Goal: Task Accomplishment & Management: Use online tool/utility

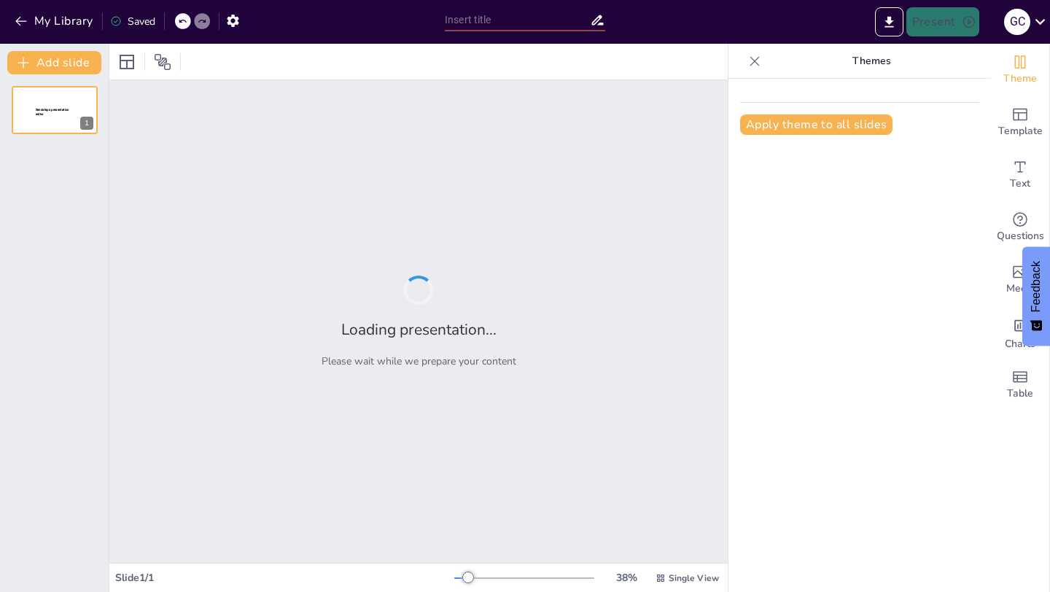
type input "New Sendsteps"
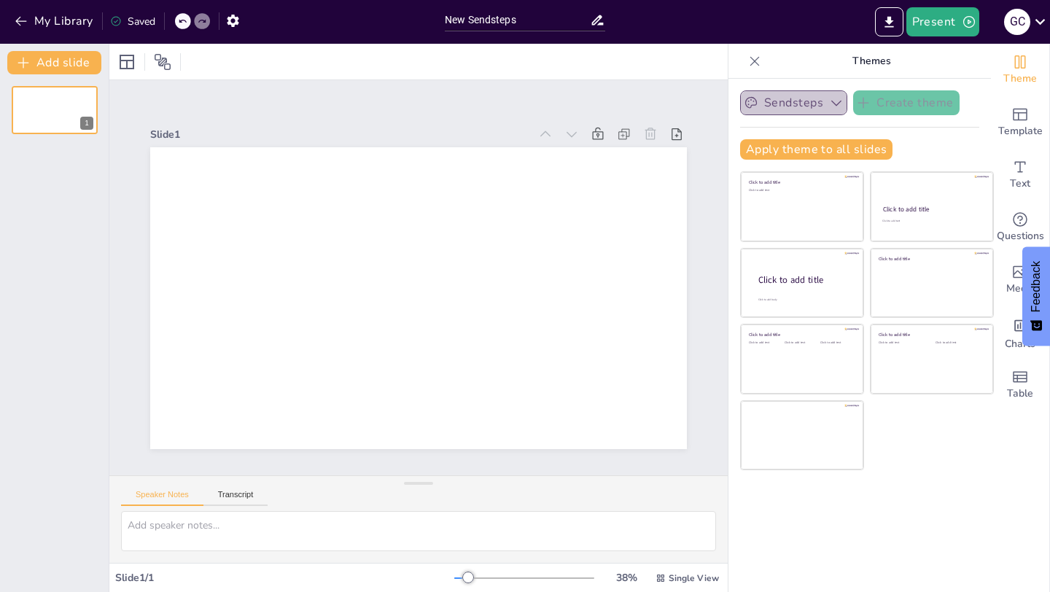
click at [830, 104] on icon "button" at bounding box center [836, 103] width 15 height 15
click at [826, 102] on button "Sendsteps" at bounding box center [793, 102] width 107 height 25
click at [802, 155] on span "Sendsteps" at bounding box center [805, 153] width 66 height 14
click at [823, 147] on button "Apply theme to all slides" at bounding box center [816, 149] width 152 height 20
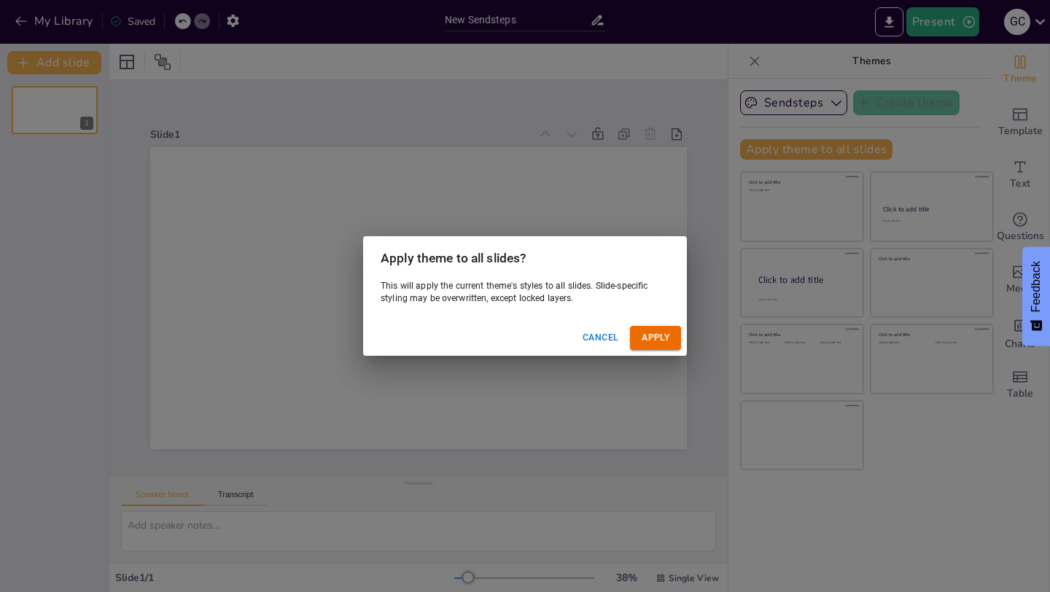
click at [798, 451] on div "Apply theme to all slides? This will apply the current theme's styles to all sl…" at bounding box center [525, 296] width 1050 height 592
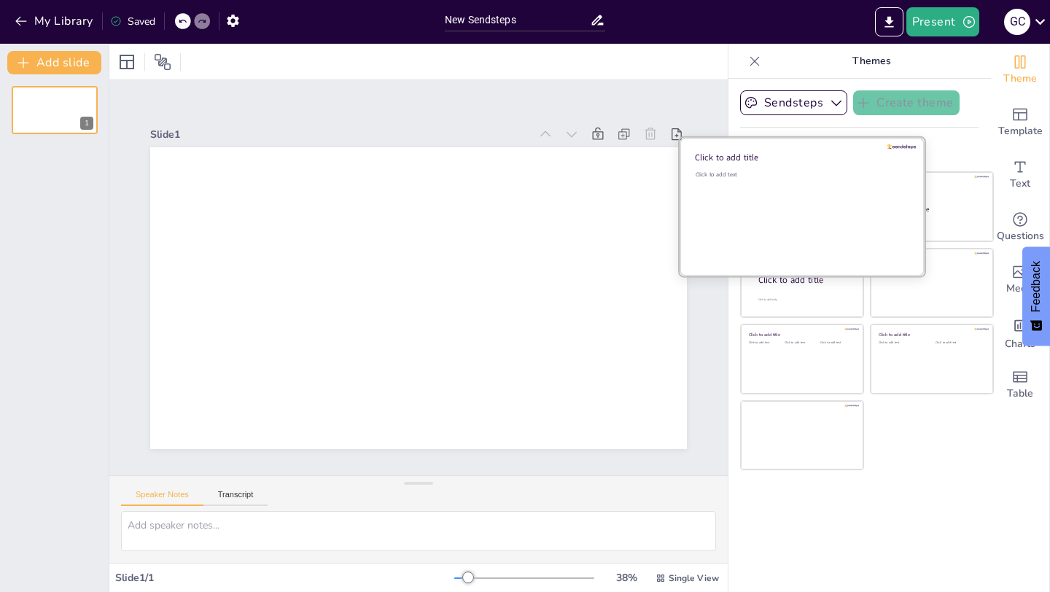
click at [807, 208] on div "Click to add text" at bounding box center [800, 216] width 209 height 90
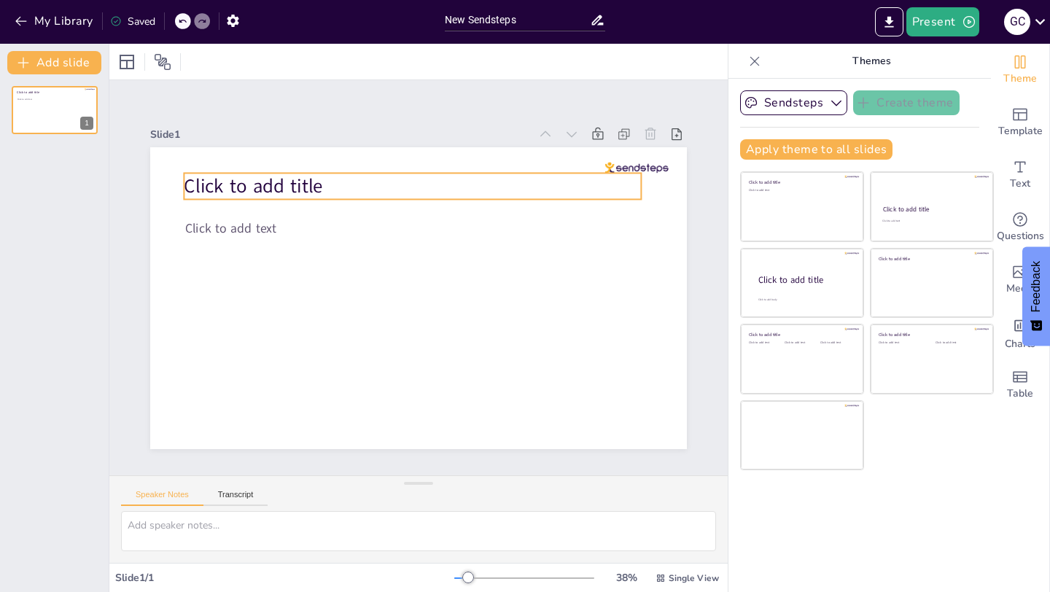
click at [395, 159] on span "Click to add title" at bounding box center [435, 90] width 80 height 138
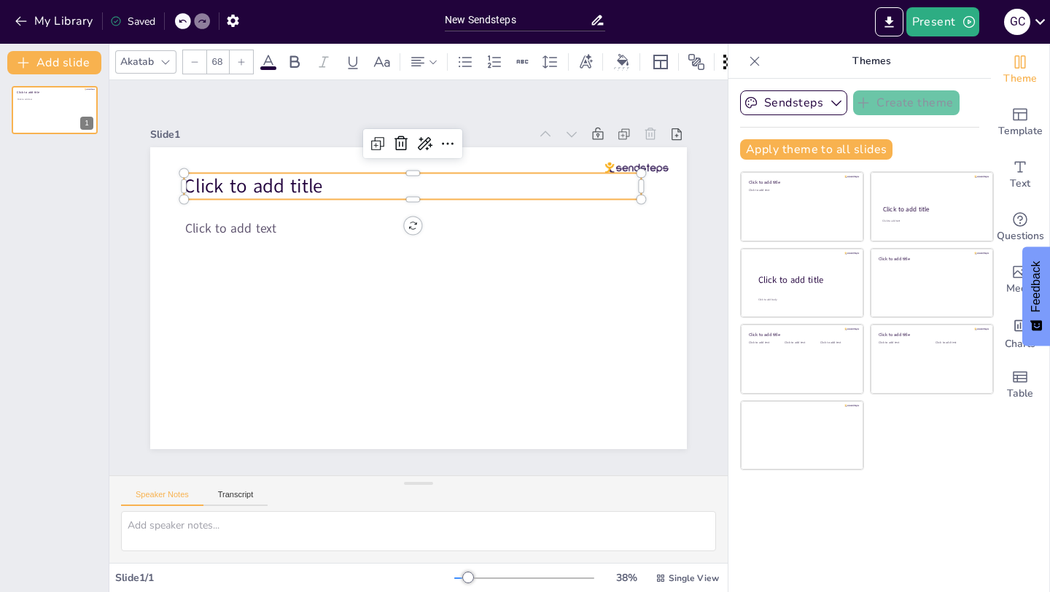
click at [256, 167] on span "Click to add title" at bounding box center [305, 127] width 138 height 80
click at [369, 156] on span "Click to add title" at bounding box center [415, 89] width 92 height 133
click at [297, 155] on span "Click to add title" at bounding box center [357, 99] width 120 height 112
click at [256, 174] on span "Click to add title" at bounding box center [290, 140] width 140 height 68
click at [344, 155] on span "Click to add title" at bounding box center [395, 91] width 103 height 128
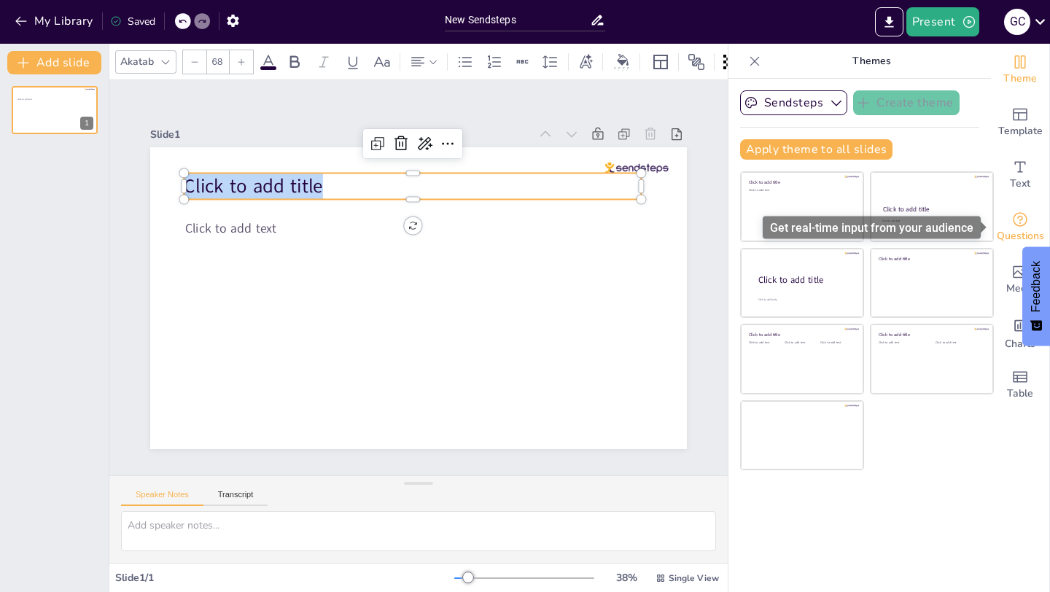
click at [1017, 219] on icon "Get real-time input from your audience" at bounding box center [1020, 220] width 18 height 18
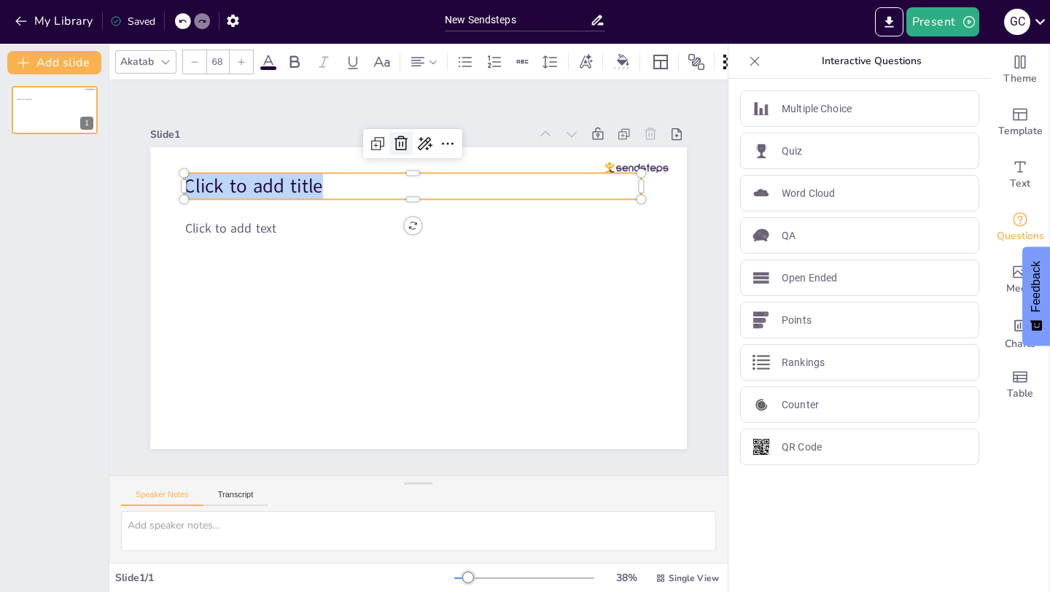
click at [505, 173] on icon at bounding box center [517, 185] width 25 height 25
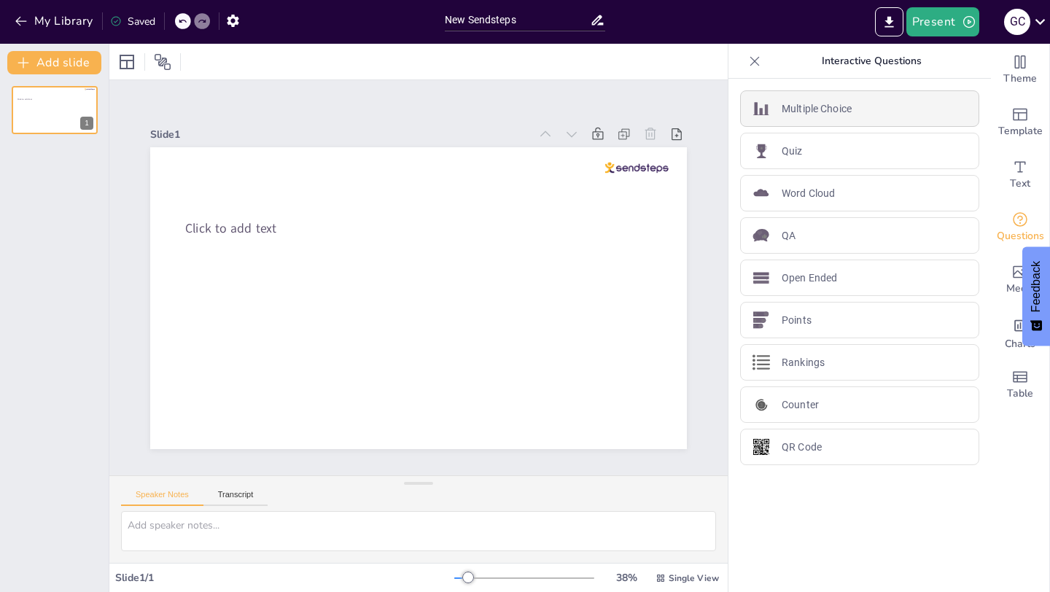
click at [823, 108] on p "Multiple Choice" at bounding box center [817, 108] width 70 height 15
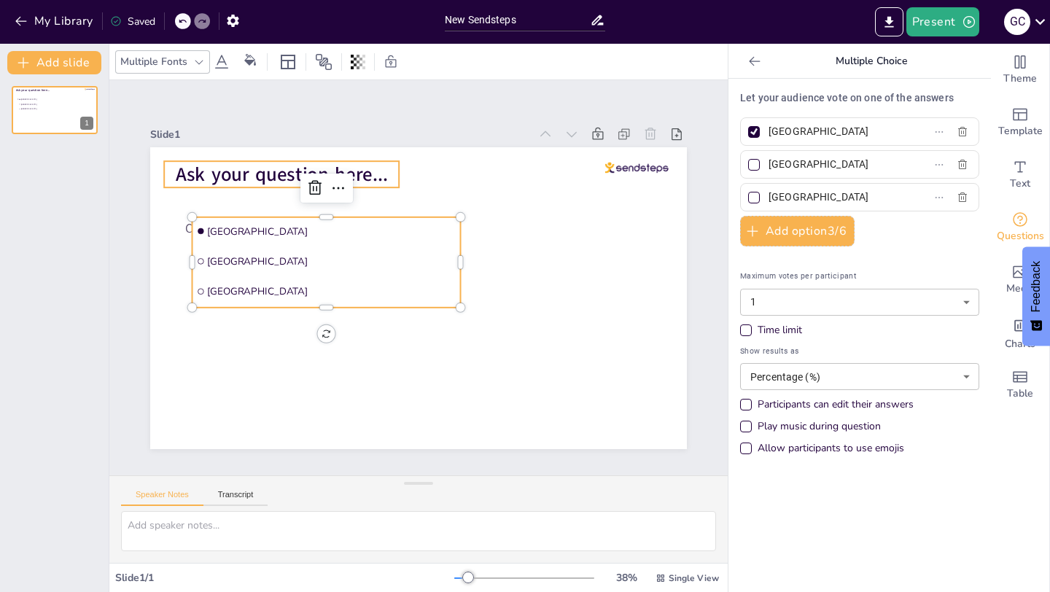
click at [403, 180] on span "Ask your question here..." at bounding box center [458, 111] width 110 height 204
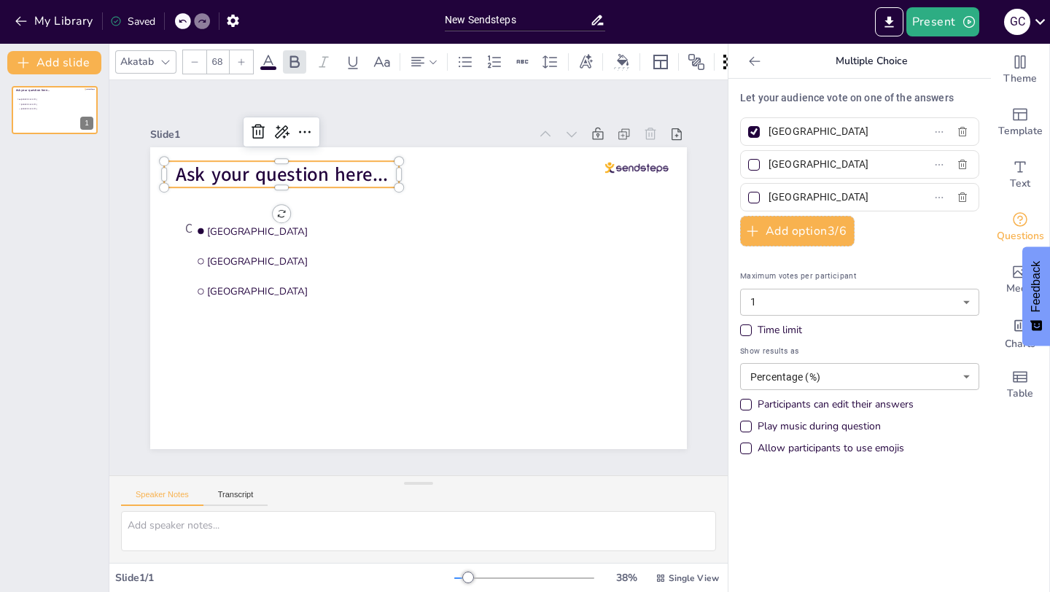
click at [254, 180] on span "Ask your question here..." at bounding box center [352, 119] width 196 height 128
click at [231, 180] on span "Ask your question here..." at bounding box center [294, 161] width 214 height 48
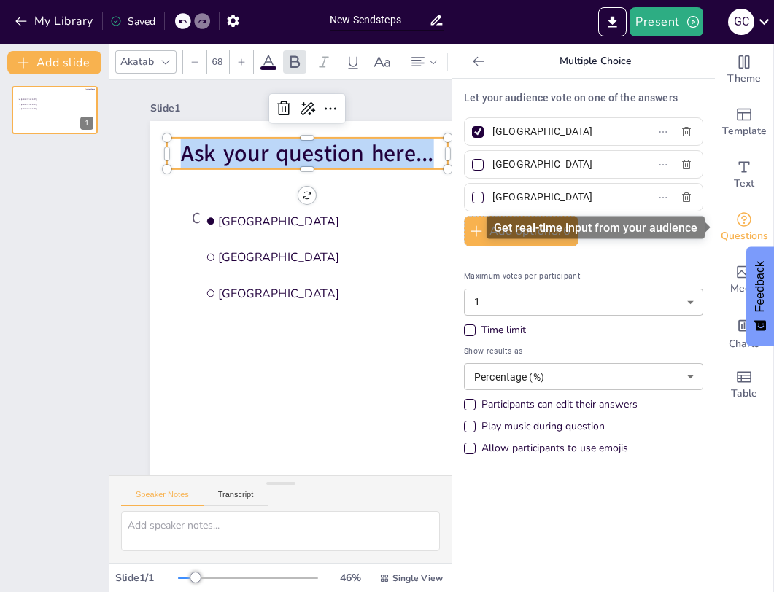
click at [736, 228] on span "Questions" at bounding box center [743, 236] width 47 height 16
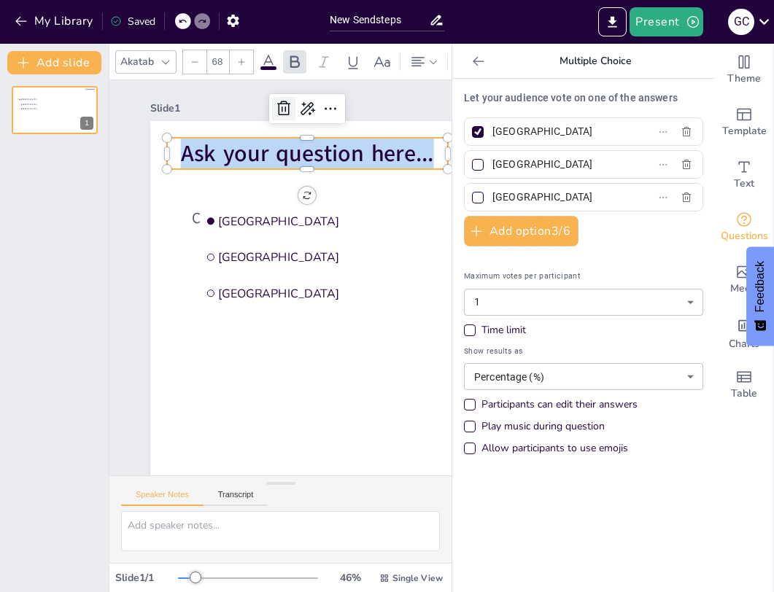
click at [292, 110] on icon at bounding box center [301, 109] width 19 height 19
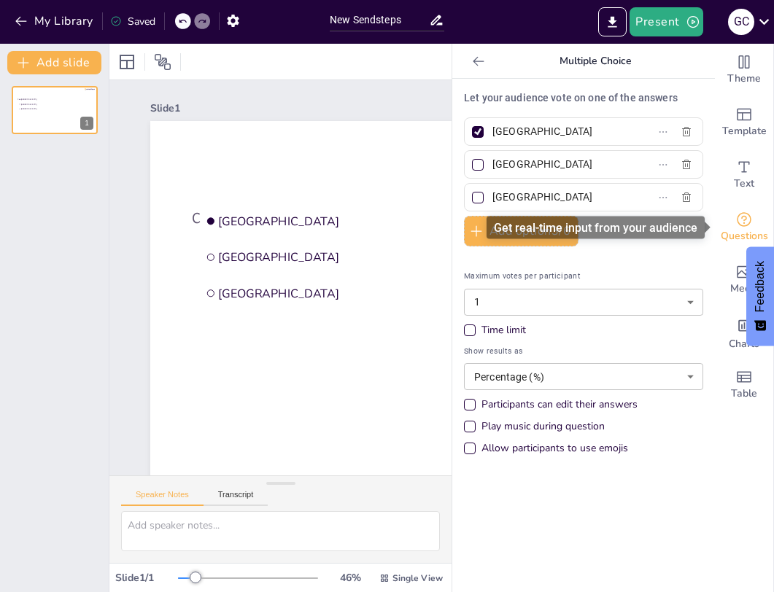
click at [742, 218] on icon "Get real-time input from your audience" at bounding box center [744, 220] width 18 height 18
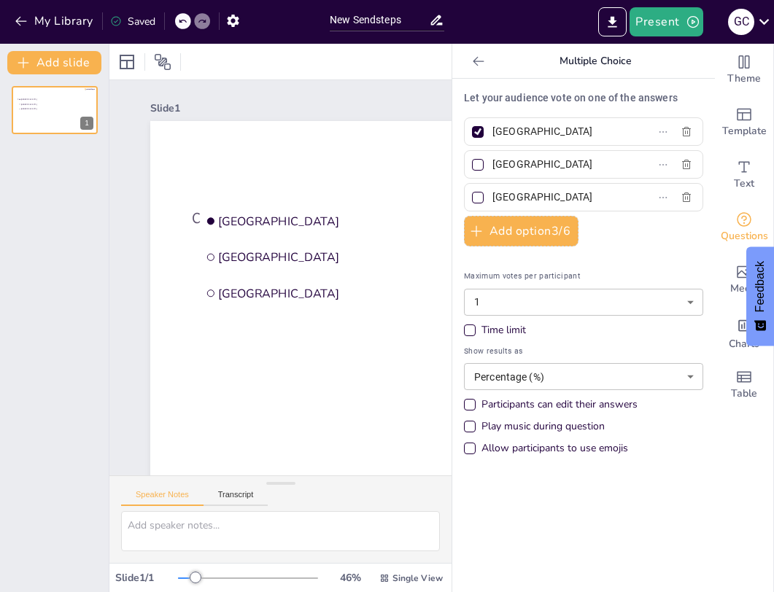
click at [475, 63] on icon at bounding box center [478, 60] width 11 height 9
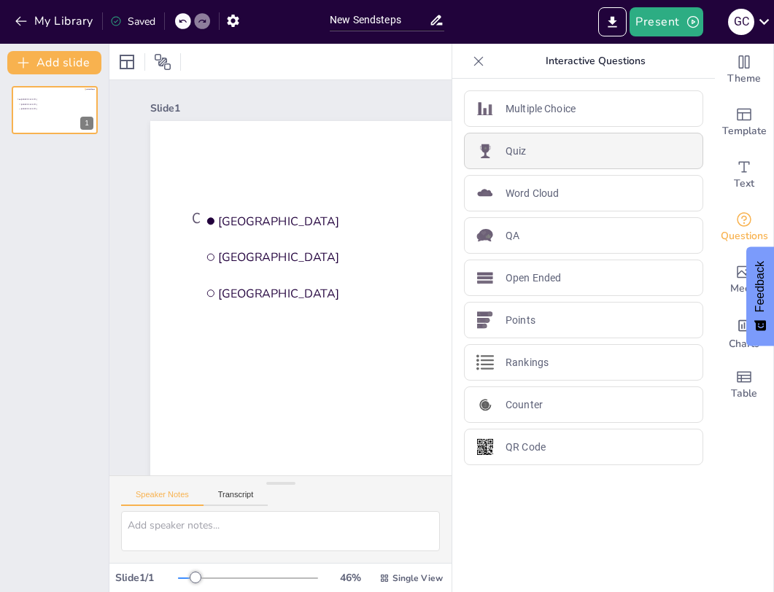
click at [545, 149] on div "Quiz" at bounding box center [583, 151] width 239 height 36
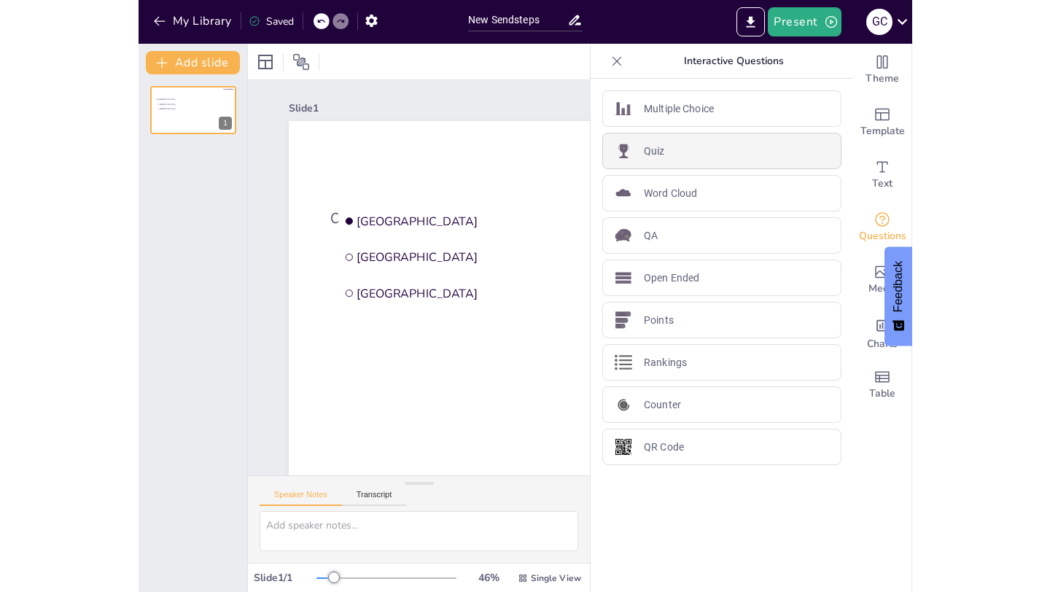
scroll to position [6, 0]
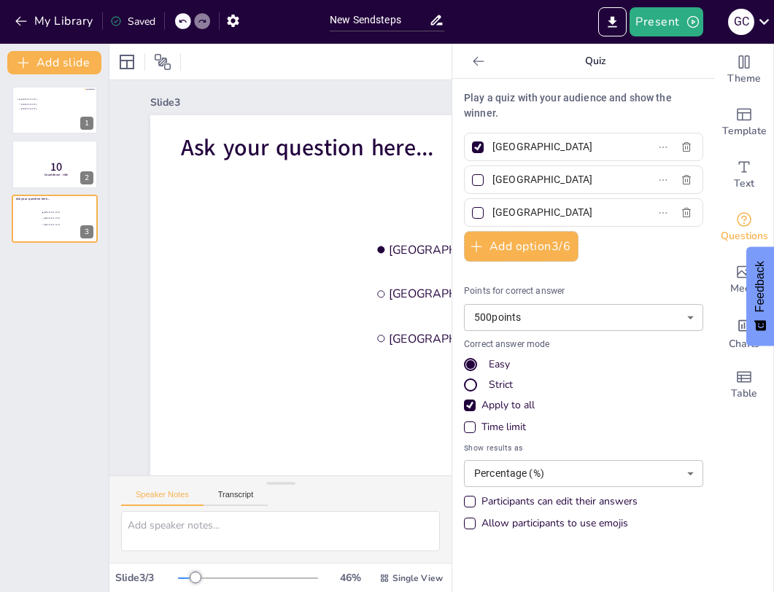
click at [483, 71] on div at bounding box center [478, 61] width 23 height 23
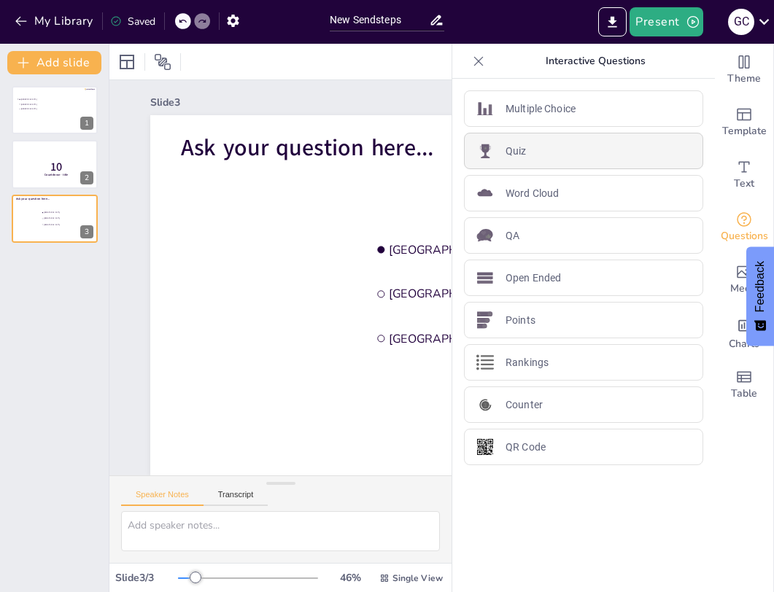
click at [537, 152] on div "Quiz" at bounding box center [583, 151] width 239 height 36
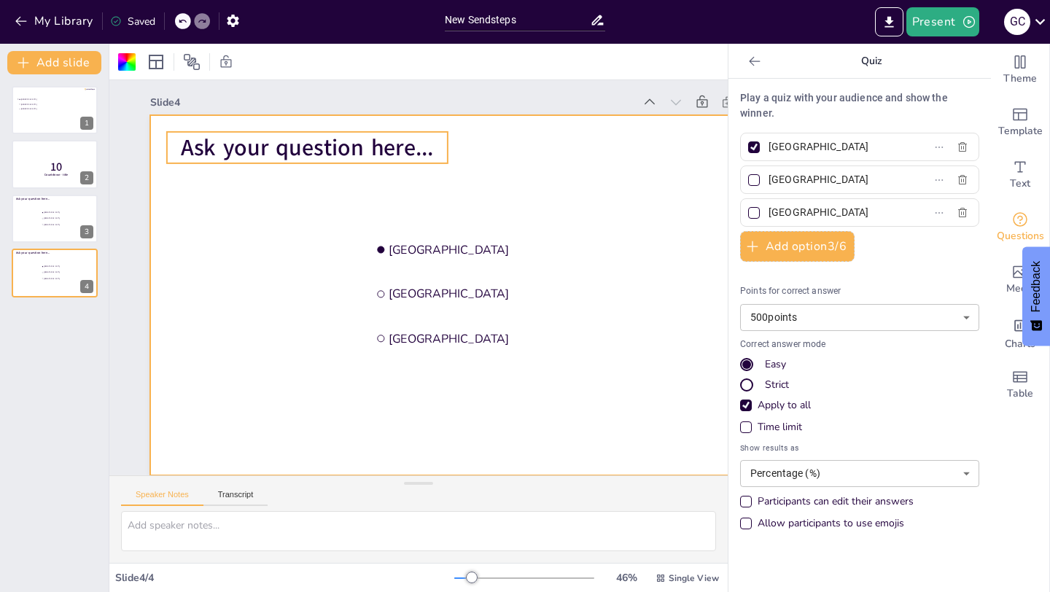
click at [390, 151] on span "Ask your question here..." at bounding box center [353, 120] width 250 height 108
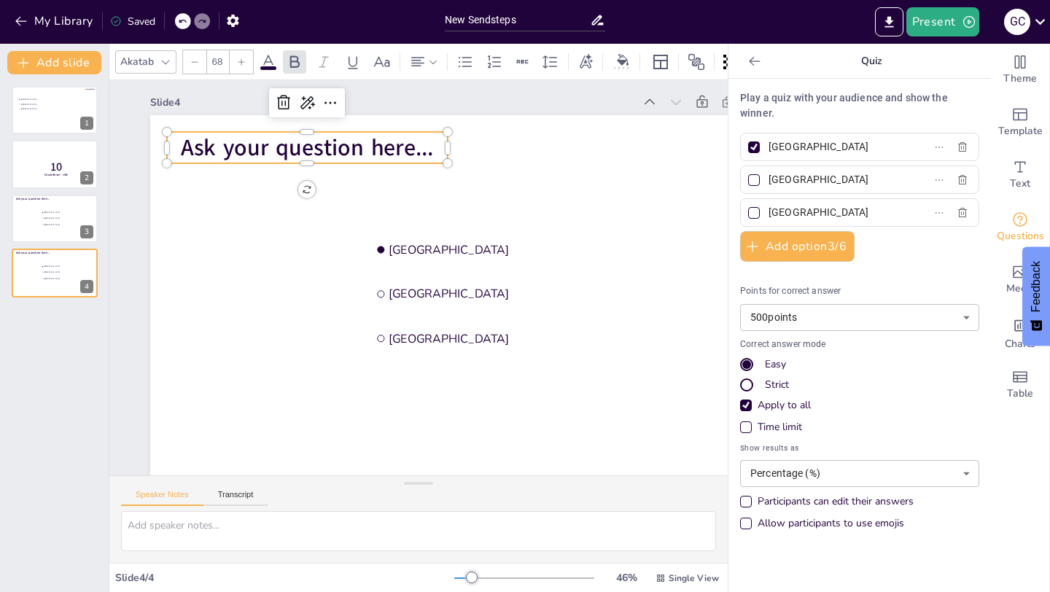
click at [390, 151] on span "Ask your question here..." at bounding box center [353, 120] width 250 height 108
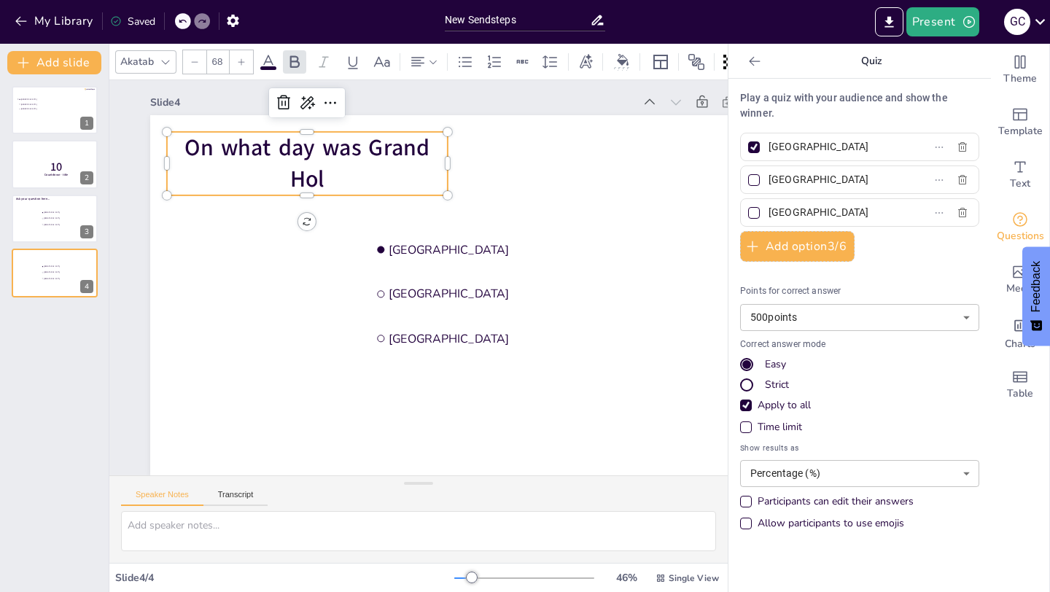
scroll to position [0, 0]
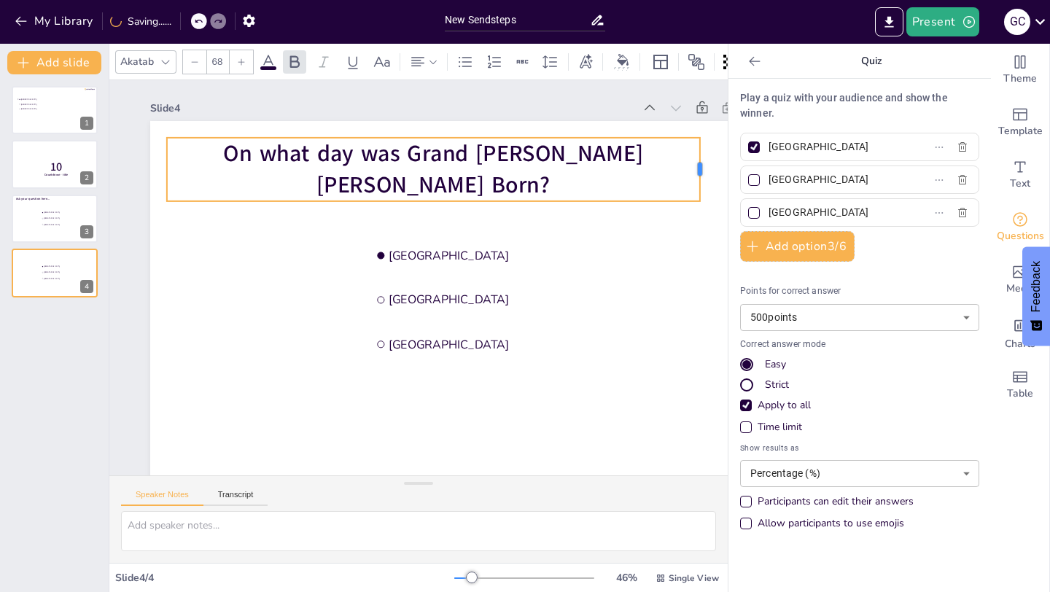
drag, startPoint x: 451, startPoint y: 167, endPoint x: 703, endPoint y: 176, distance: 252.5
click at [710, 231] on div at bounding box center [725, 263] width 31 height 64
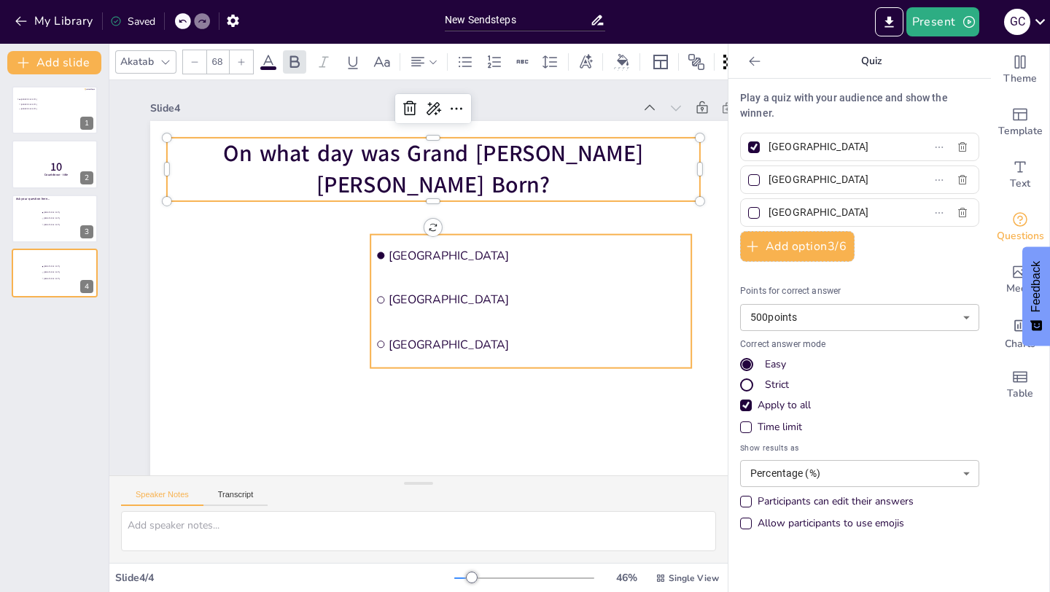
click at [433, 255] on span "[GEOGRAPHIC_DATA]" at bounding box center [441, 396] width 16 height 297
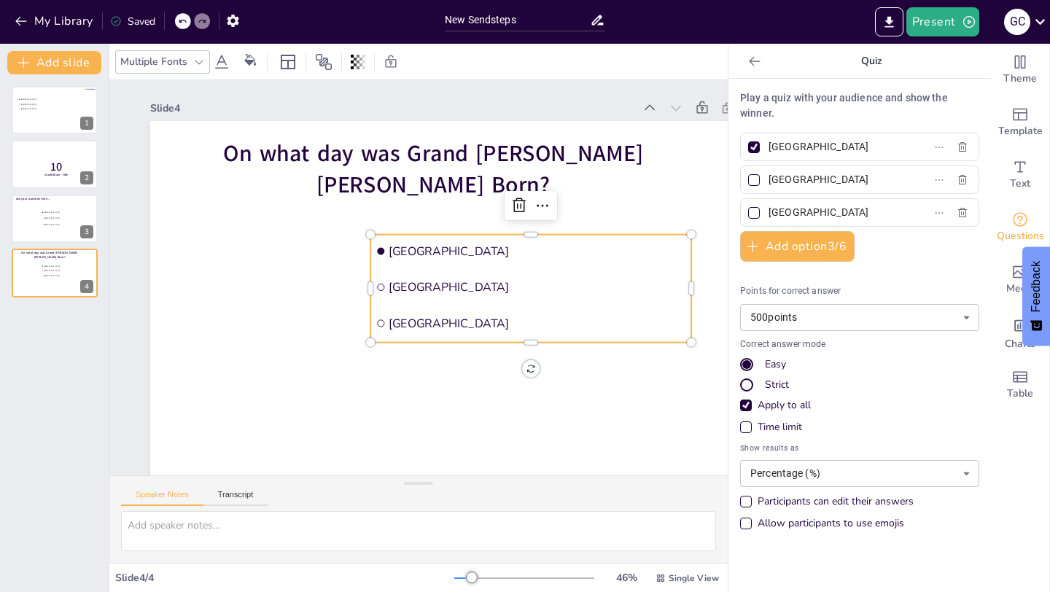
click at [743, 431] on div "Time limit" at bounding box center [746, 428] width 12 height 12
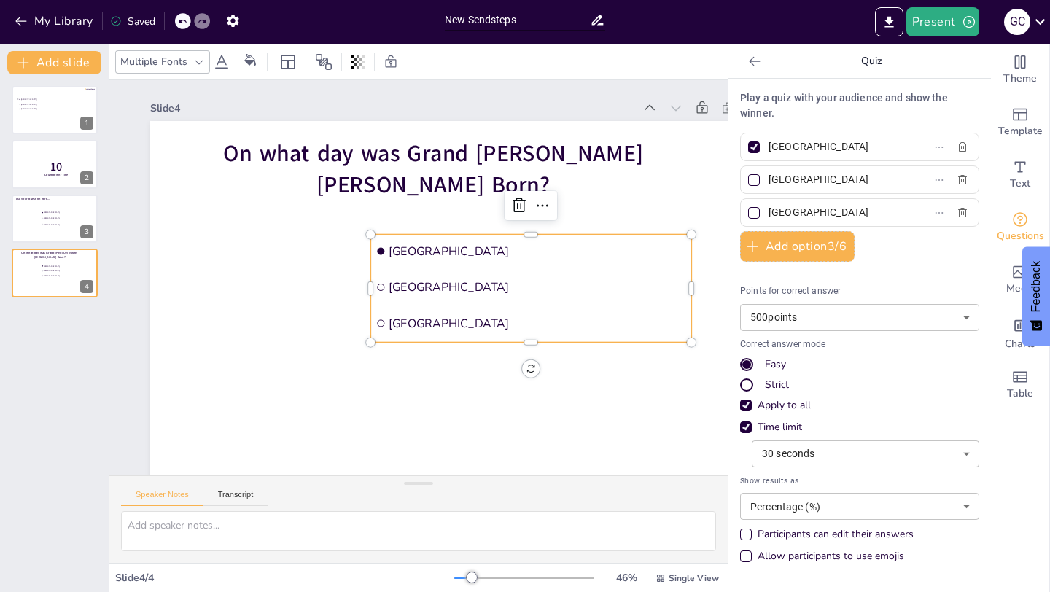
click at [794, 147] on input "[GEOGRAPHIC_DATA]" at bounding box center [837, 146] width 136 height 21
type input "[DATE]"
click at [778, 170] on input "[GEOGRAPHIC_DATA]" at bounding box center [837, 179] width 136 height 21
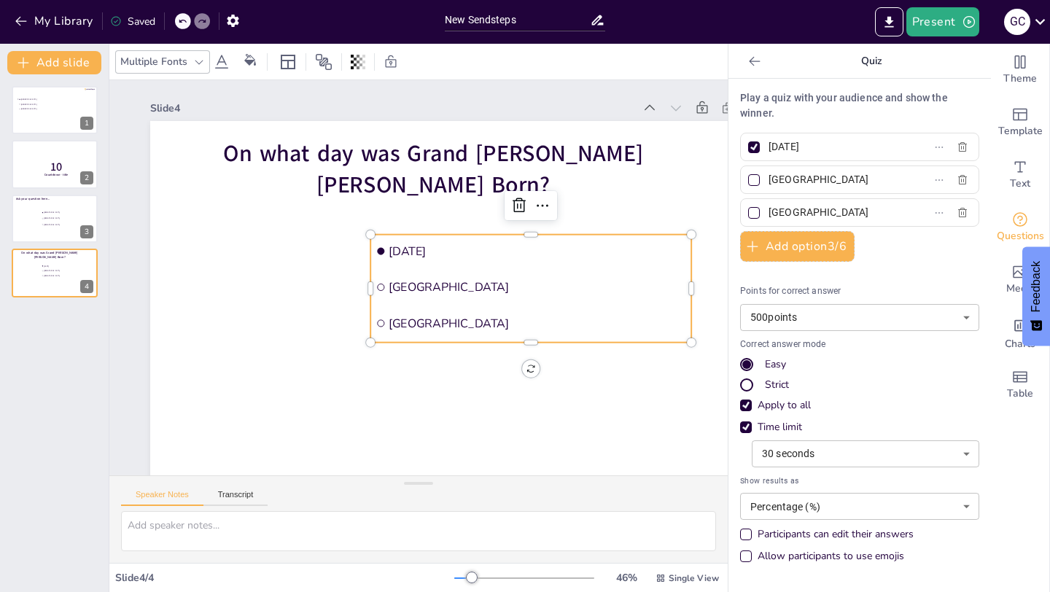
click at [778, 170] on input "[GEOGRAPHIC_DATA]" at bounding box center [837, 179] width 136 height 21
type input "[DATE]"
click at [796, 216] on input "[GEOGRAPHIC_DATA]" at bounding box center [837, 212] width 136 height 21
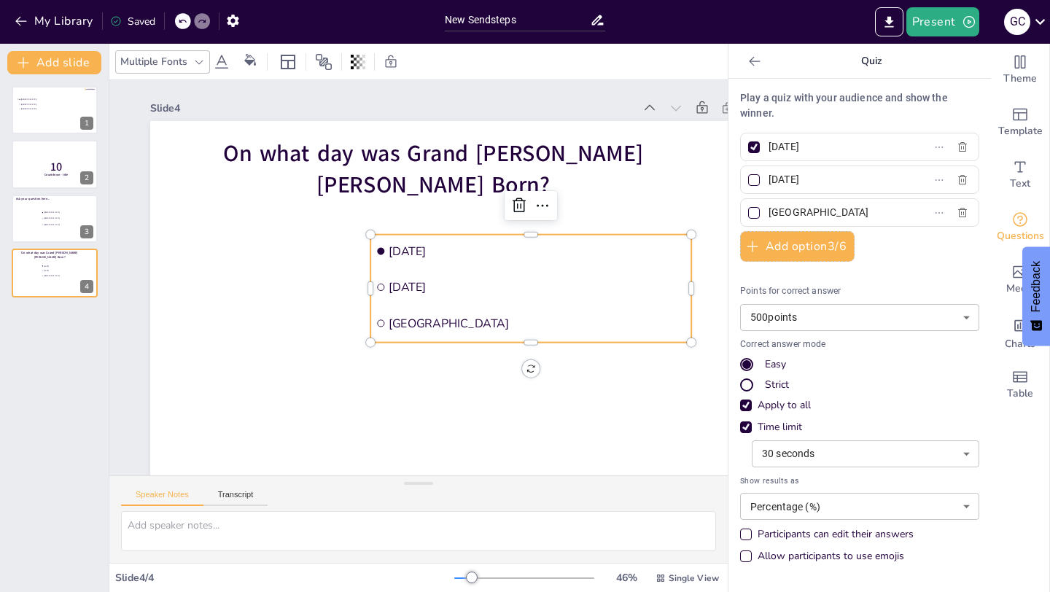
click at [796, 216] on input "[GEOGRAPHIC_DATA]" at bounding box center [837, 212] width 136 height 21
type input "S"
type input "[DATE]"
click at [812, 241] on button "Add option 3 / 6" at bounding box center [797, 246] width 114 height 31
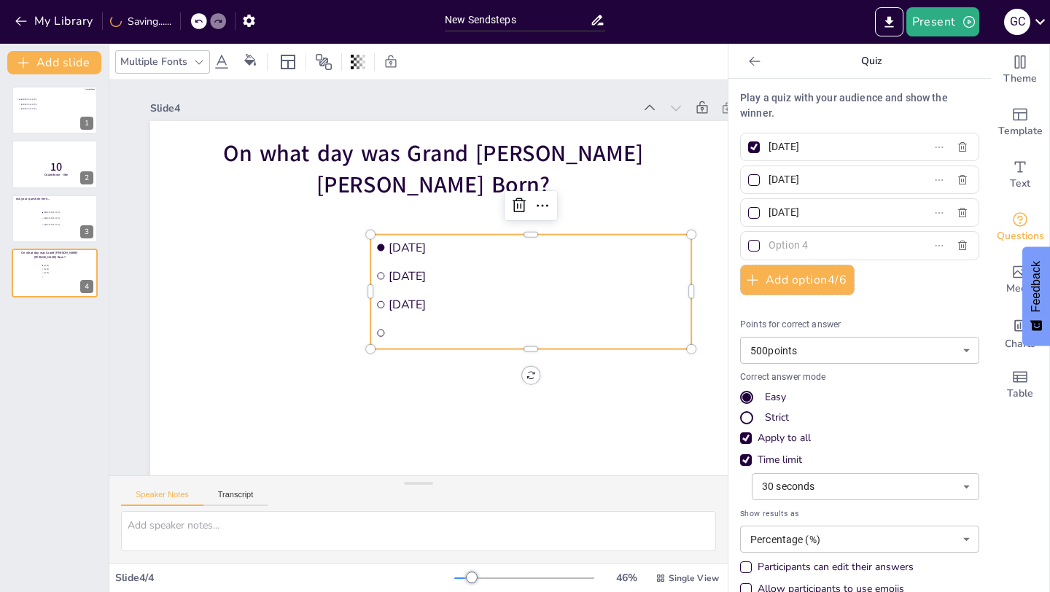
click at [786, 246] on input "text" at bounding box center [837, 245] width 136 height 21
click at [786, 247] on input "text" at bounding box center [837, 245] width 136 height 21
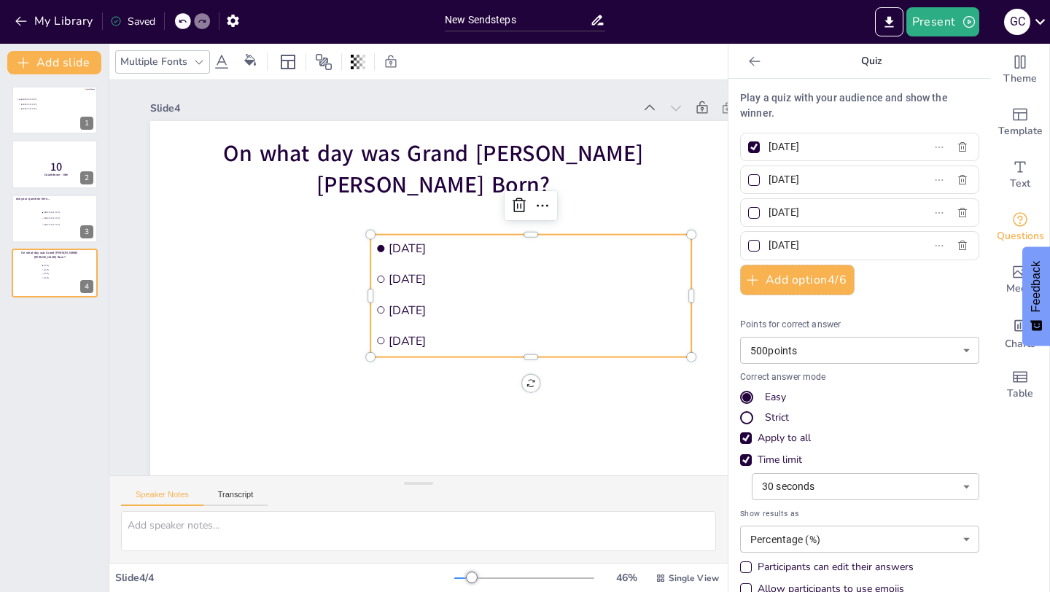
type input "[DATE]"
click at [882, 353] on body "My Library Saved New Sendsteps Present G C Document fonts Akatab Recently used …" at bounding box center [525, 296] width 1050 height 592
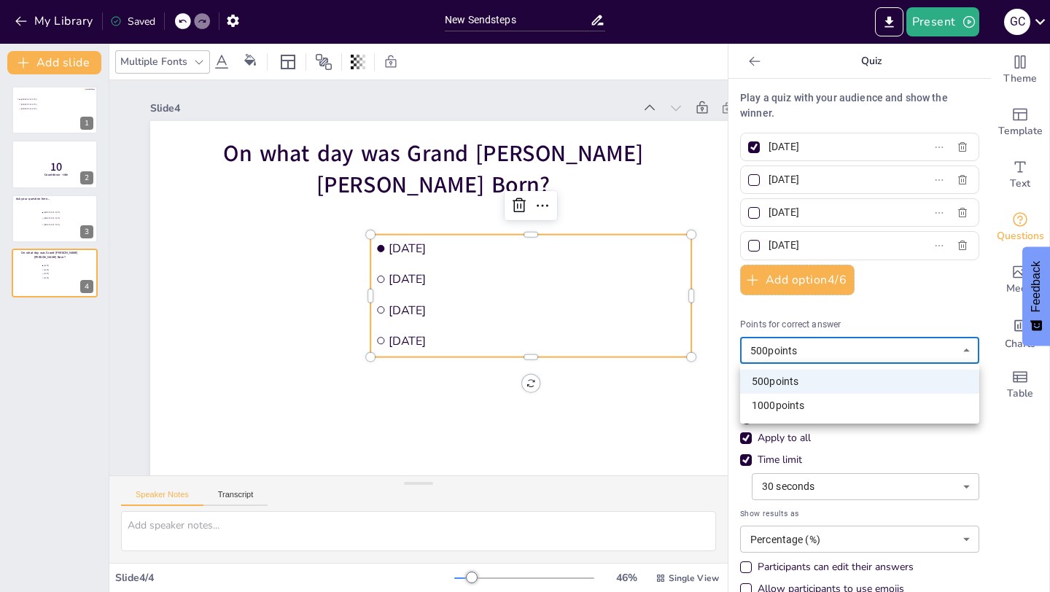
click at [924, 319] on div at bounding box center [525, 296] width 1050 height 592
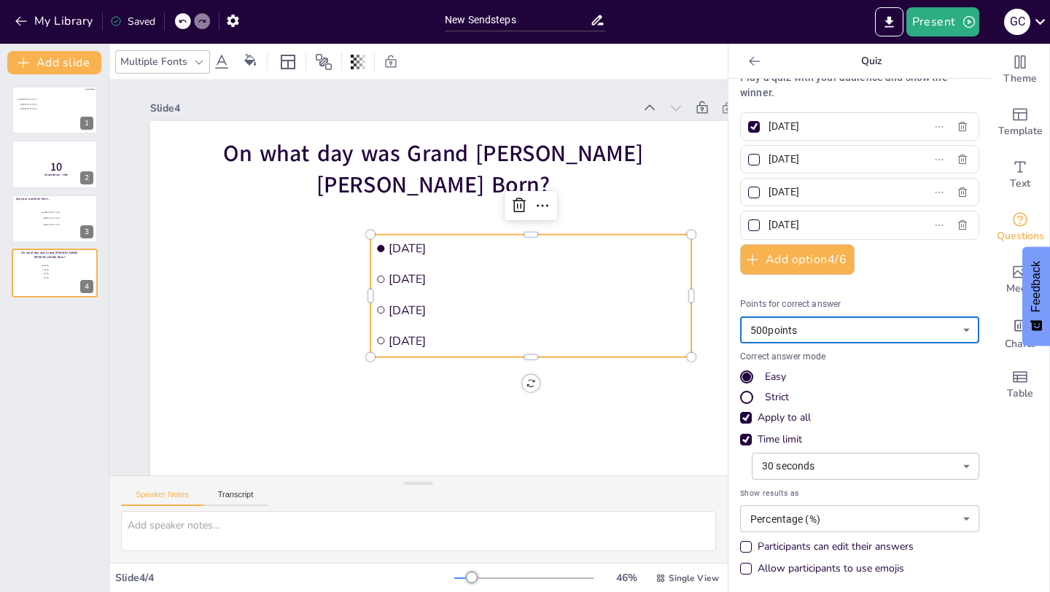
scroll to position [23, 0]
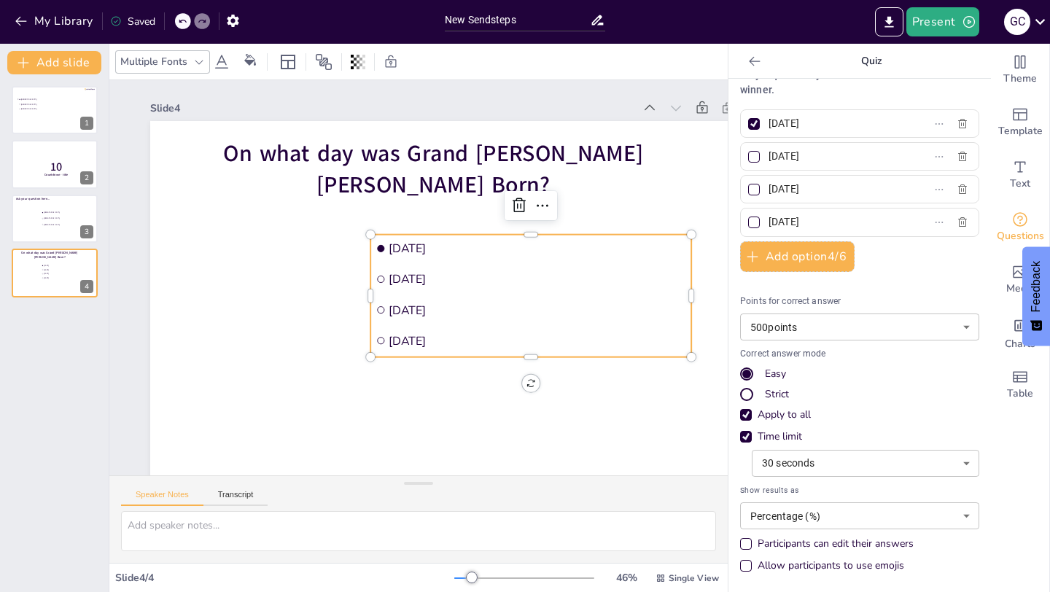
click at [746, 393] on div "Strict" at bounding box center [746, 394] width 9 height 9
click at [750, 371] on div "Easy" at bounding box center [746, 374] width 9 height 9
click at [360, 319] on input "checkbox" at bounding box center [354, 313] width 10 height 10
click at [351, 290] on input "checkbox" at bounding box center [346, 284] width 10 height 10
click at [368, 331] on input "checkbox" at bounding box center [363, 326] width 9 height 9
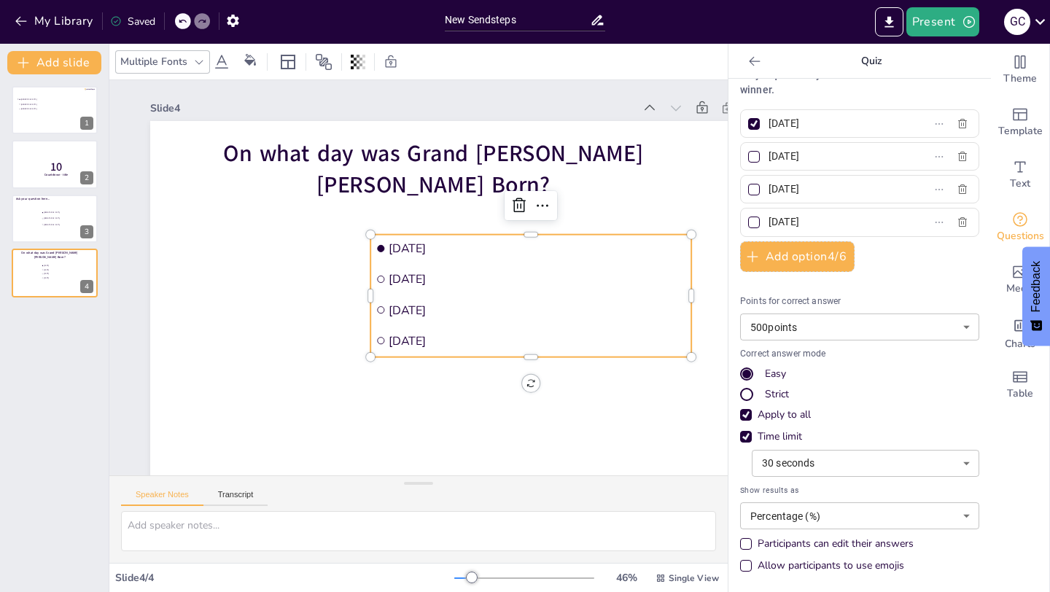
checkbox input "false"
click at [756, 224] on div at bounding box center [754, 223] width 12 height 12
click at [769, 224] on input "[DATE]" at bounding box center [837, 221] width 136 height 21
checkbox input "true"
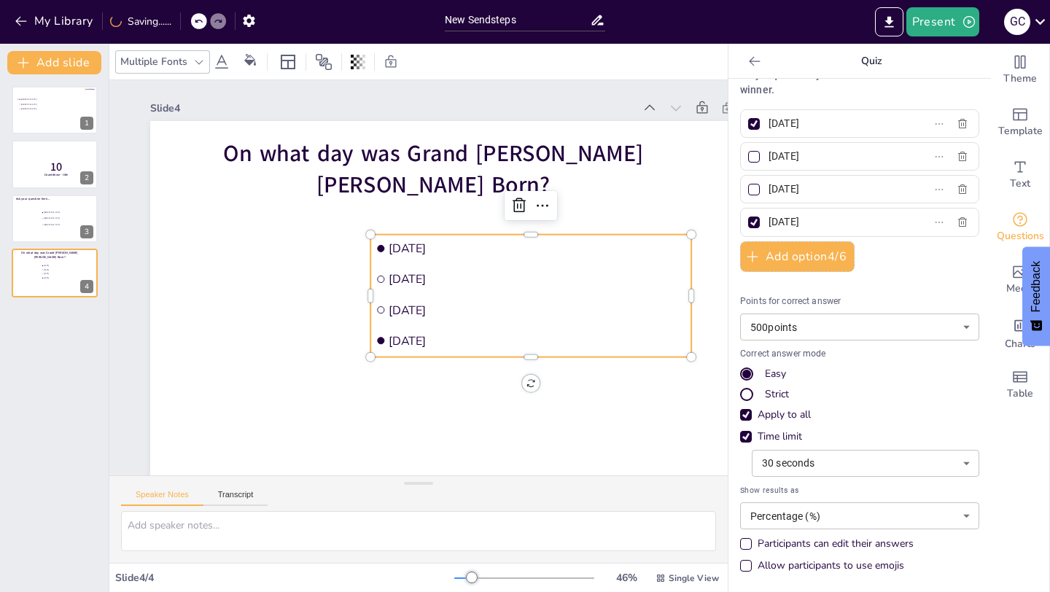
click at [755, 125] on div at bounding box center [754, 124] width 12 height 12
click at [769, 125] on input "[DATE]" at bounding box center [837, 123] width 136 height 21
checkbox input "false"
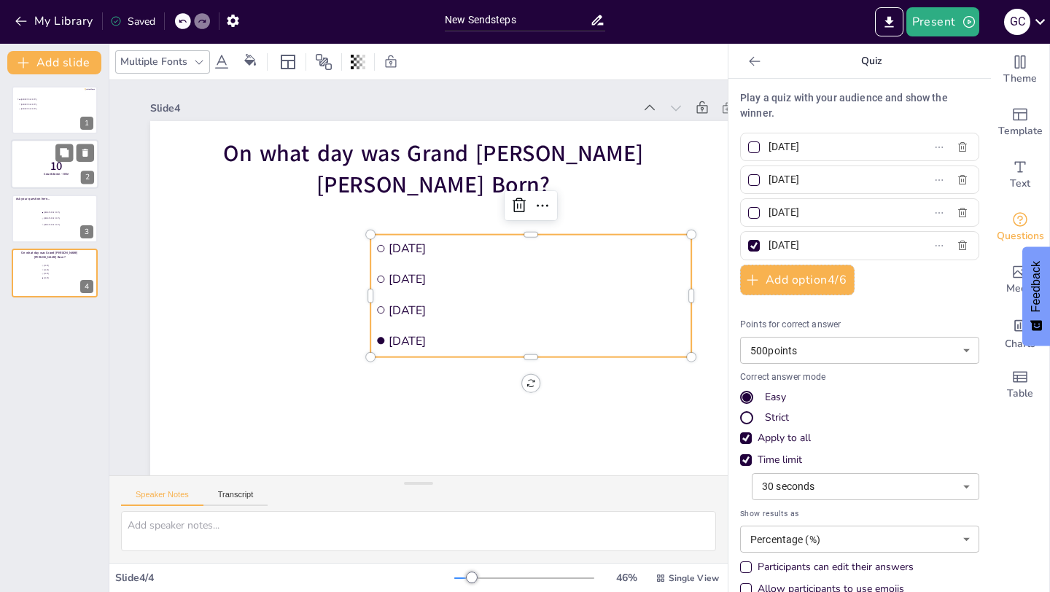
click at [68, 167] on p "10" at bounding box center [56, 166] width 39 height 16
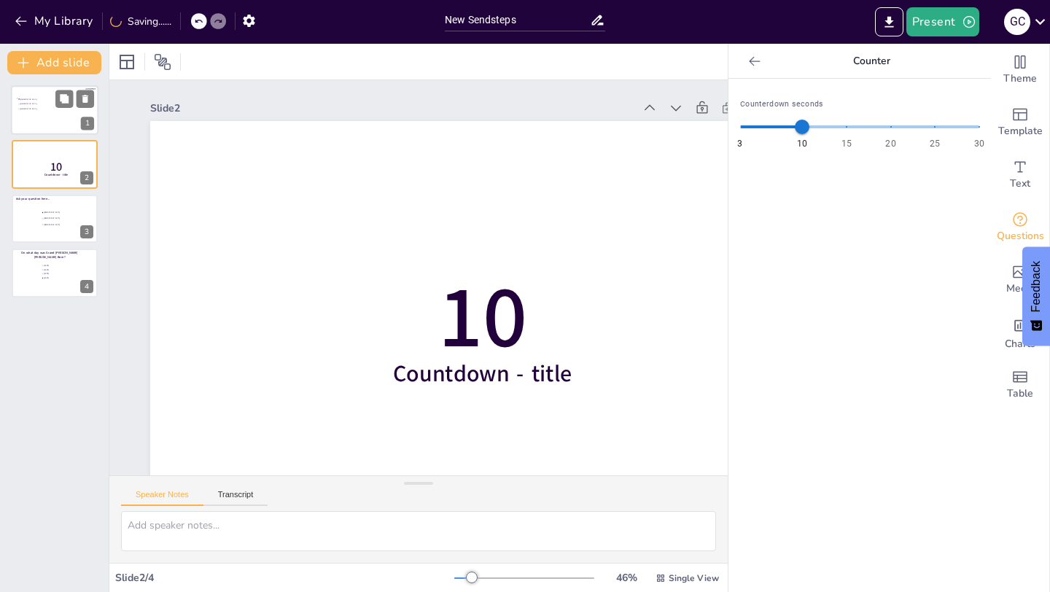
click at [55, 110] on li "[GEOGRAPHIC_DATA]" at bounding box center [40, 109] width 44 height 4
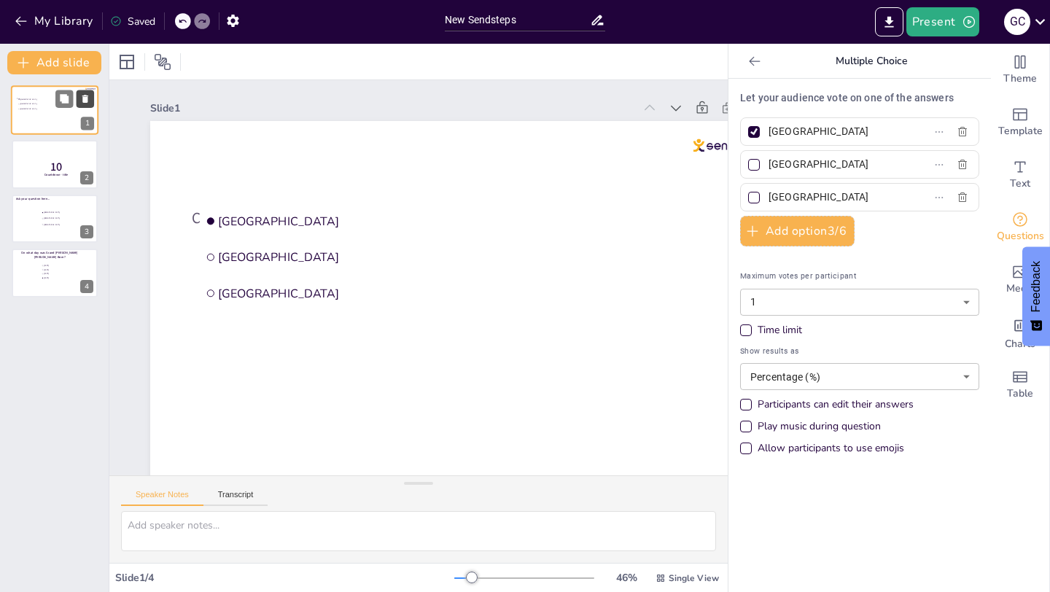
click at [88, 101] on icon at bounding box center [85, 99] width 6 height 8
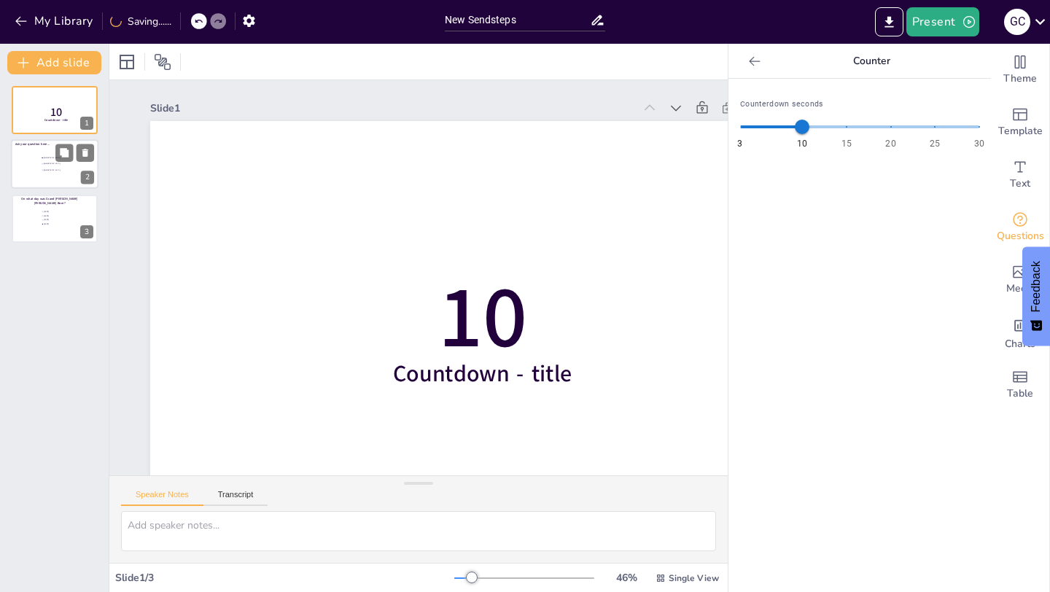
click at [53, 176] on div at bounding box center [55, 165] width 88 height 50
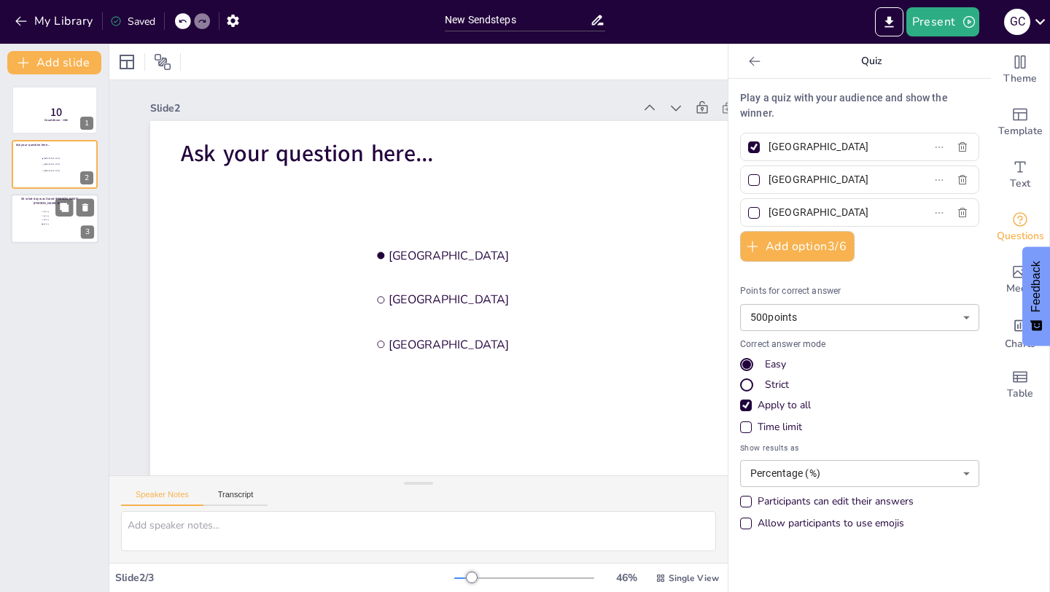
click at [58, 223] on span "[DATE]" at bounding box center [64, 224] width 41 height 2
type input "[DATE]"
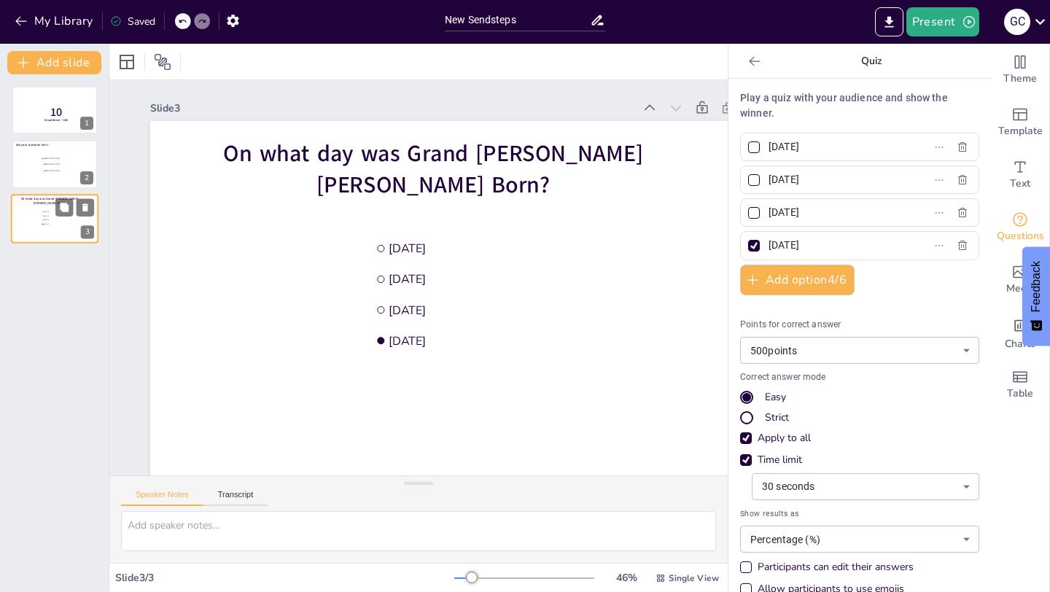
scroll to position [6, 0]
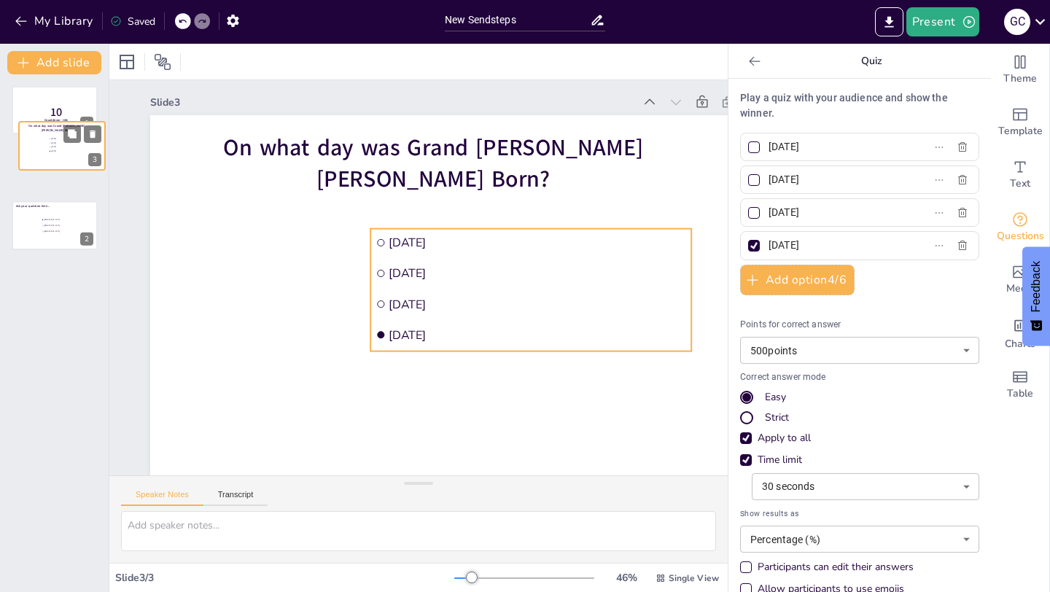
drag, startPoint x: 58, startPoint y: 222, endPoint x: 65, endPoint y: 145, distance: 77.6
click at [65, 145] on ul "[DATE] [DATE] [DATE] [DATE]" at bounding box center [70, 145] width 43 height 17
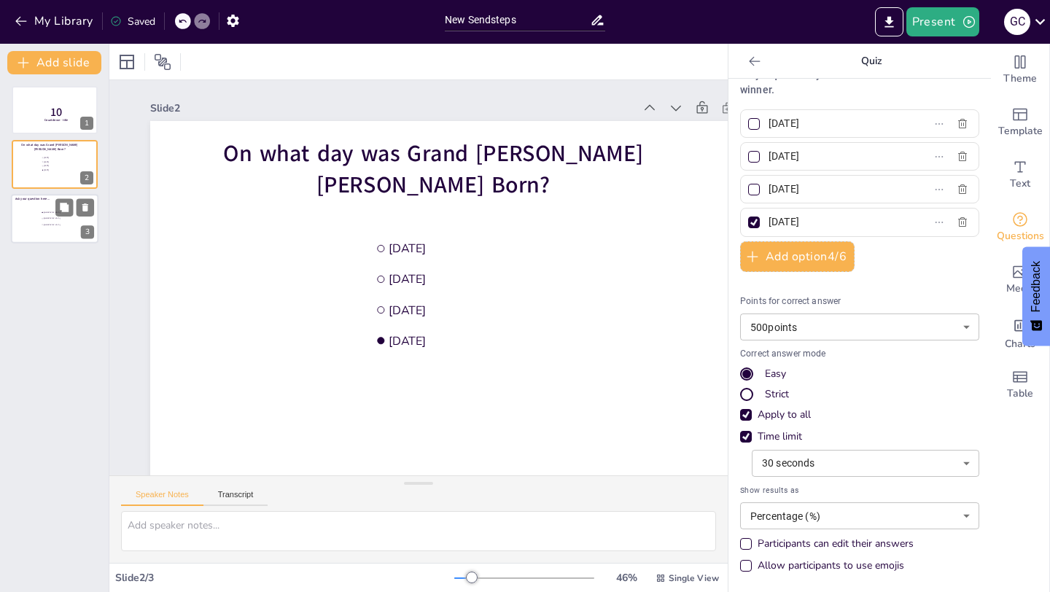
scroll to position [0, 0]
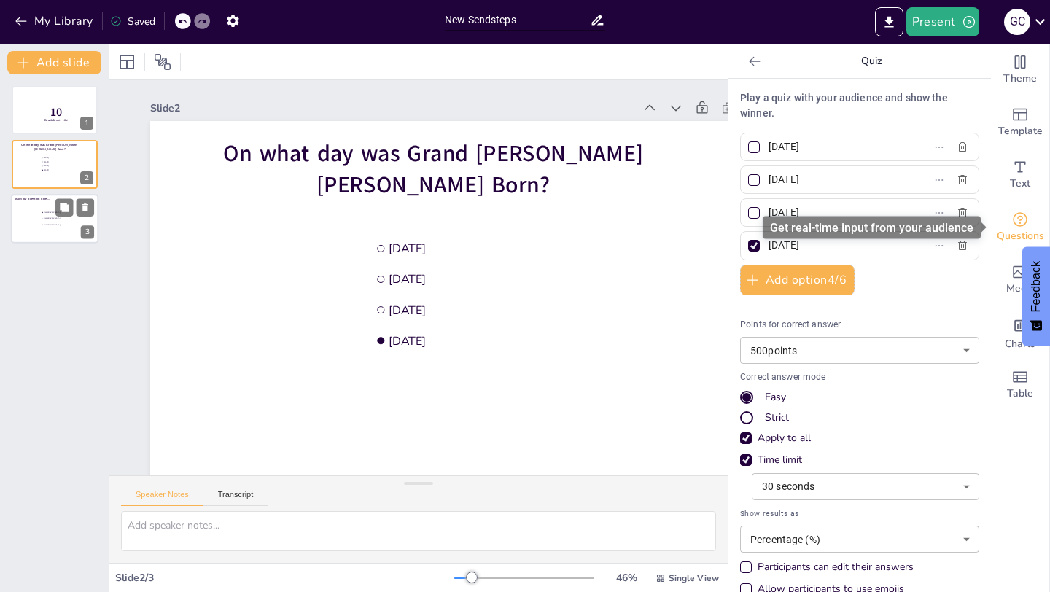
click at [1025, 223] on icon "Get real-time input from your audience" at bounding box center [1020, 219] width 15 height 15
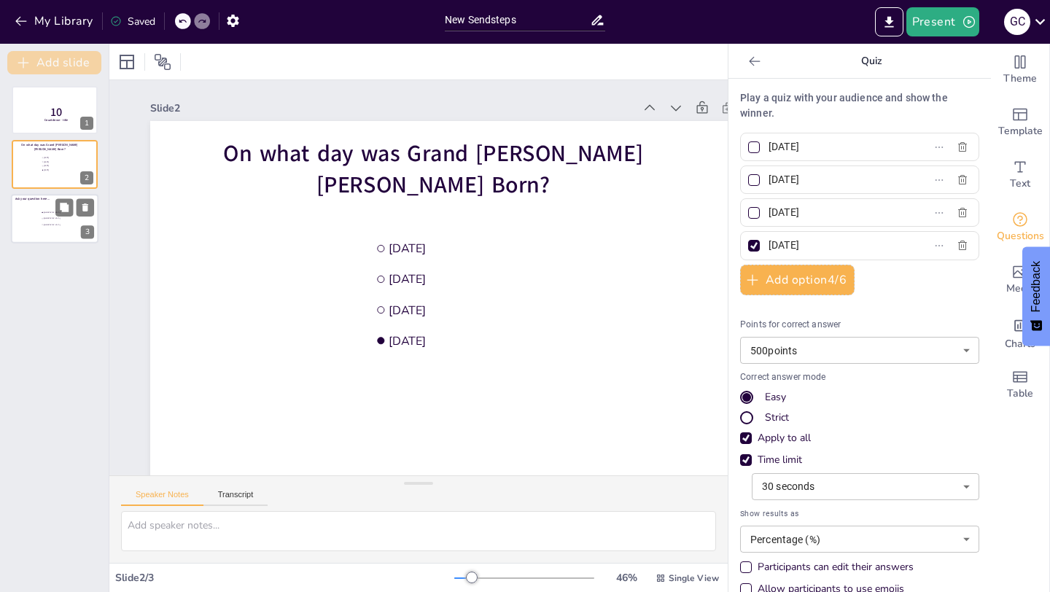
click at [66, 63] on button "Add slide" at bounding box center [54, 62] width 94 height 23
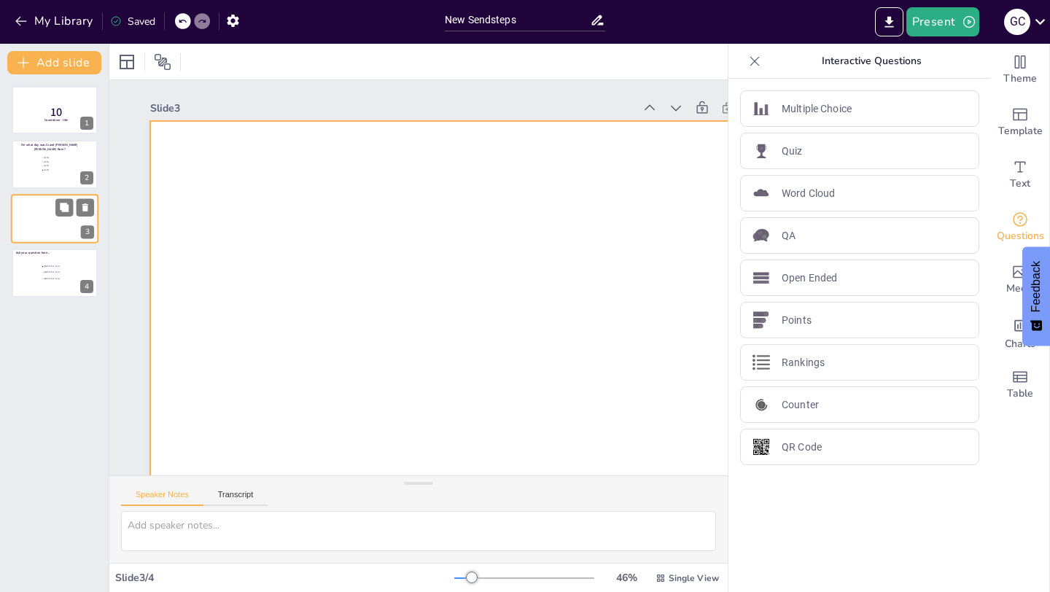
click at [62, 218] on div at bounding box center [55, 219] width 88 height 50
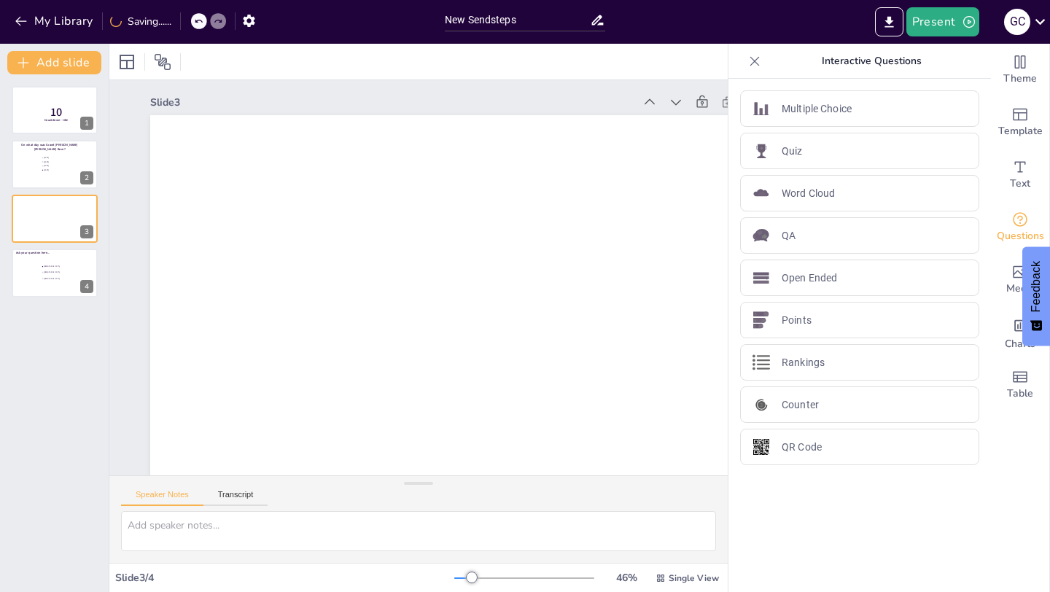
scroll to position [6, 0]
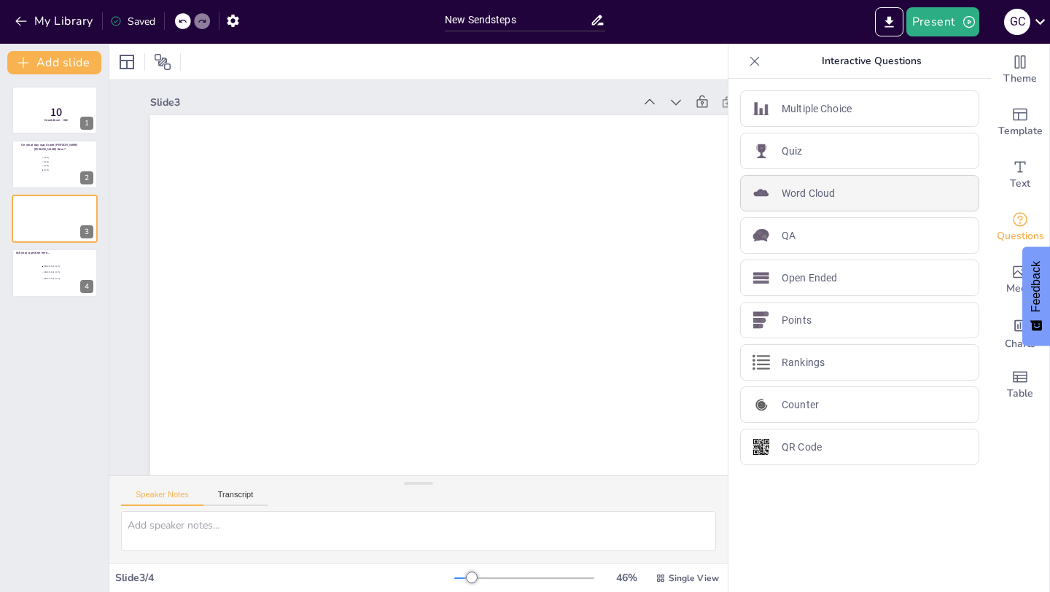
click at [849, 198] on div "Word Cloud" at bounding box center [859, 193] width 239 height 36
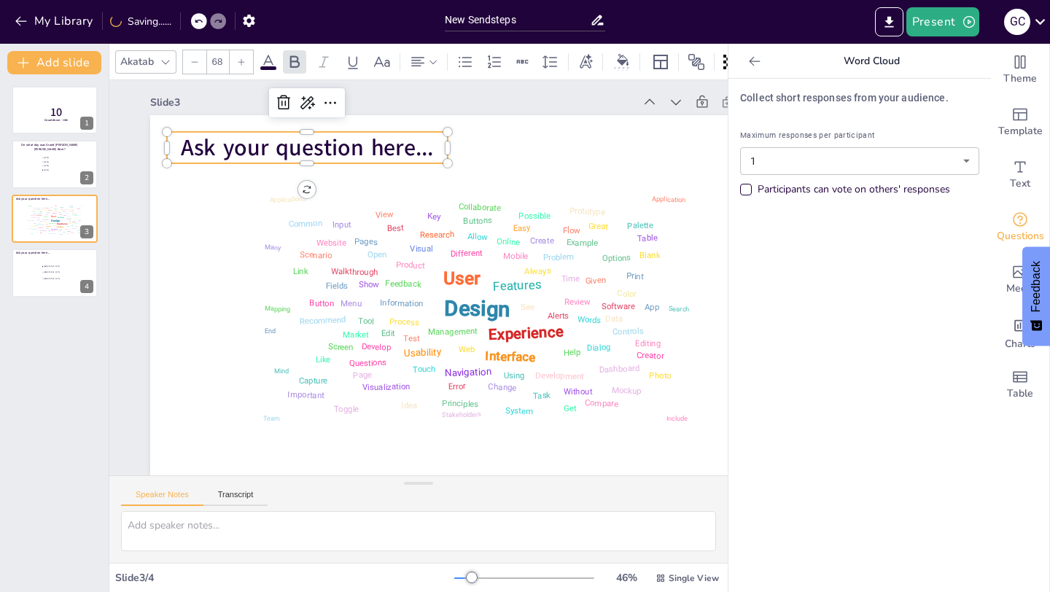
click at [354, 152] on span "Ask your question here..." at bounding box center [336, 127] width 254 height 83
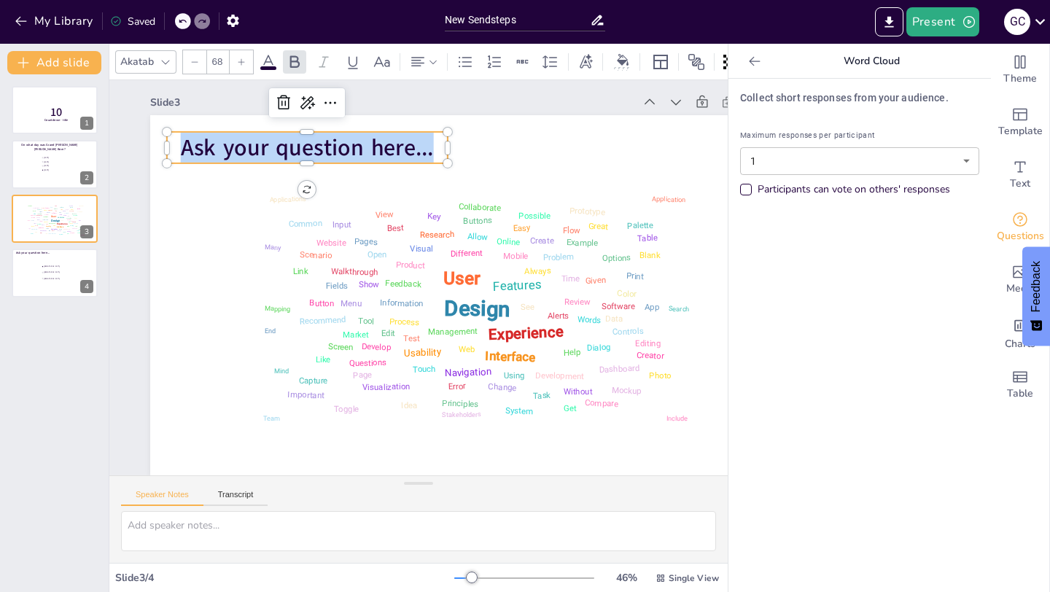
click at [354, 152] on span "Ask your question here..." at bounding box center [404, 107] width 223 height 174
click at [354, 152] on span "Ask your question here..." at bounding box center [336, 127] width 254 height 83
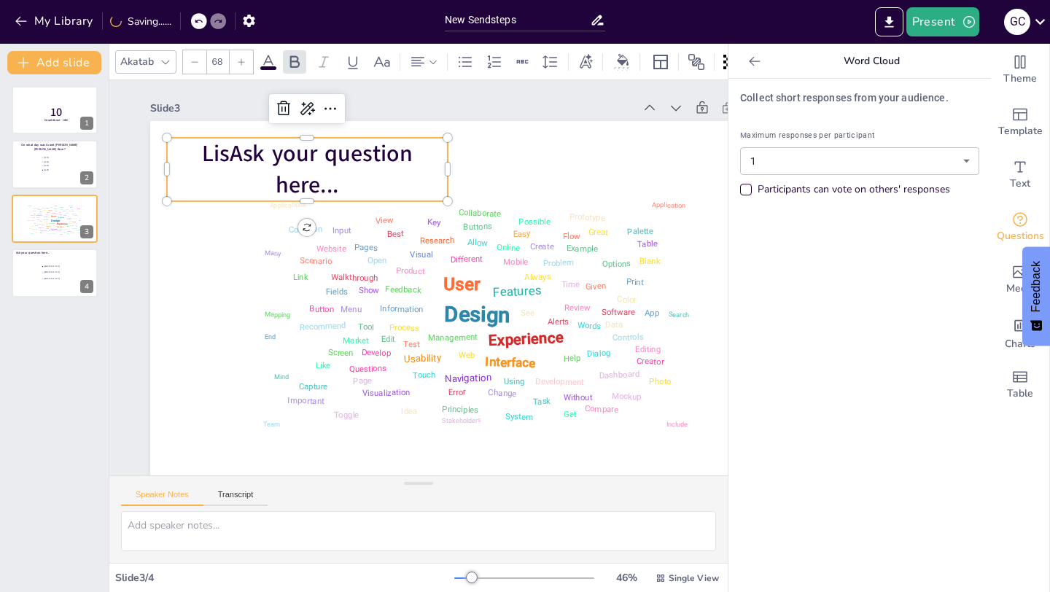
click at [309, 180] on span "LisAsk your question here..." at bounding box center [384, 114] width 198 height 132
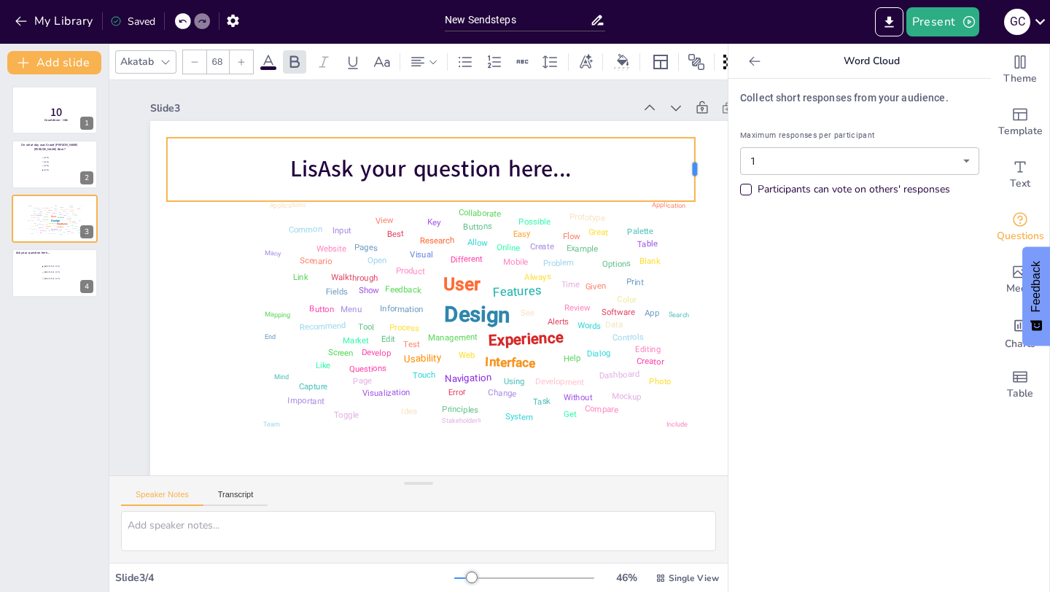
drag, startPoint x: 447, startPoint y: 168, endPoint x: 550, endPoint y: 190, distance: 105.0
click at [551, 190] on div "Design User Experience Interface Features Navigation Usability Test Process Inf…" at bounding box center [465, 312] width 702 height 486
drag, startPoint x: 551, startPoint y: 173, endPoint x: 718, endPoint y: 172, distance: 166.3
click at [718, 306] on div at bounding box center [736, 336] width 42 height 61
click at [562, 176] on span "LisAsk your question here..." at bounding box center [484, 188] width 269 height 142
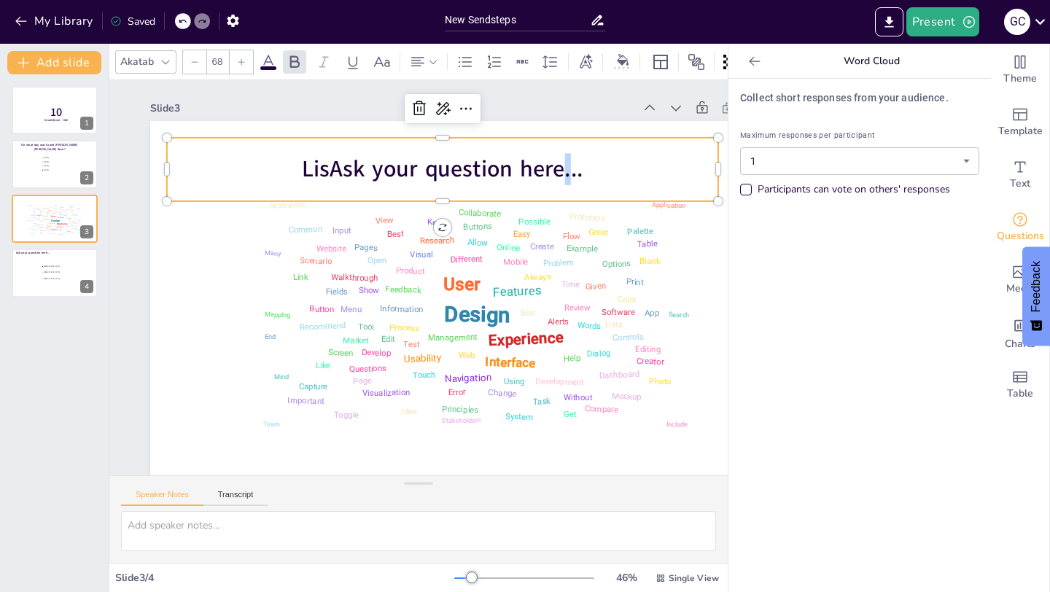
click at [562, 176] on span "LisAsk your question here..." at bounding box center [464, 177] width 281 height 89
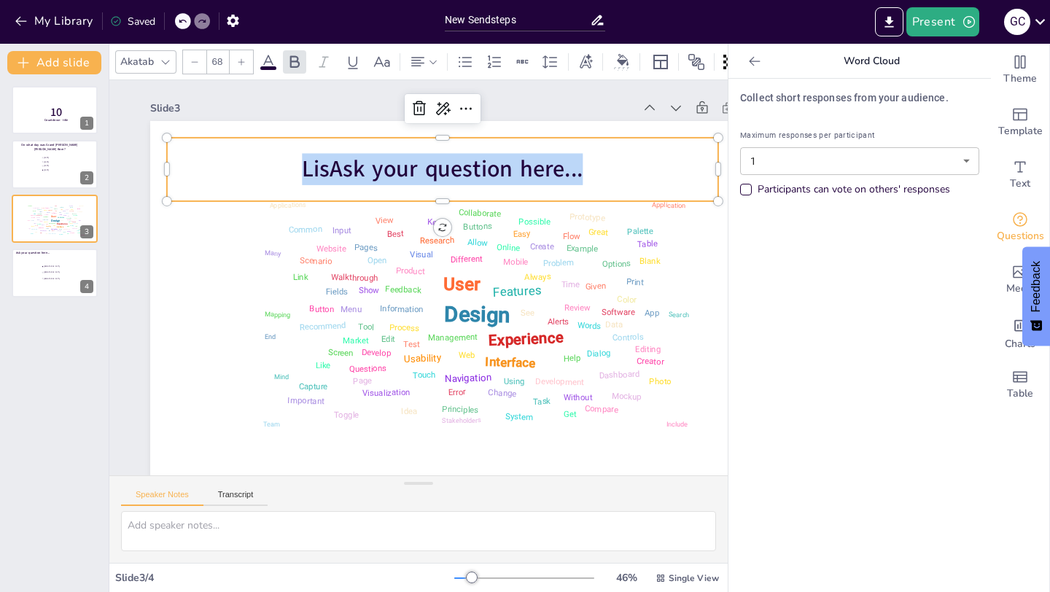
click at [562, 176] on span "LisAsk your question here..." at bounding box center [474, 182] width 276 height 117
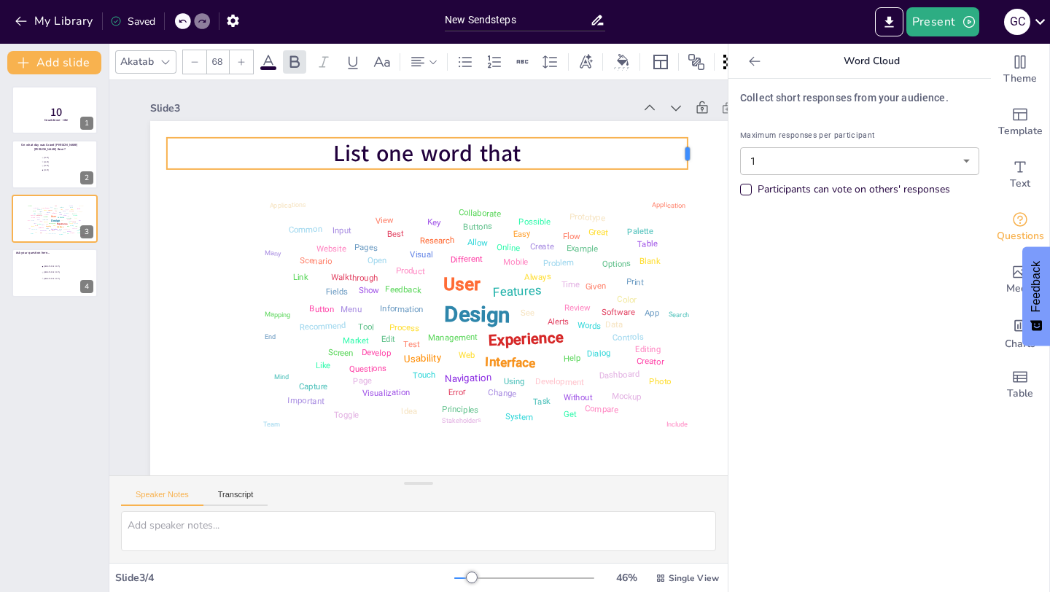
drag, startPoint x: 448, startPoint y: 152, endPoint x: 688, endPoint y: 167, distance: 240.4
click at [688, 167] on div "Design User Experience Interface Features Navigation Usability Test Process Inf…" at bounding box center [447, 327] width 731 height 669
click at [577, 163] on p "List one word that" at bounding box center [453, 157] width 516 height 139
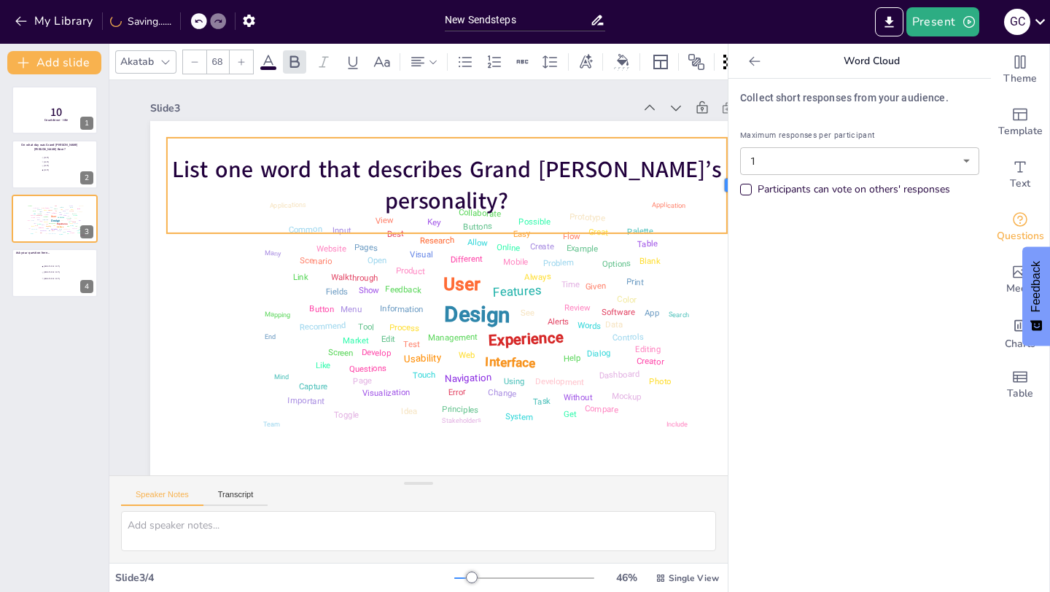
drag, startPoint x: 446, startPoint y: 184, endPoint x: 724, endPoint y: 147, distance: 280.4
click at [725, 147] on div "Design User Experience Interface Features Navigation Usability Test Process Inf…" at bounding box center [461, 316] width 721 height 541
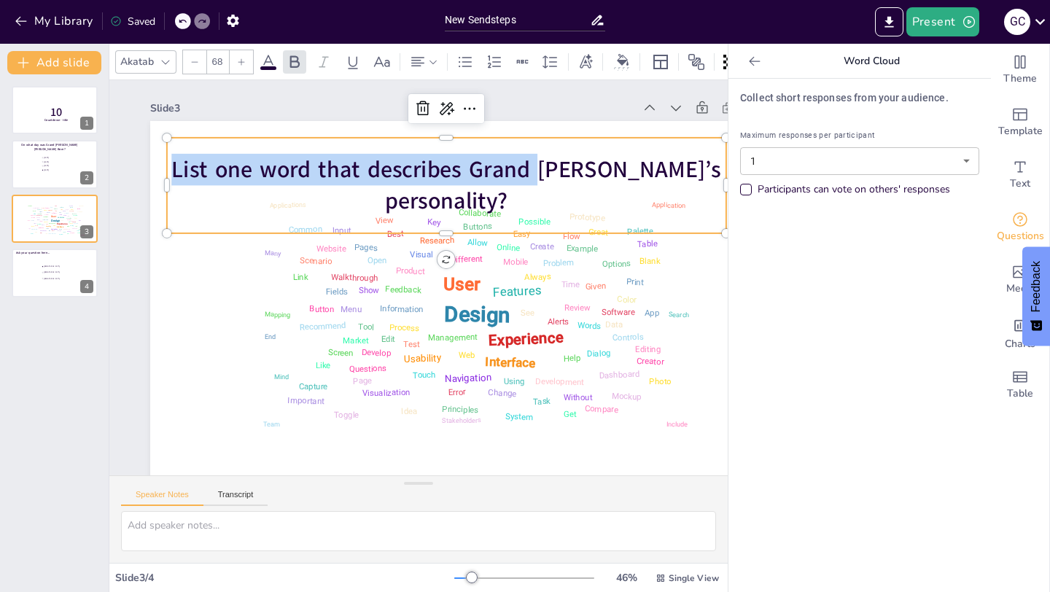
drag, startPoint x: 537, startPoint y: 172, endPoint x: 543, endPoint y: 132, distance: 40.5
click at [543, 132] on div "Design User Experience Interface Features Navigation Usability Test Process Inf…" at bounding box center [465, 312] width 702 height 486
drag, startPoint x: 543, startPoint y: 137, endPoint x: 545, endPoint y: 112, distance: 25.6
click at [545, 112] on div "Slide 3 Design User Experience Interface Features Navigation Usability Test Pro…" at bounding box center [465, 304] width 729 height 563
drag, startPoint x: 246, startPoint y: 230, endPoint x: 244, endPoint y: 184, distance: 46.0
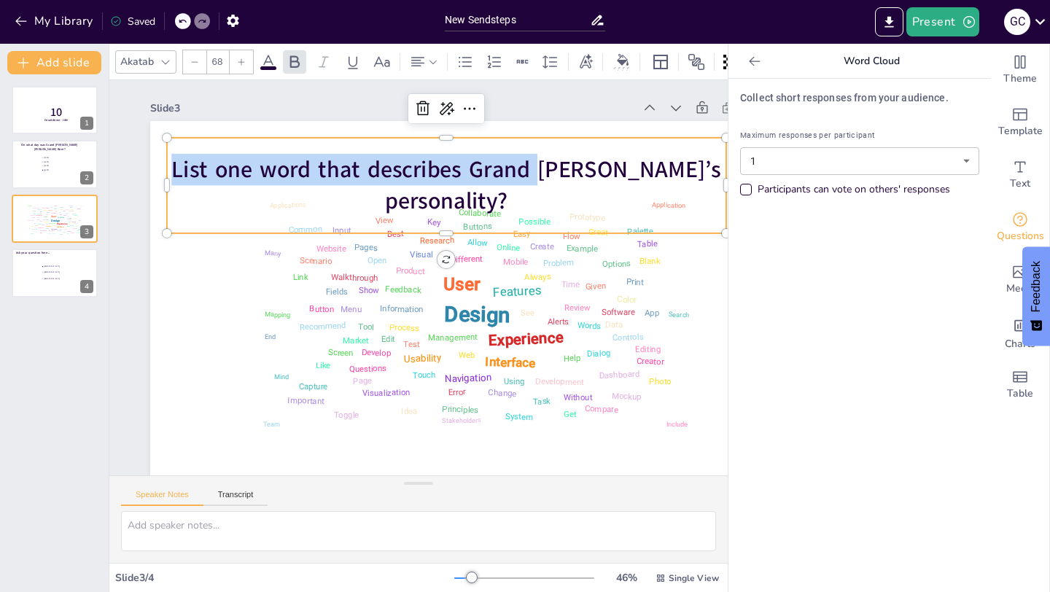
click at [244, 184] on div "List one word that describes Grand [PERSON_NAME]’s personality?" at bounding box center [465, 192] width 567 height 209
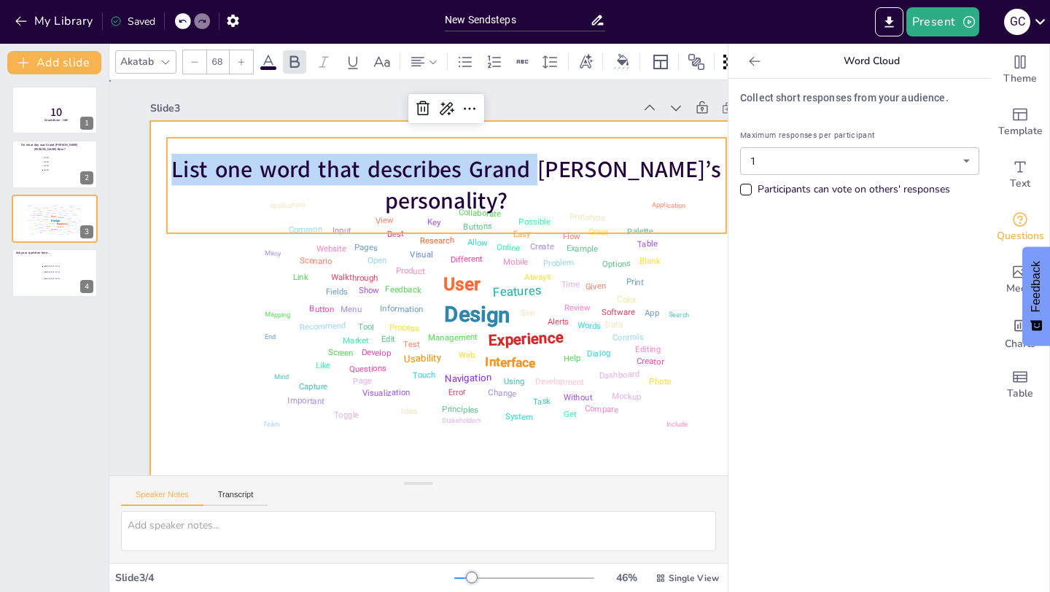
click at [228, 290] on div at bounding box center [465, 312] width 702 height 486
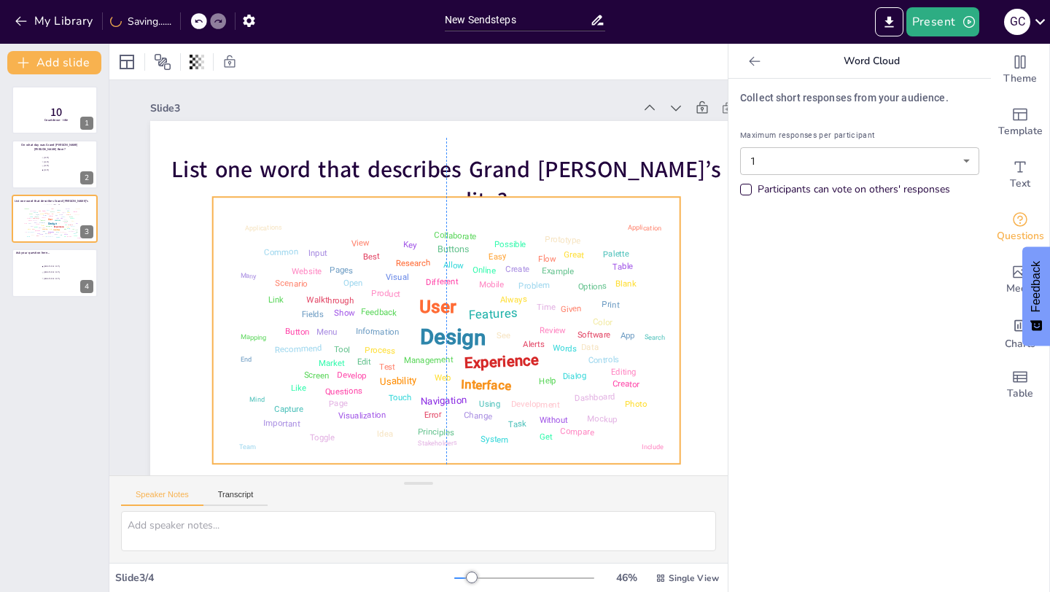
drag, startPoint x: 470, startPoint y: 228, endPoint x: 449, endPoint y: 251, distance: 30.5
click at [449, 251] on div "Buttons" at bounding box center [456, 253] width 33 height 14
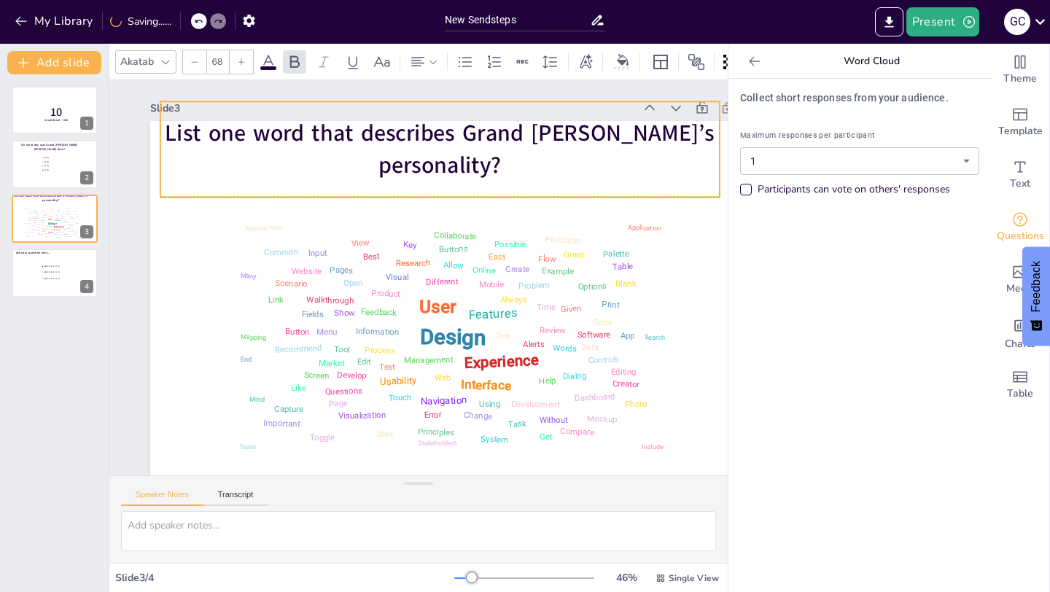
drag, startPoint x: 458, startPoint y: 189, endPoint x: 451, endPoint y: 147, distance: 42.1
click at [451, 147] on span "List one word that describes Grand [PERSON_NAME]’s personality?" at bounding box center [540, 196] width 391 height 429
click at [92, 299] on div "10 Countdown - title 1 On what day was Grand [PERSON_NAME] [PERSON_NAME] Born? …" at bounding box center [54, 333] width 109 height 518
click at [50, 357] on div "10 Countdown - title 1 On what day was Grand [PERSON_NAME] [PERSON_NAME] Born? …" at bounding box center [54, 333] width 109 height 518
click at [36, 284] on div at bounding box center [55, 273] width 88 height 50
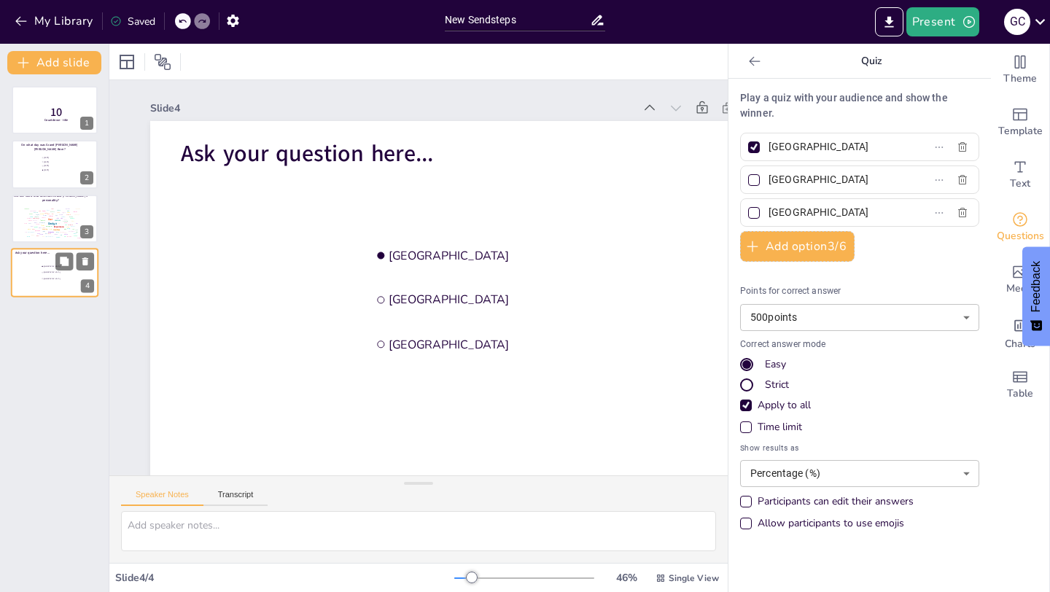
scroll to position [6, 0]
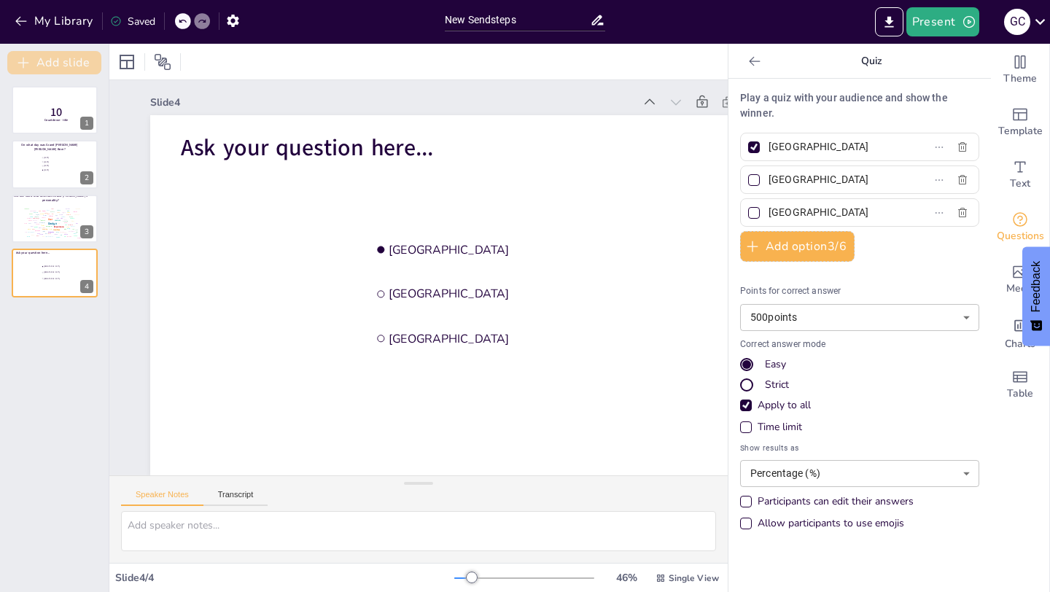
click at [60, 71] on button "Add slide" at bounding box center [54, 62] width 94 height 23
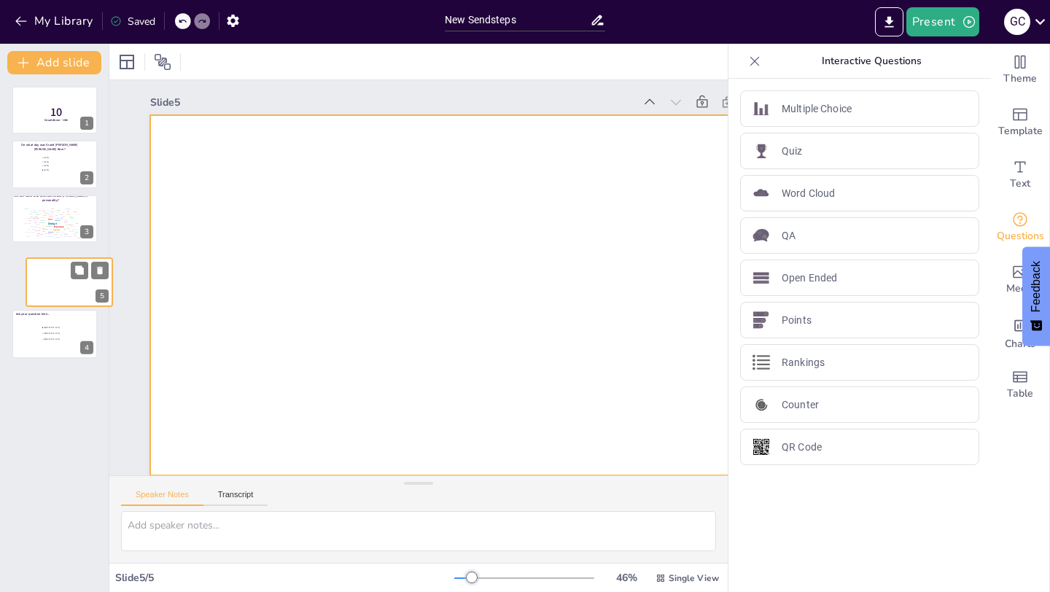
drag, startPoint x: 46, startPoint y: 350, endPoint x: 58, endPoint y: 298, distance: 53.1
click at [60, 298] on div at bounding box center [69, 281] width 86 height 48
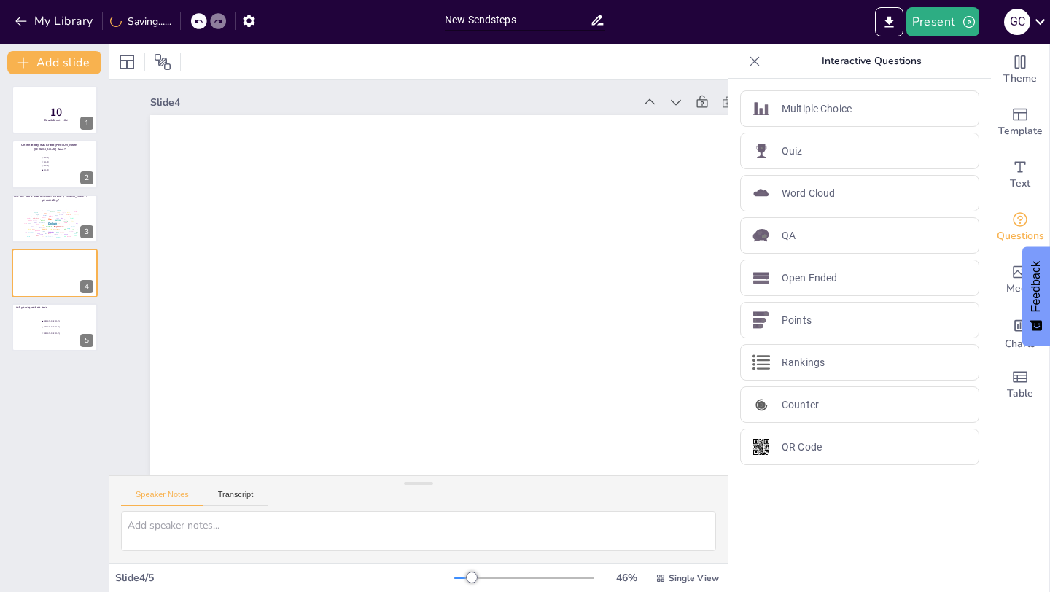
scroll to position [0, 0]
click at [828, 107] on p "Multiple Choice" at bounding box center [817, 108] width 70 height 15
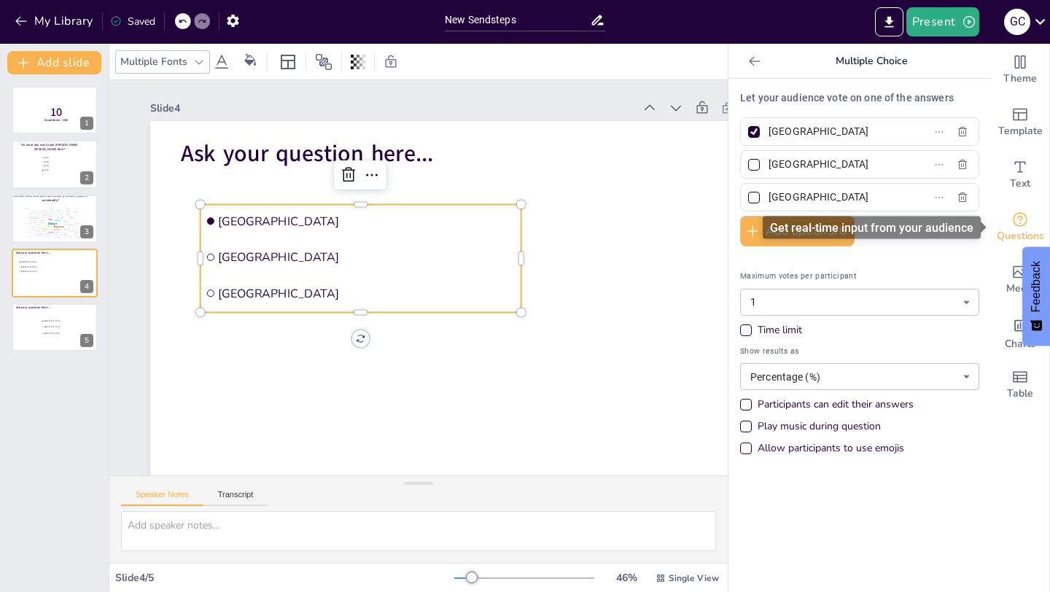
click at [1016, 228] on span "Questions" at bounding box center [1020, 236] width 47 height 16
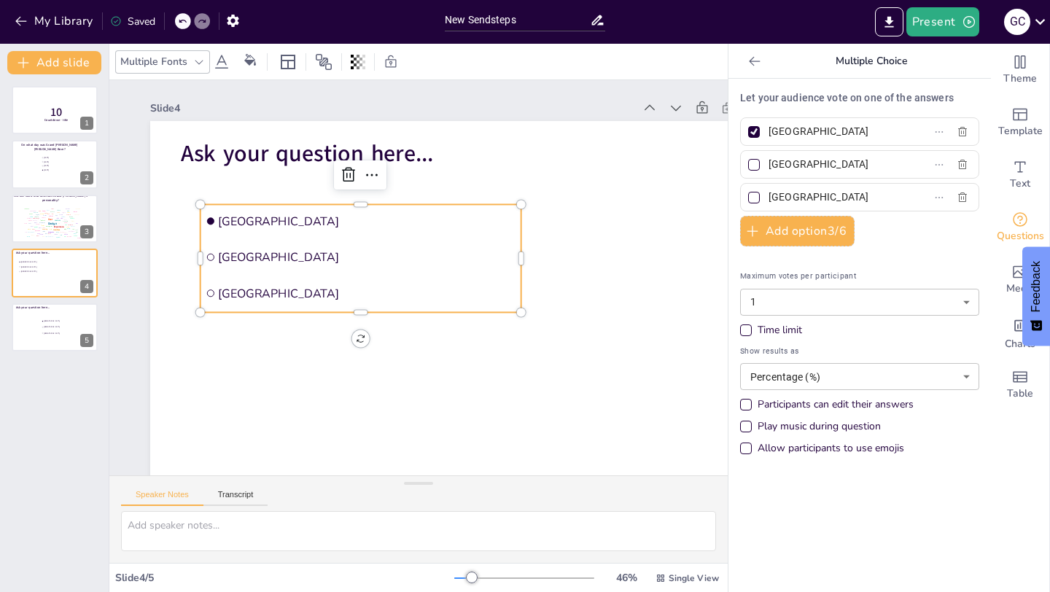
click at [758, 58] on icon at bounding box center [754, 61] width 15 height 15
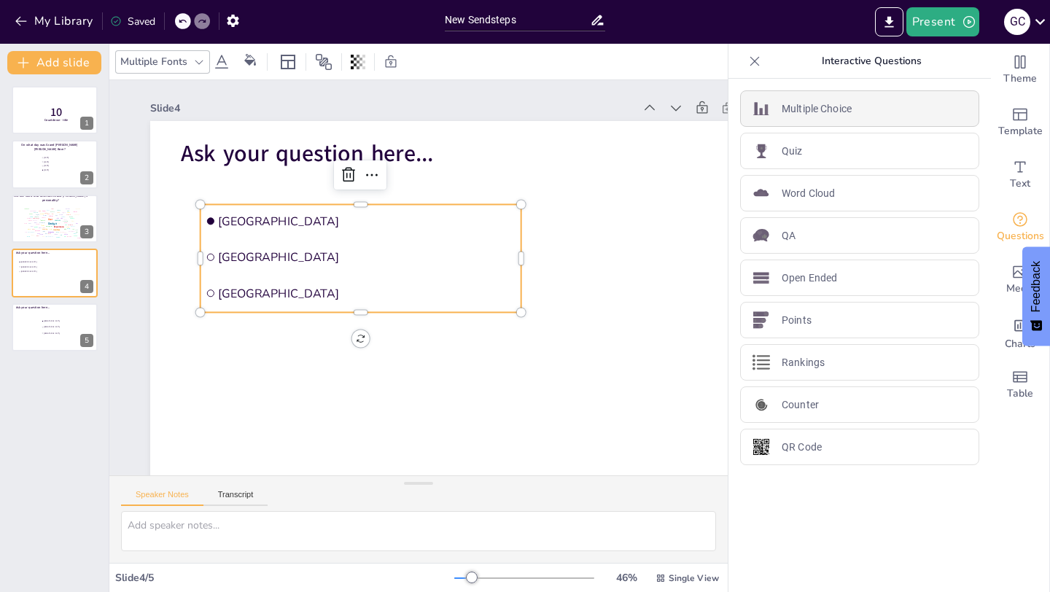
click at [840, 123] on div "Multiple Choice" at bounding box center [859, 108] width 239 height 36
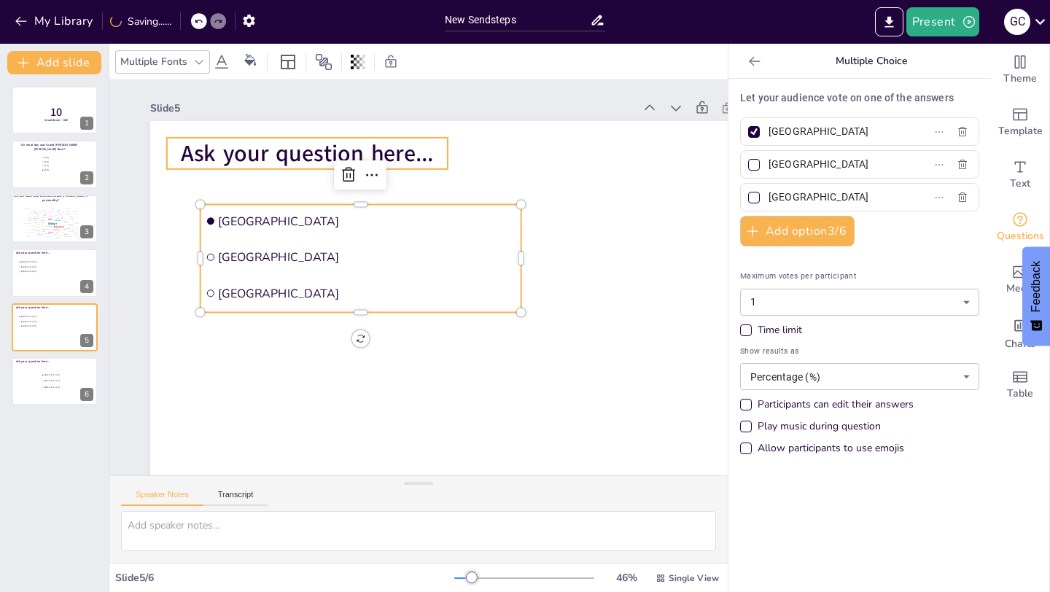
click at [311, 154] on span "Ask your question here..." at bounding box center [401, 112] width 223 height 174
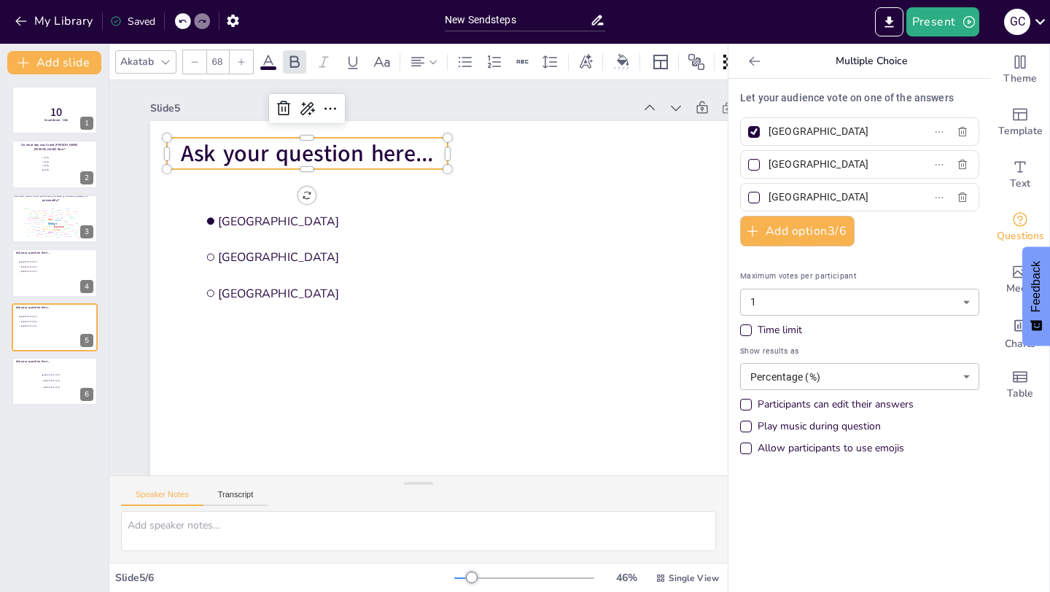
click at [311, 154] on span "Ask your question here..." at bounding box center [336, 133] width 254 height 83
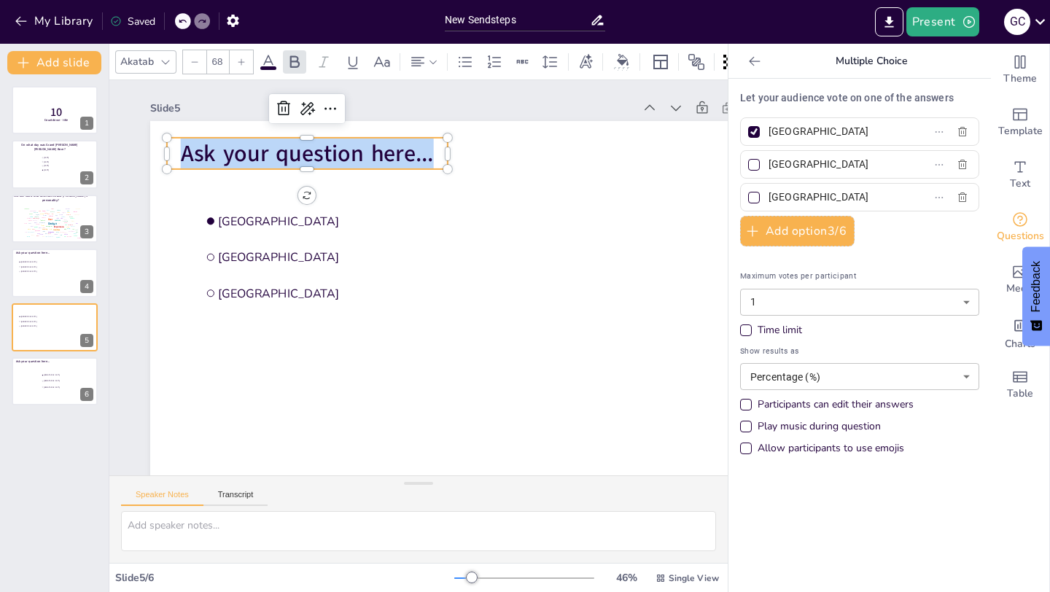
click at [311, 154] on span "Ask your question here..." at bounding box center [401, 112] width 223 height 174
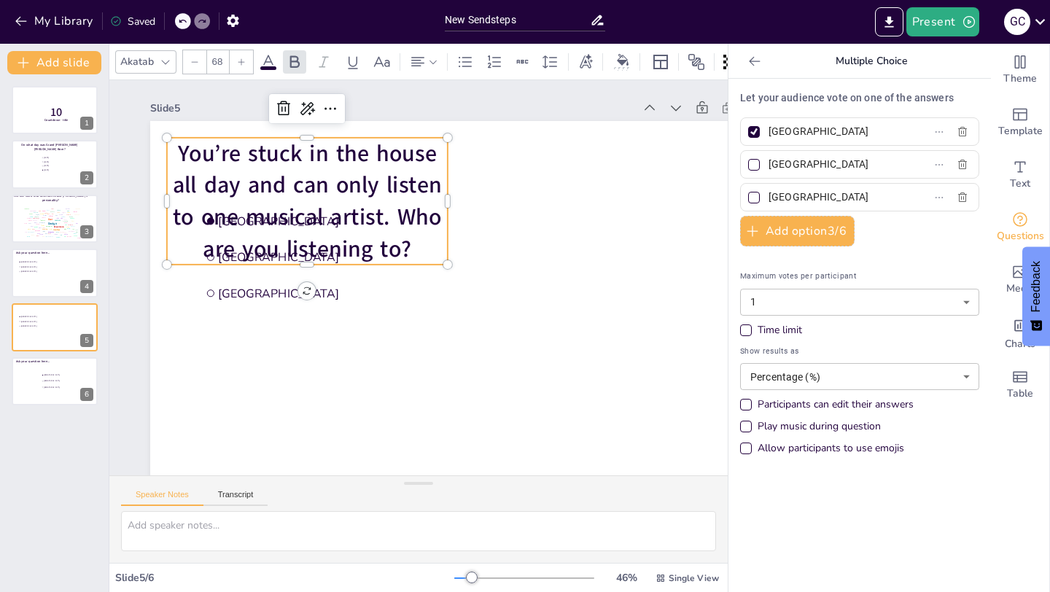
click at [445, 201] on p "You’re stuck in the house all day and can only listen to one musical artist. Wh…" at bounding box center [325, 180] width 300 height 182
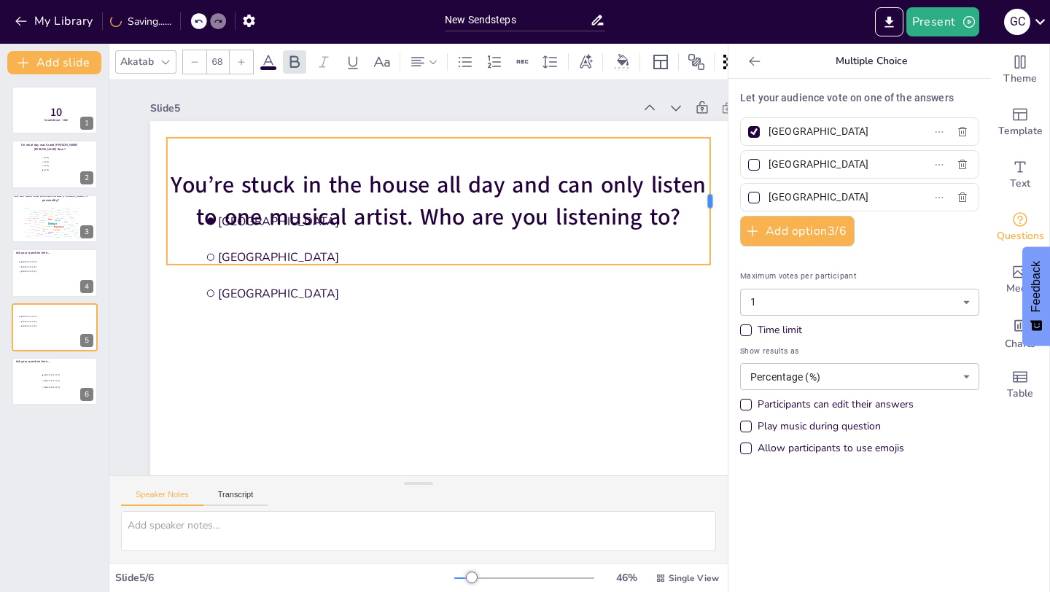
drag, startPoint x: 448, startPoint y: 201, endPoint x: 712, endPoint y: 171, distance: 266.5
click at [712, 171] on div at bounding box center [722, 233] width 25 height 128
drag, startPoint x: 605, startPoint y: 139, endPoint x: 581, endPoint y: 124, distance: 28.1
click at [605, 109] on div "Slide 5 [GEOGRAPHIC_DATA] [GEOGRAPHIC_DATA] [GEOGRAPHIC_DATA] You’re stuck in t…" at bounding box center [467, 300] width 707 height 509
drag, startPoint x: 559, startPoint y: 142, endPoint x: 575, endPoint y: 106, distance: 38.9
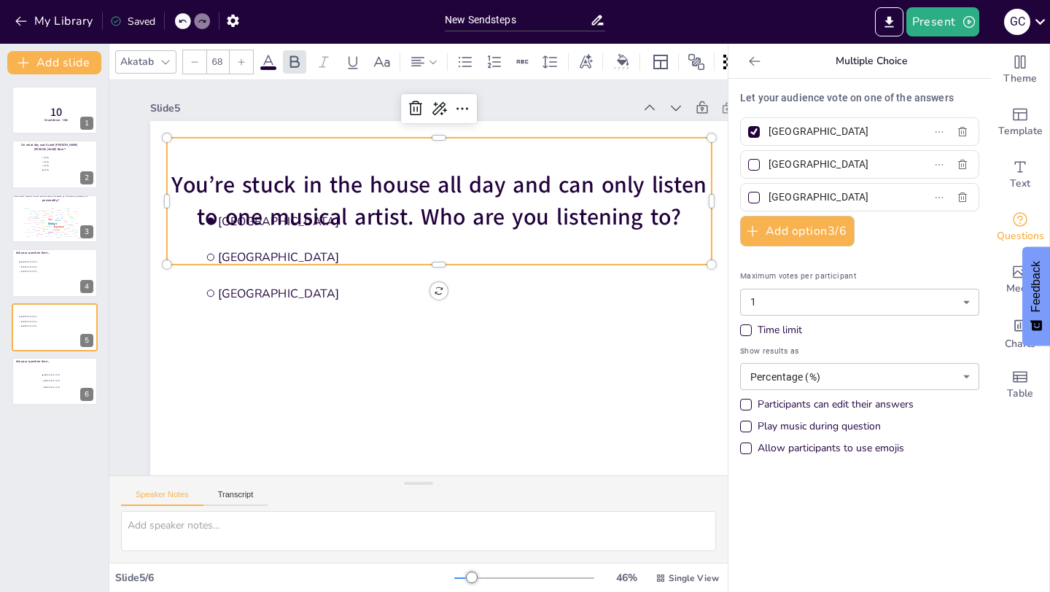
click at [575, 106] on div "Slide 5 [GEOGRAPHIC_DATA] [GEOGRAPHIC_DATA] [GEOGRAPHIC_DATA] You’re stuck in t…" at bounding box center [465, 304] width 729 height 563
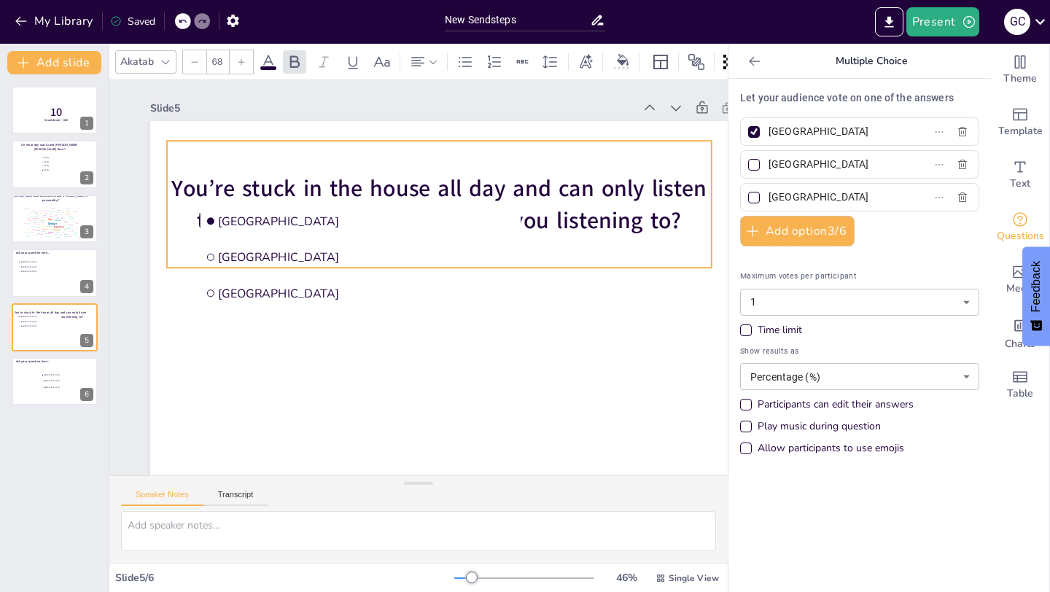
click at [550, 238] on div "You’re stuck in the house all day and can only listen to one musical artist. Wh…" at bounding box center [473, 225] width 535 height 382
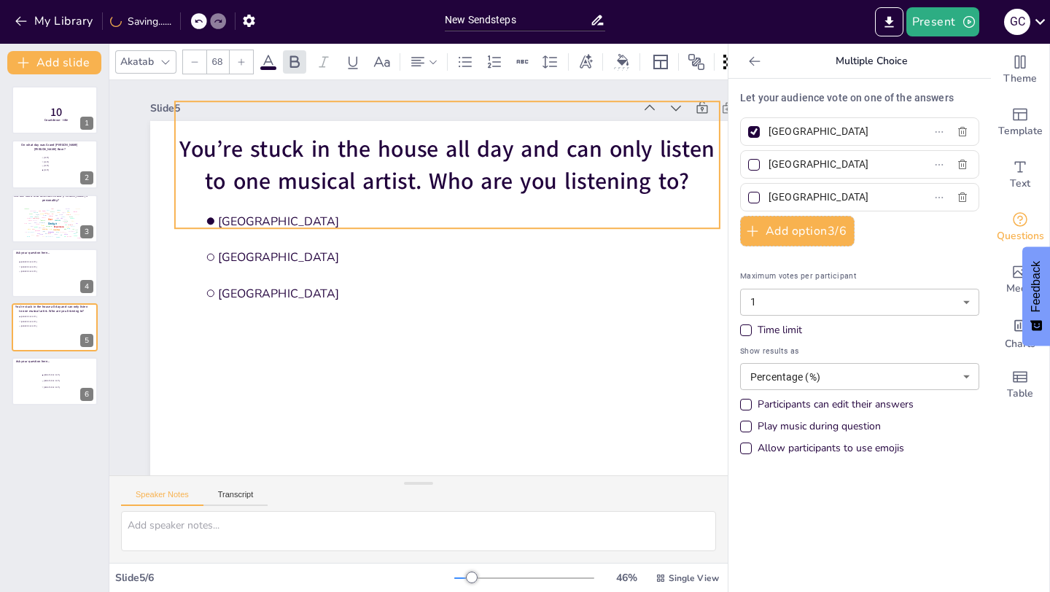
drag, startPoint x: 572, startPoint y: 240, endPoint x: 580, endPoint y: 200, distance: 40.9
click at [580, 200] on div "You’re stuck in the house all day and can only listen to one musical artist. Wh…" at bounding box center [535, 282] width 238 height 559
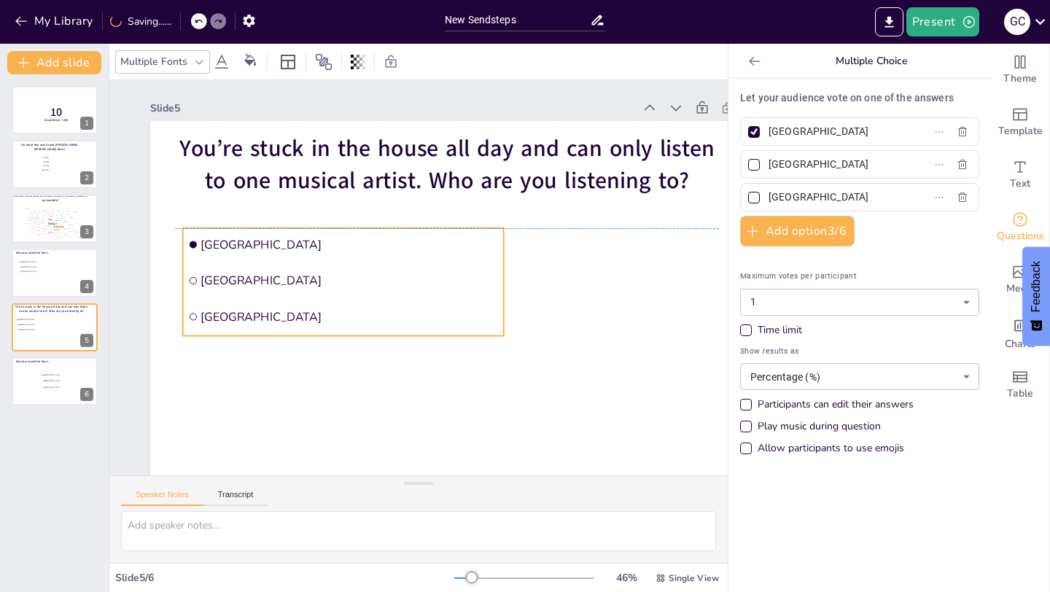
drag, startPoint x: 414, startPoint y: 276, endPoint x: 397, endPoint y: 300, distance: 30.3
click at [397, 300] on ul "[GEOGRAPHIC_DATA] [GEOGRAPHIC_DATA] [GEOGRAPHIC_DATA]" at bounding box center [344, 266] width 336 height 172
click at [834, 136] on input "[GEOGRAPHIC_DATA]" at bounding box center [837, 131] width 136 height 21
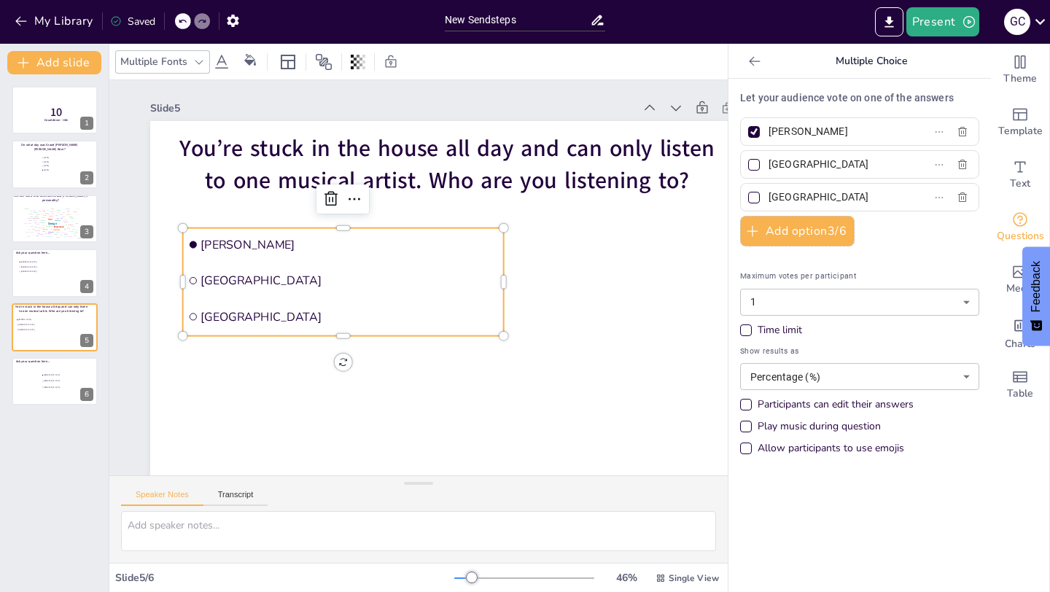
type input "[PERSON_NAME]"
click at [804, 168] on input "[GEOGRAPHIC_DATA]" at bounding box center [837, 164] width 136 height 21
click at [826, 154] on input "RotterdWhitneam" at bounding box center [837, 164] width 136 height 21
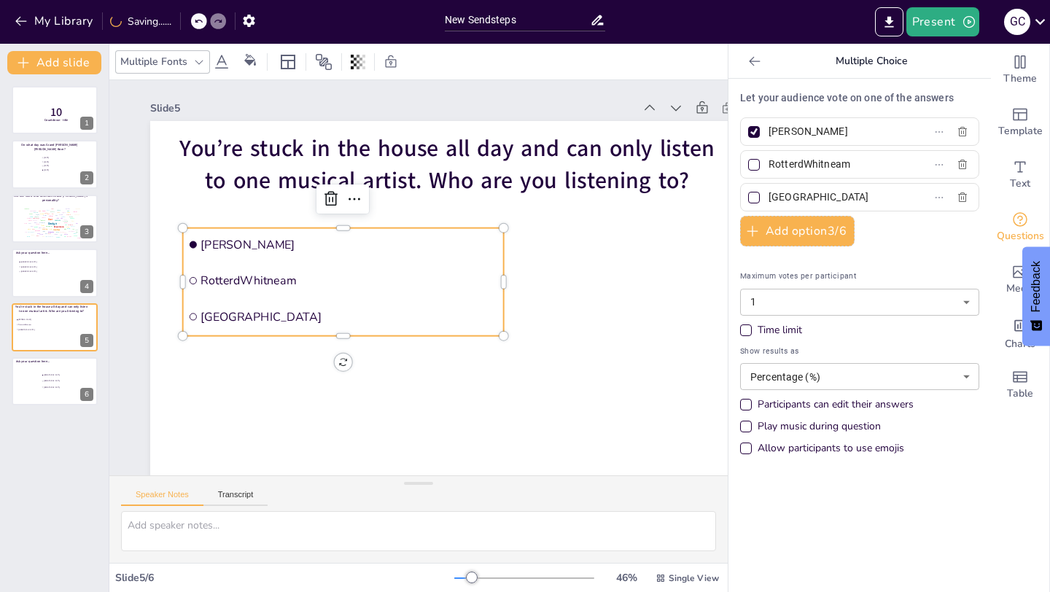
click at [826, 155] on input "RotterdWhitneam" at bounding box center [837, 164] width 136 height 21
click at [826, 160] on input "RotterdWhitneam" at bounding box center [837, 164] width 136 height 21
type input "[PERSON_NAME]"
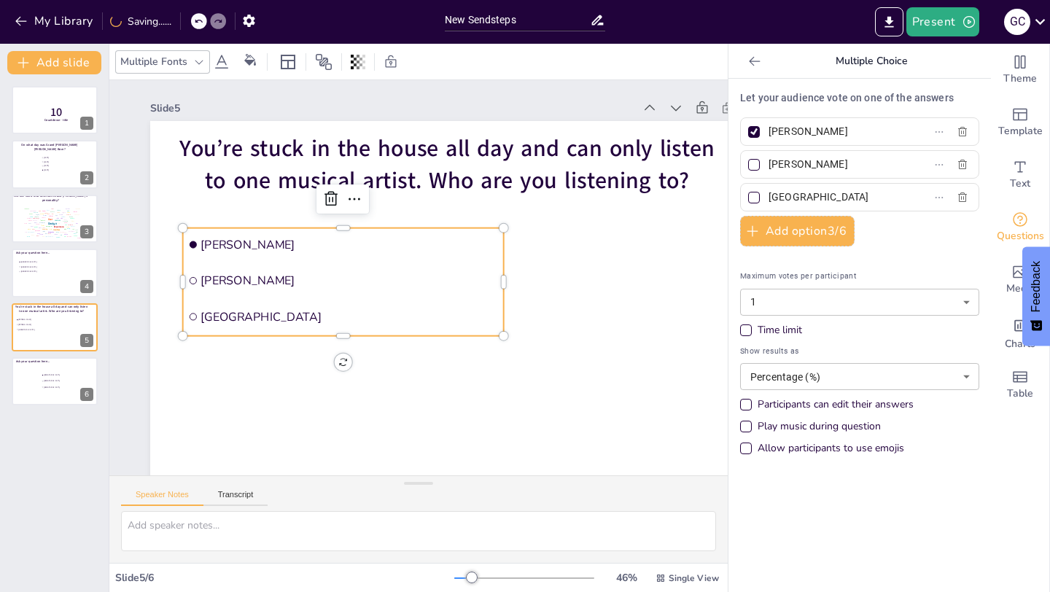
click at [820, 198] on input "[GEOGRAPHIC_DATA]" at bounding box center [837, 197] width 136 height 21
type input "[PERSON_NAME]'"
click at [821, 230] on button "Add option 3 / 6" at bounding box center [797, 231] width 114 height 31
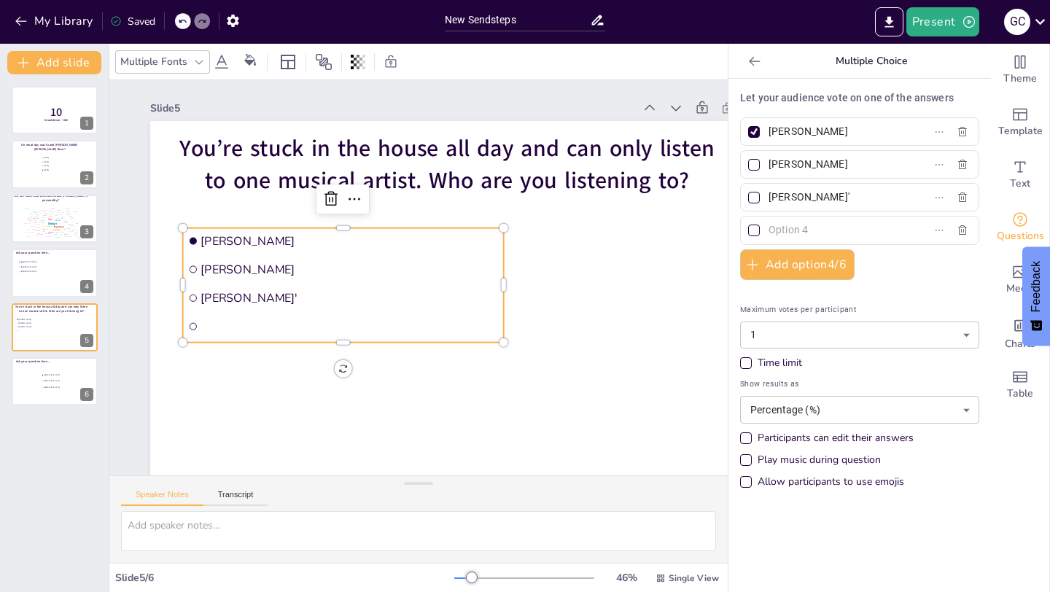
click at [788, 234] on input "text" at bounding box center [837, 230] width 136 height 21
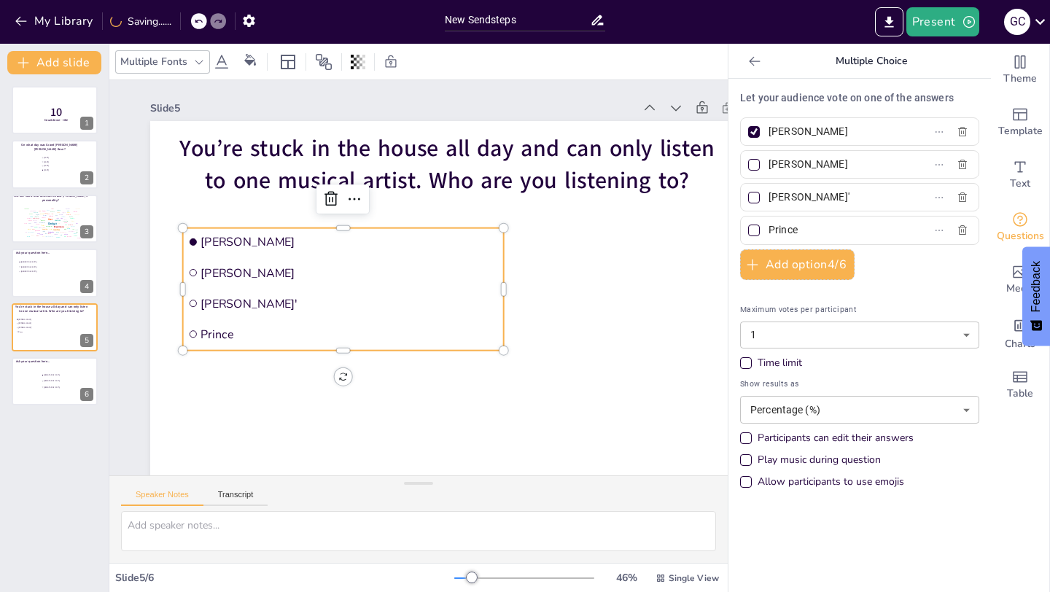
type input "Prince"
click at [791, 268] on button "Add option 4 / 6" at bounding box center [797, 264] width 114 height 31
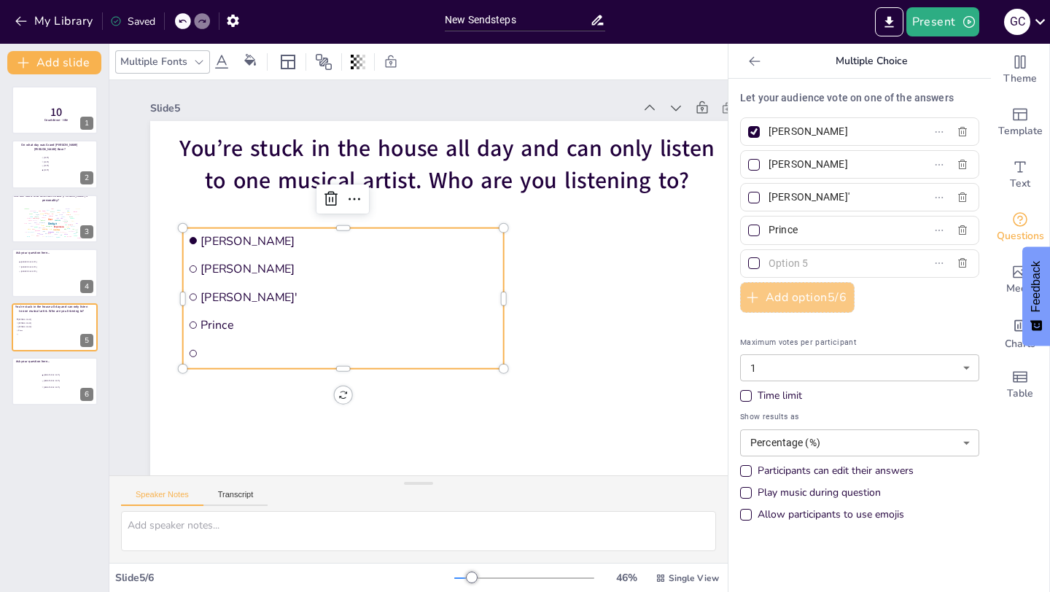
click at [791, 268] on input "text" at bounding box center [837, 263] width 136 height 21
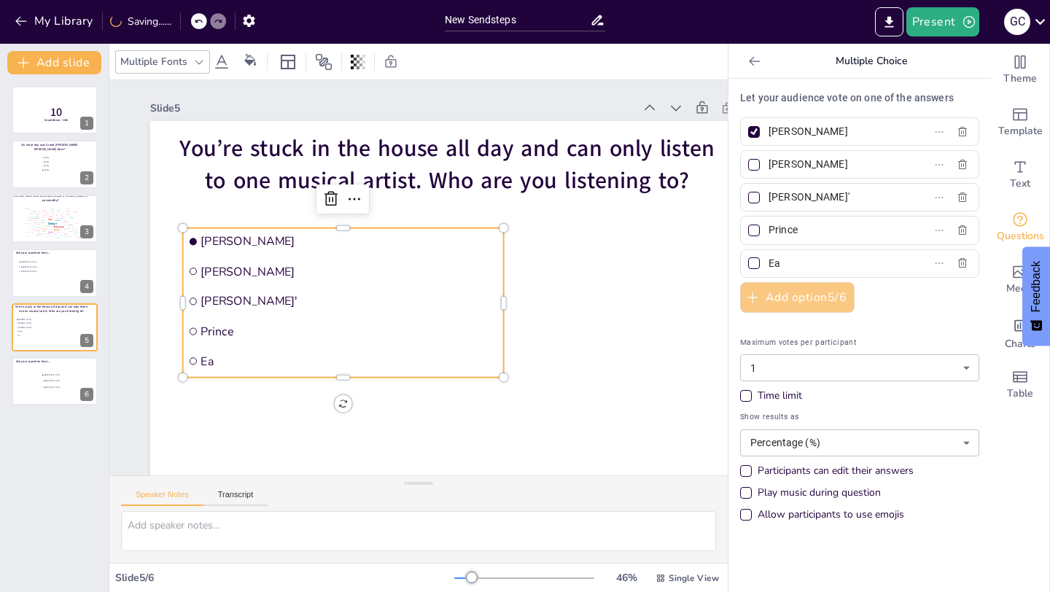
type input "E"
type input "[PERSON_NAME]"
click at [788, 298] on button "Add option 5 / 6" at bounding box center [797, 297] width 114 height 31
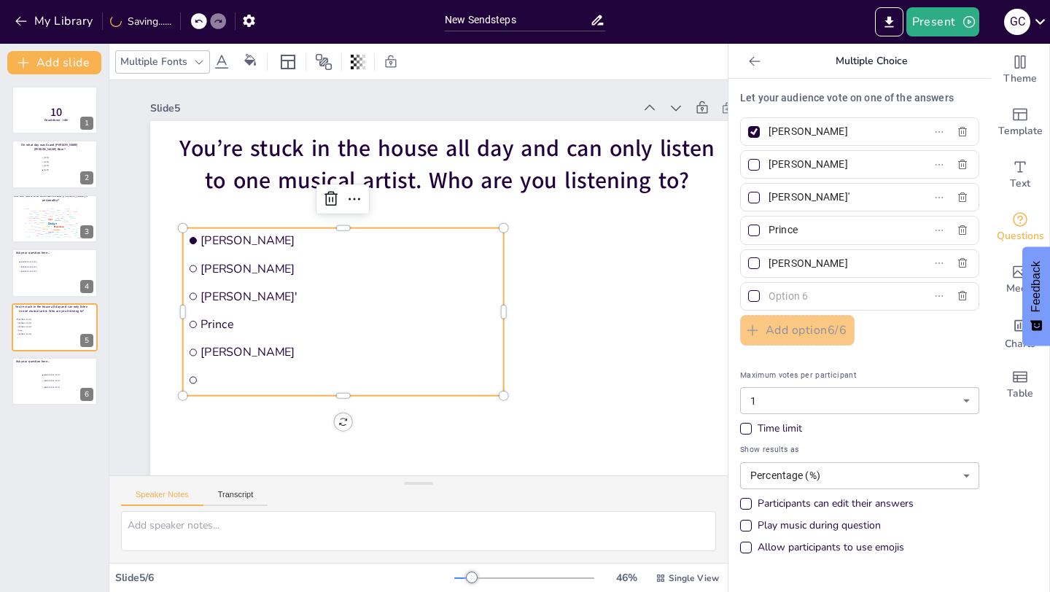
click at [800, 298] on input "text" at bounding box center [837, 296] width 136 height 21
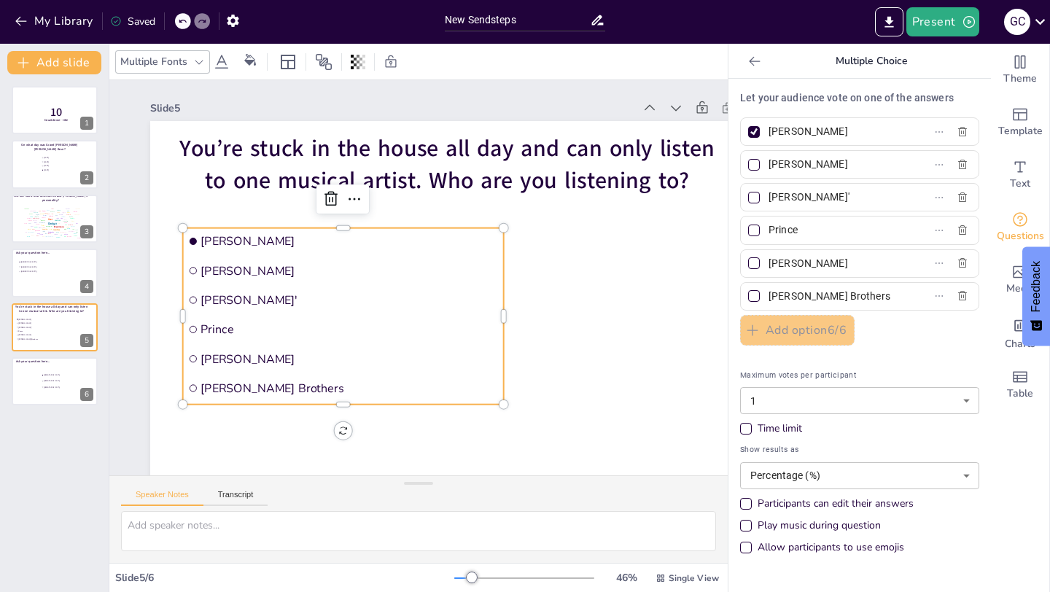
click at [914, 369] on span "Maximum votes per participant" at bounding box center [859, 375] width 239 height 12
click at [826, 303] on input "[PERSON_NAME] Brothers" at bounding box center [837, 296] width 136 height 21
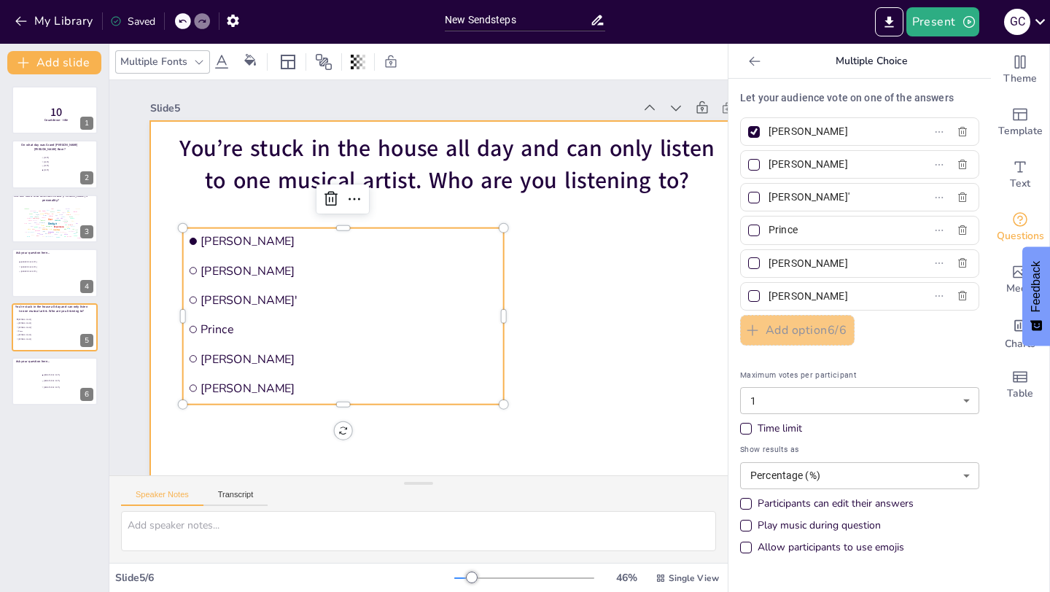
type input "[PERSON_NAME]"
click at [656, 349] on div at bounding box center [424, 334] width 633 height 735
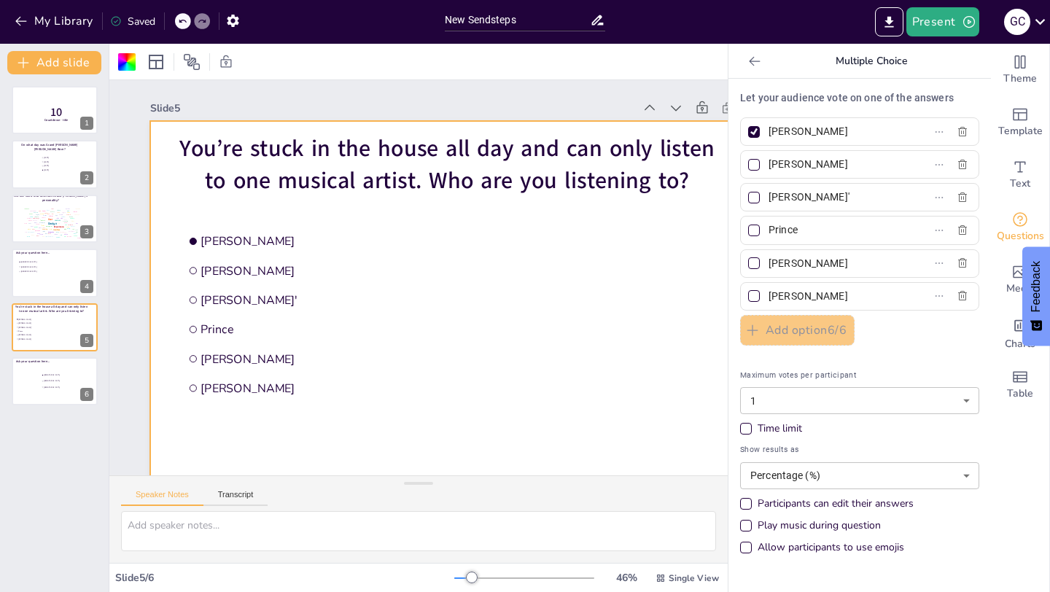
click at [753, 163] on div at bounding box center [754, 165] width 12 height 12
click at [769, 163] on input "[PERSON_NAME]" at bounding box center [837, 164] width 136 height 21
checkbox input "true"
click at [753, 195] on div at bounding box center [754, 198] width 12 height 12
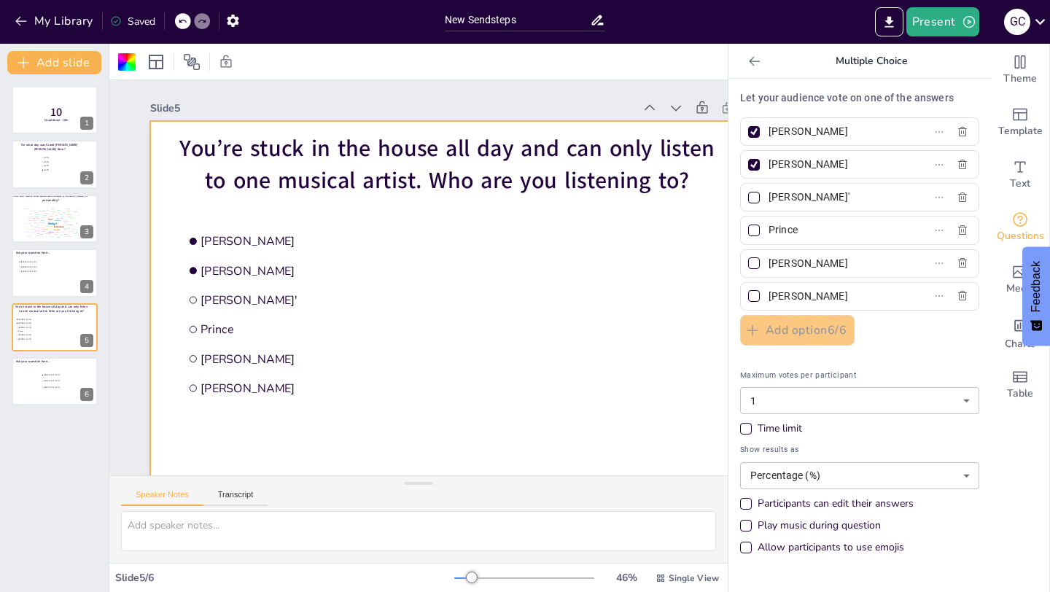
click at [769, 195] on input "[PERSON_NAME]'" at bounding box center [837, 197] width 136 height 21
checkbox input "true"
click at [754, 223] on div at bounding box center [754, 231] width 18 height 18
click at [769, 223] on input "Prince" at bounding box center [837, 230] width 136 height 21
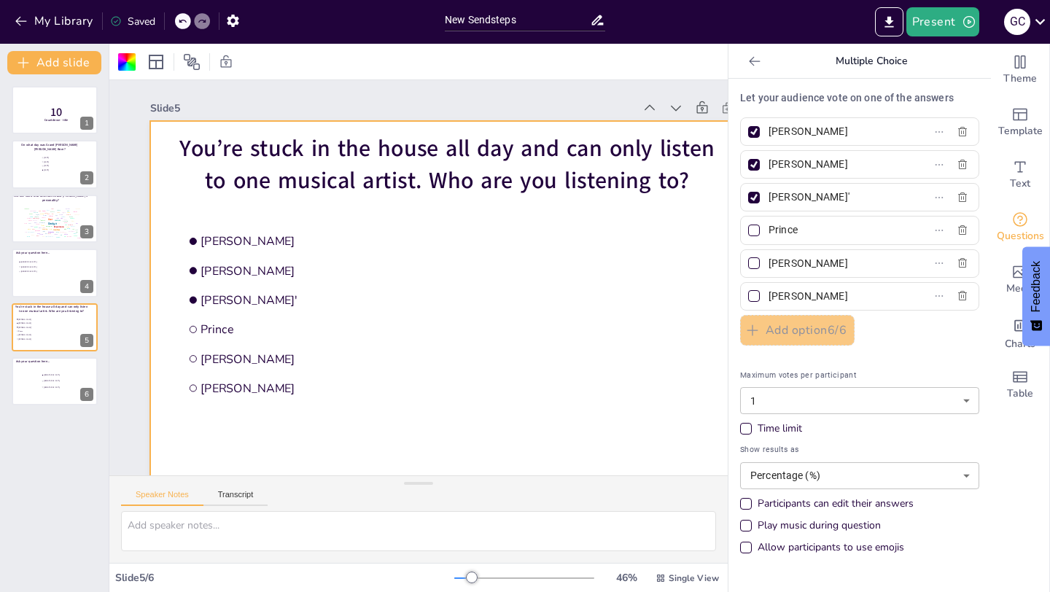
checkbox input "true"
click at [753, 265] on div at bounding box center [753, 263] width 7 height 7
click at [769, 265] on input "[PERSON_NAME]" at bounding box center [837, 263] width 136 height 21
checkbox input "true"
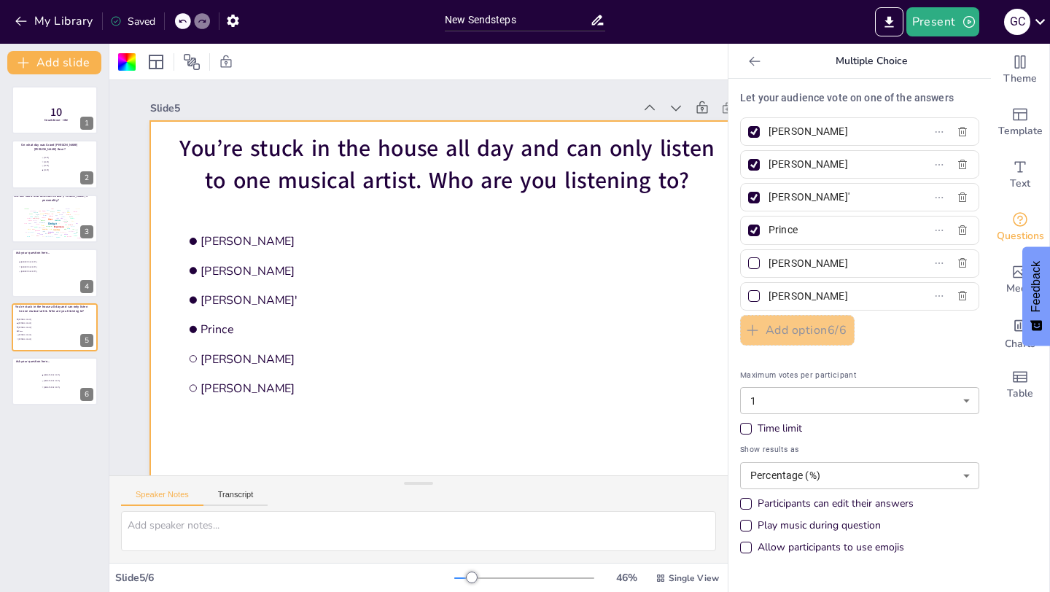
checkbox input "true"
click at [753, 294] on div at bounding box center [754, 296] width 12 height 12
click at [769, 294] on input "[PERSON_NAME]" at bounding box center [837, 296] width 136 height 21
checkbox input "true"
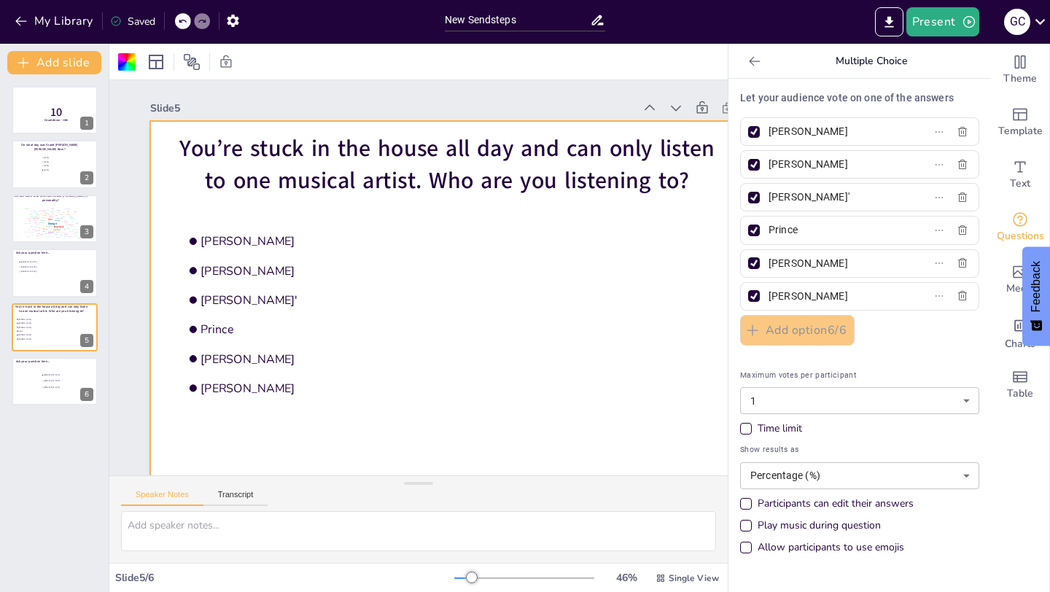
click at [747, 527] on div "Play music during question" at bounding box center [745, 525] width 7 height 7
click at [69, 260] on button at bounding box center [64, 262] width 18 height 18
type input "[GEOGRAPHIC_DATA]"
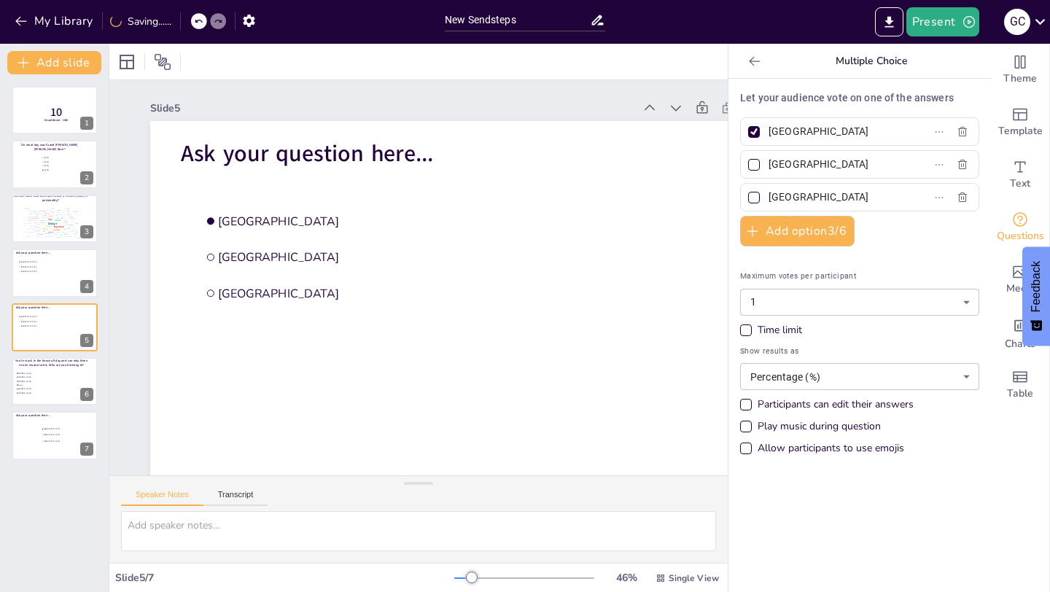
scroll to position [6, 0]
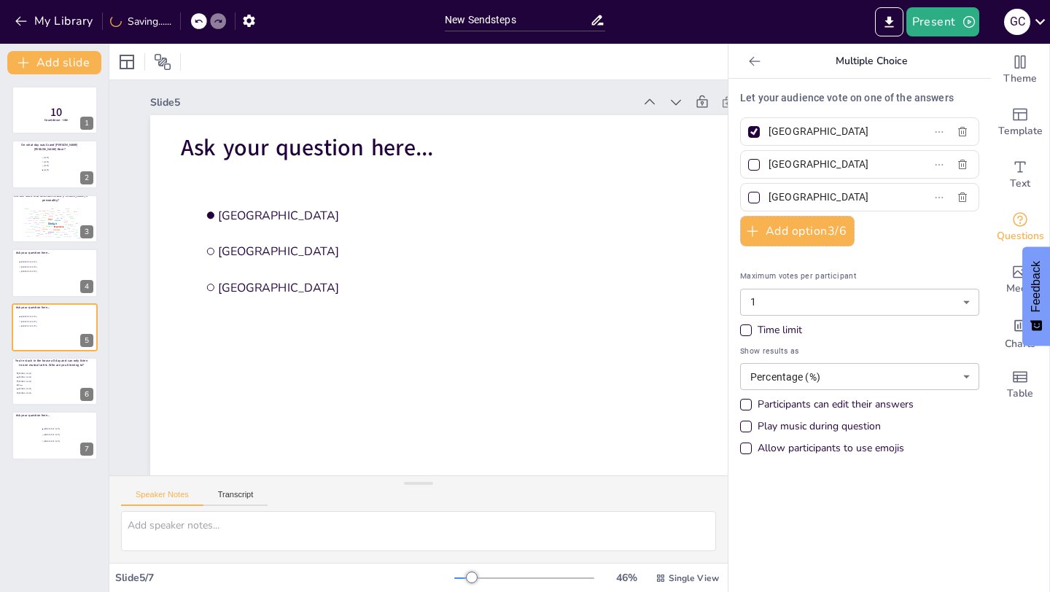
click at [746, 426] on div "Play music during question" at bounding box center [746, 427] width 12 height 12
click at [47, 222] on div "Design" at bounding box center [52, 224] width 10 height 4
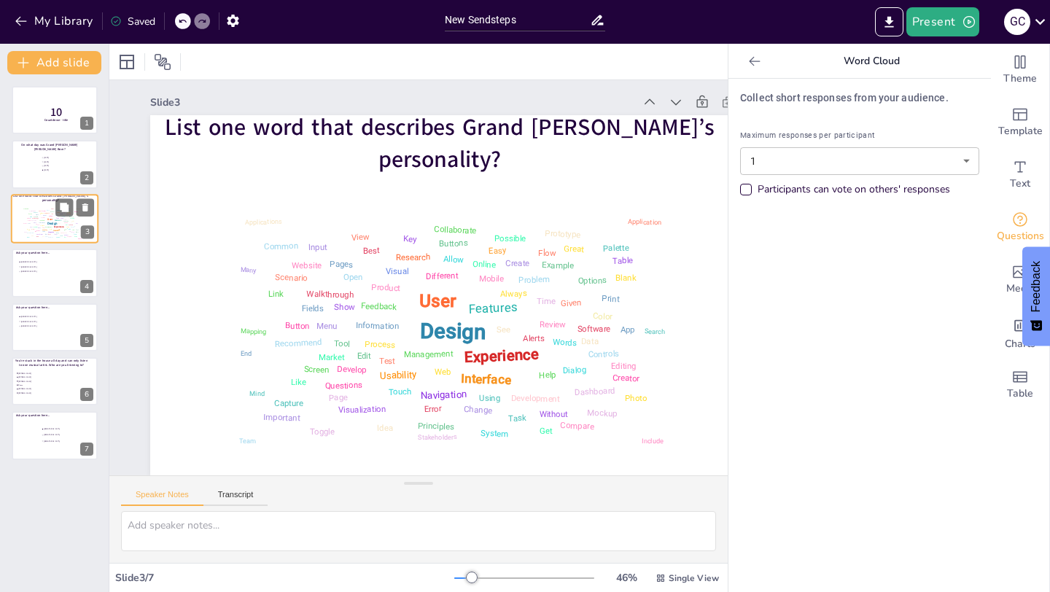
scroll to position [0, 0]
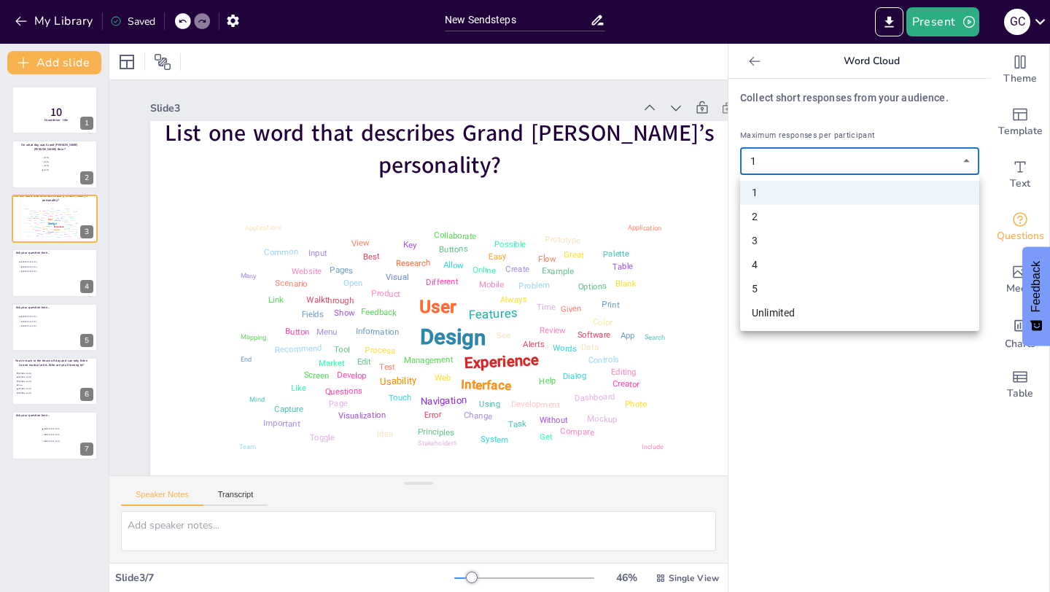
click at [971, 158] on body "My Library Saved New Sendsteps Present G C Document fonts Akatab Recently used …" at bounding box center [525, 296] width 1050 height 592
click at [883, 219] on li "2" at bounding box center [859, 217] width 239 height 24
type input "2"
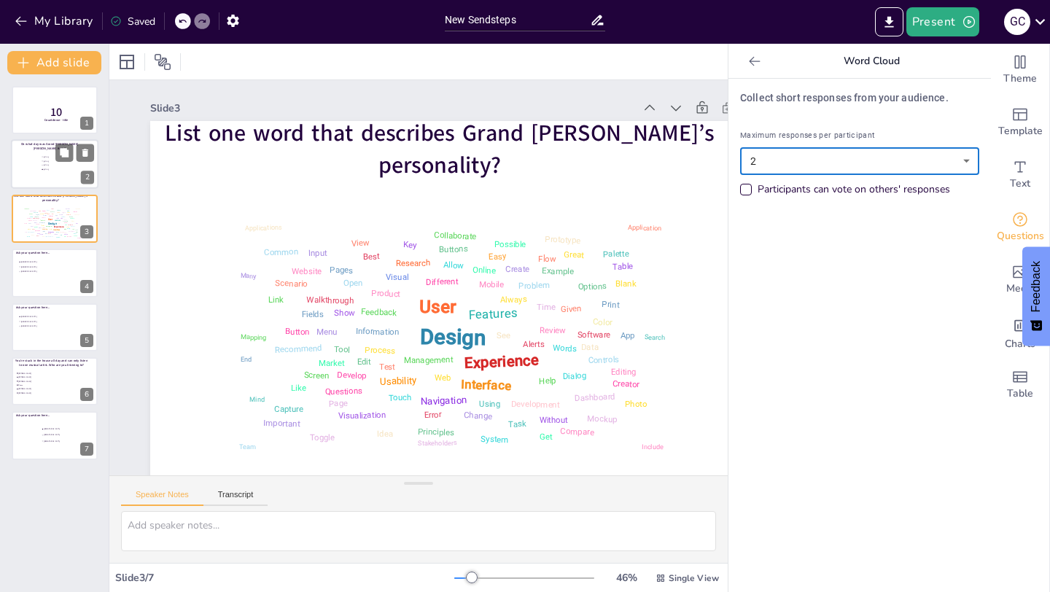
click at [48, 166] on li "[DATE]" at bounding box center [63, 166] width 44 height 4
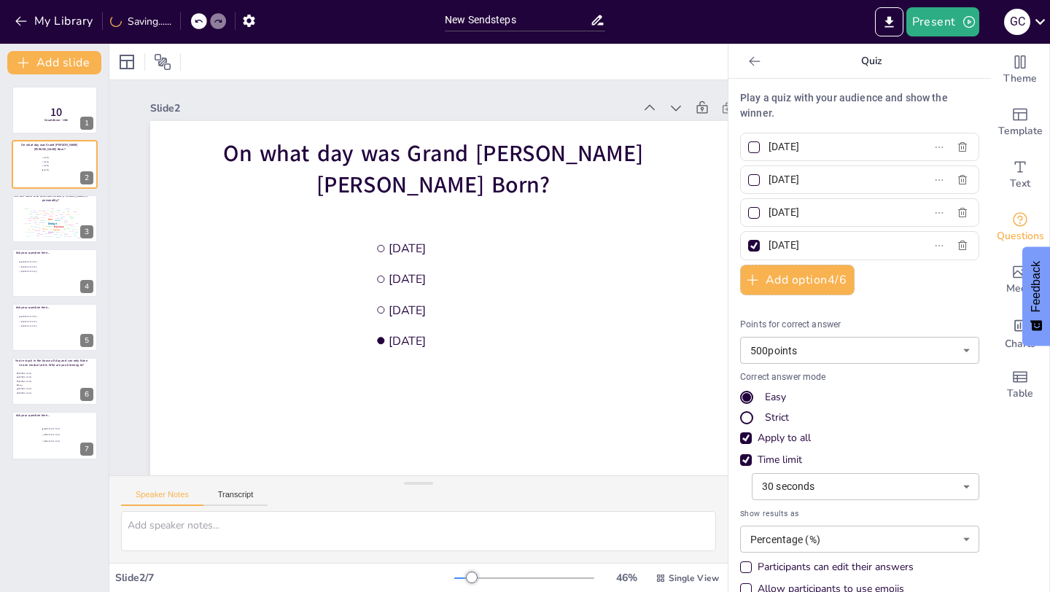
scroll to position [23, 0]
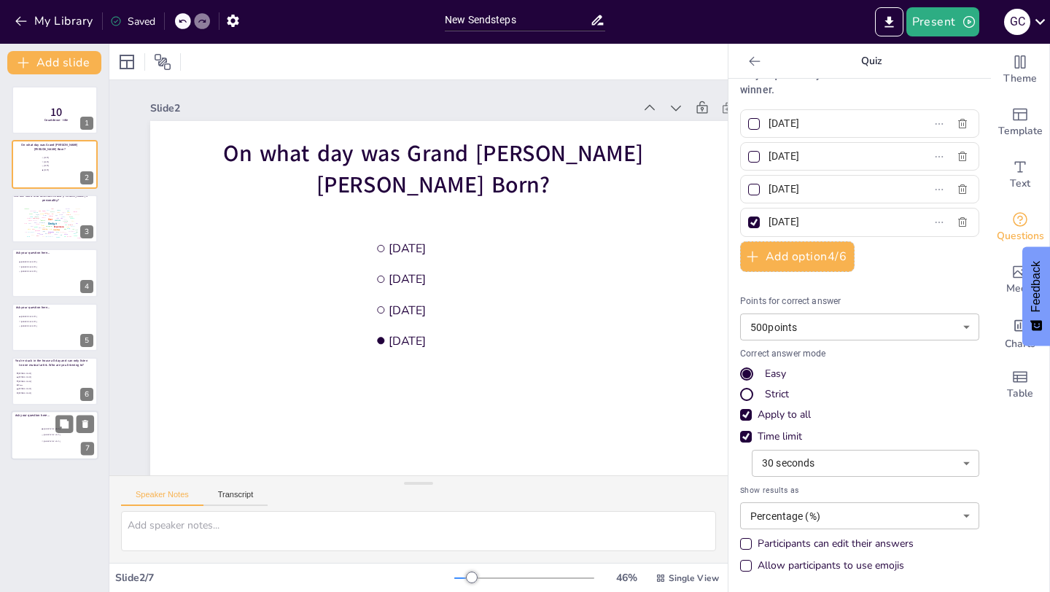
click at [40, 423] on div at bounding box center [55, 436] width 88 height 50
type input "[GEOGRAPHIC_DATA]"
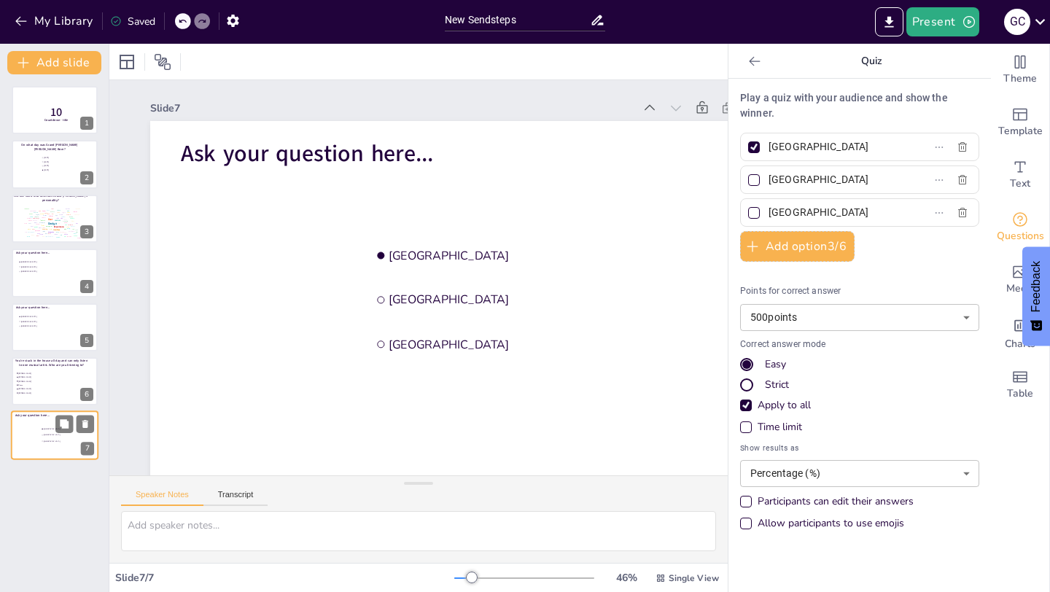
scroll to position [6, 0]
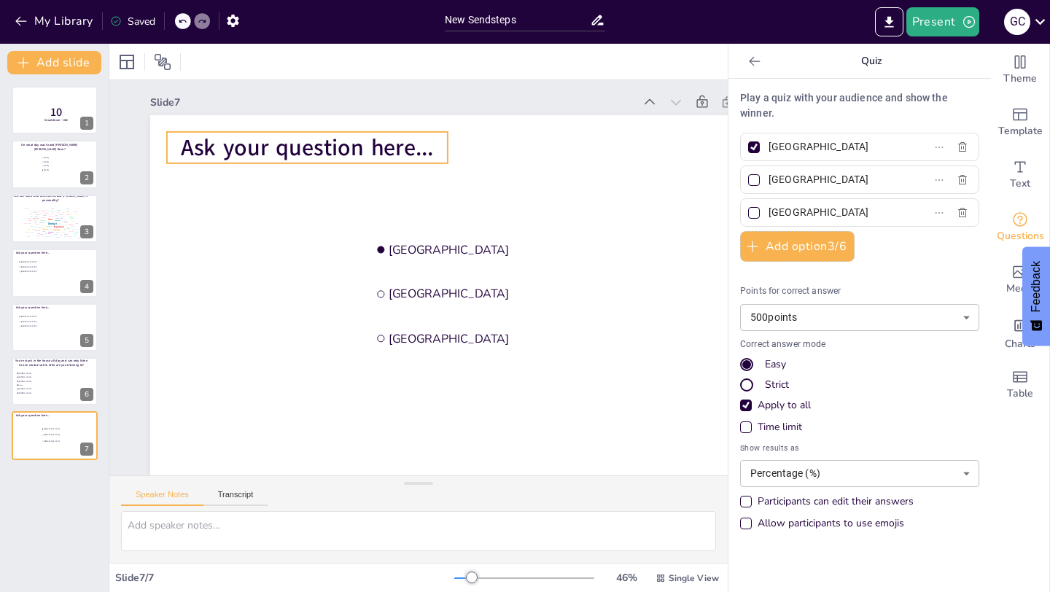
click at [371, 155] on span "Ask your question here..." at bounding box center [458, 111] width 174 height 223
click at [368, 155] on span "Ask your question here..." at bounding box center [370, 113] width 244 height 131
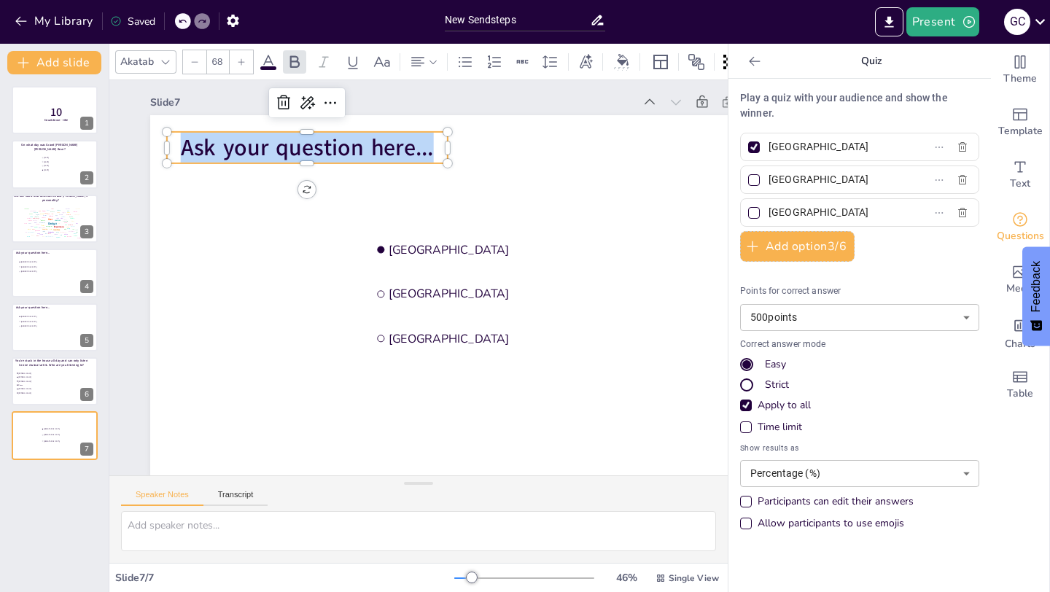
click at [368, 155] on span "Ask your question here..." at bounding box center [440, 108] width 193 height 209
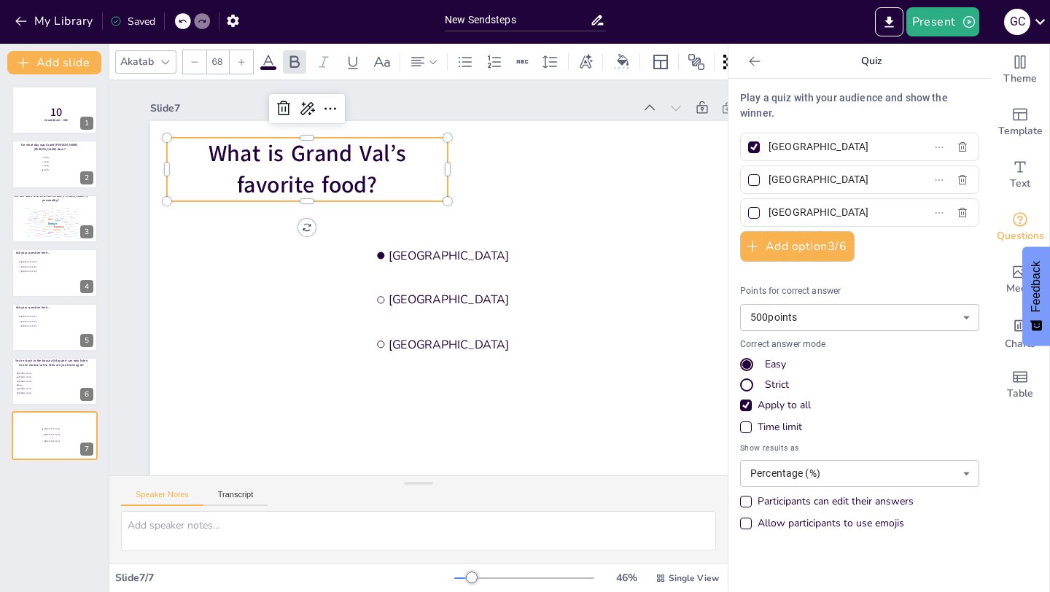
click at [446, 166] on p "What is Grand Val’s favorite food?" at bounding box center [392, 125] width 264 height 216
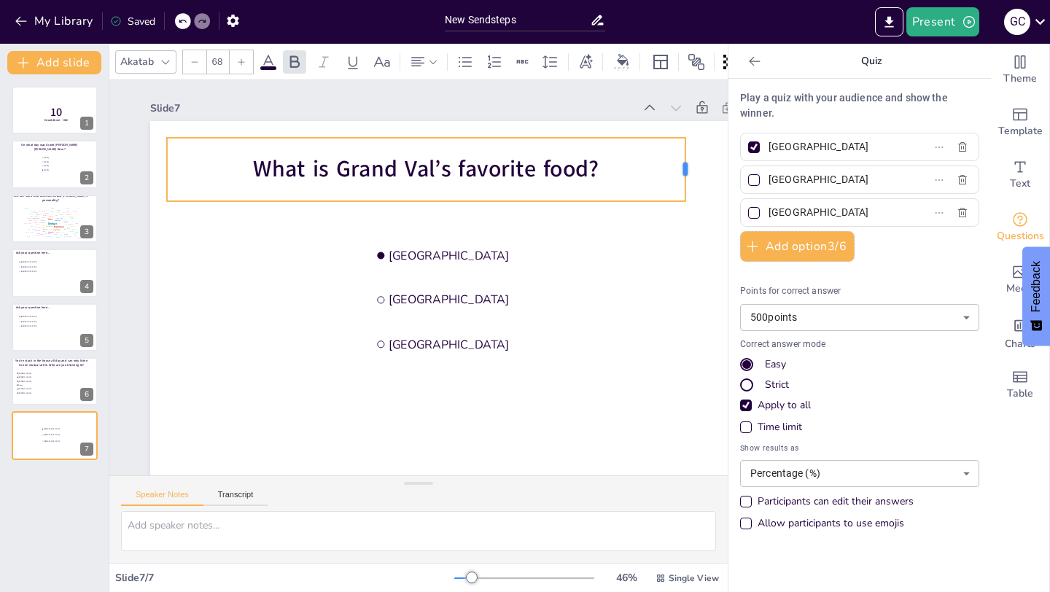
drag, startPoint x: 448, startPoint y: 168, endPoint x: 688, endPoint y: 153, distance: 240.4
click at [688, 352] on div at bounding box center [693, 379] width 51 height 55
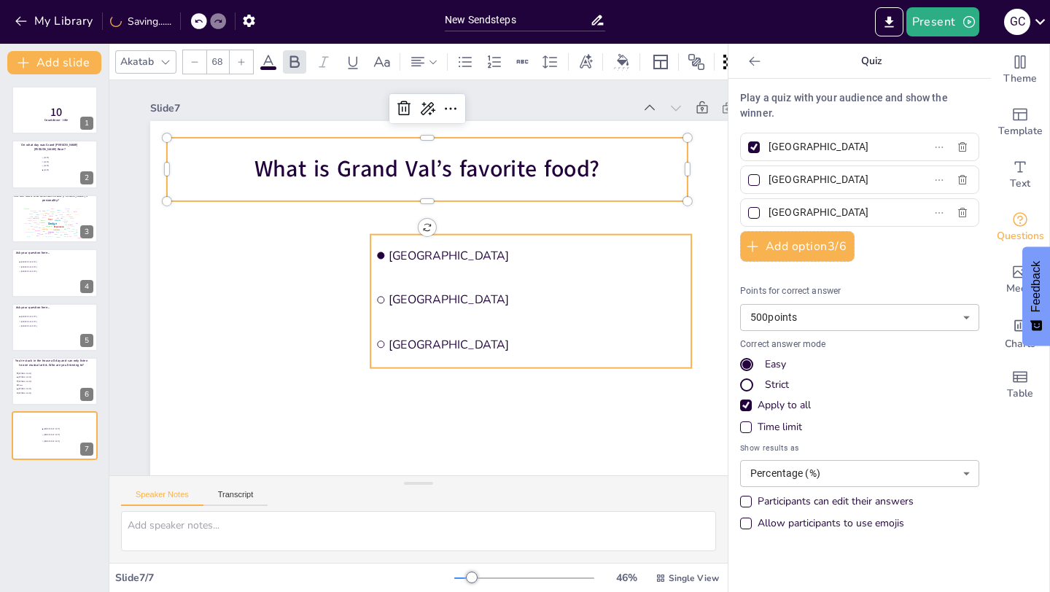
click at [640, 238] on li "[GEOGRAPHIC_DATA]" at bounding box center [533, 279] width 322 height 108
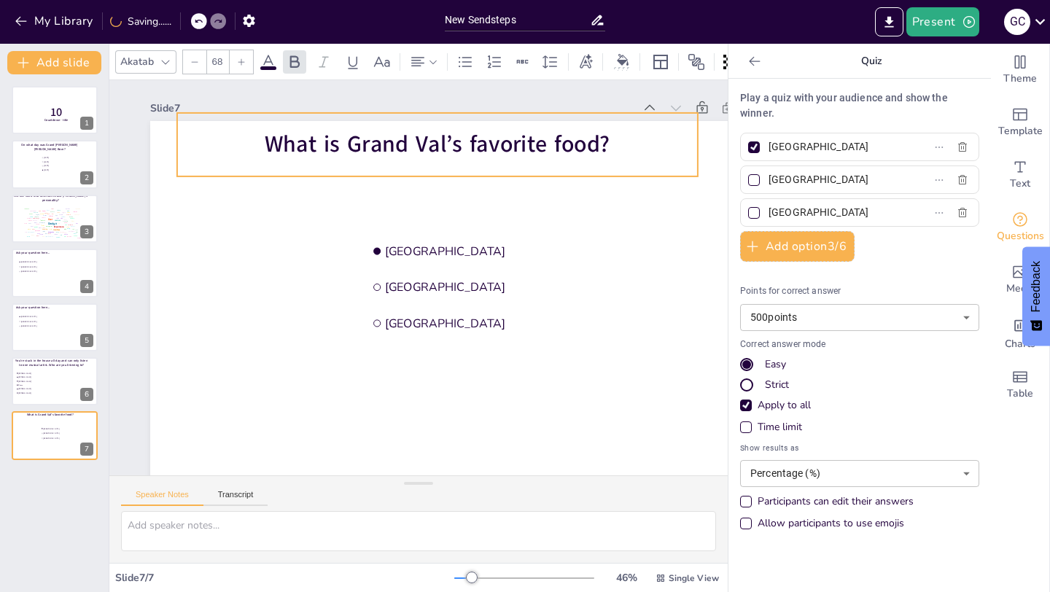
drag, startPoint x: 599, startPoint y: 187, endPoint x: 609, endPoint y: 162, distance: 26.8
click at [609, 162] on div "What is Grand Val’s favorite food?" at bounding box center [524, 361] width 315 height 483
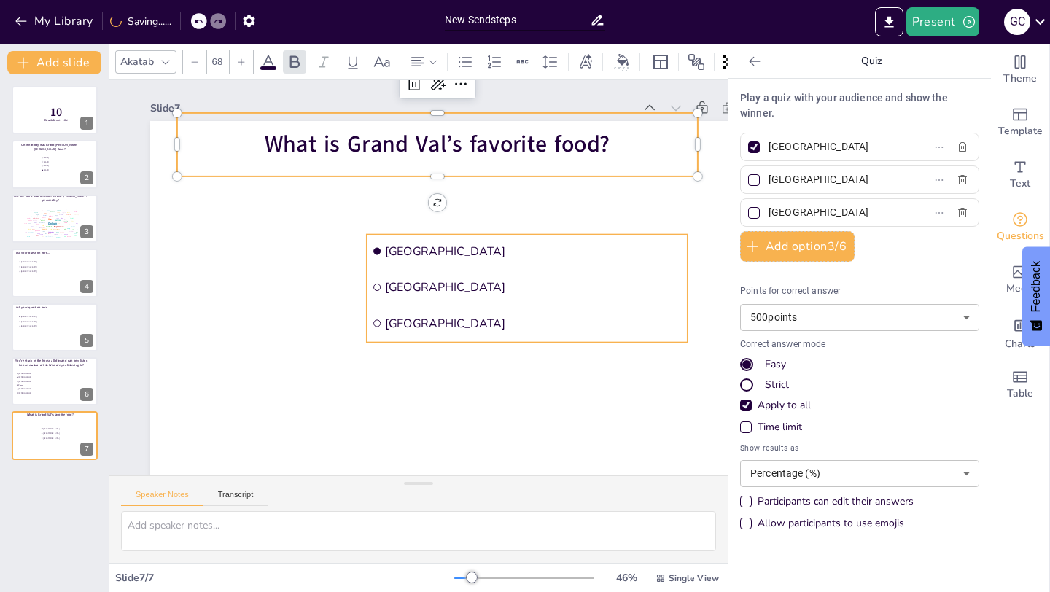
click at [424, 281] on span "[GEOGRAPHIC_DATA]" at bounding box center [468, 381] width 162 height 265
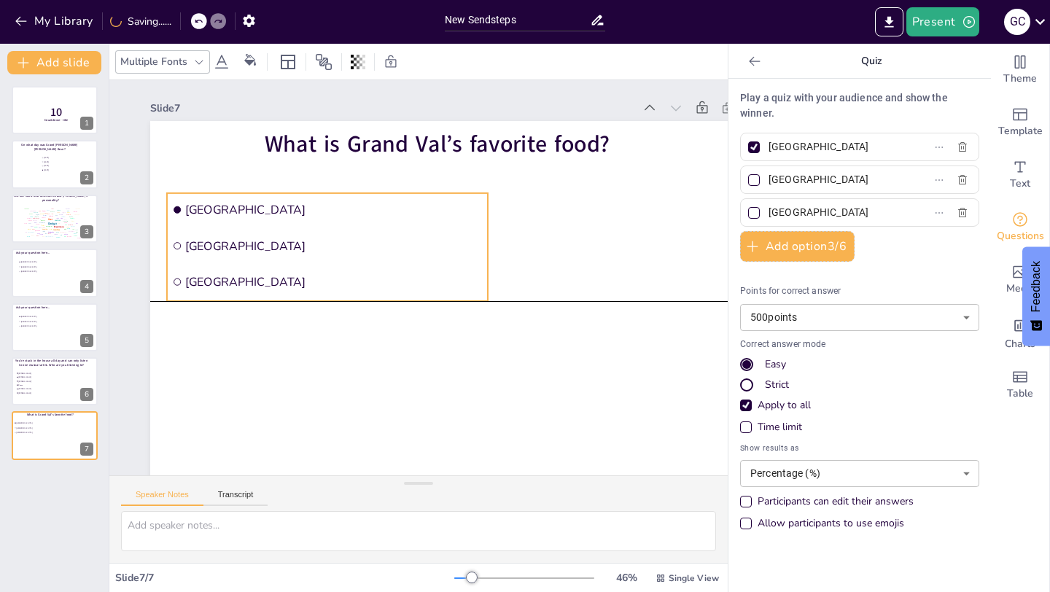
drag, startPoint x: 473, startPoint y: 260, endPoint x: 274, endPoint y: 220, distance: 203.1
click at [274, 220] on li "[GEOGRAPHIC_DATA]" at bounding box center [352, 185] width 315 height 131
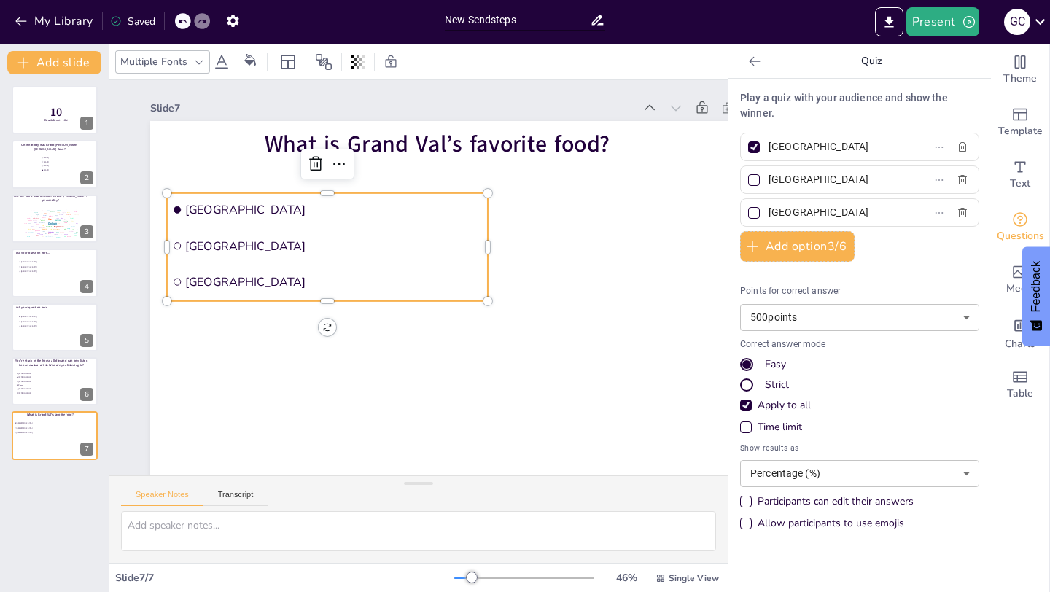
click at [797, 146] on input "[GEOGRAPHIC_DATA]" at bounding box center [837, 146] width 136 height 21
click at [798, 145] on input "[GEOGRAPHIC_DATA]" at bounding box center [837, 146] width 136 height 21
type input "Crab"
click at [815, 181] on input "[GEOGRAPHIC_DATA]" at bounding box center [837, 179] width 136 height 21
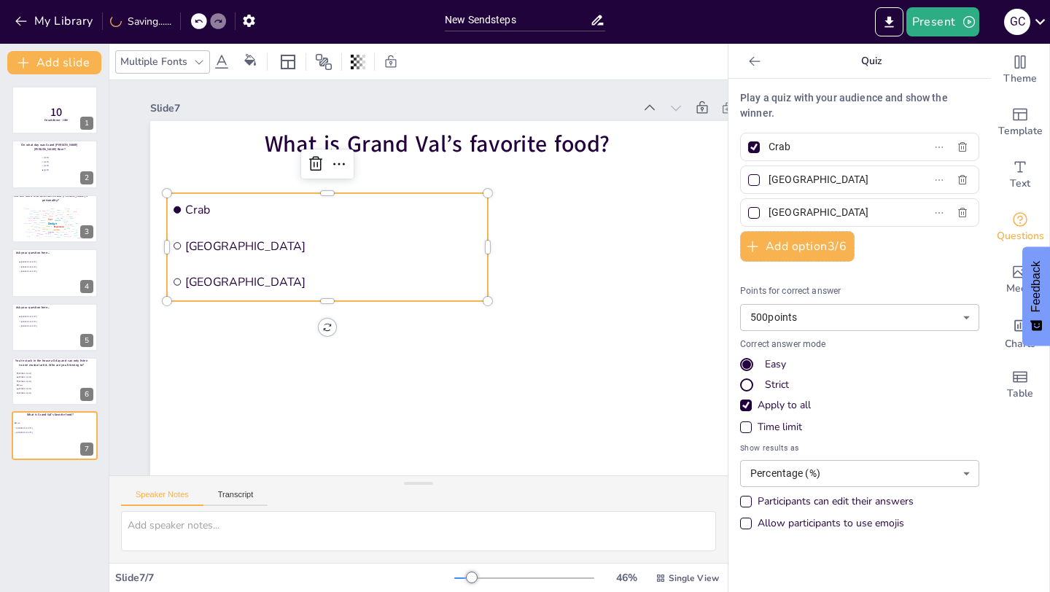
click at [815, 181] on input "[GEOGRAPHIC_DATA]" at bounding box center [837, 179] width 136 height 21
type input "NY Pizza"
click at [799, 206] on input "[GEOGRAPHIC_DATA]" at bounding box center [837, 212] width 136 height 21
click at [799, 207] on input "[GEOGRAPHIC_DATA]" at bounding box center [837, 212] width 136 height 21
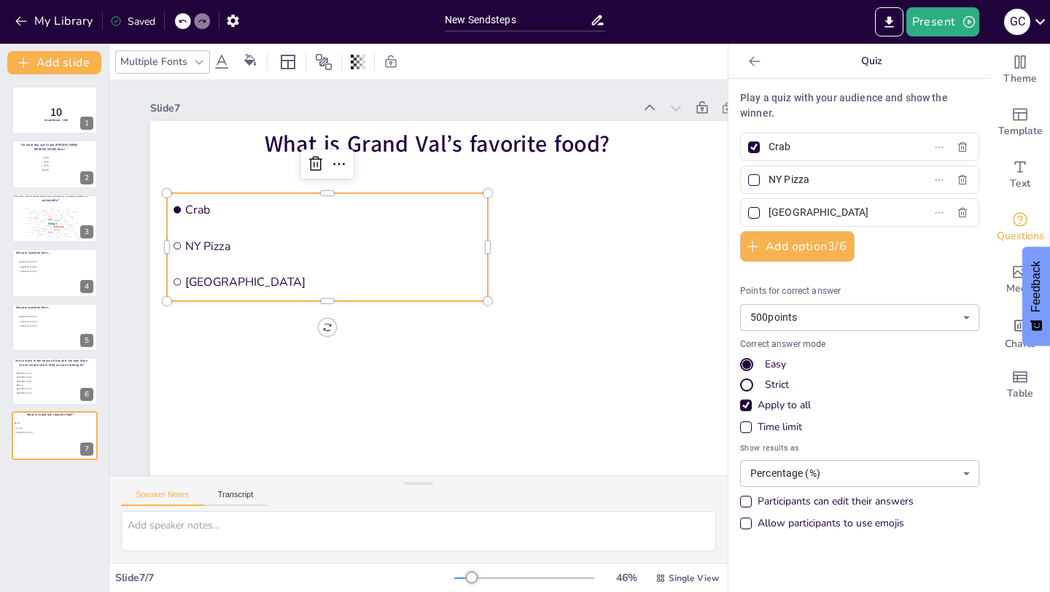
click at [757, 217] on div at bounding box center [754, 213] width 12 height 12
click at [769, 217] on input "[GEOGRAPHIC_DATA]" at bounding box center [837, 212] width 136 height 21
checkbox input "true"
click at [758, 147] on div at bounding box center [754, 147] width 12 height 12
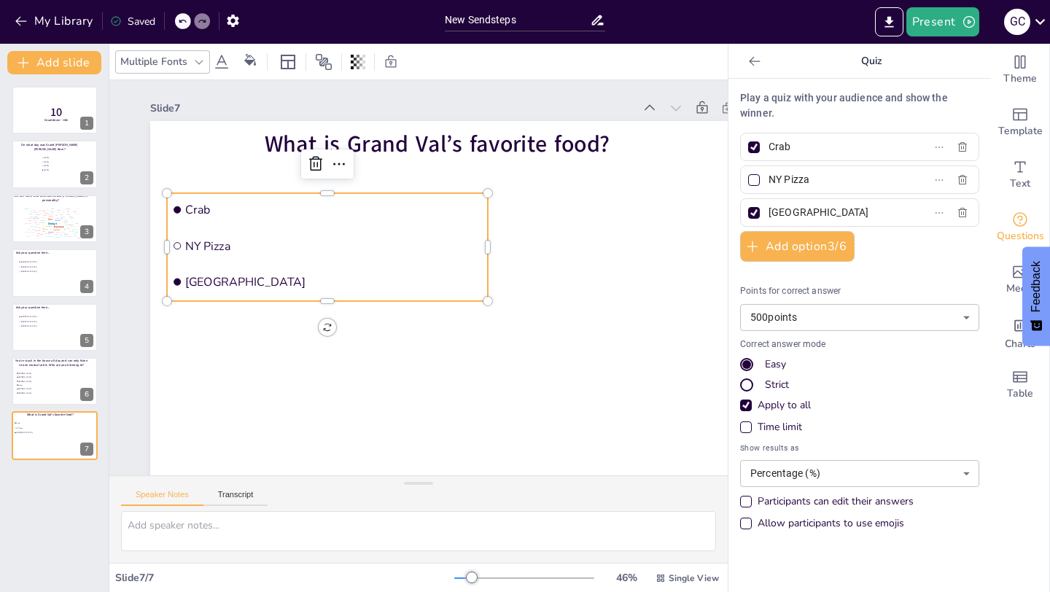
click at [769, 147] on input "Crab" at bounding box center [837, 146] width 136 height 21
checkbox input "false"
click at [798, 210] on input "[GEOGRAPHIC_DATA]" at bounding box center [837, 212] width 136 height 21
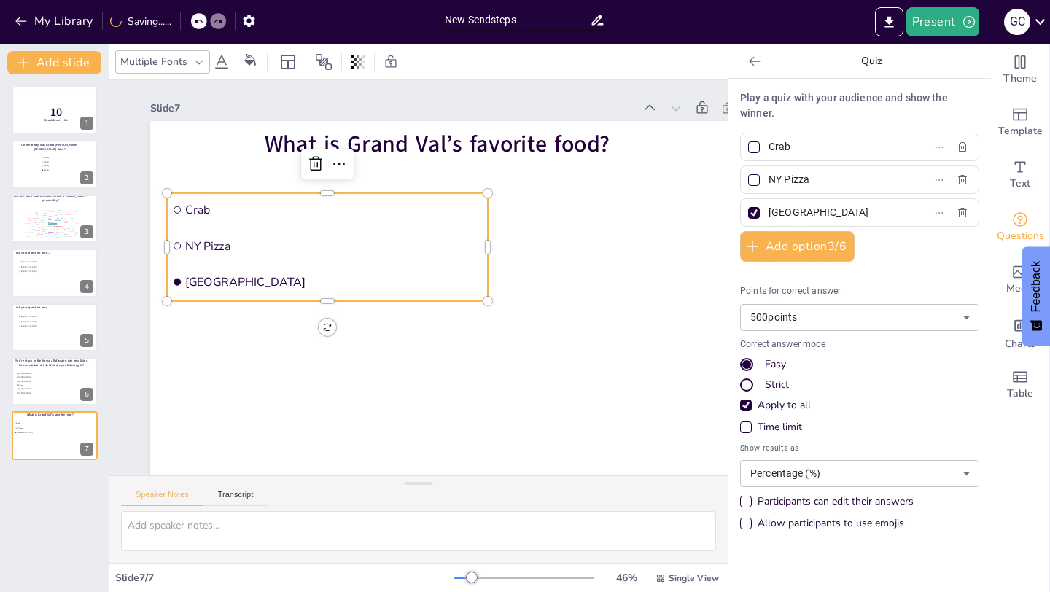
click at [798, 210] on input "[GEOGRAPHIC_DATA]" at bounding box center [837, 212] width 136 height 21
type input "Steak"
click at [817, 248] on button "Add option 3 / 6" at bounding box center [797, 246] width 114 height 31
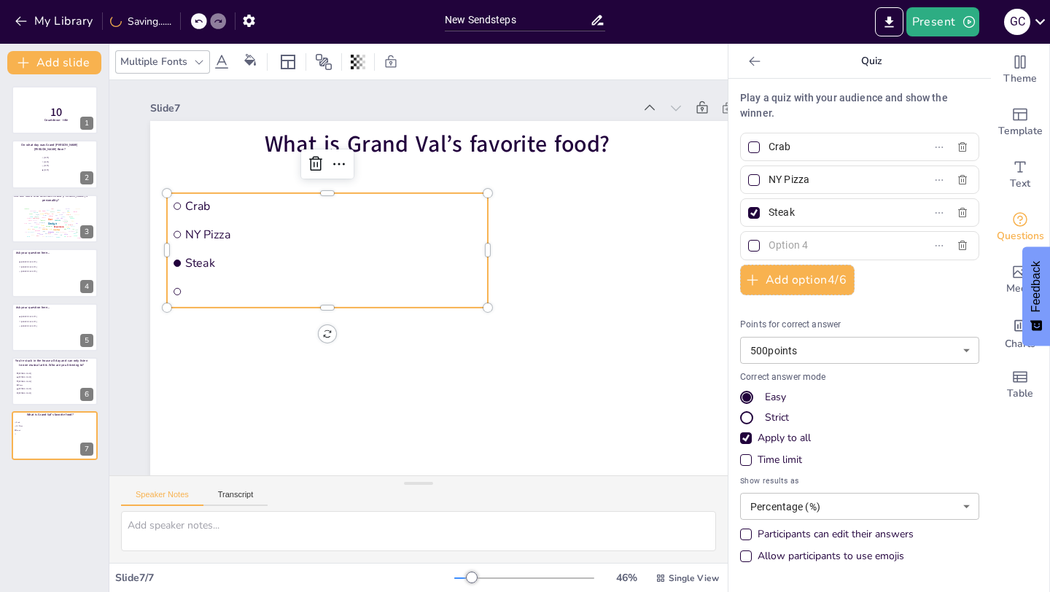
click at [796, 242] on input "text" at bounding box center [837, 245] width 136 height 21
type input "Lobster Bisque"
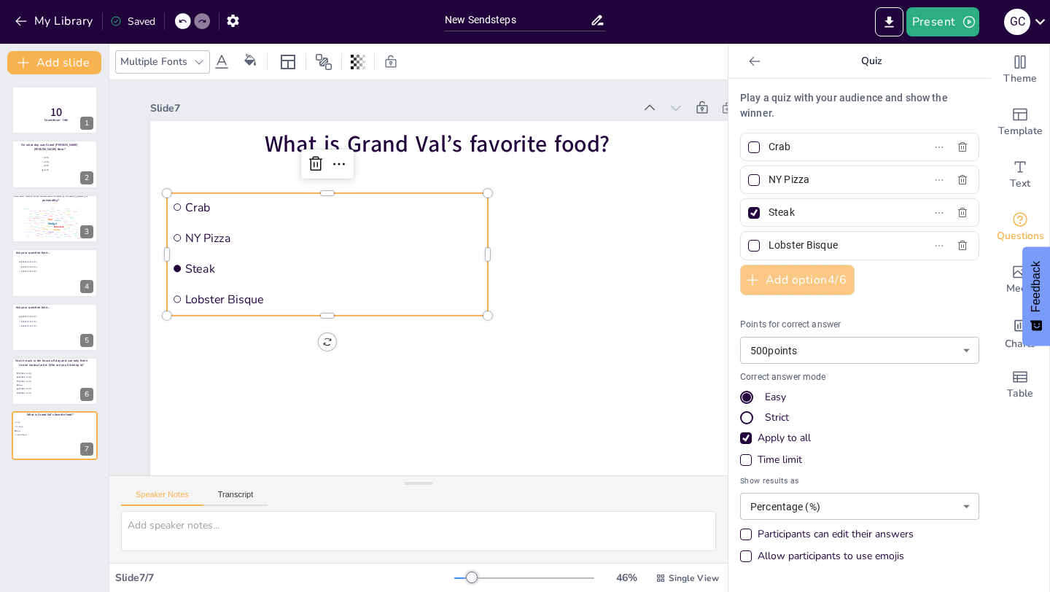
click at [812, 281] on button "Add option 4 / 6" at bounding box center [797, 280] width 114 height 31
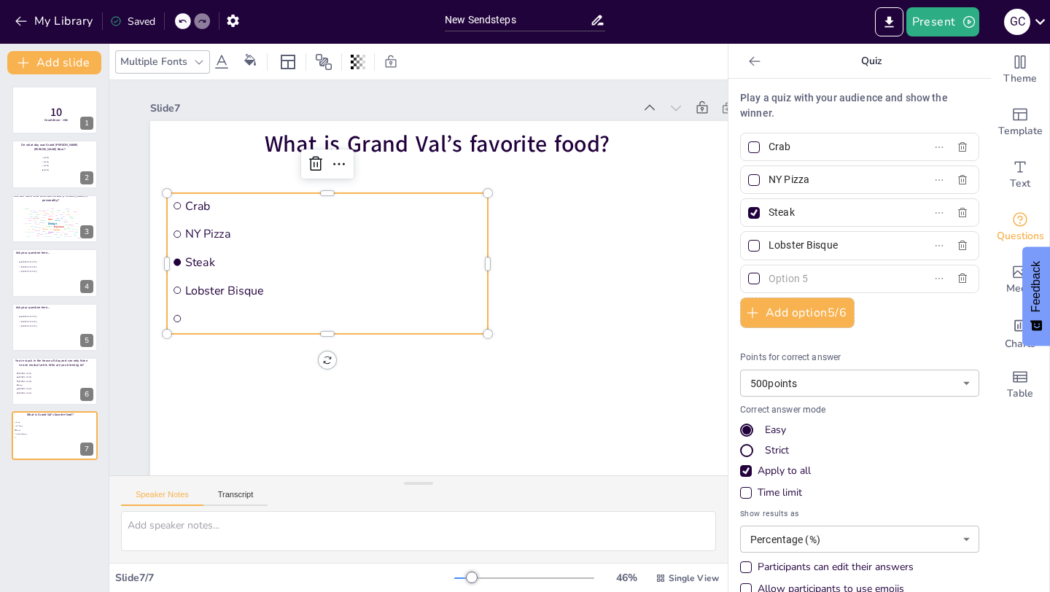
click at [810, 281] on input "text" at bounding box center [837, 278] width 136 height 21
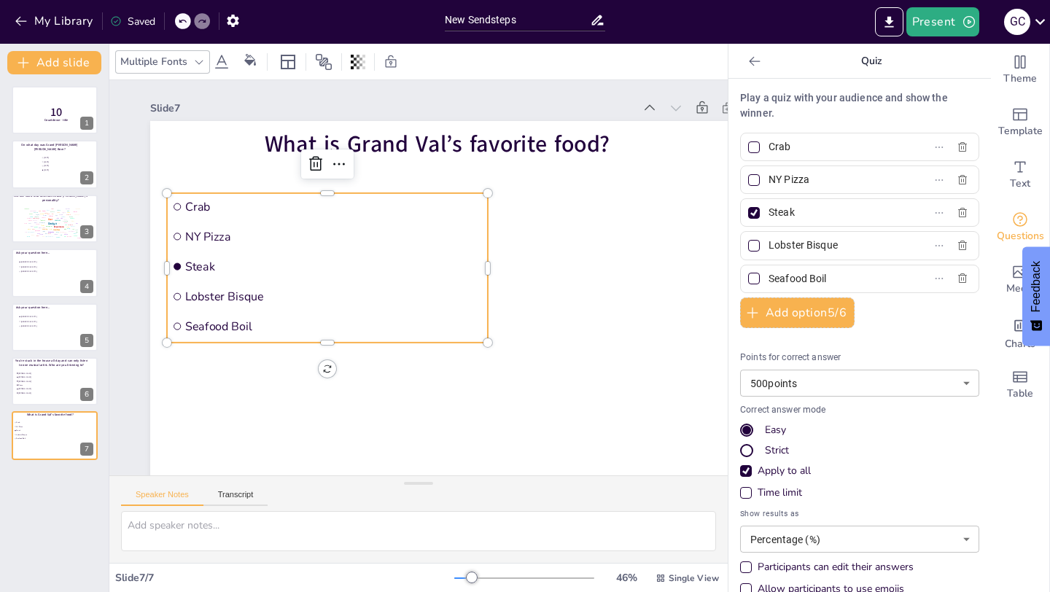
type input "Seafood Boil"
click at [954, 336] on div "Play a quiz with your audience and show the winner. Crab NY Pizza Steak Lobster…" at bounding box center [859, 346] width 239 height 513
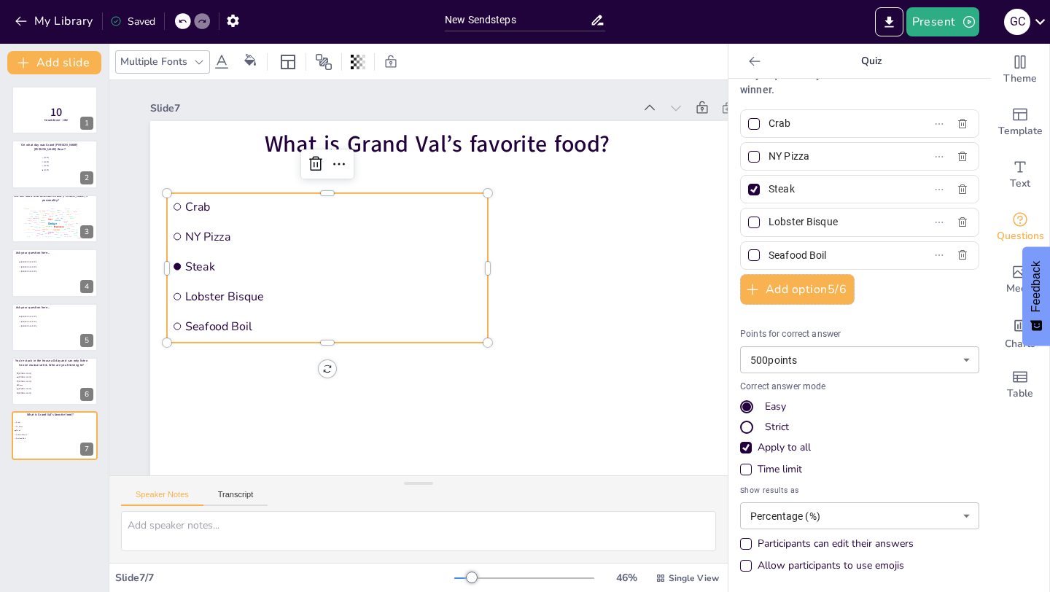
click at [740, 467] on div "Time limit" at bounding box center [746, 470] width 12 height 12
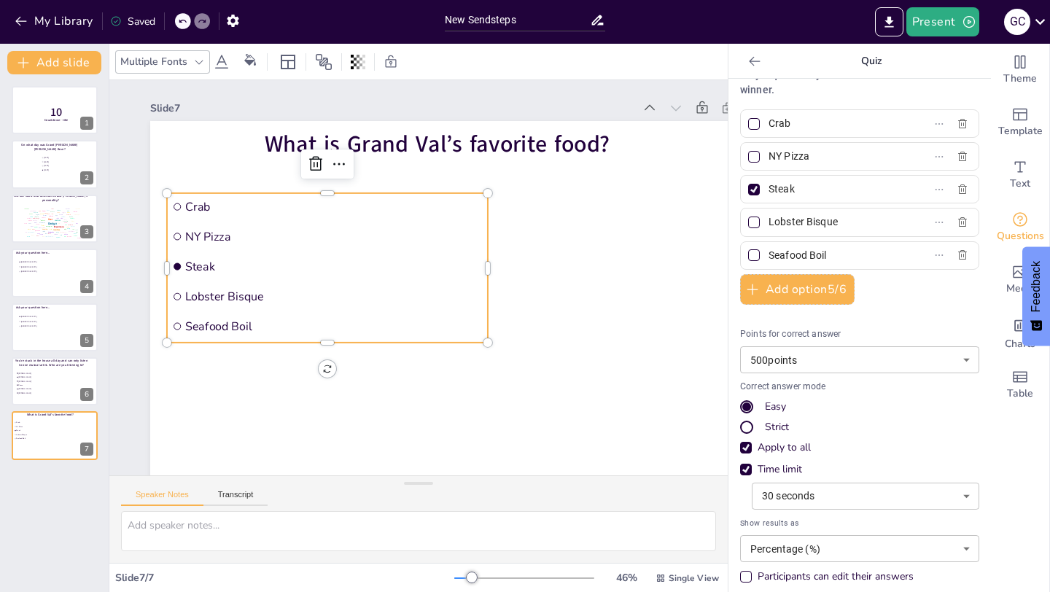
click at [912, 500] on body "My Library Saved New Sendsteps Present G C Document fonts Akatab Recently used …" at bounding box center [525, 296] width 1050 height 592
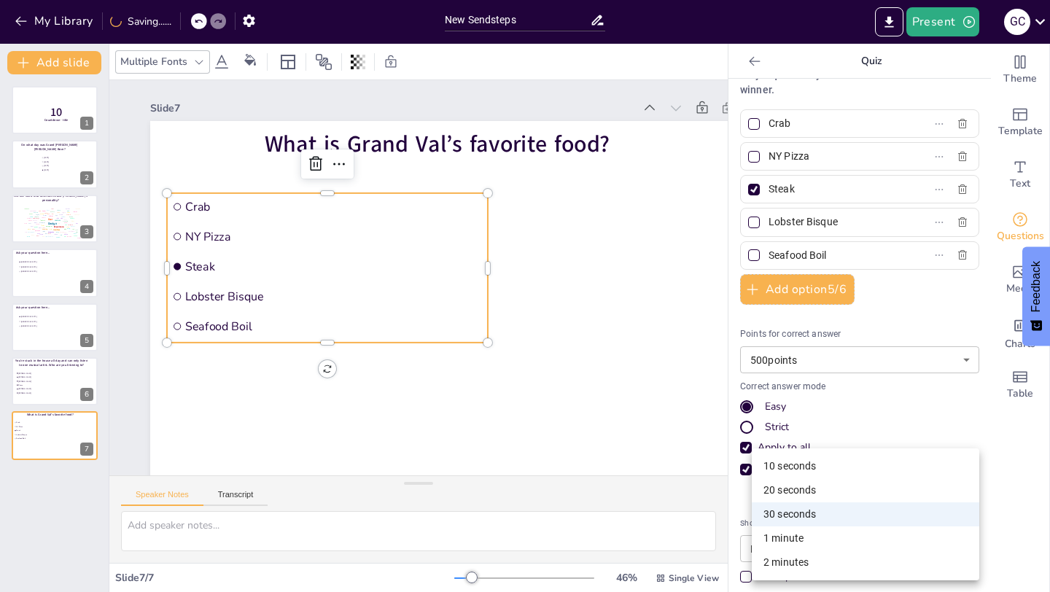
click at [831, 486] on li "20 seconds" at bounding box center [866, 490] width 228 height 24
type input "20"
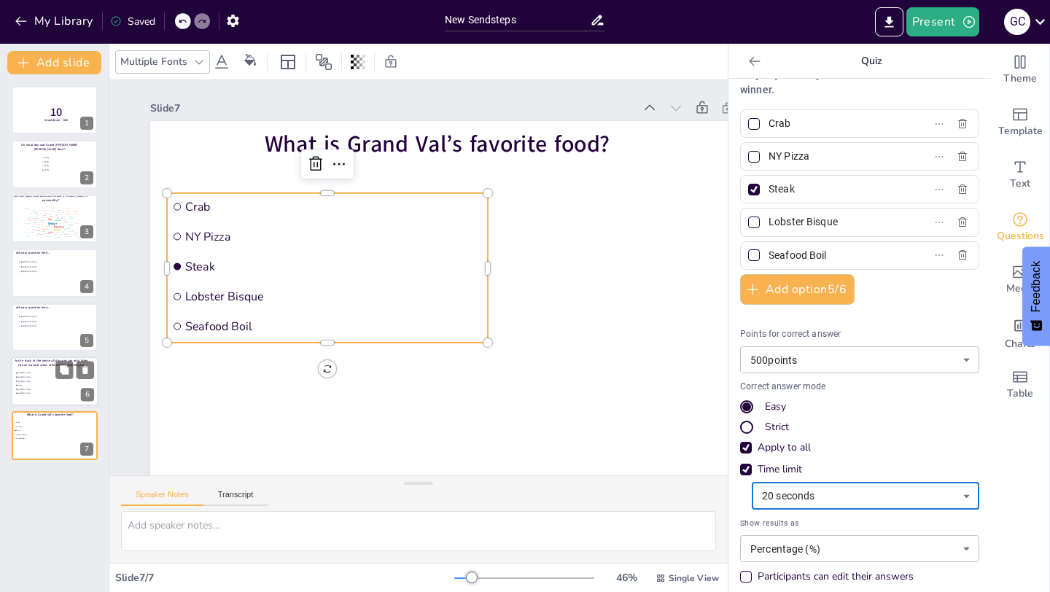
click at [39, 380] on span "[PERSON_NAME]'" at bounding box center [38, 381] width 41 height 2
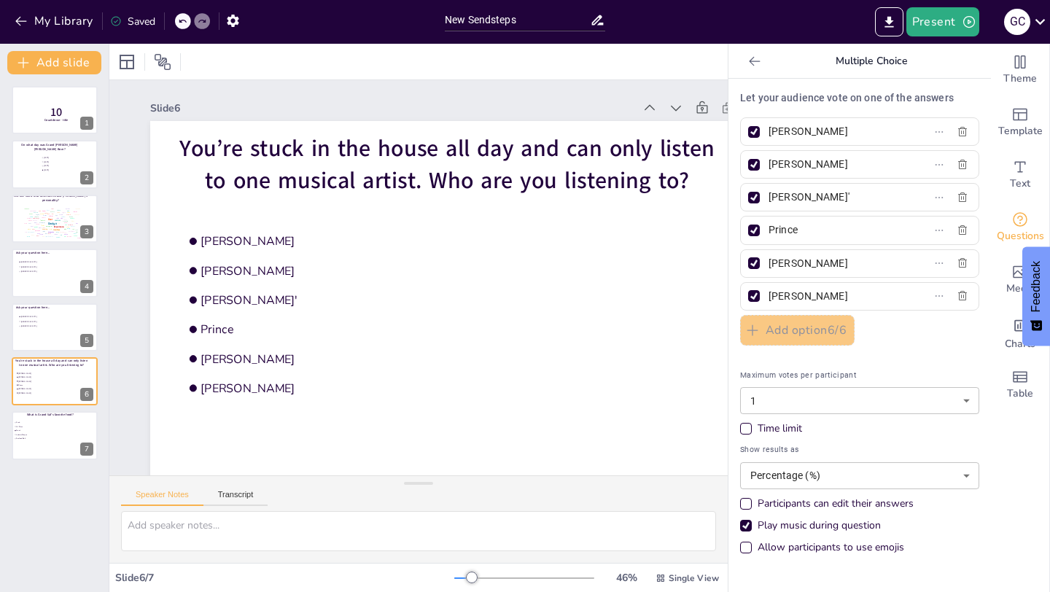
click at [750, 432] on div "Time limit" at bounding box center [746, 429] width 12 height 12
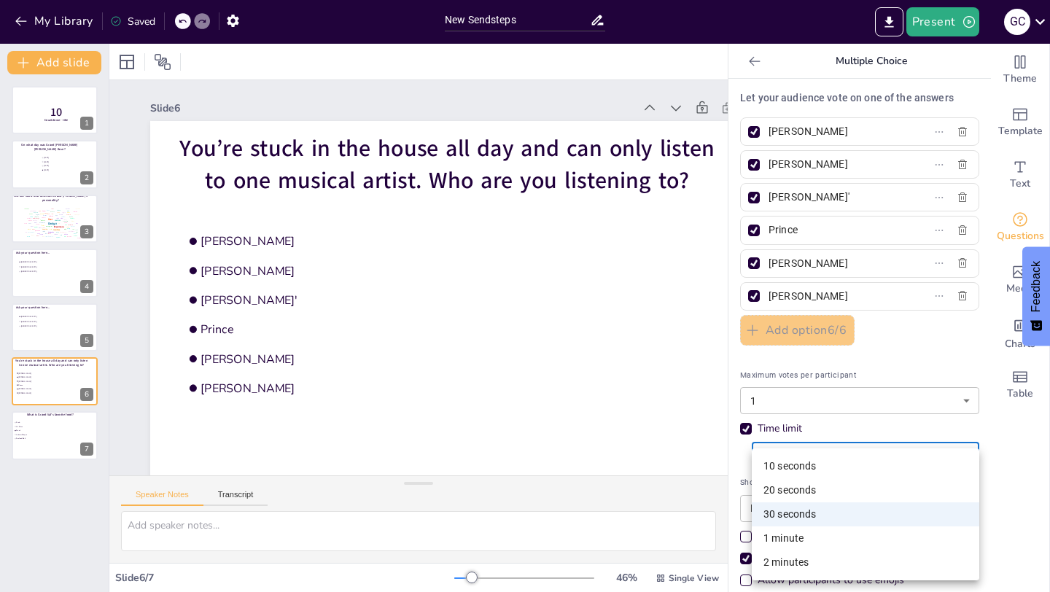
click at [816, 457] on body "My Library Saved New Sendsteps Present G C Document fonts Akatab Recently used …" at bounding box center [525, 296] width 1050 height 592
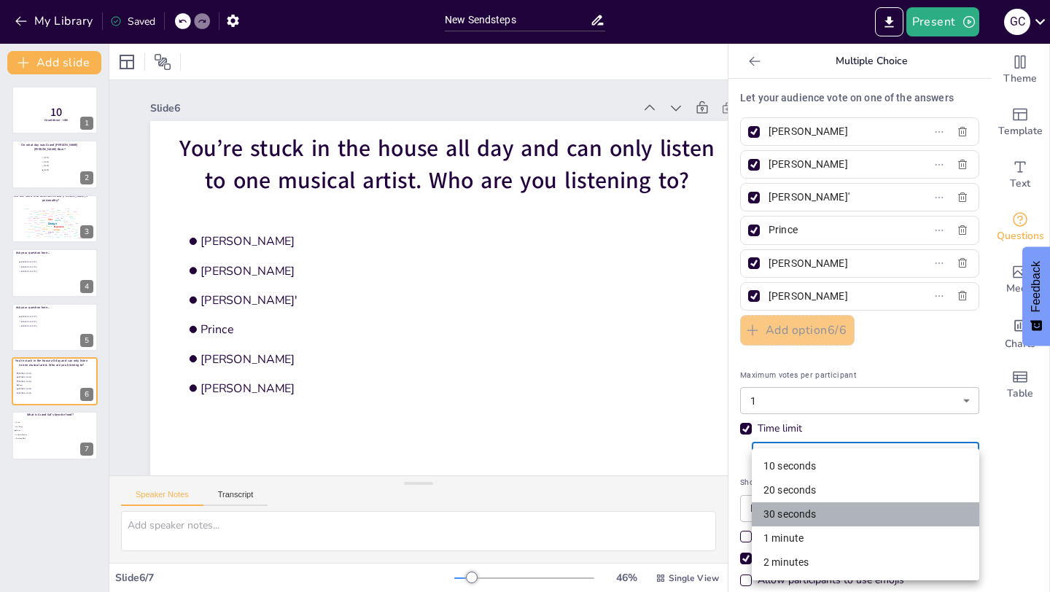
click at [773, 518] on li "30 seconds" at bounding box center [866, 514] width 228 height 24
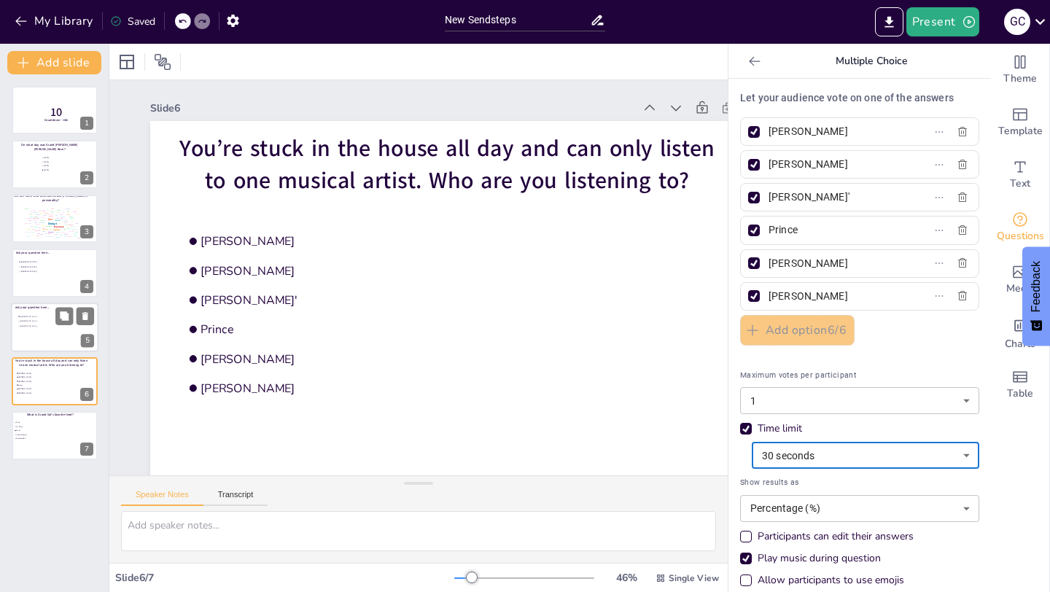
click at [59, 333] on div at bounding box center [55, 328] width 88 height 50
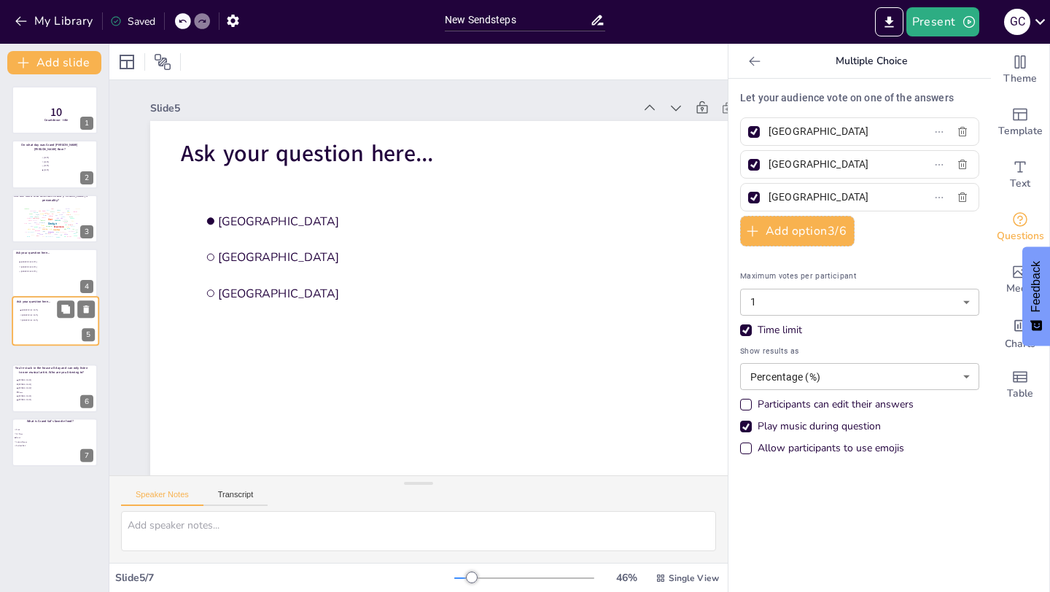
type input "[GEOGRAPHIC_DATA]"
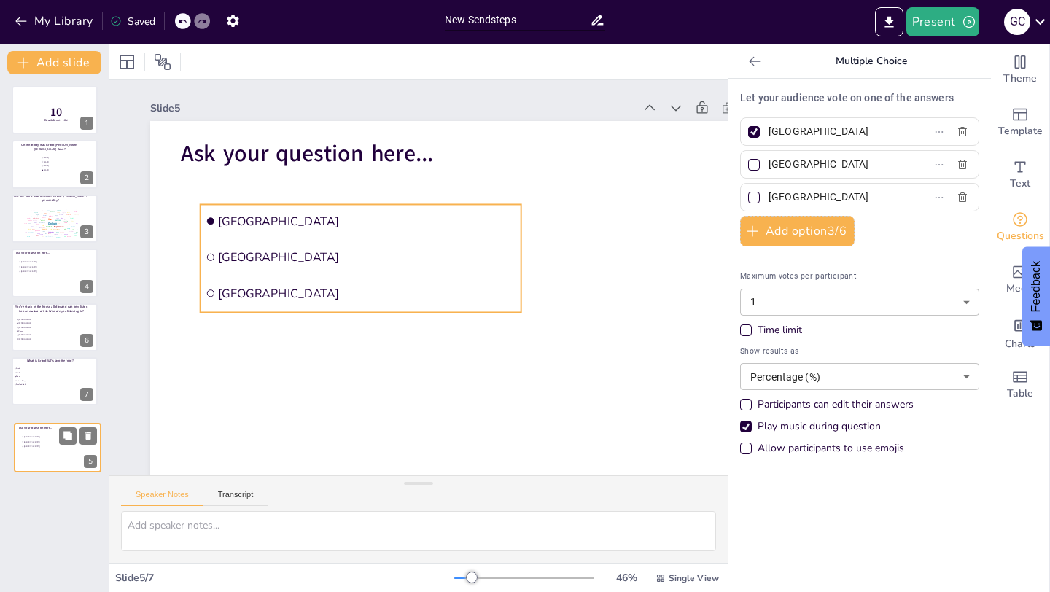
drag, startPoint x: 41, startPoint y: 320, endPoint x: 42, endPoint y: 441, distance: 121.1
click at [42, 441] on ul "[GEOGRAPHIC_DATA] [GEOGRAPHIC_DATA] [GEOGRAPHIC_DATA]" at bounding box center [42, 442] width 43 height 15
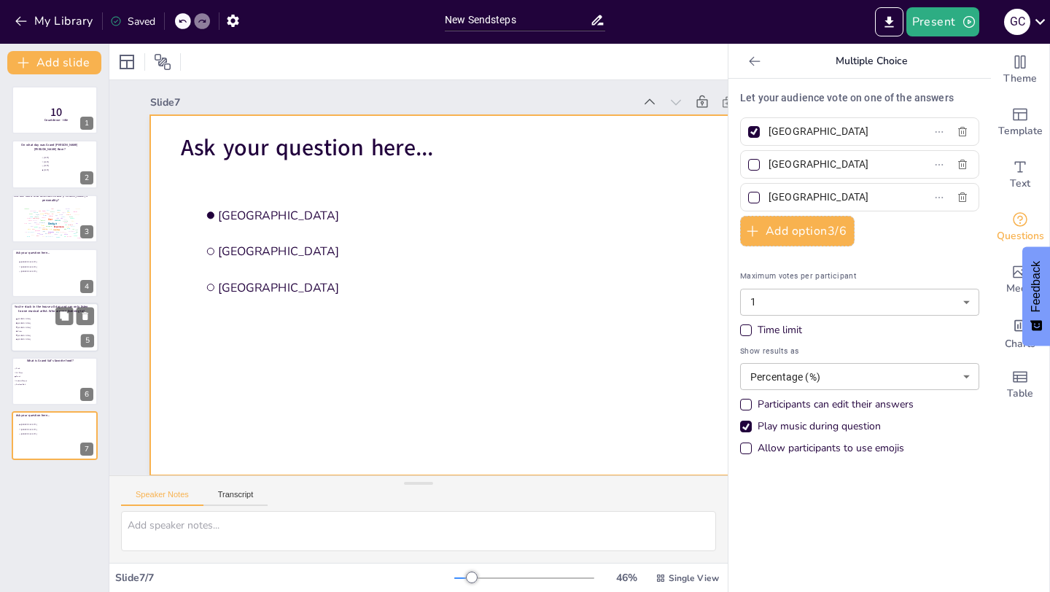
scroll to position [6, 0]
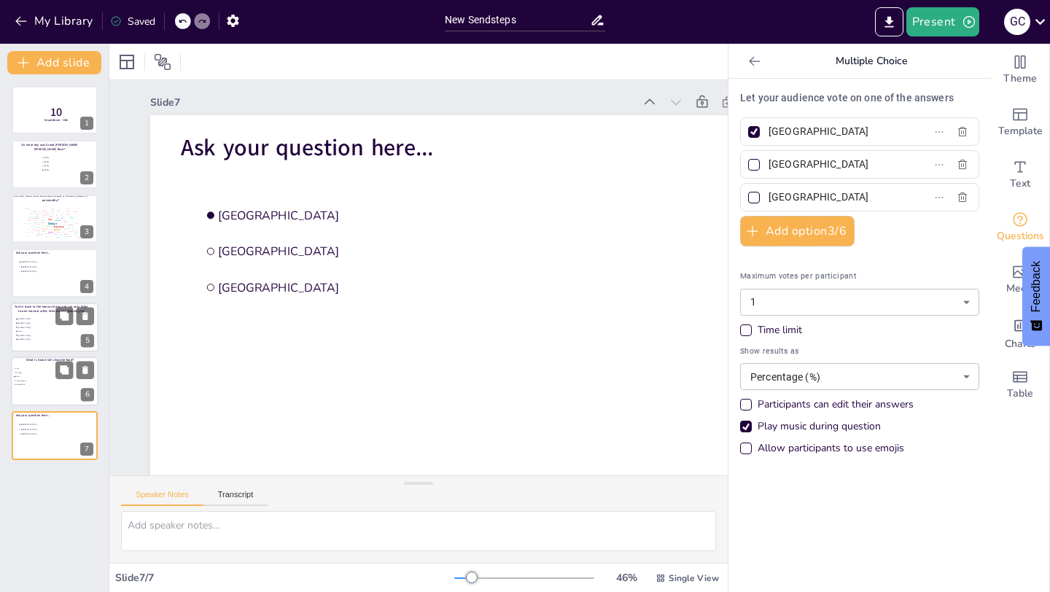
click at [32, 389] on div at bounding box center [55, 382] width 88 height 50
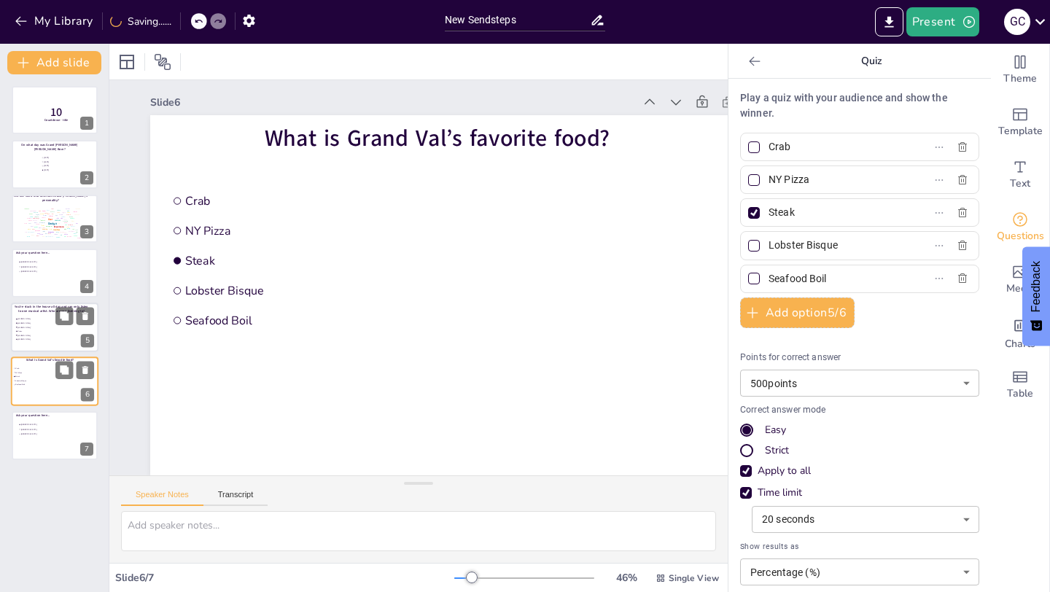
scroll to position [0, 0]
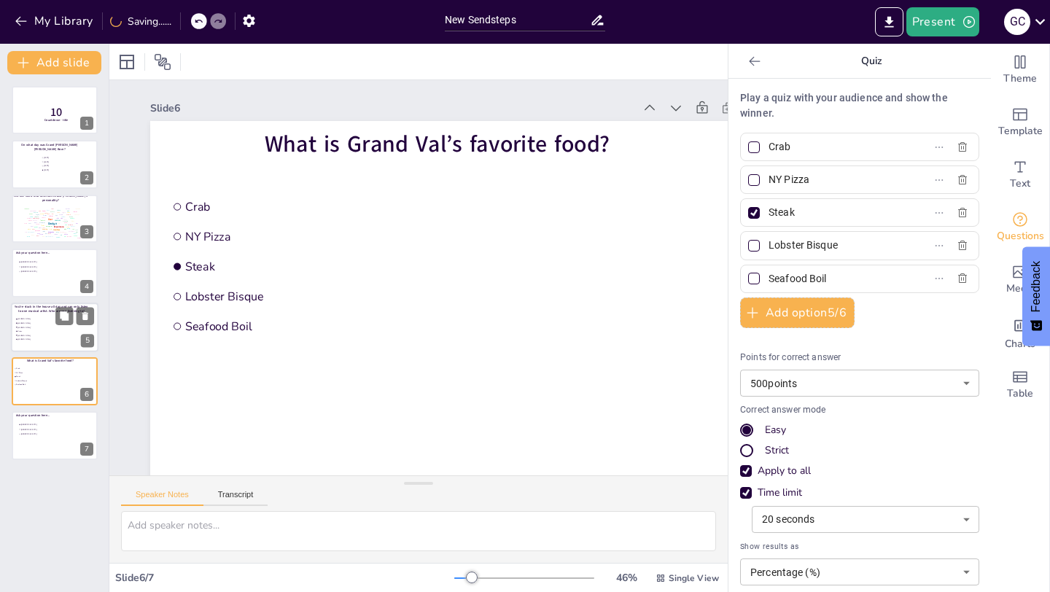
click at [42, 317] on li "[PERSON_NAME]" at bounding box center [37, 319] width 44 height 4
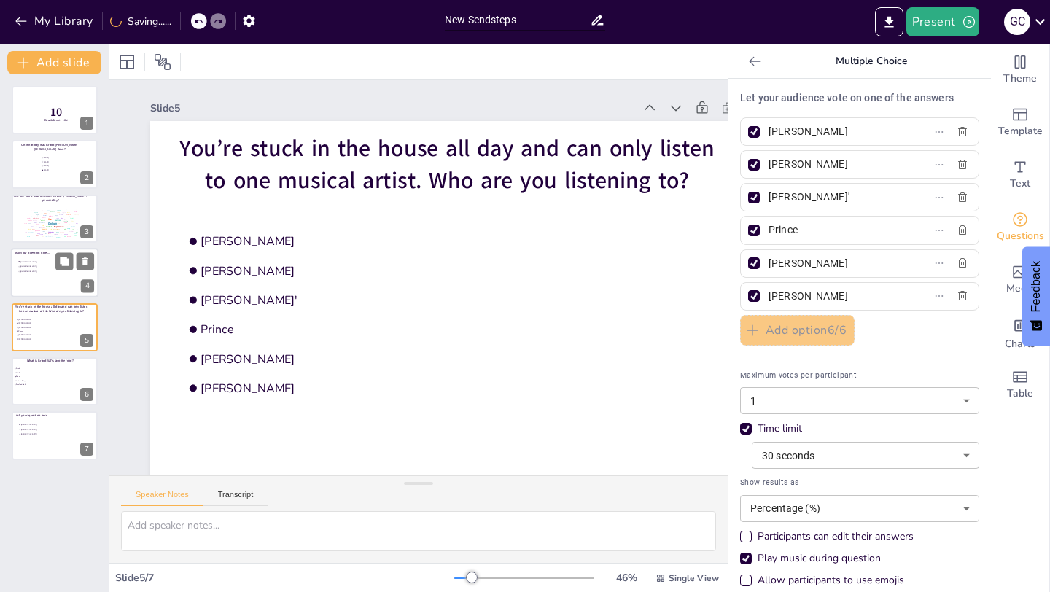
click at [41, 291] on div at bounding box center [55, 273] width 88 height 50
type input "[GEOGRAPHIC_DATA]"
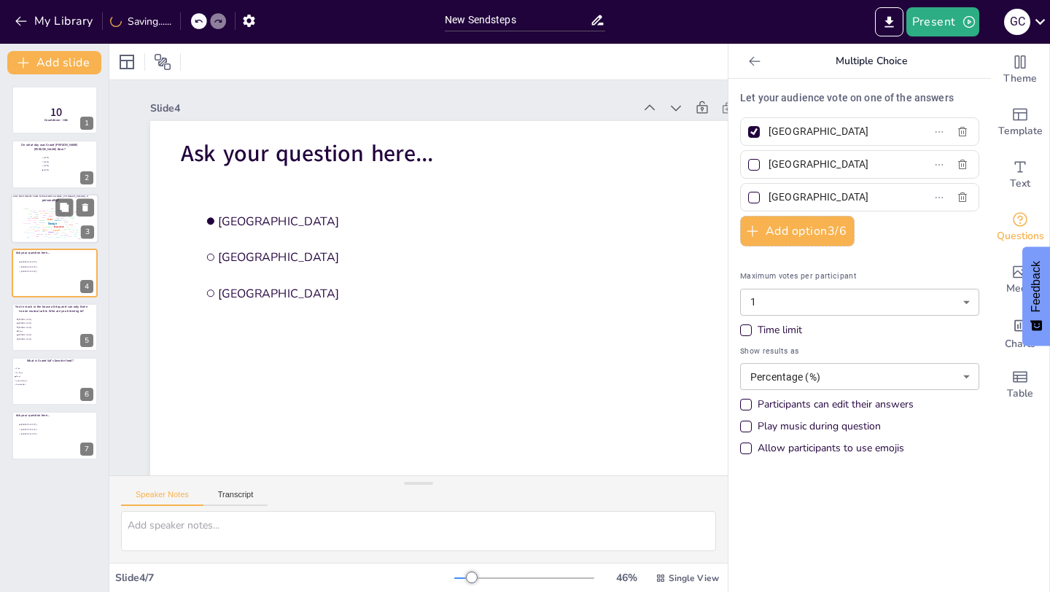
click at [42, 238] on div "Design User Experience Interface Features Navigation Usability Test Process Inf…" at bounding box center [51, 223] width 62 height 35
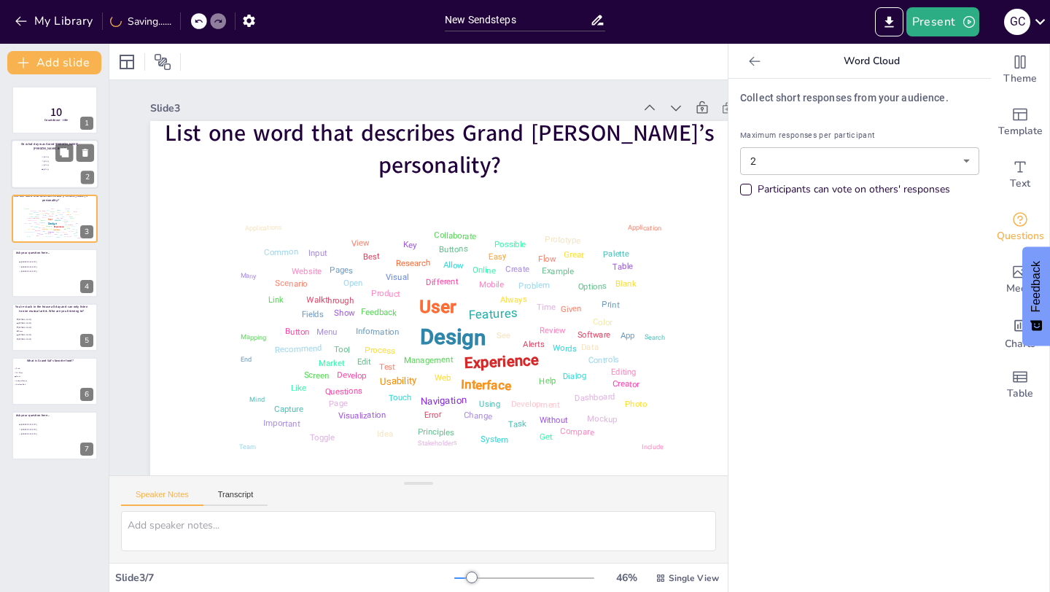
click at [32, 171] on div at bounding box center [55, 165] width 88 height 50
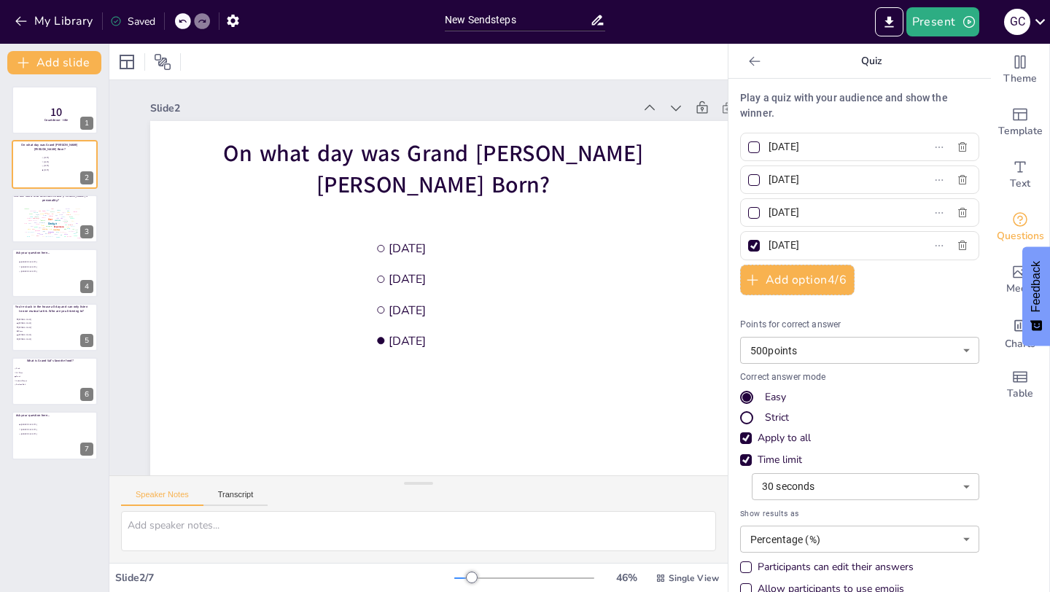
click at [34, 135] on div "10 Countdown - title 1 On what day was Grand [PERSON_NAME] [PERSON_NAME] Born? …" at bounding box center [54, 273] width 109 height 374
click at [22, 444] on div at bounding box center [55, 436] width 88 height 50
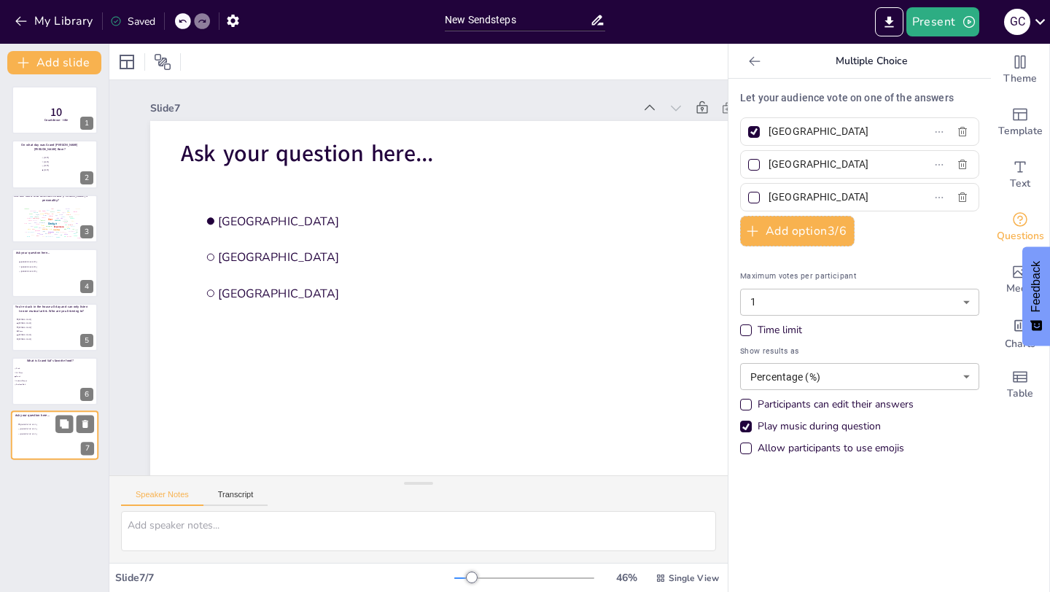
scroll to position [6, 0]
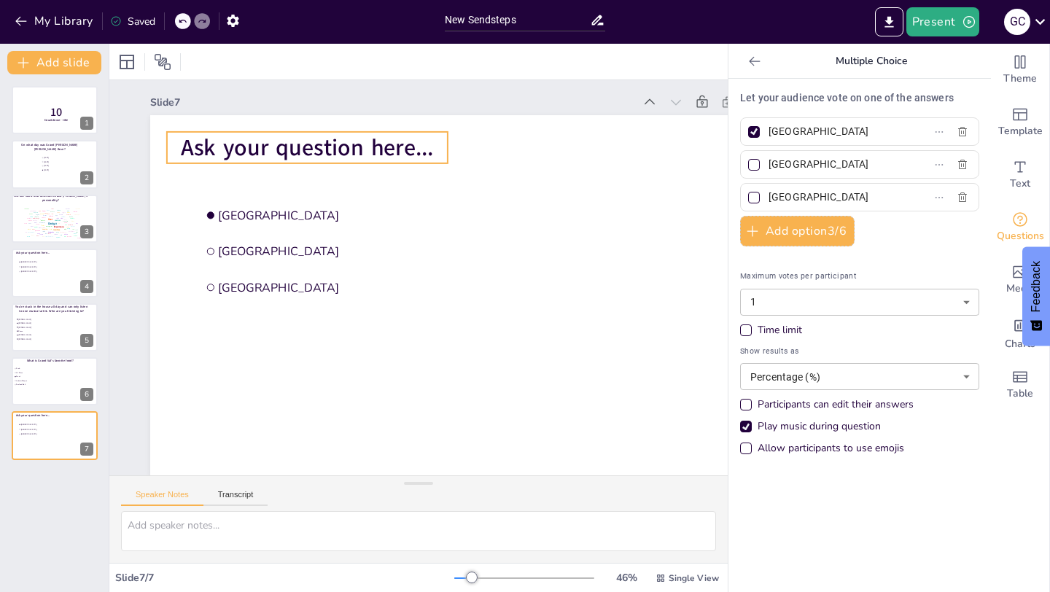
click at [310, 150] on span "Ask your question here..." at bounding box center [336, 127] width 254 height 83
click at [527, 150] on span "Ask your question here..." at bounding box center [568, 196] width 83 height 254
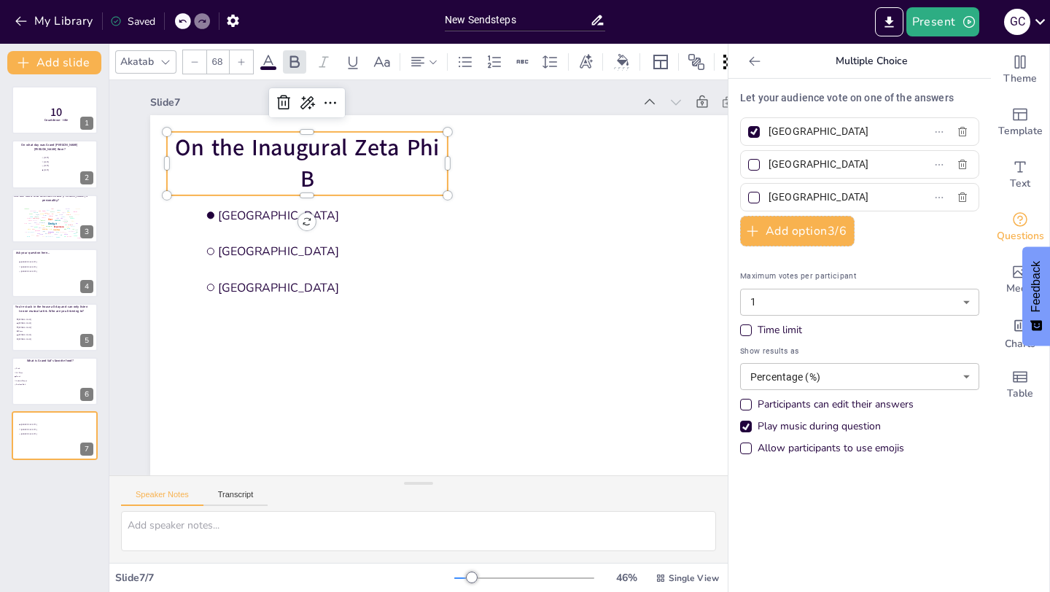
scroll to position [0, 0]
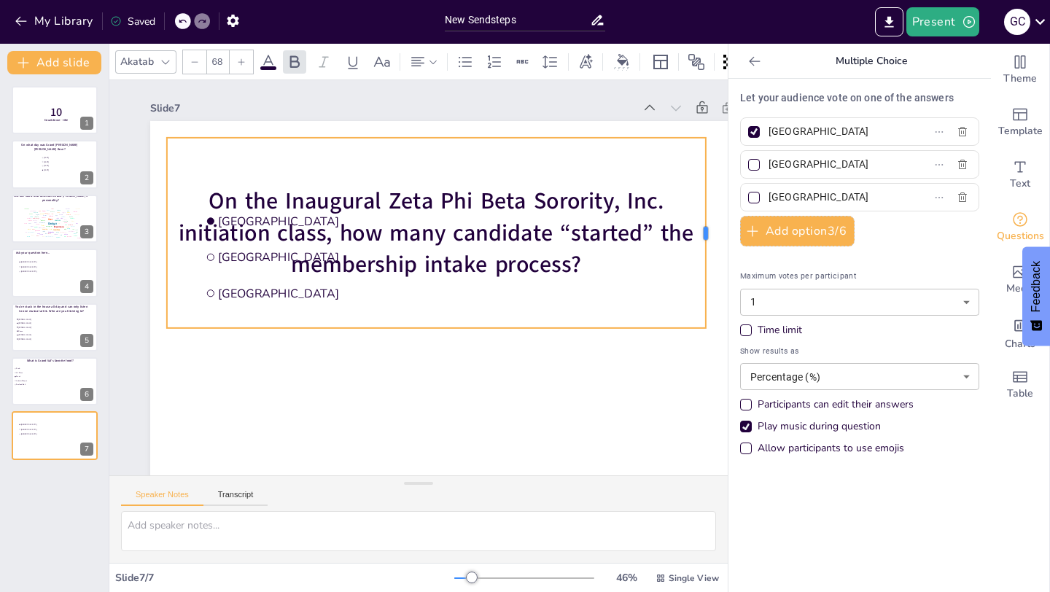
drag, startPoint x: 450, startPoint y: 235, endPoint x: 701, endPoint y: 197, distance: 253.7
click at [645, 508] on div at bounding box center [551, 543] width 185 height 70
drag, startPoint x: 665, startPoint y: 312, endPoint x: 661, endPoint y: 259, distance: 53.4
click at [663, 241] on div "On the Inaugural Zeta Phi Beta Sorority, Inc. initiation class, how many candid…" at bounding box center [445, 237] width 566 height 298
drag, startPoint x: 649, startPoint y: 298, endPoint x: 658, endPoint y: 211, distance: 87.9
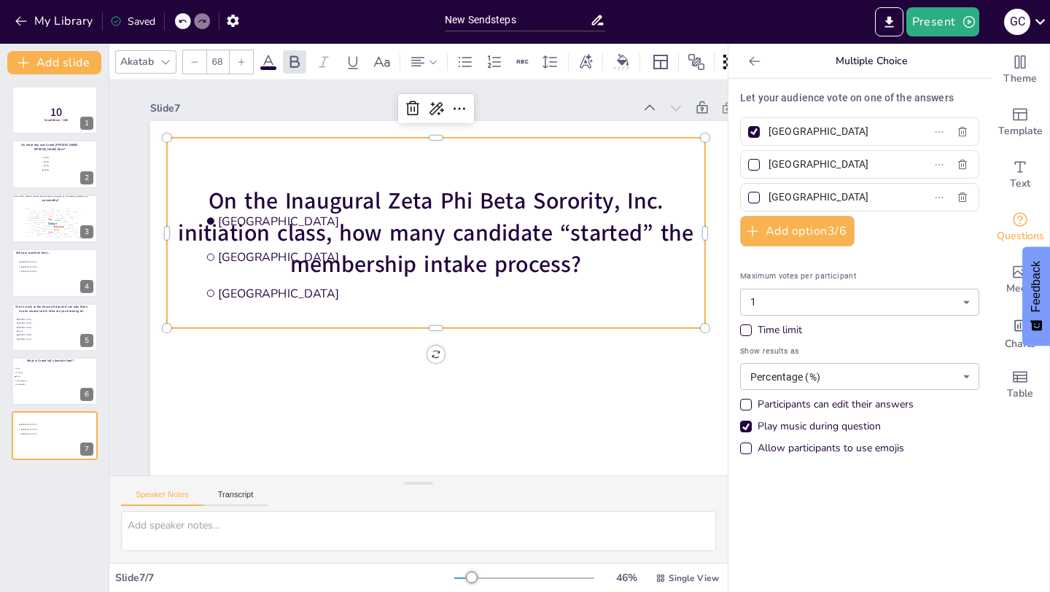
click at [657, 212] on div "On the Inaugural Zeta Phi Beta Sorority, Inc. initiation class, how many candid…" at bounding box center [458, 252] width 547 height 470
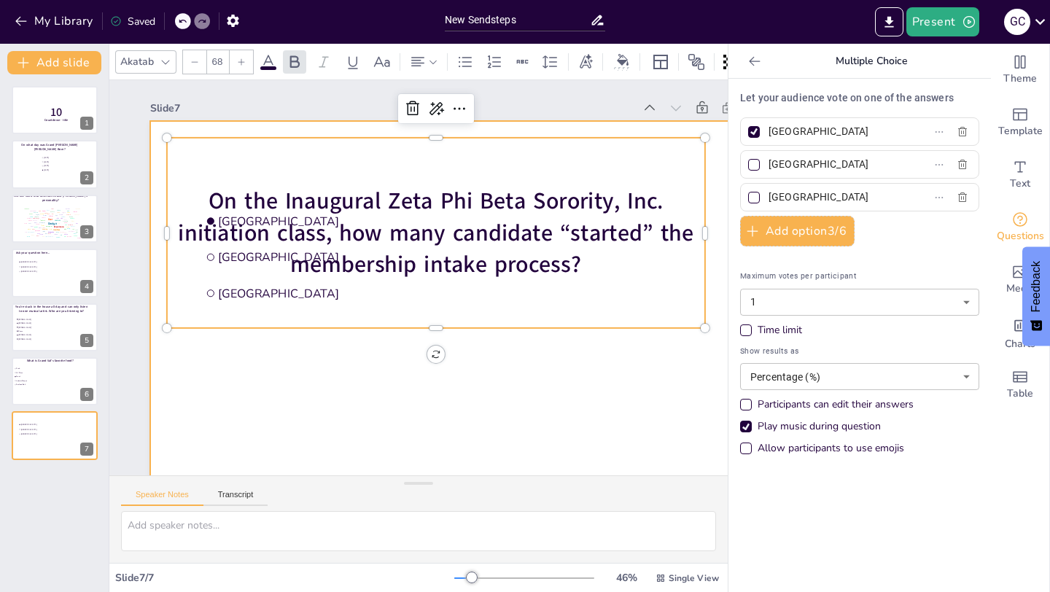
drag, startPoint x: 624, startPoint y: 180, endPoint x: 620, endPoint y: 122, distance: 58.5
click at [620, 122] on div "[GEOGRAPHIC_DATA] [GEOGRAPHIC_DATA] [GEOGRAPHIC_DATA] On the Inaugural Zeta Phi…" at bounding box center [465, 312] width 702 height 486
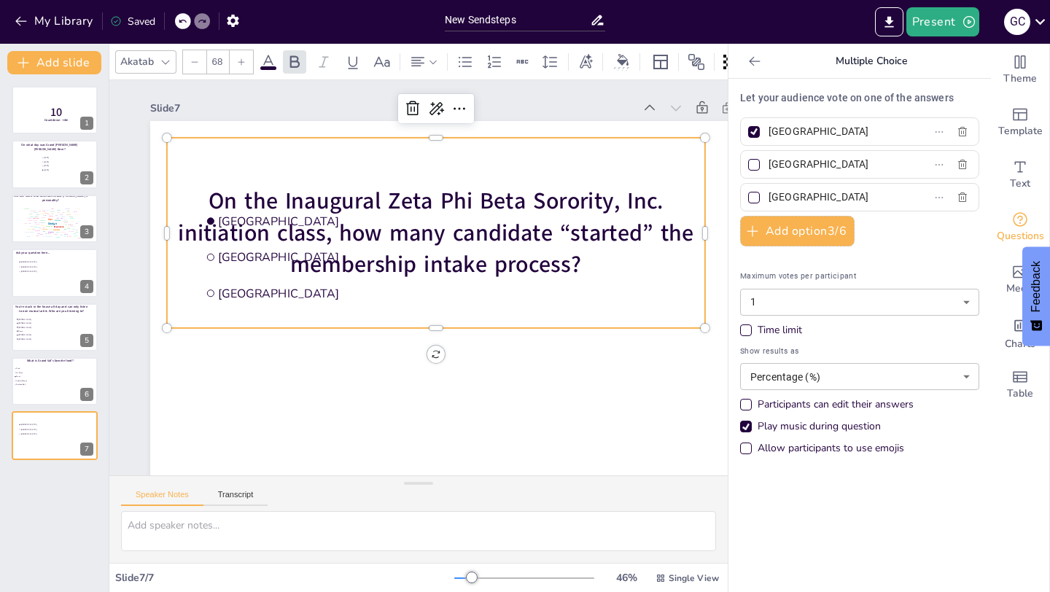
drag, startPoint x: 557, startPoint y: 159, endPoint x: 564, endPoint y: 70, distance: 89.2
click at [564, 70] on div "Akatab 68 Slide 1 10 Countdown - title Slide 2 On what day was Grand [PERSON_NA…" at bounding box center [418, 318] width 618 height 548
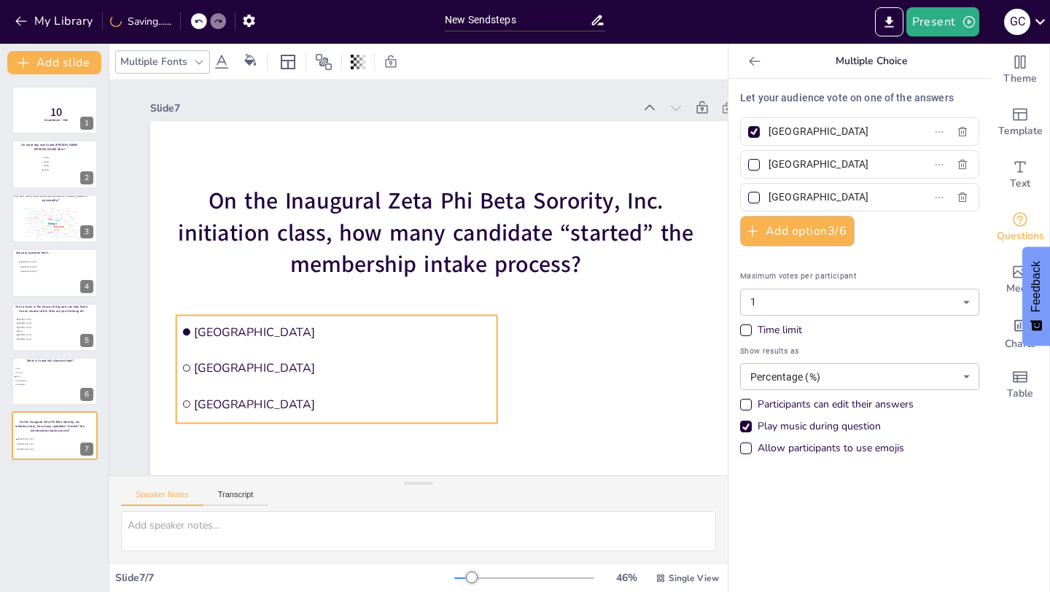
drag, startPoint x: 461, startPoint y: 258, endPoint x: 438, endPoint y: 367, distance: 111.1
click at [438, 368] on span "[GEOGRAPHIC_DATA]" at bounding box center [326, 350] width 294 height 77
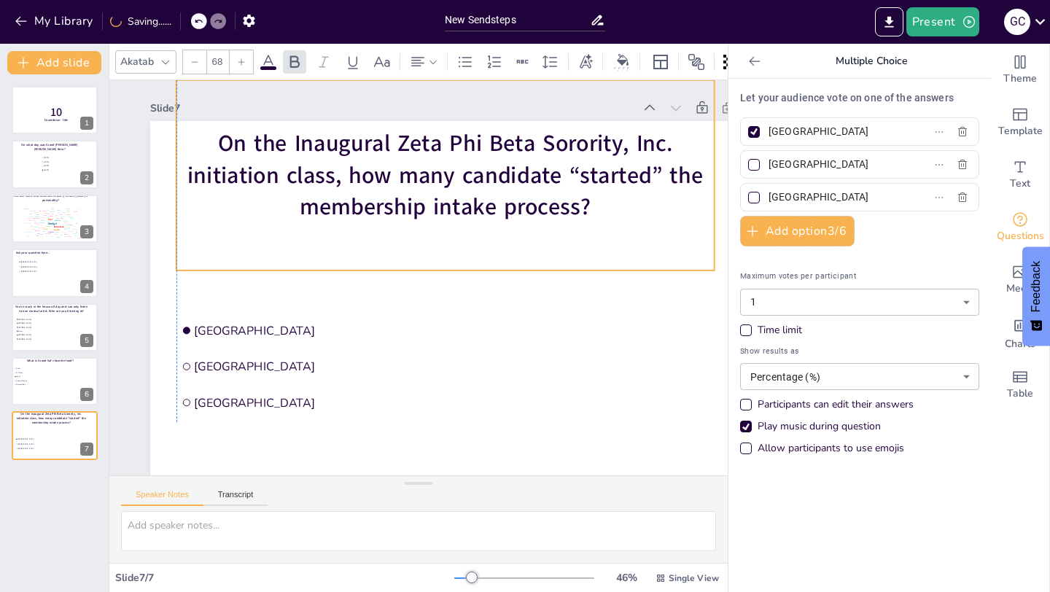
drag, startPoint x: 507, startPoint y: 255, endPoint x: 514, endPoint y: 198, distance: 58.1
click at [514, 198] on span "On the Inaugural Zeta Phi Beta Sorority, Inc. initiation class, how many candid…" at bounding box center [466, 175] width 510 height 170
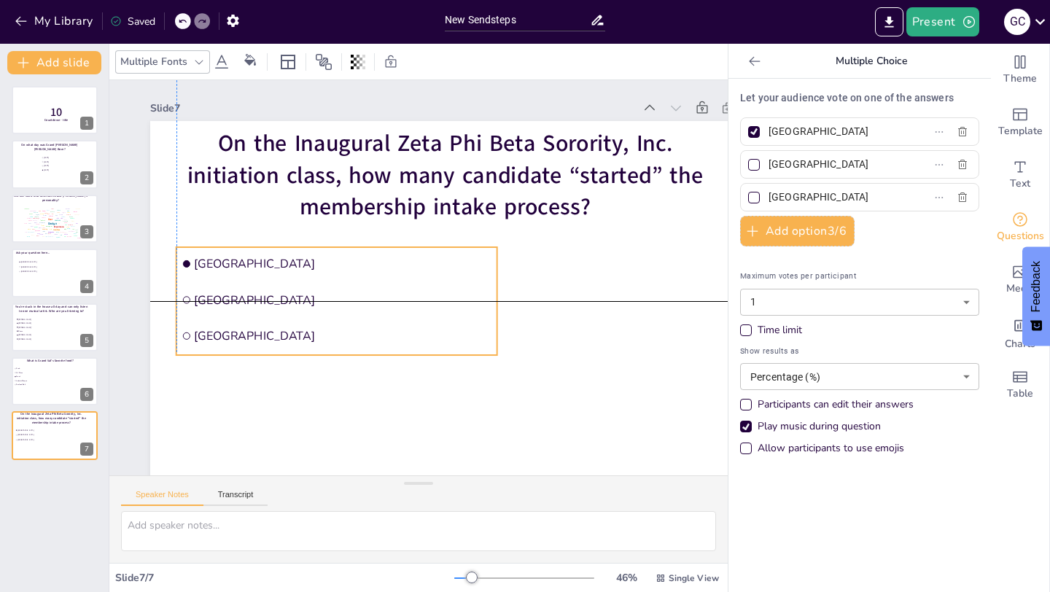
drag, startPoint x: 319, startPoint y: 370, endPoint x: 319, endPoint y: 300, distance: 70.0
click at [319, 300] on span "[GEOGRAPHIC_DATA]" at bounding box center [340, 283] width 294 height 77
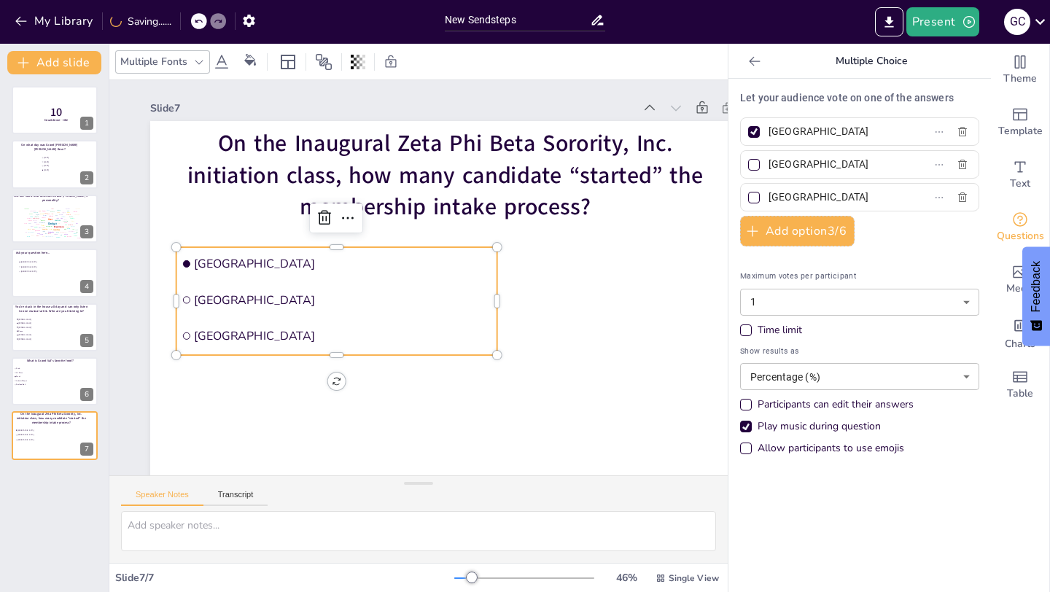
click at [233, 261] on span "[GEOGRAPHIC_DATA]" at bounding box center [355, 234] width 278 height 135
click at [233, 261] on span "[GEOGRAPHIC_DATA]" at bounding box center [350, 241] width 287 height 106
click at [217, 252] on li "[GEOGRAPHIC_DATA]" at bounding box center [354, 224] width 294 height 189
click at [217, 252] on li "[GEOGRAPHIC_DATA]" at bounding box center [349, 232] width 306 height 161
click at [208, 273] on li "[GEOGRAPHIC_DATA]" at bounding box center [349, 231] width 306 height 161
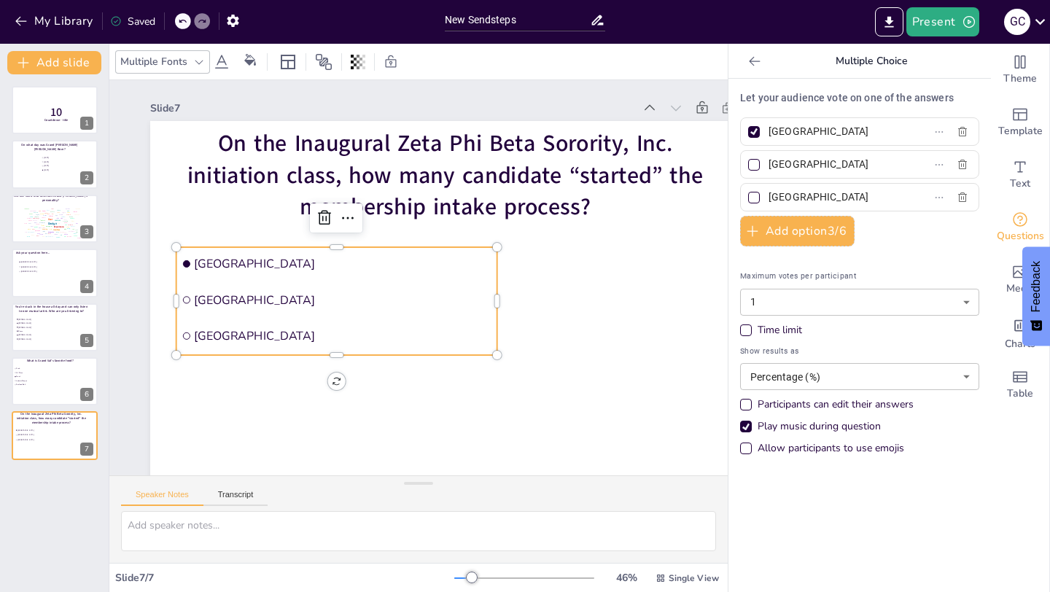
click at [221, 273] on li "[GEOGRAPHIC_DATA]" at bounding box center [360, 218] width 279 height 215
click at [815, 136] on input "[GEOGRAPHIC_DATA]" at bounding box center [837, 131] width 136 height 21
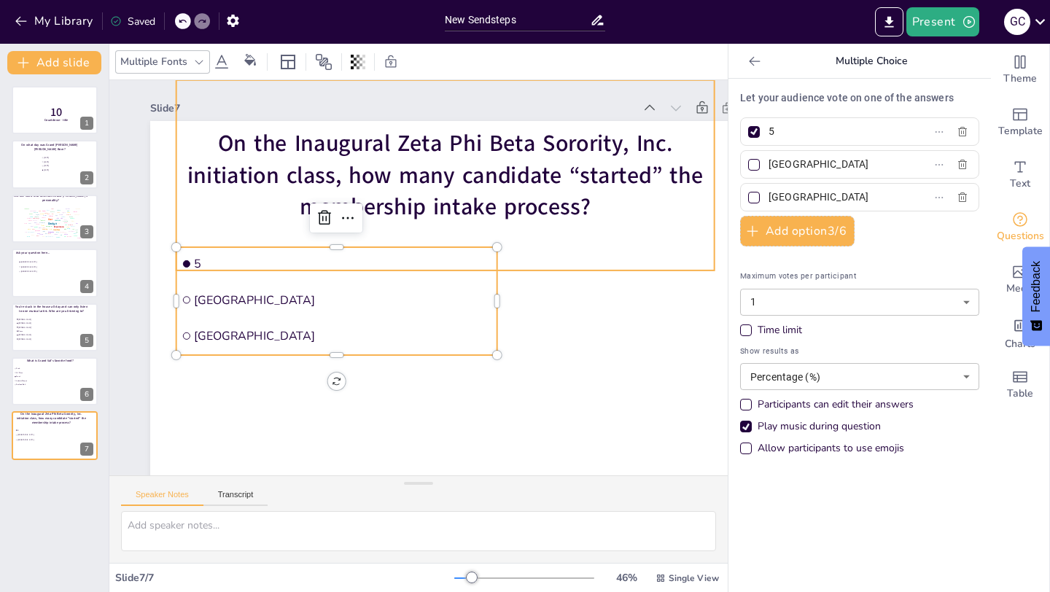
type input "5"
click at [560, 172] on span "On the Inaugural Zeta Phi Beta Sorority, Inc. initiation class, how many candid…" at bounding box center [535, 272] width 210 height 500
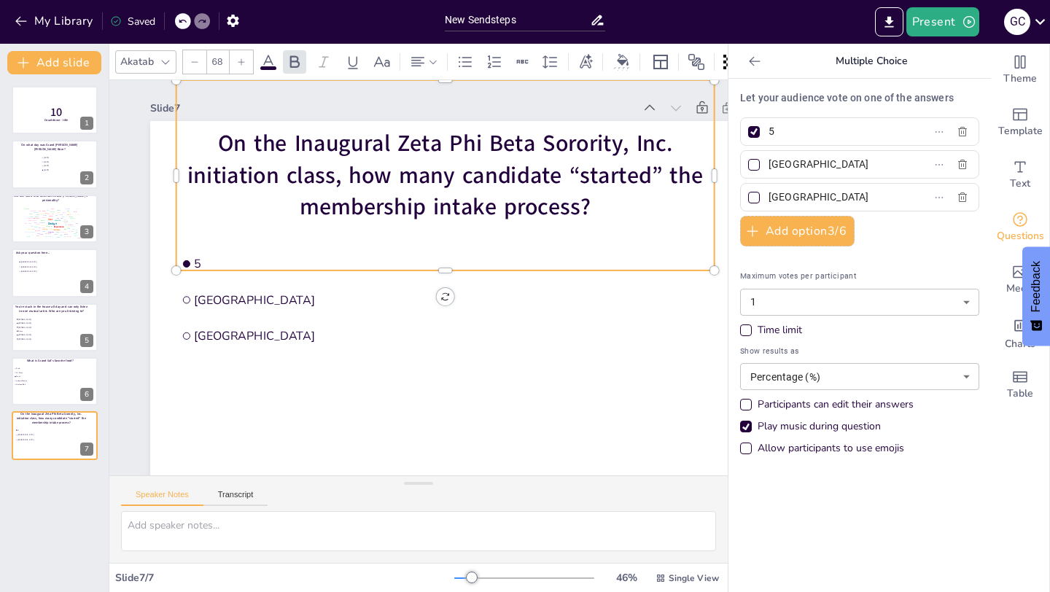
click at [556, 177] on span "On the Inaugural Zeta Phi Beta Sorority, Inc. initiation class, how many candid…" at bounding box center [484, 187] width 483 height 255
click at [561, 178] on span "On the Inaugural Zeta Phi Beta Sorority, Inc. initiation class, how many candid…" at bounding box center [489, 359] width 335 height 435
click at [560, 177] on span "On the Inaugural Zeta Phi Beta Sorority, Inc. initiation class, how many candid…" at bounding box center [513, 230] width 371 height 404
click at [560, 176] on span "On the Inaugural Zeta Phi Beta Sorority, Inc. initiation class, how many candid…" at bounding box center [517, 335] width 209 height 500
click at [551, 177] on span "On the Inaugural Zeta Phi Beta Sorority, Inc. initiation class, how many candid…" at bounding box center [466, 175] width 510 height 170
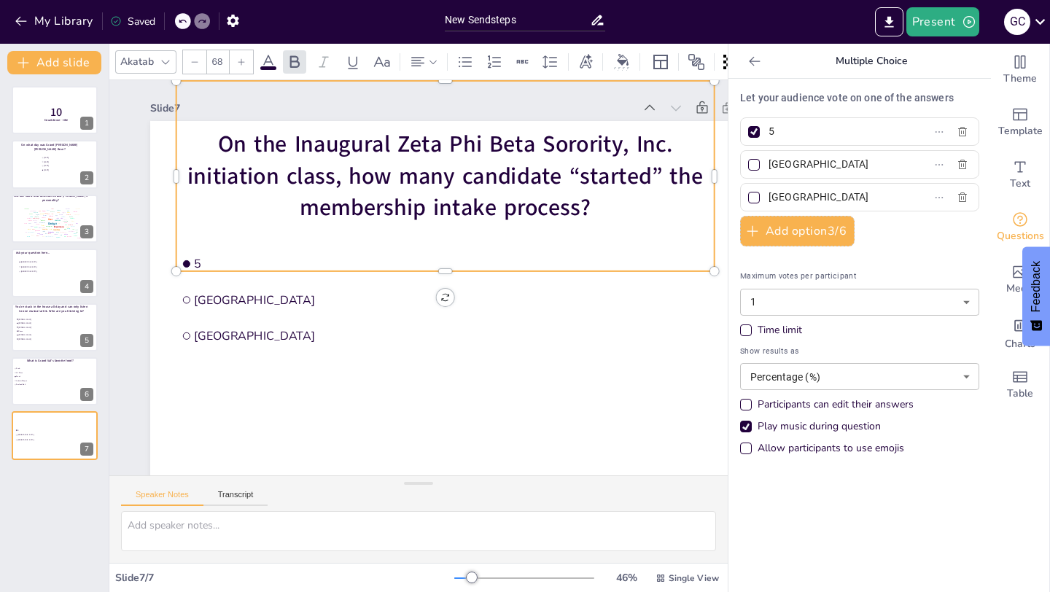
click at [560, 182] on span "On the Inaugural Zeta Phi Beta Sorority, Inc. initiation class, how many candid…" at bounding box center [521, 315] width 133 height 516
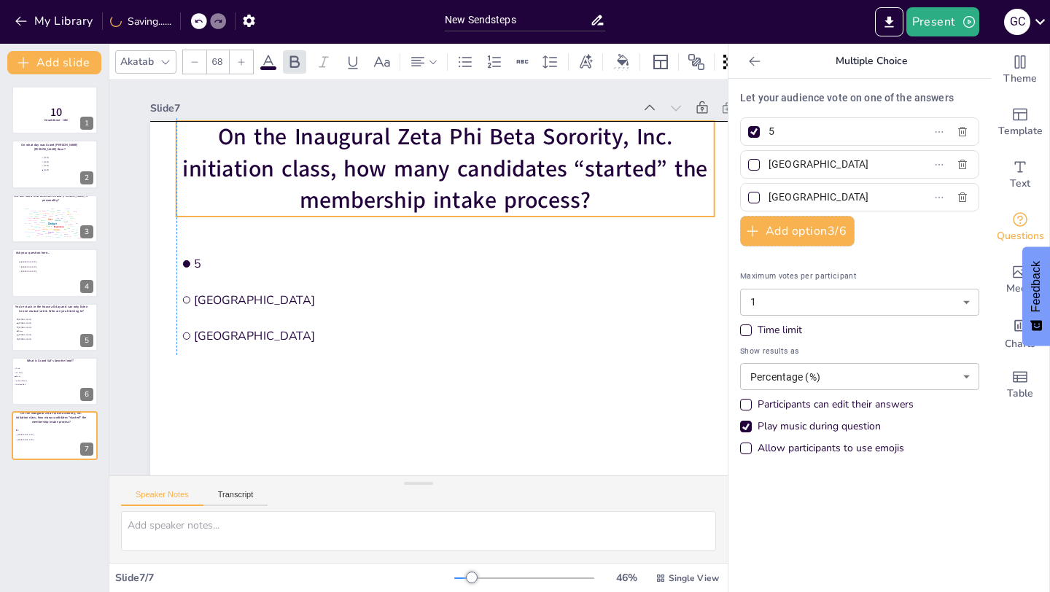
drag, startPoint x: 518, startPoint y: 152, endPoint x: 518, endPoint y: 190, distance: 37.2
click at [518, 190] on span "On the Inaugural Zeta Phi Beta Sorority, Inc. initiation class, how many candid…" at bounding box center [496, 192] width 470 height 300
click at [329, 166] on span "On the Inaugural Zeta Phi Beta Sorority, Inc. initiation class, how many candid…" at bounding box center [504, 203] width 443 height 339
click at [329, 168] on span "On the Inaugural Zeta Phi Beta Sorority, Inc. initiation class, how many candid…" at bounding box center [457, 167] width 526 height 133
click at [329, 171] on span "On the Inaugural Zeta Phi Beta Sorority, Inc. initiation class, how many candid…" at bounding box center [477, 172] width 509 height 211
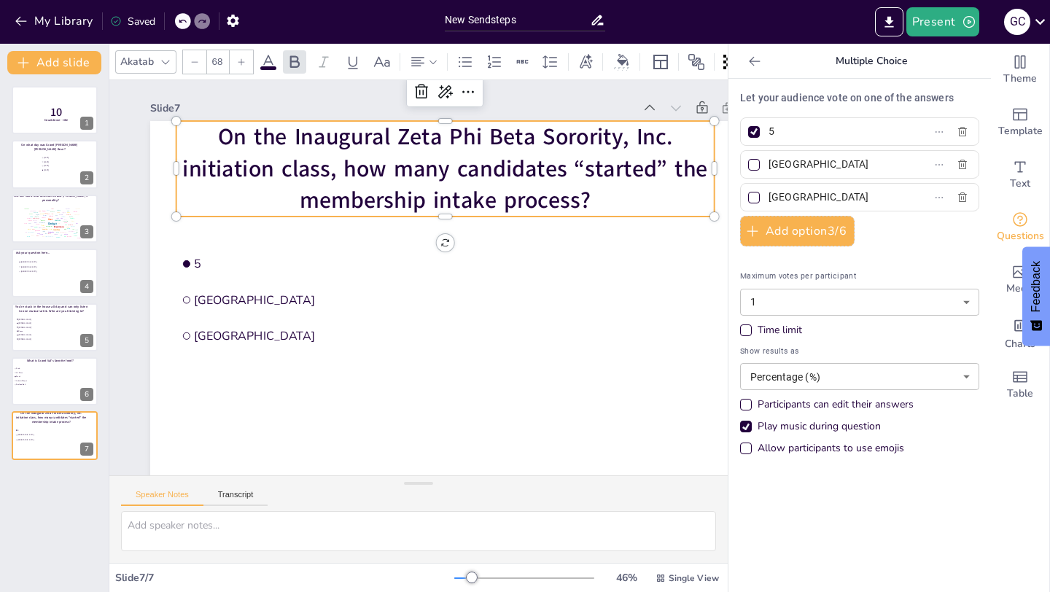
click at [467, 171] on span "On the Inaugural Zeta Phi Beta Sorority, Inc. initiation class, how many candid…" at bounding box center [533, 293] width 133 height 526
click at [320, 171] on span "On the Inaugural Zeta Phi Beta Sorority, Inc. initiation class, how many candid…" at bounding box center [487, 181] width 492 height 257
click at [330, 171] on span "On the Inaugural Zeta Phi Beta Sorority, Inc. initiation class, how many candid…" at bounding box center [467, 168] width 520 height 170
click at [794, 165] on input "[GEOGRAPHIC_DATA]" at bounding box center [837, 164] width 136 height 21
click at [794, 166] on input "[GEOGRAPHIC_DATA]" at bounding box center [837, 164] width 136 height 21
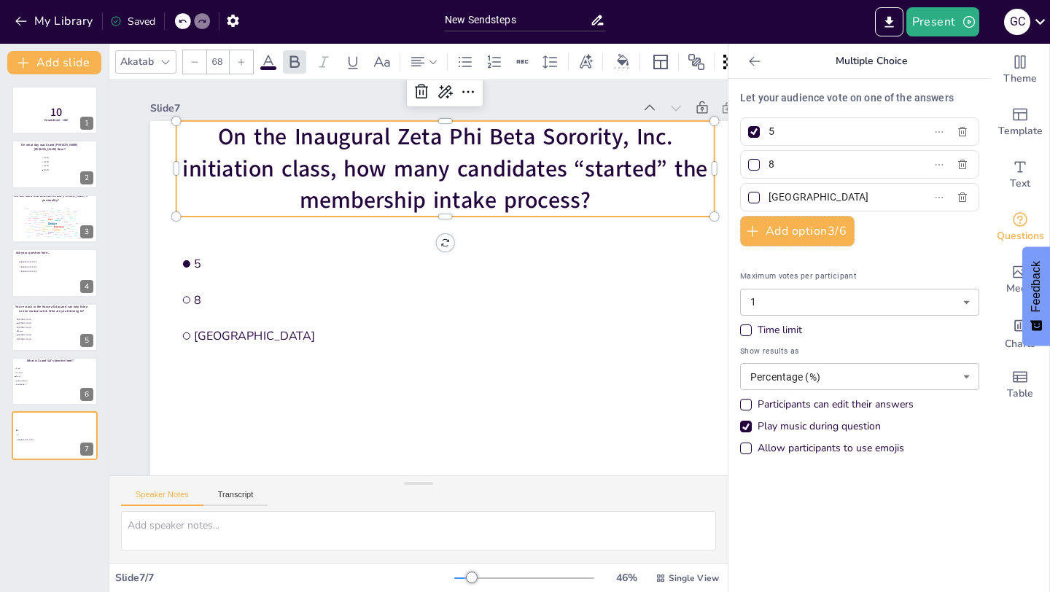
click at [792, 190] on input "[GEOGRAPHIC_DATA]" at bounding box center [837, 197] width 136 height 21
click at [769, 163] on input "8" at bounding box center [837, 164] width 136 height 21
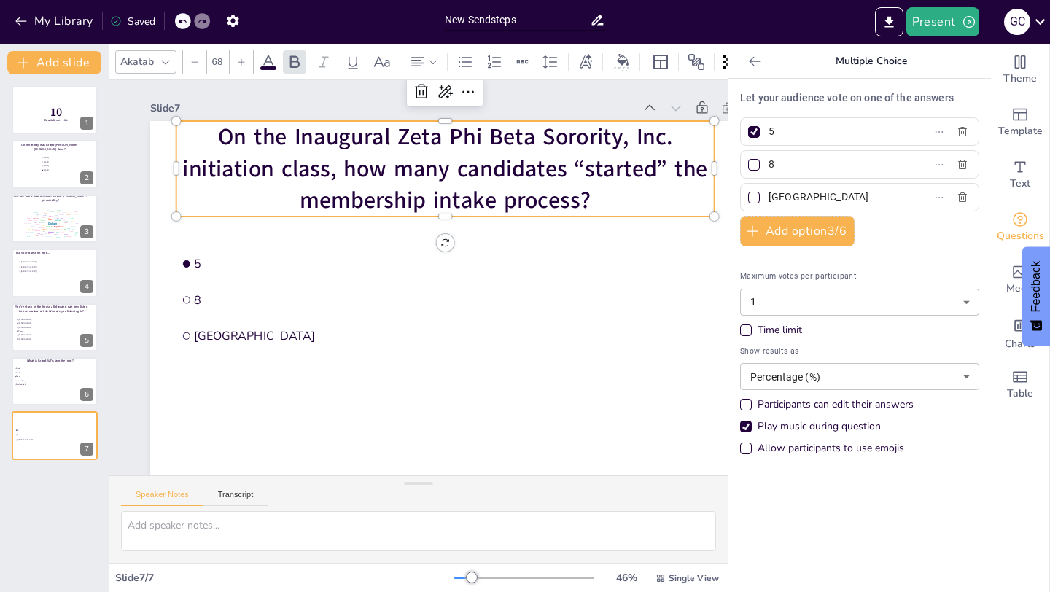
click at [769, 163] on input "8" at bounding box center [837, 164] width 136 height 21
type input "12"
click at [793, 195] on input "[GEOGRAPHIC_DATA]" at bounding box center [837, 197] width 136 height 21
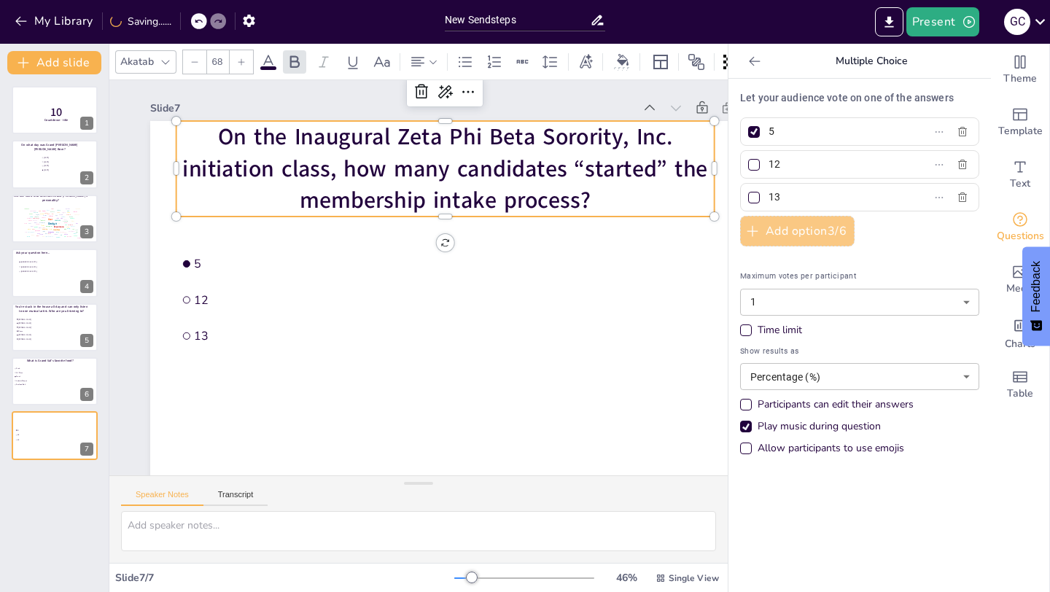
type input "13"
click at [767, 241] on button "Add option 3 / 6" at bounding box center [797, 231] width 114 height 31
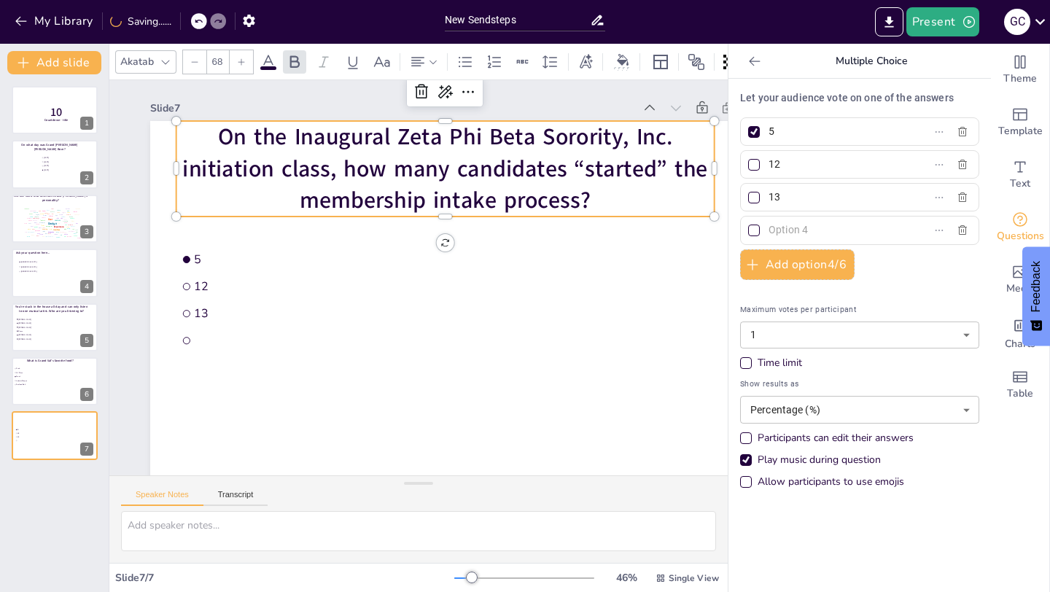
click at [772, 231] on input "text" at bounding box center [837, 230] width 136 height 21
type input "14"
click at [927, 281] on div "Let your audience vote on one of the answers 5 12 13 14 Add option 4 / 6 Maximu…" at bounding box center [859, 293] width 239 height 406
click at [757, 215] on div "Let your audience vote on one of the answers 5 12 13 14 Add option 4 / 6 Maximu…" at bounding box center [859, 293] width 239 height 406
click at [757, 228] on div at bounding box center [754, 231] width 12 height 12
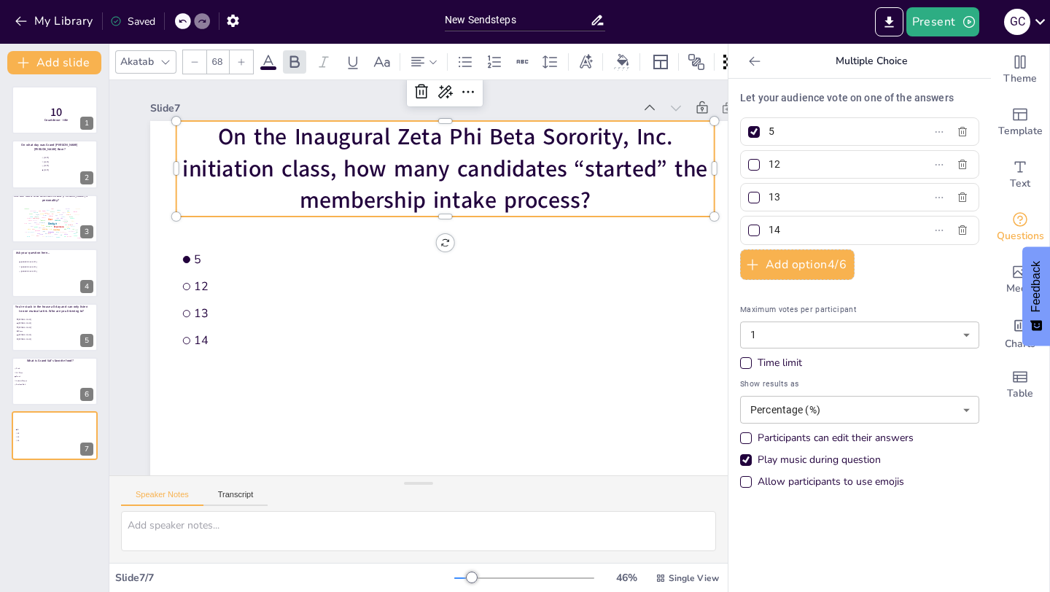
click at [769, 228] on input "14" at bounding box center [837, 230] width 136 height 21
checkbox input "true"
click at [753, 135] on div at bounding box center [754, 132] width 12 height 12
click at [769, 135] on input "5" at bounding box center [837, 131] width 136 height 21
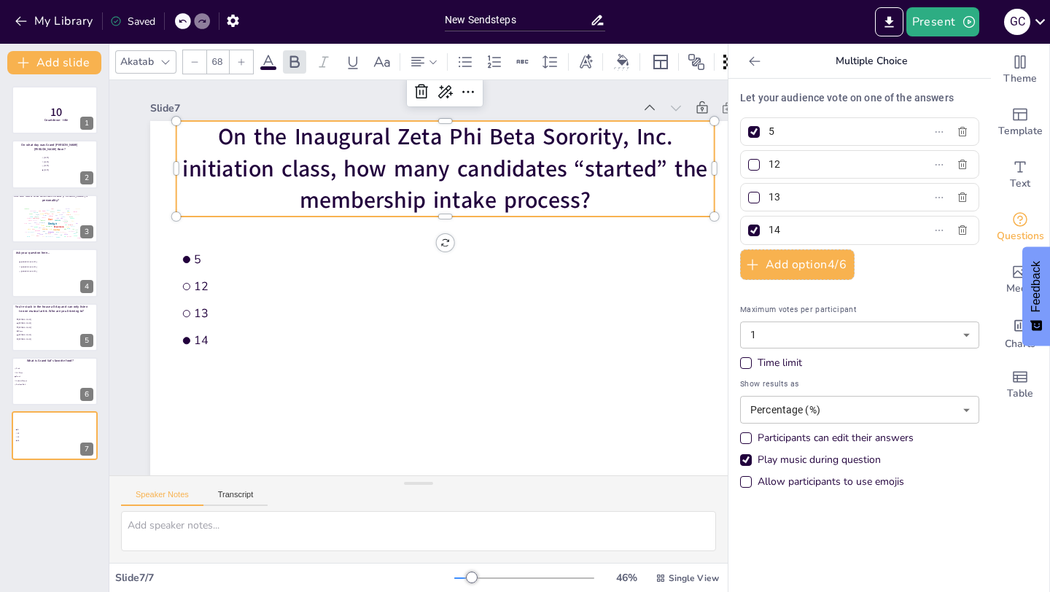
checkbox input "false"
click at [745, 365] on div "Time limit" at bounding box center [745, 363] width 7 height 7
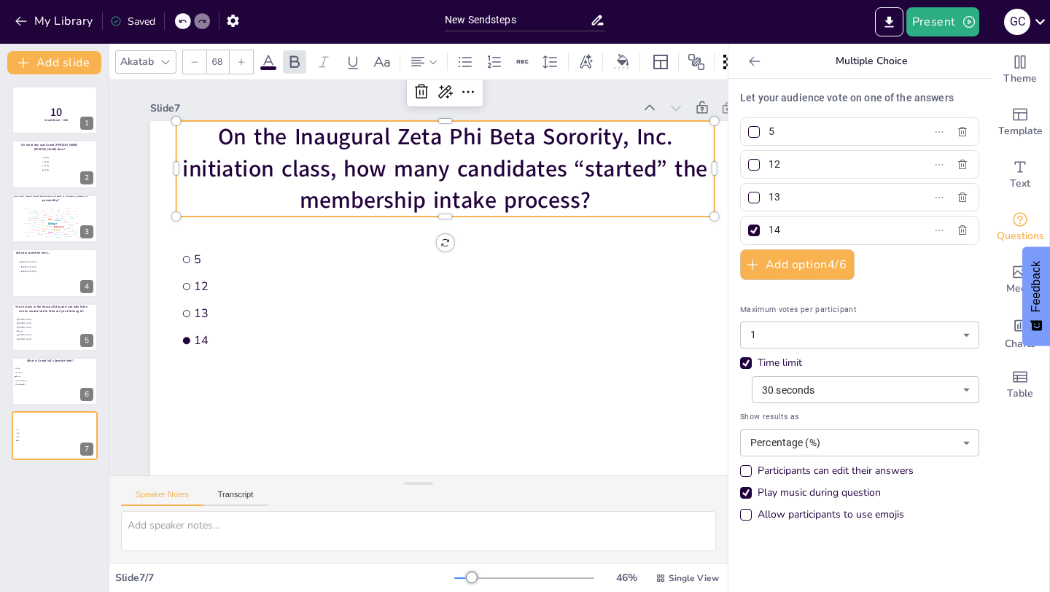
click at [826, 405] on div "Maximum votes per participant 1 1 ​ Time limit 30 seconds 30 ​ Show results as …" at bounding box center [859, 416] width 239 height 226
click at [828, 399] on body "My Library Saved New Sendsteps Present G C Document fonts Akatab Recently used …" at bounding box center [525, 296] width 1050 height 592
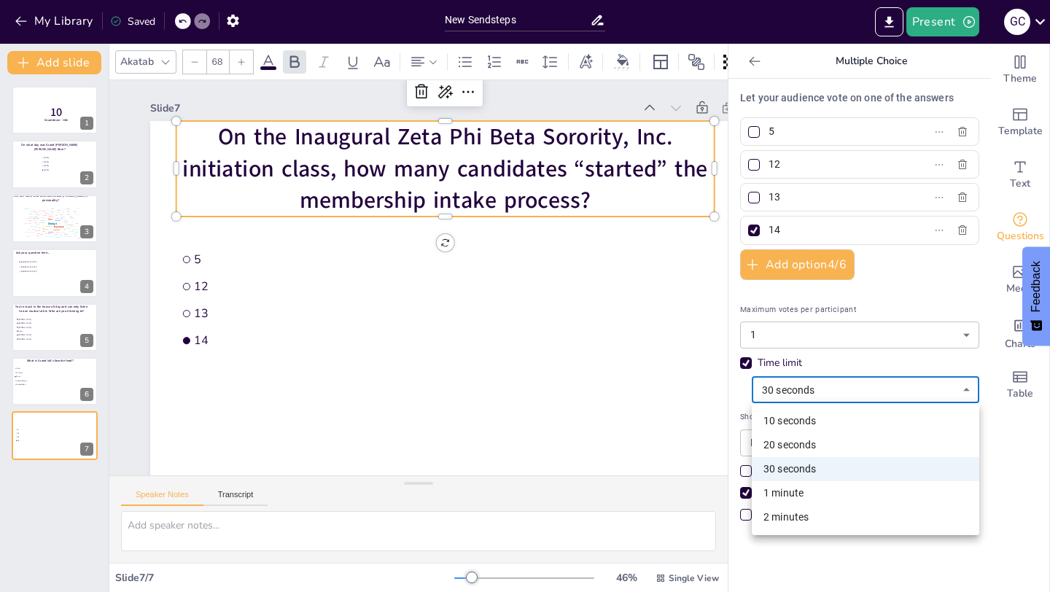
click at [797, 447] on li "20 seconds" at bounding box center [866, 445] width 228 height 24
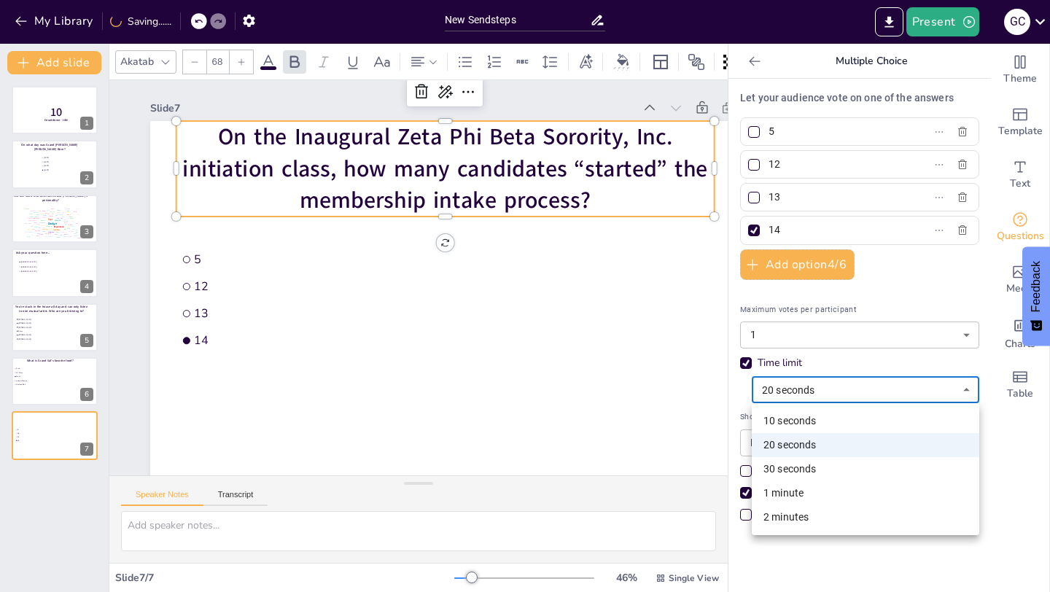
click at [807, 395] on body "My Library Saving...... New Sendsteps Present G C Document fonts Akatab Recentl…" at bounding box center [525, 296] width 1050 height 592
click at [792, 467] on li "30 seconds" at bounding box center [866, 469] width 228 height 24
type input "30"
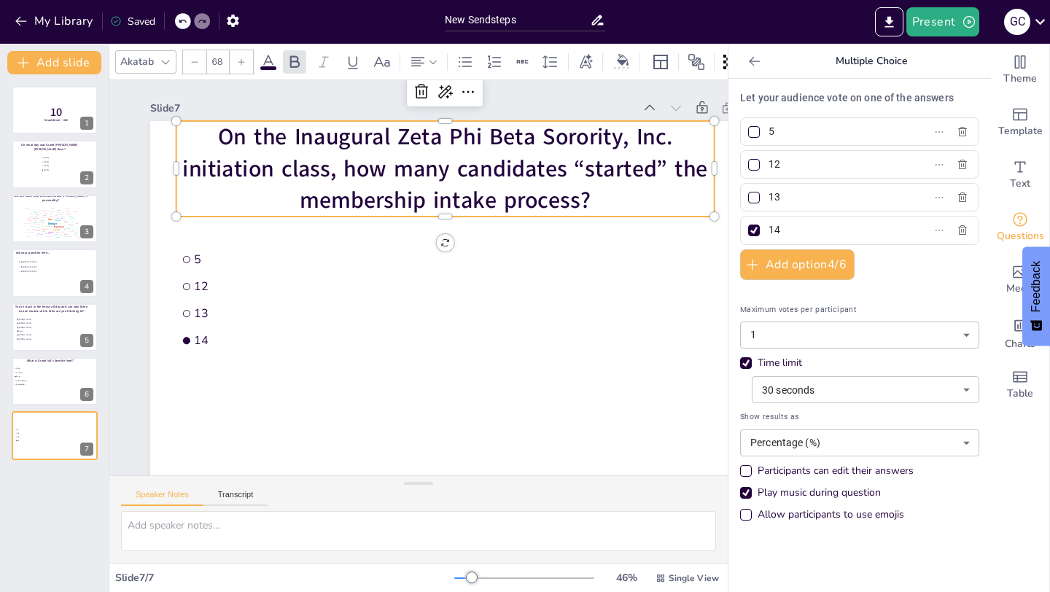
click at [42, 535] on div "10 Countdown - title 1 On what day was Grand [PERSON_NAME] [PERSON_NAME] Born? …" at bounding box center [54, 333] width 109 height 518
click at [589, 200] on span "On the Inaugural Zeta Phi Beta Sorority, Inc. initiation class, how many candid…" at bounding box center [467, 168] width 520 height 170
click at [589, 200] on span "On the Inaugural Zeta Phi Beta Sorority, Inc. initiation class, how many candid…" at bounding box center [511, 214] width 411 height 374
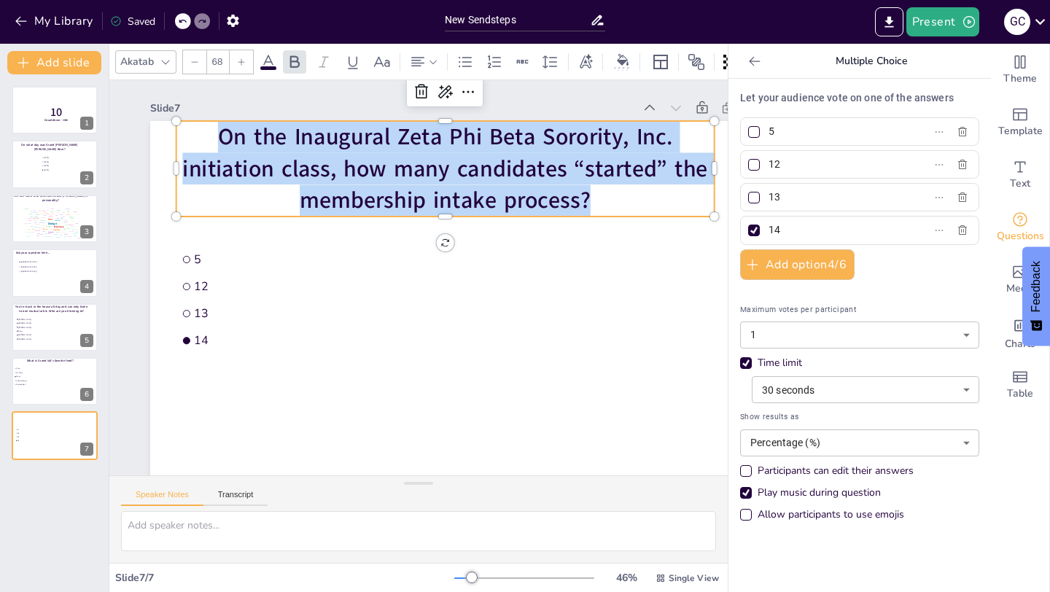
click at [589, 200] on span "On the Inaugural Zeta Phi Beta Sorority, Inc. initiation class, how many candid…" at bounding box center [467, 168] width 520 height 170
copy span "On the Inaugural Zeta Phi Beta Sorority, Inc. initiation class, how many candid…"
click at [752, 61] on icon at bounding box center [754, 61] width 15 height 15
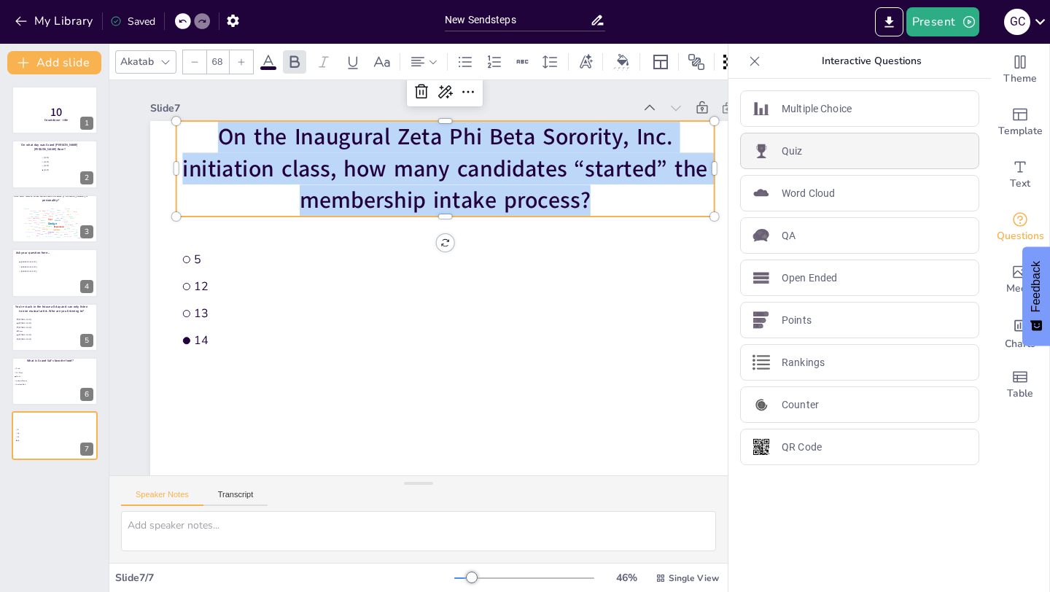
click at [793, 152] on p "Quiz" at bounding box center [792, 151] width 21 height 15
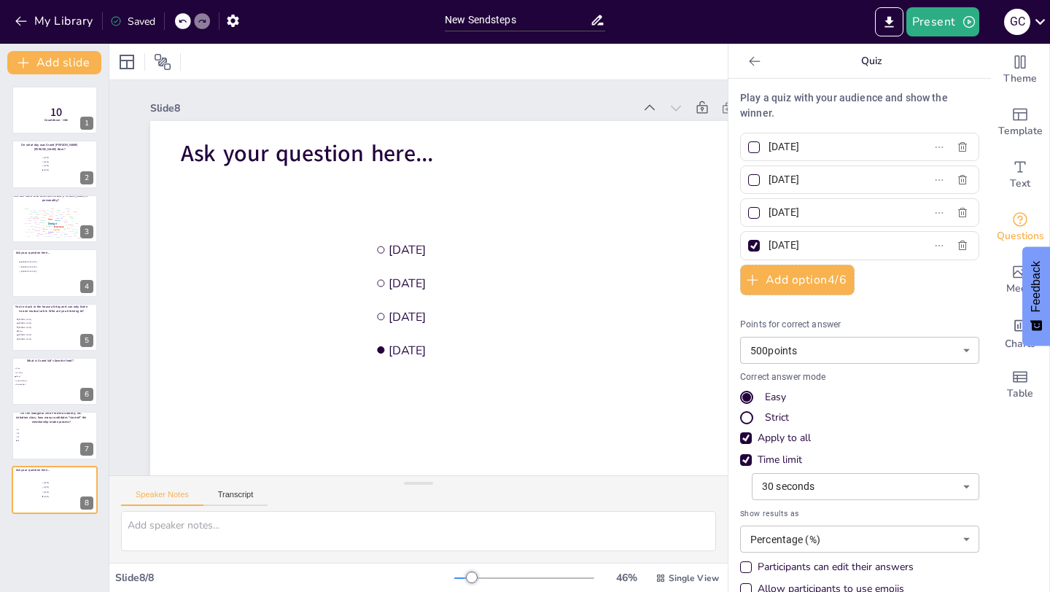
scroll to position [6, 0]
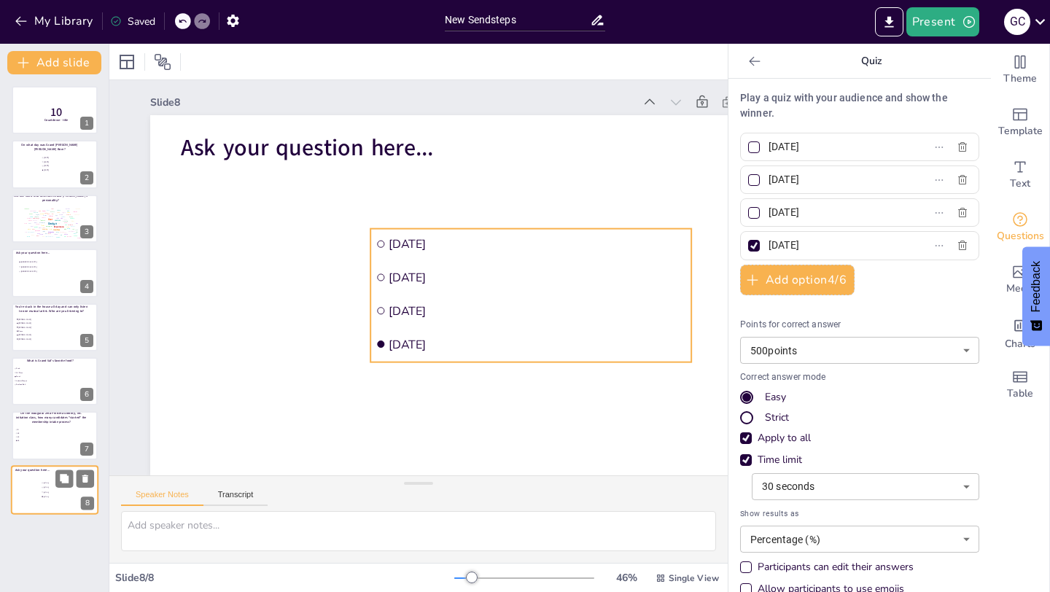
click at [66, 497] on span "[DATE]" at bounding box center [64, 496] width 41 height 2
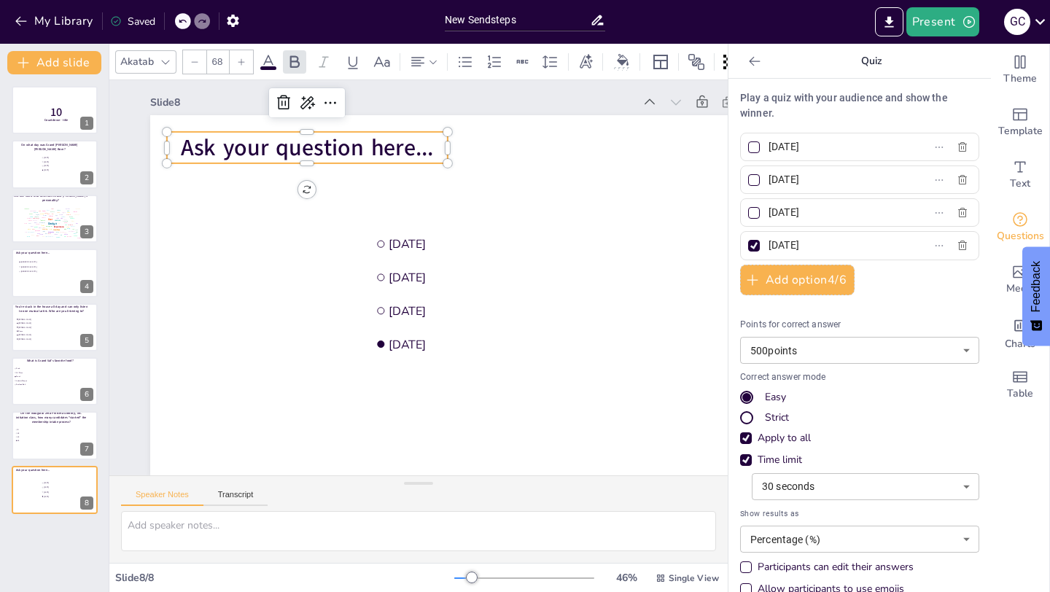
click at [351, 150] on span "Ask your question here..." at bounding box center [337, 127] width 254 height 83
click at [351, 150] on span "Ask your question here..." at bounding box center [336, 127] width 254 height 83
click at [351, 150] on span "Ask your question here..." at bounding box center [404, 107] width 223 height 174
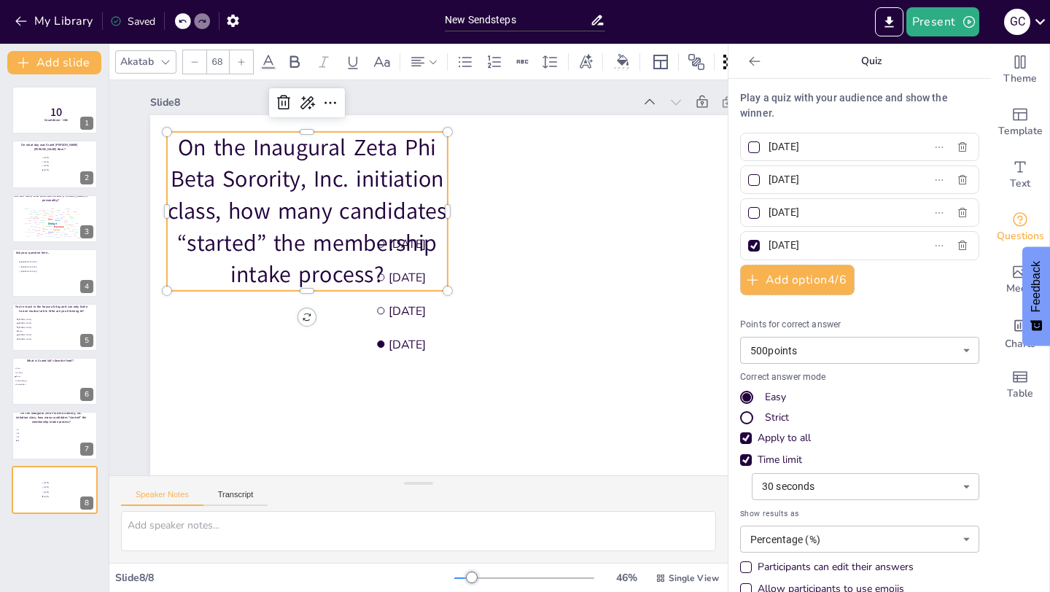
scroll to position [0, 0]
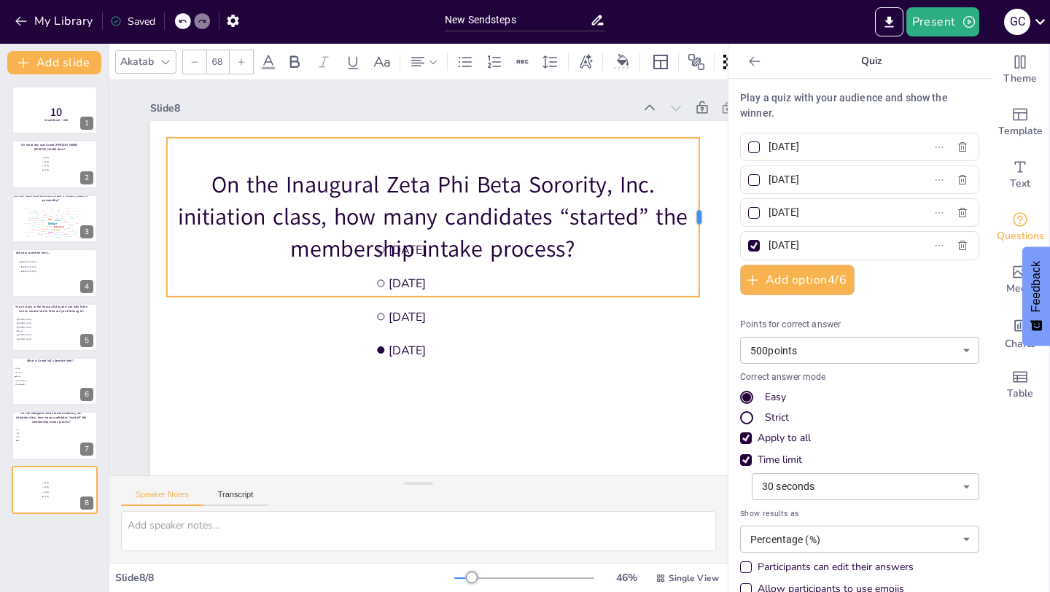
drag, startPoint x: 448, startPoint y: 217, endPoint x: 668, endPoint y: 194, distance: 220.7
click at [699, 361] on div at bounding box center [671, 424] width 115 height 126
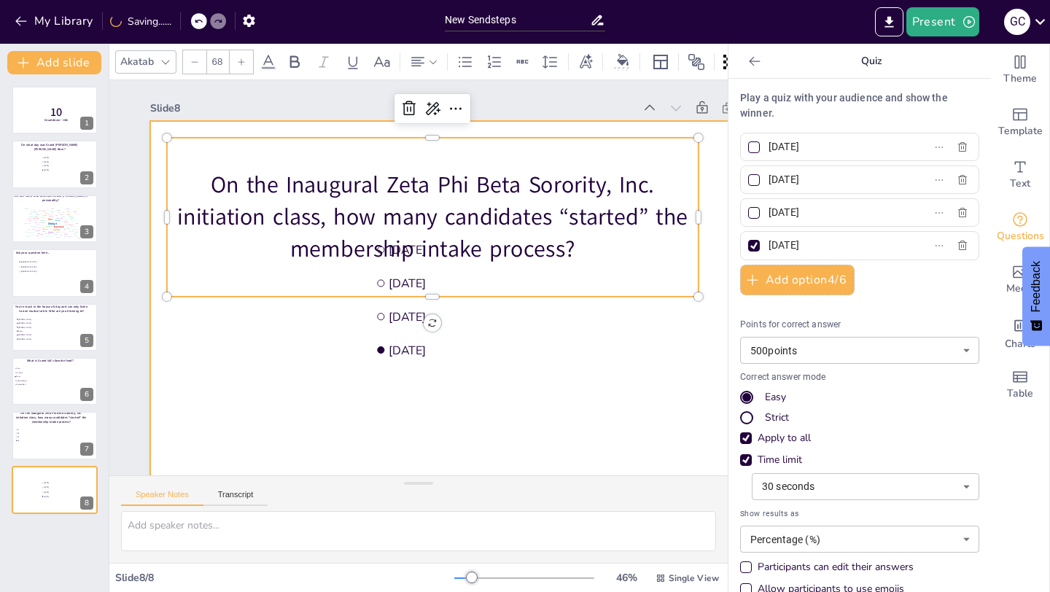
click at [661, 381] on div at bounding box center [465, 312] width 702 height 486
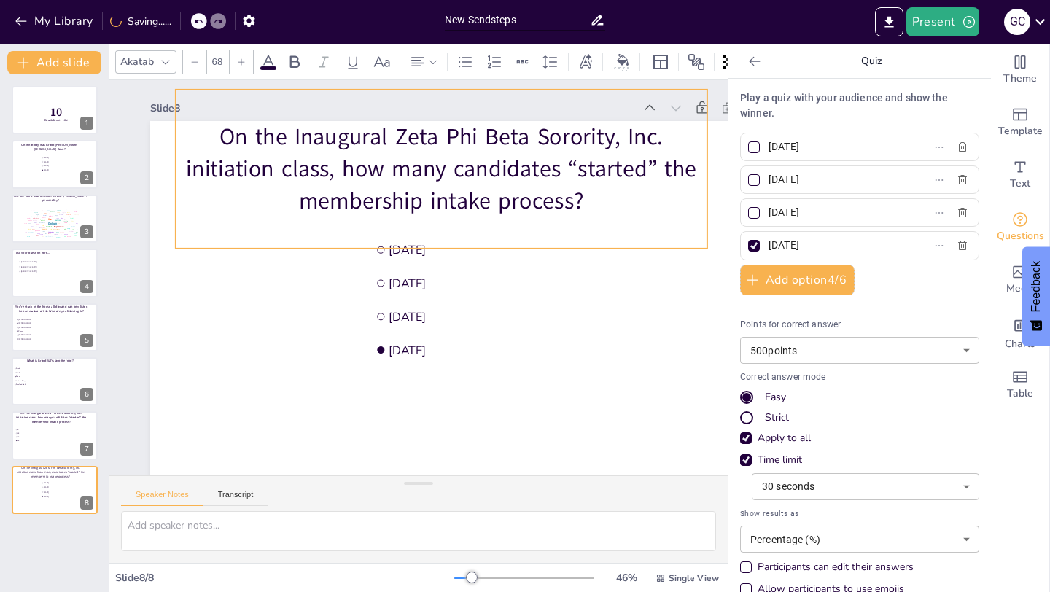
drag, startPoint x: 640, startPoint y: 223, endPoint x: 649, endPoint y: 174, distance: 49.6
click at [649, 175] on p "On the Inaugural Zeta Phi Beta Sorority, Inc. initiation class, how many candid…" at bounding box center [464, 175] width 540 height 203
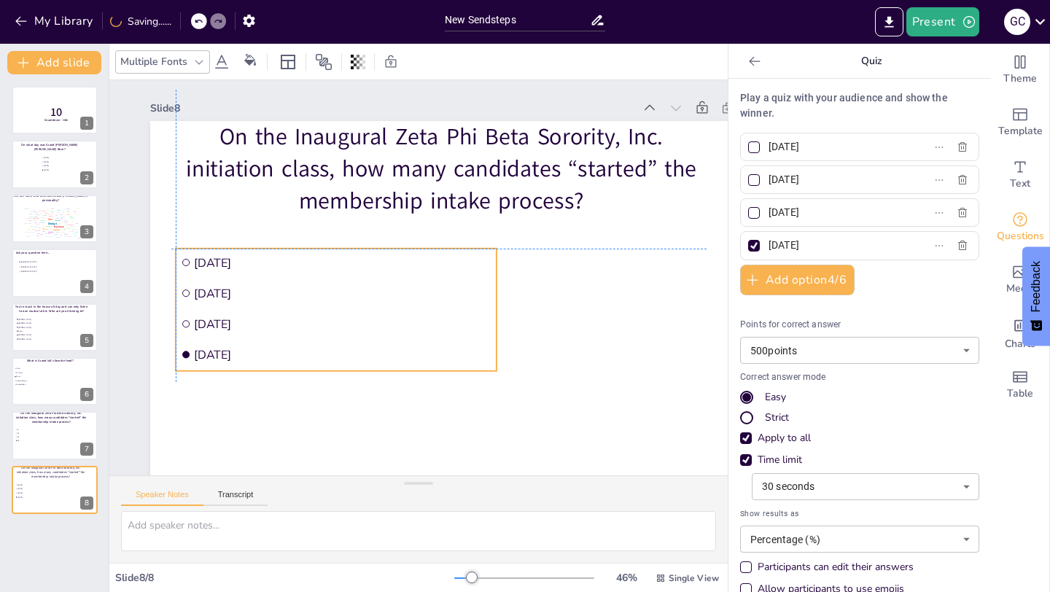
drag, startPoint x: 473, startPoint y: 313, endPoint x: 273, endPoint y: 327, distance: 199.6
click at [351, 327] on span "[DATE]" at bounding box center [389, 194] width 77 height 294
click at [780, 147] on input "[DATE]" at bounding box center [837, 146] width 136 height 21
type input "5"
click at [783, 185] on input "[DATE]" at bounding box center [837, 179] width 136 height 21
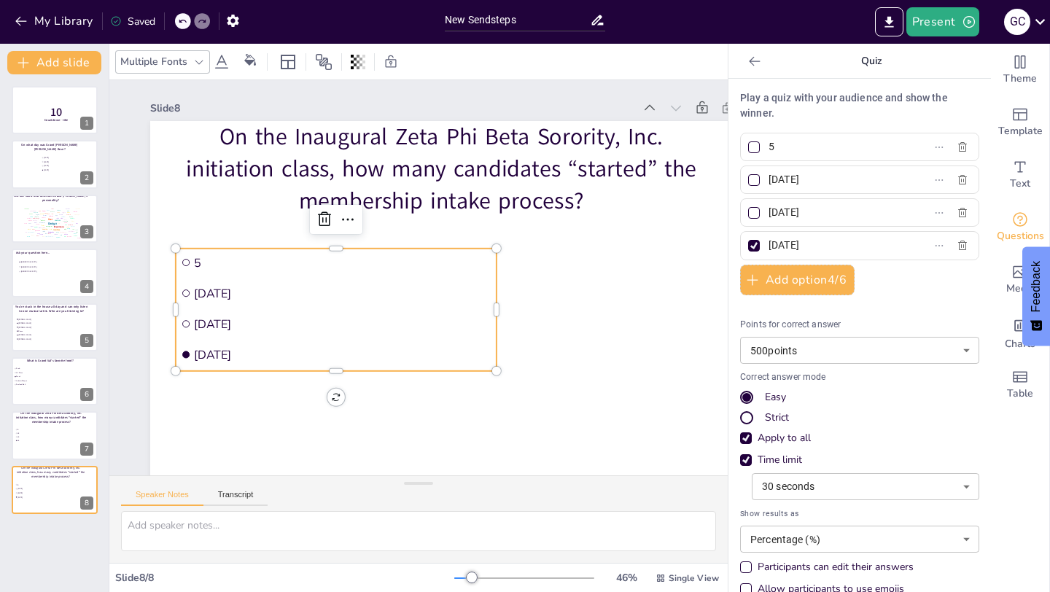
click at [783, 185] on input "[DATE]" at bounding box center [837, 179] width 136 height 21
type input "8"
click at [796, 215] on input "[DATE]" at bounding box center [837, 212] width 136 height 21
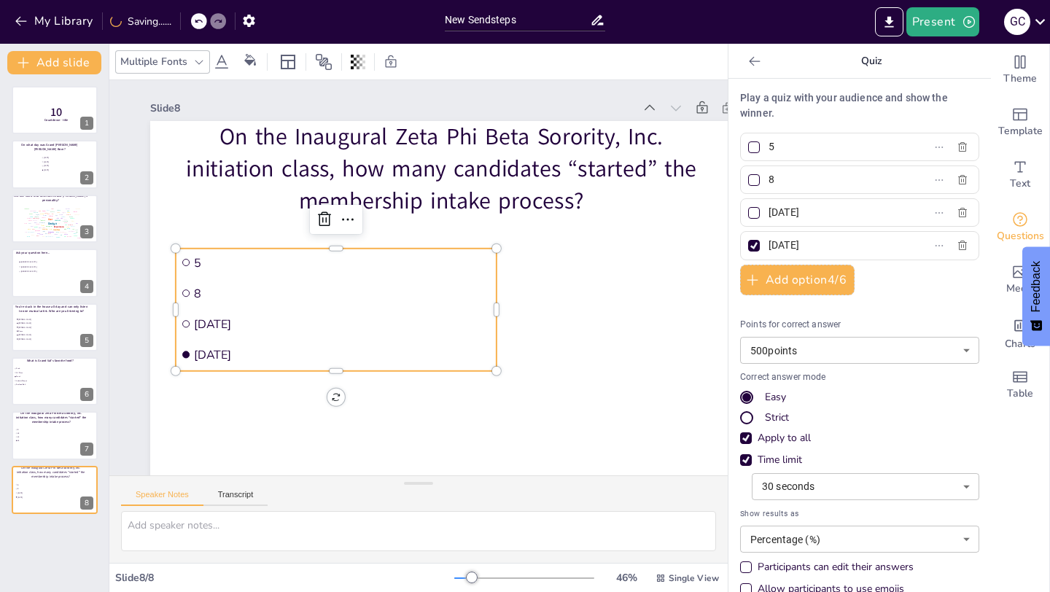
click at [796, 215] on input "[DATE]" at bounding box center [837, 212] width 136 height 21
type input "12"
click at [793, 236] on input "[DATE]" at bounding box center [837, 245] width 136 height 21
click at [793, 238] on input "[DATE]" at bounding box center [837, 245] width 136 height 21
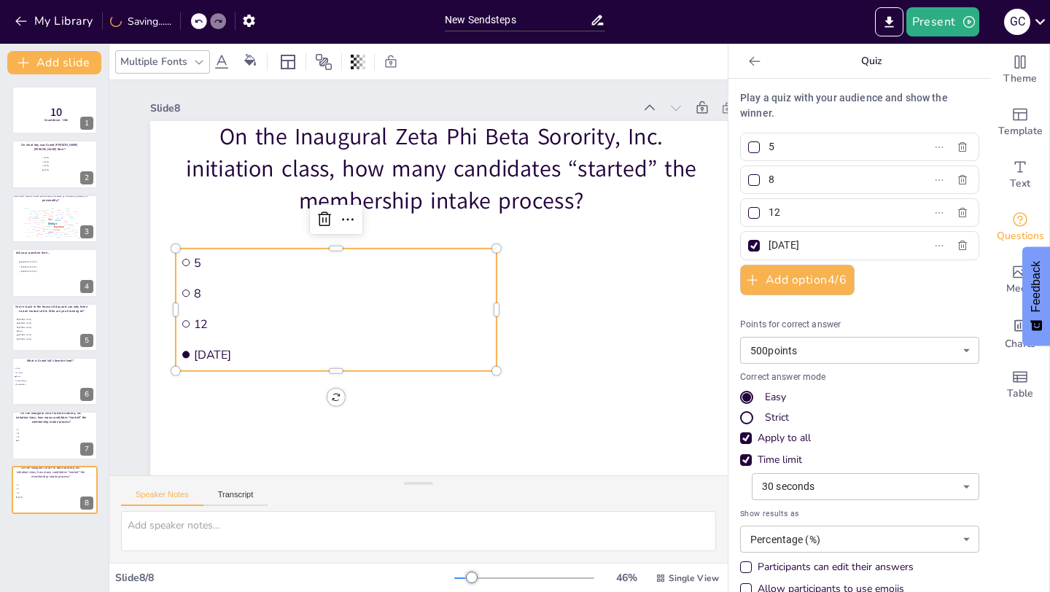
click at [793, 238] on input "[DATE]" at bounding box center [837, 245] width 136 height 21
type input "14"
click at [933, 411] on div "Strict" at bounding box center [859, 418] width 239 height 15
click at [741, 438] on div "Apply to all" at bounding box center [746, 438] width 12 height 12
click at [745, 390] on div "Easy" at bounding box center [859, 397] width 239 height 15
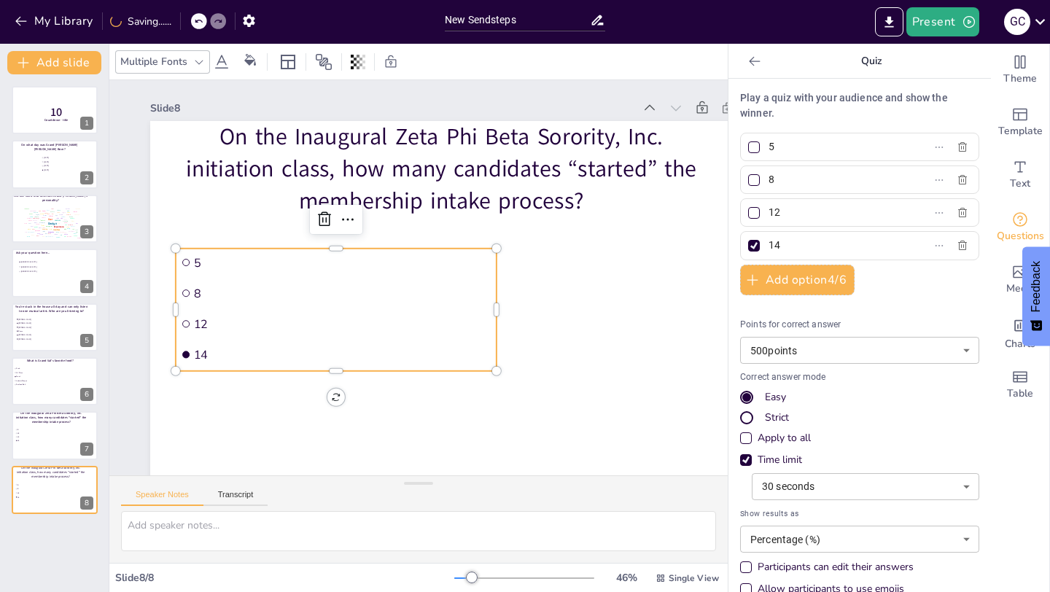
click at [747, 463] on div "Time limit" at bounding box center [746, 460] width 12 height 12
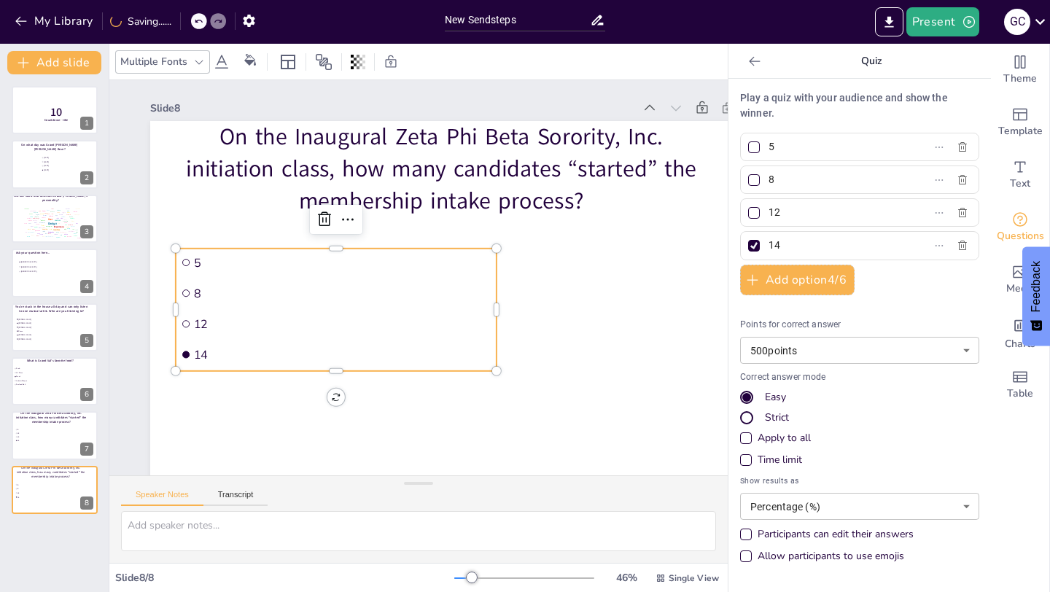
click at [903, 352] on body "My Library Saving...... New Sendsteps Present G C Document fonts Akatab Recentl…" at bounding box center [525, 296] width 1050 height 592
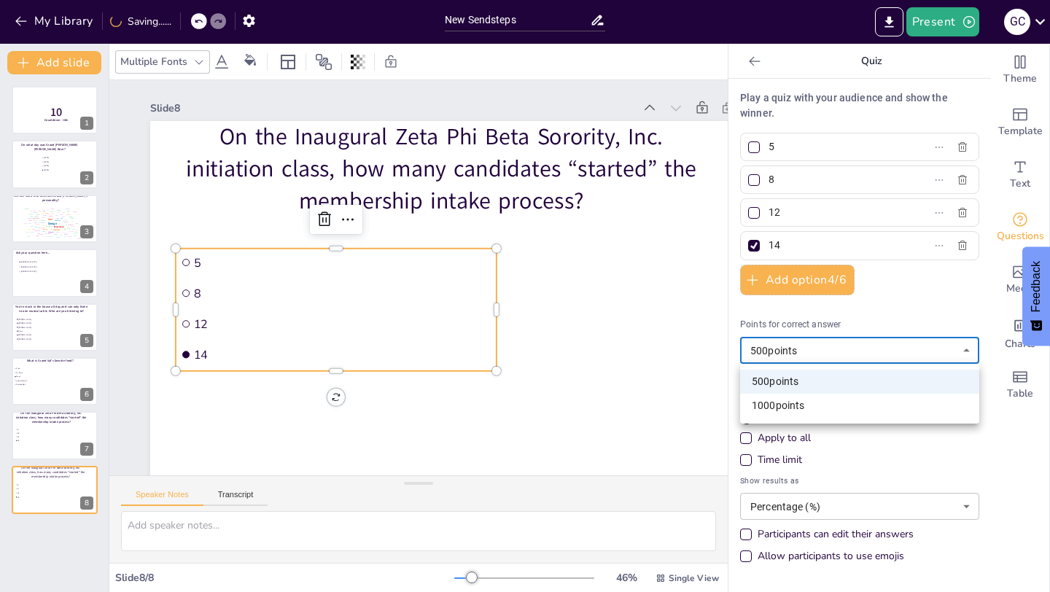
click at [832, 401] on li "1000 points" at bounding box center [859, 406] width 239 height 24
type input "1000"
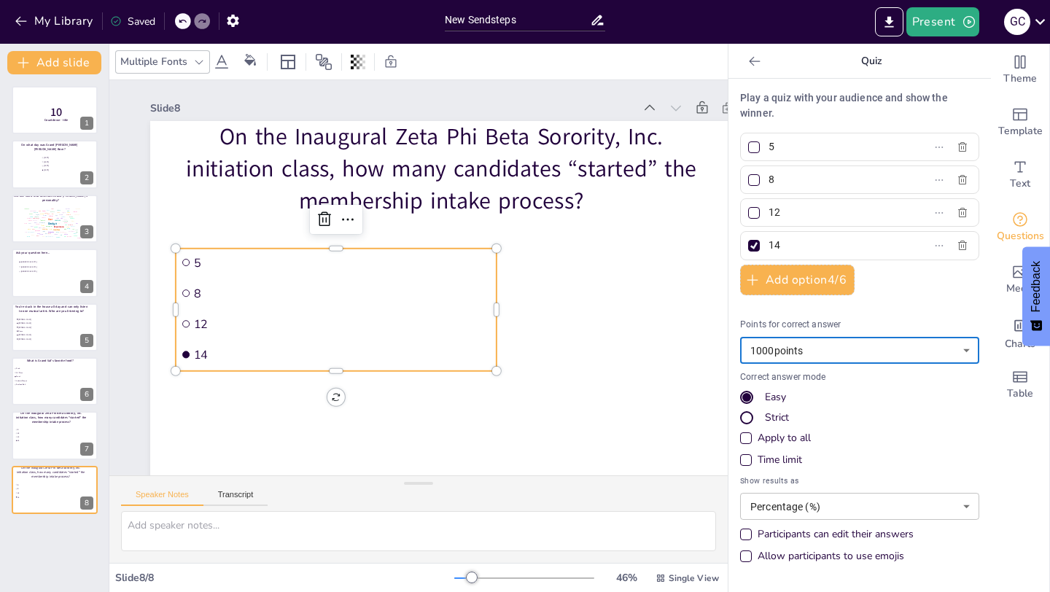
click at [50, 563] on div "10 Countdown - title 1 On what day was Grand [PERSON_NAME] [PERSON_NAME] Born? …" at bounding box center [54, 333] width 109 height 518
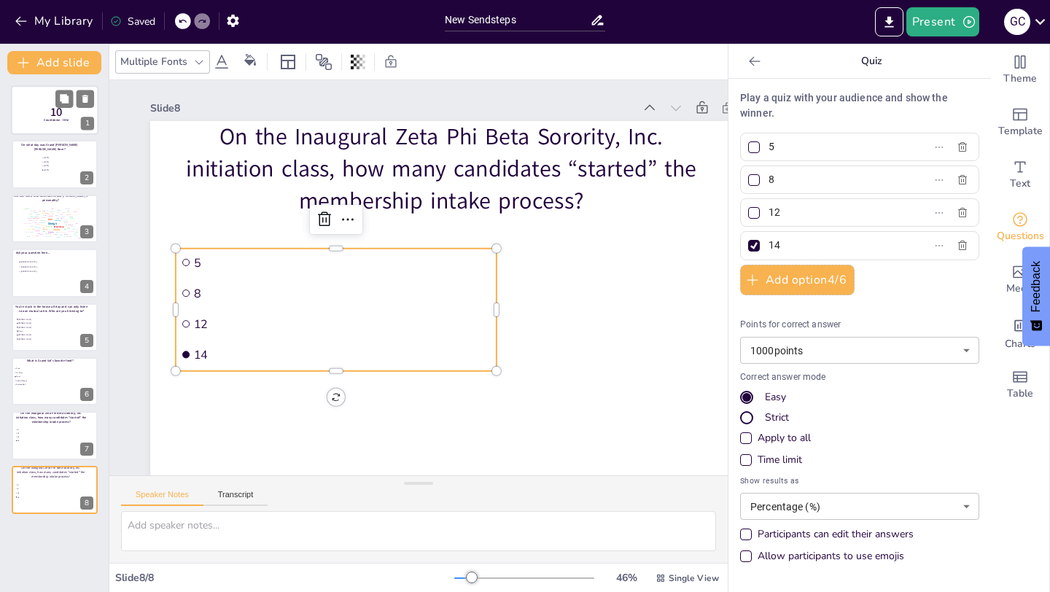
click at [33, 119] on div at bounding box center [55, 110] width 88 height 50
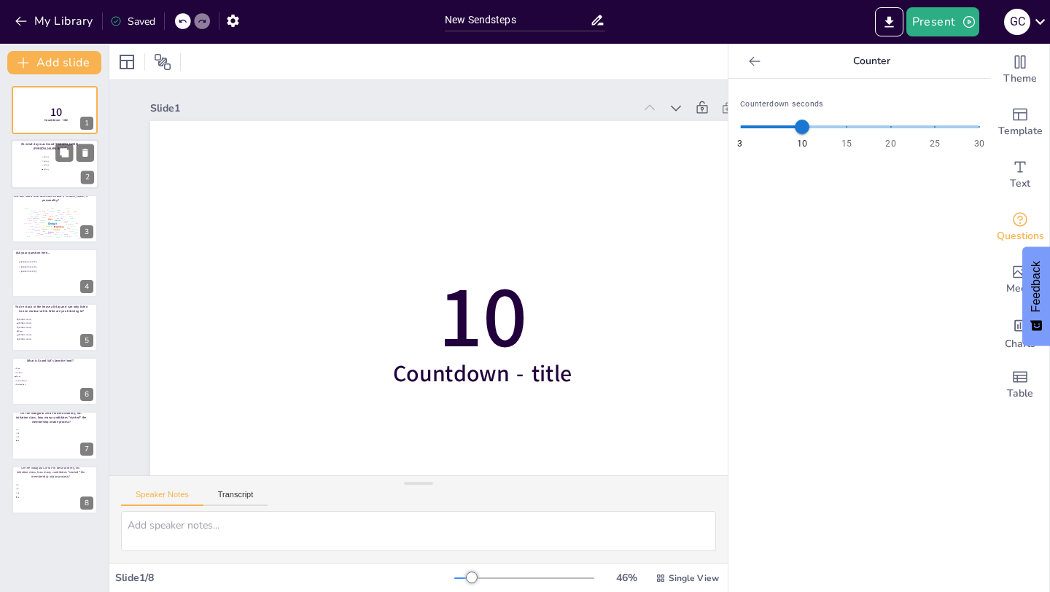
click at [39, 167] on div at bounding box center [55, 165] width 88 height 50
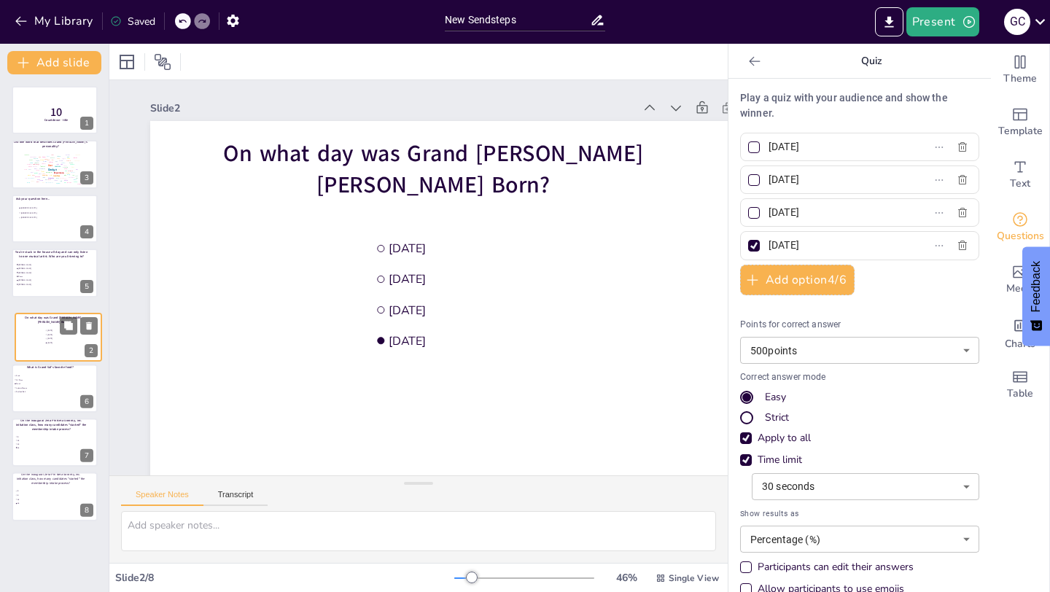
drag, startPoint x: 39, startPoint y: 168, endPoint x: 44, endPoint y: 345, distance: 176.6
click at [44, 345] on div at bounding box center [58, 337] width 86 height 48
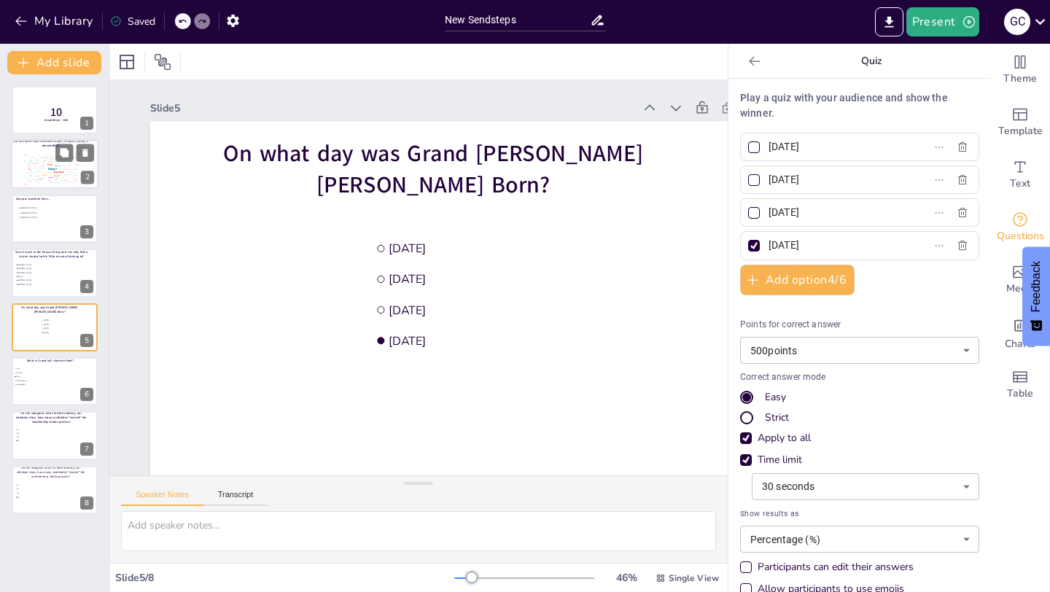
click at [50, 174] on div "Web" at bounding box center [51, 174] width 2 height 1
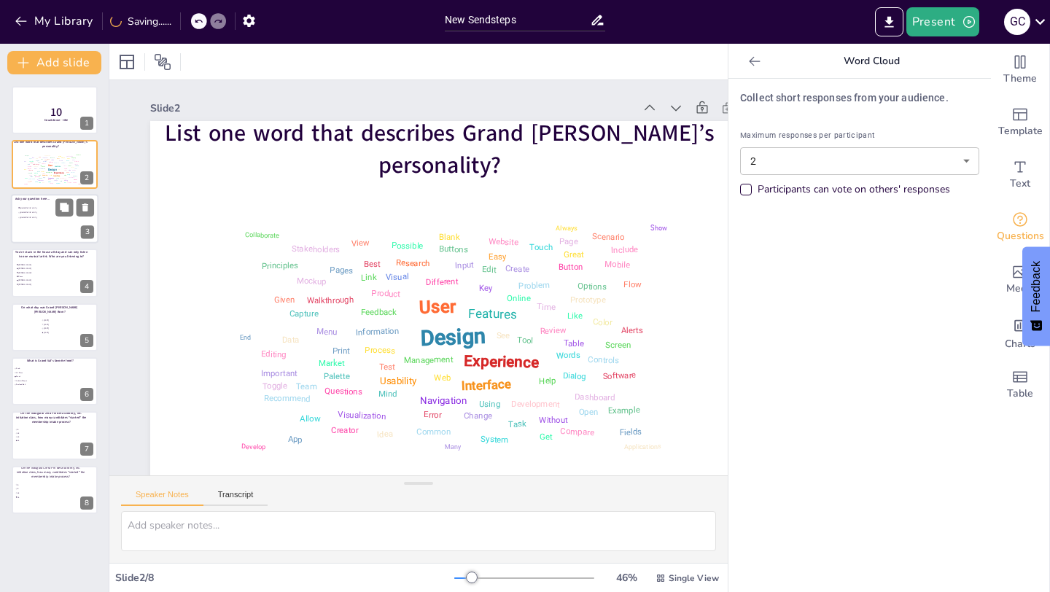
click at [44, 227] on div at bounding box center [55, 219] width 88 height 50
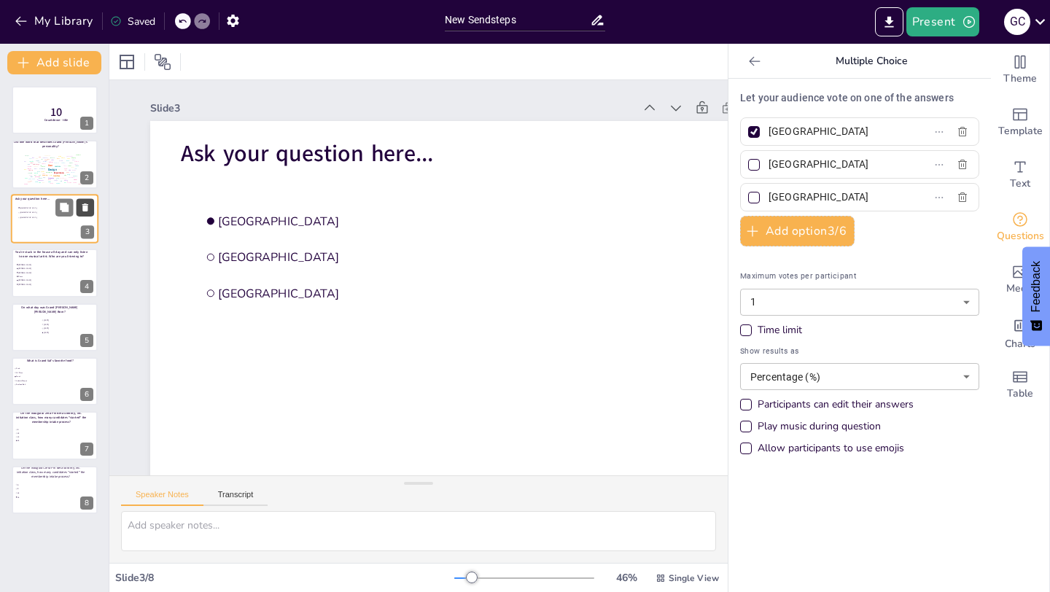
click at [91, 209] on button at bounding box center [86, 207] width 18 height 18
type input "[PERSON_NAME]"
type input "[PERSON_NAME]'"
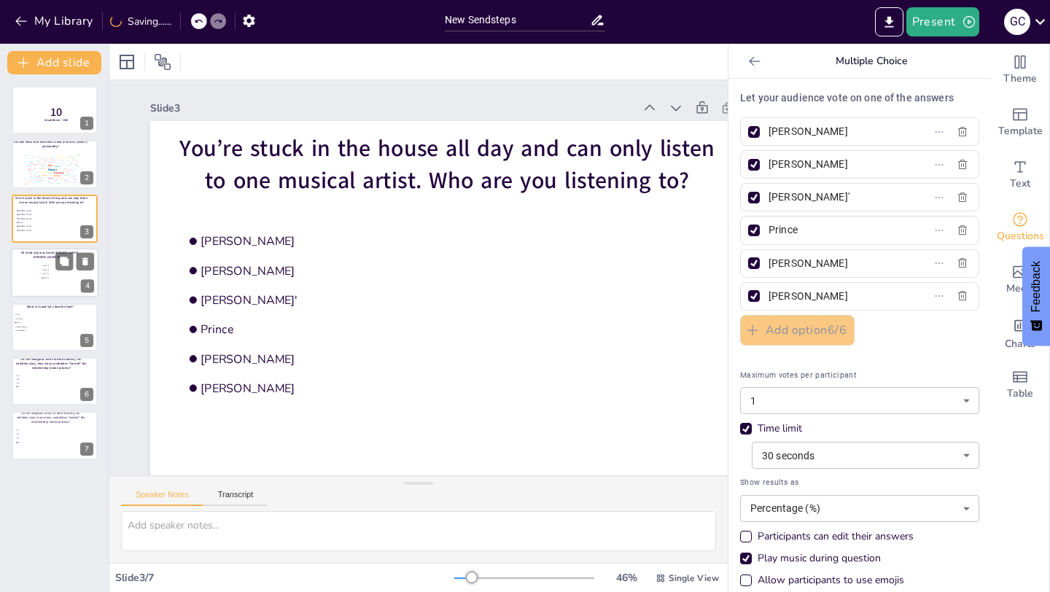
click at [44, 284] on div at bounding box center [55, 273] width 88 height 50
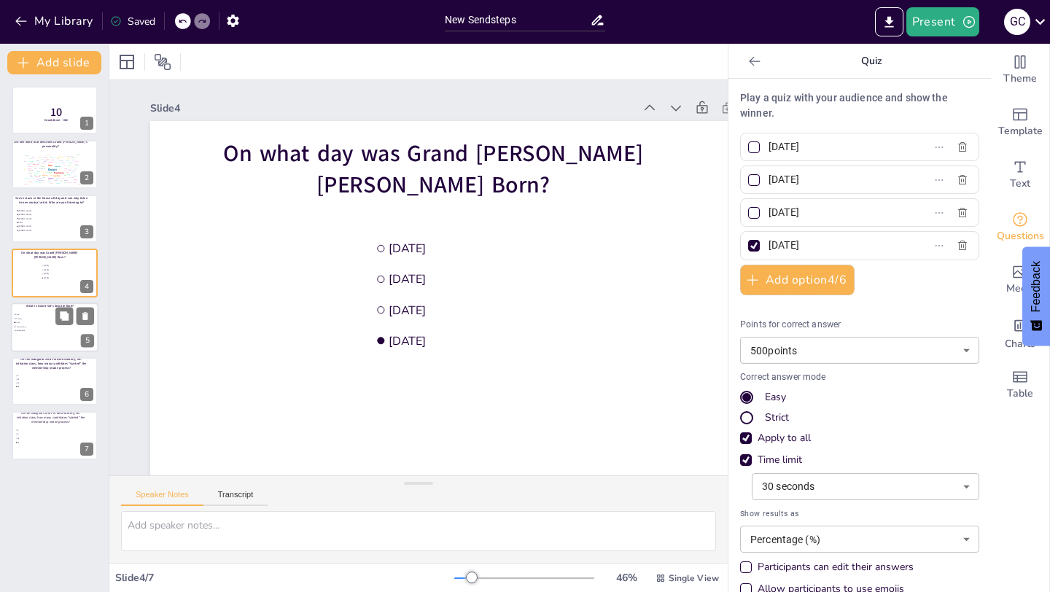
click at [39, 327] on span "Lobster Bisque" at bounding box center [35, 326] width 41 height 2
type input "Crab"
type input "NY Pizza"
type input "Steak"
type input "Lobster Bisque"
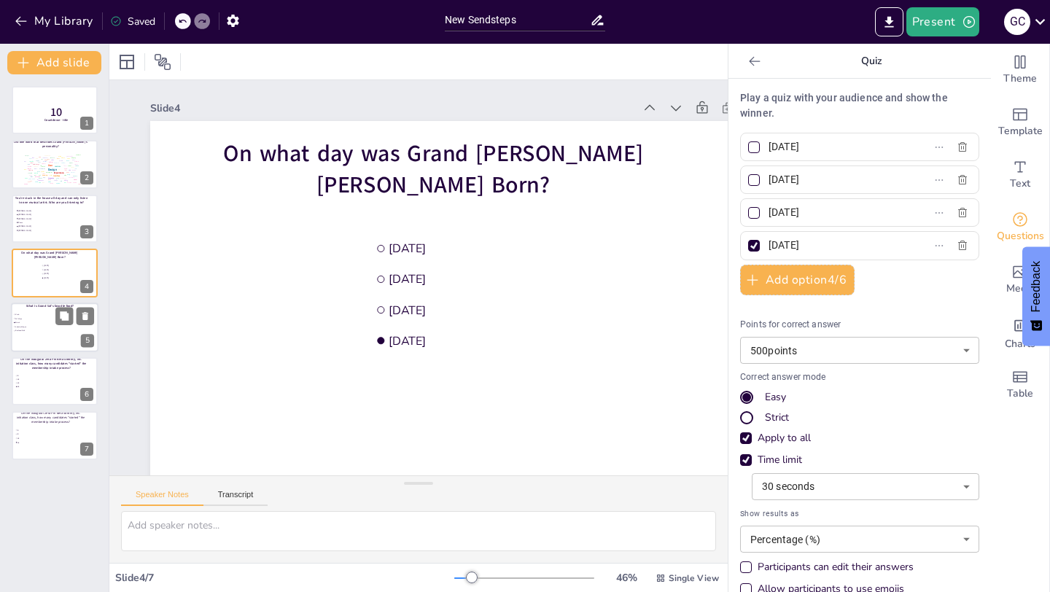
type input "20"
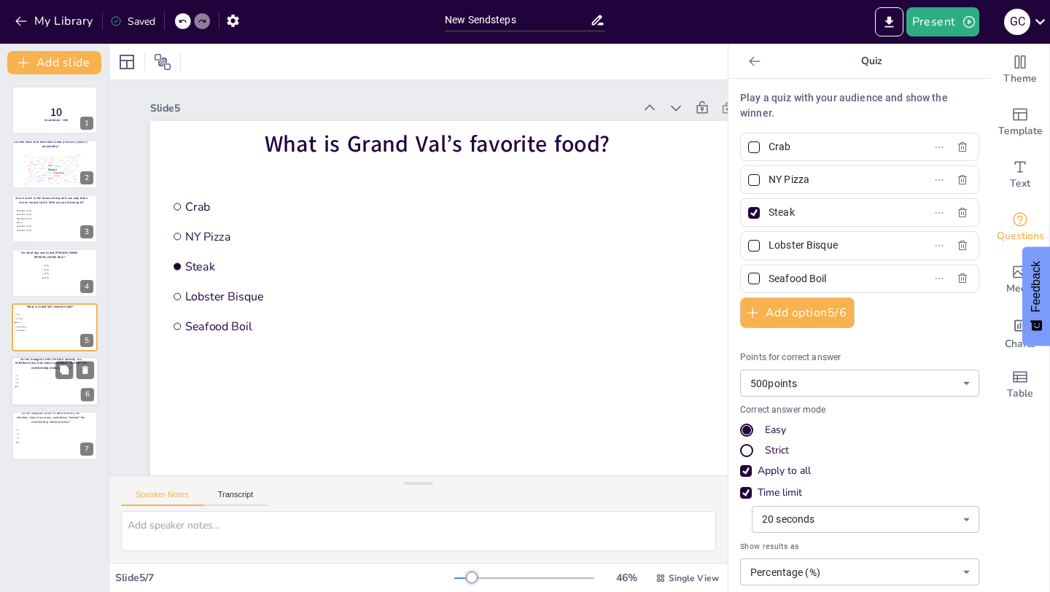
click at [39, 375] on span "5" at bounding box center [37, 376] width 41 height 2
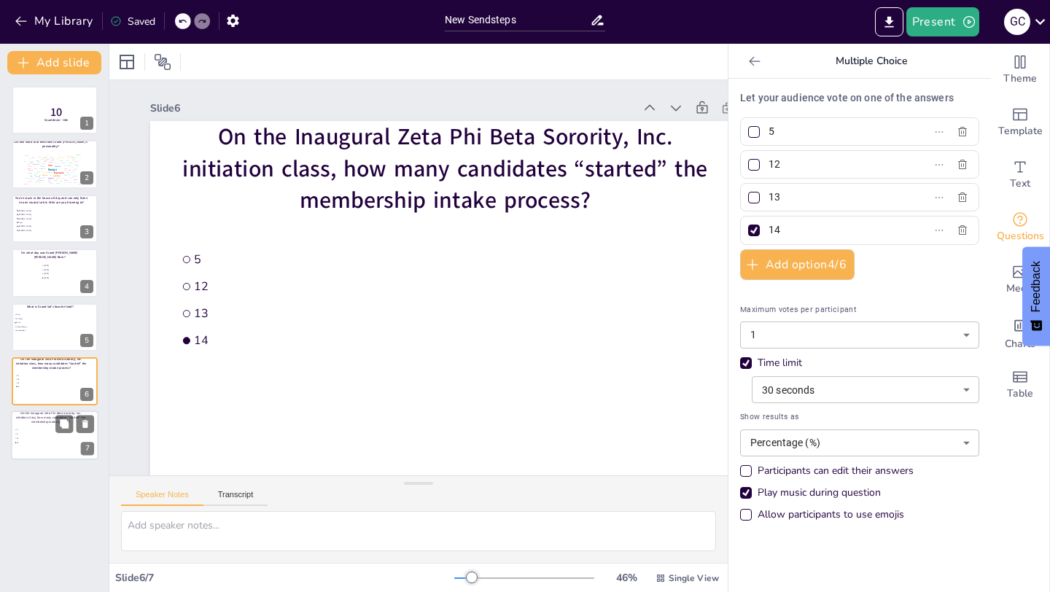
click at [39, 430] on span "5" at bounding box center [37, 431] width 41 height 2
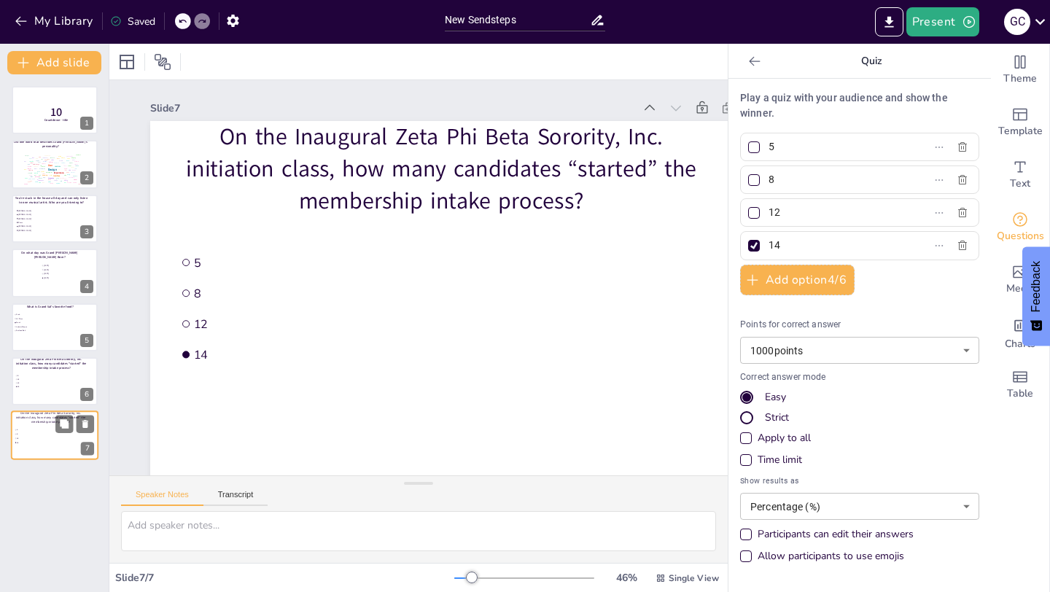
scroll to position [6, 0]
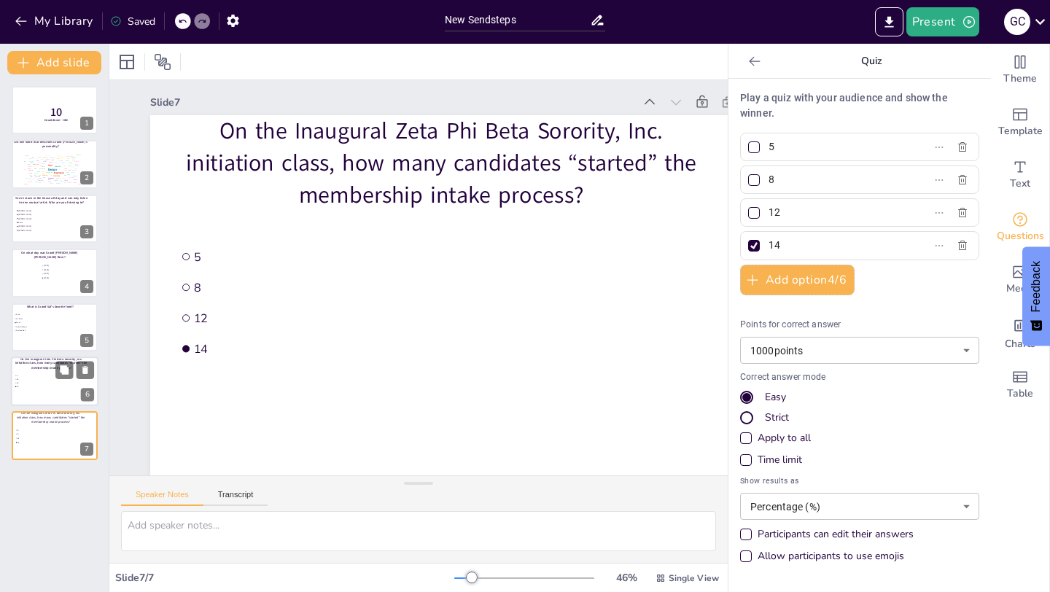
click at [34, 376] on span "5" at bounding box center [37, 376] width 41 height 2
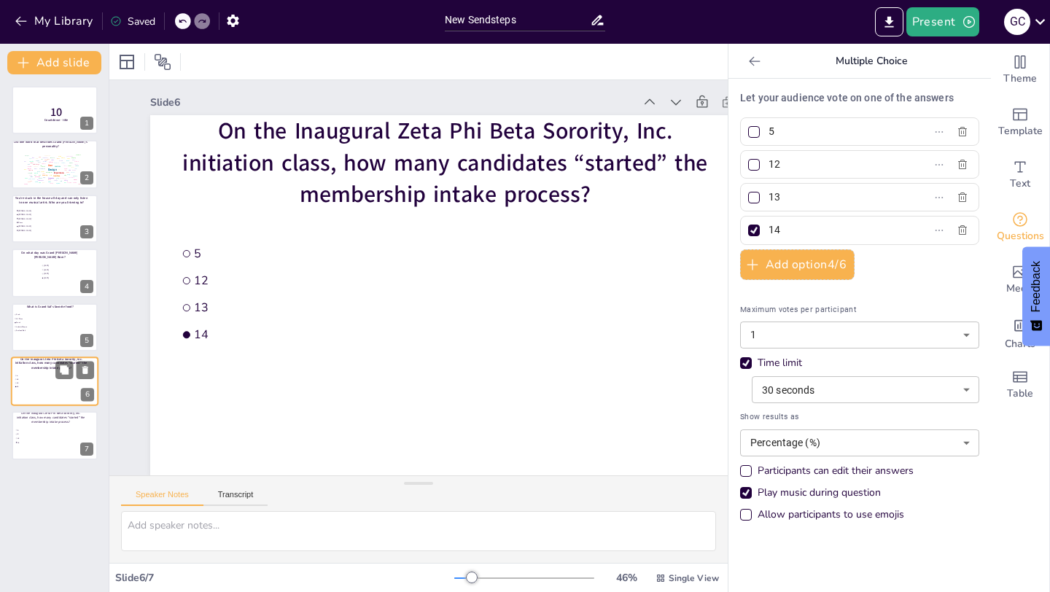
scroll to position [0, 0]
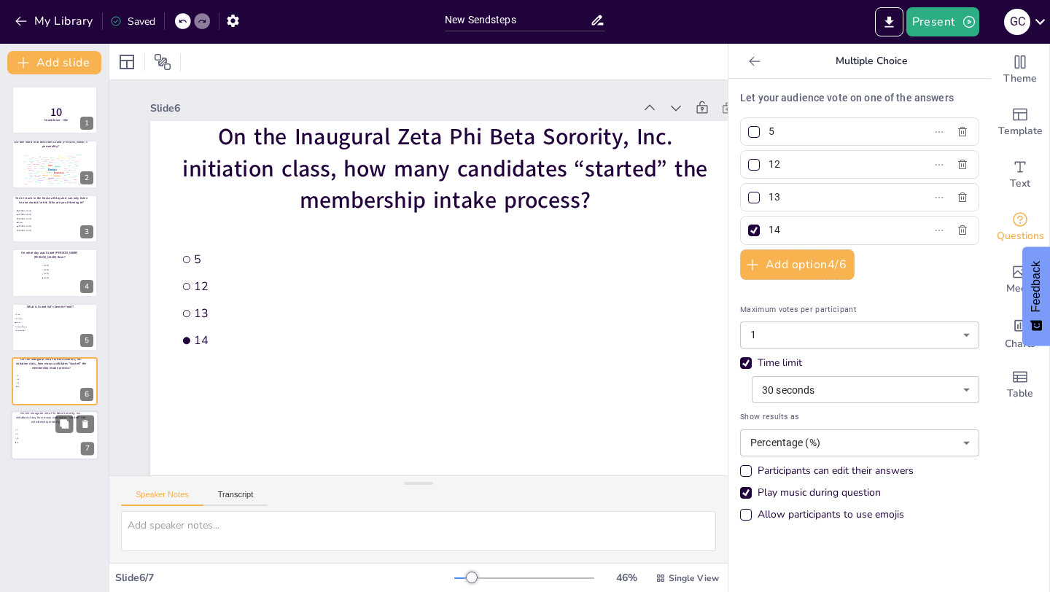
click at [39, 451] on div at bounding box center [55, 436] width 88 height 50
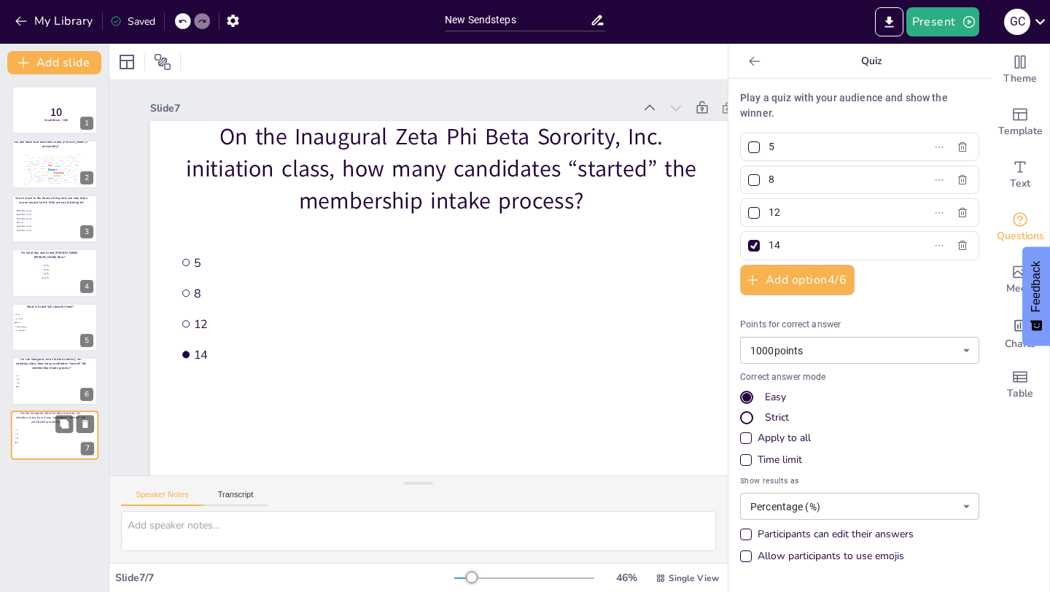
scroll to position [6, 0]
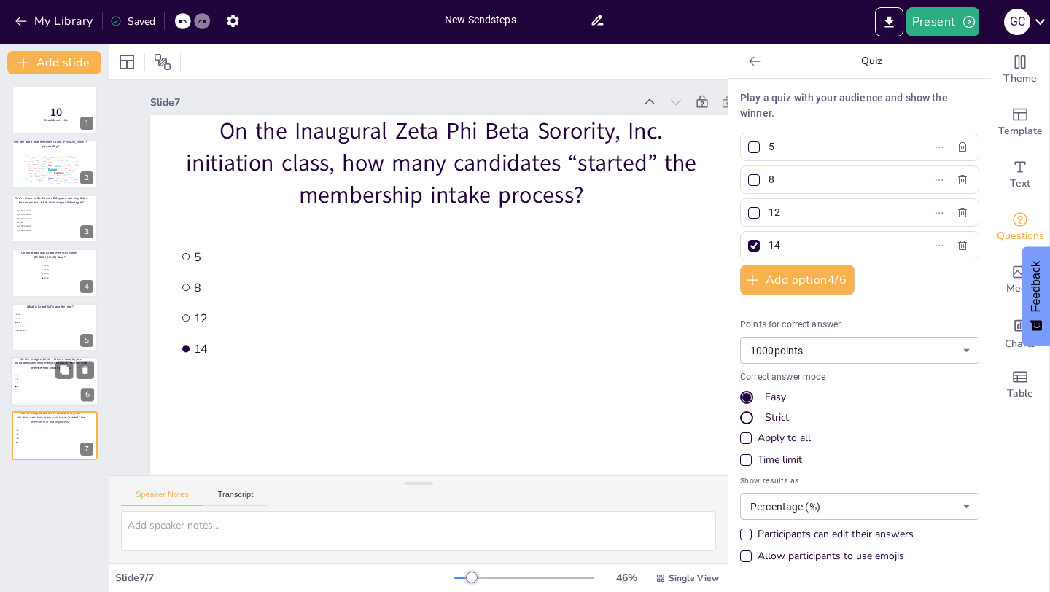
click at [36, 365] on span "On the Inaugural Zeta Phi Beta Sorority, Inc. initiation class, how many candid…" at bounding box center [51, 363] width 72 height 13
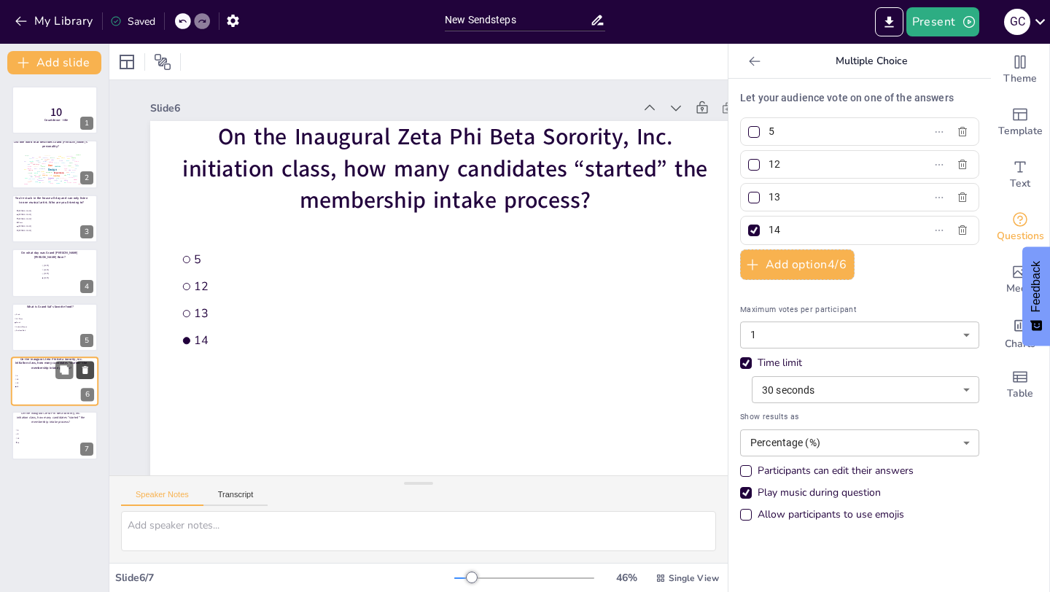
click at [84, 373] on icon at bounding box center [85, 370] width 6 height 8
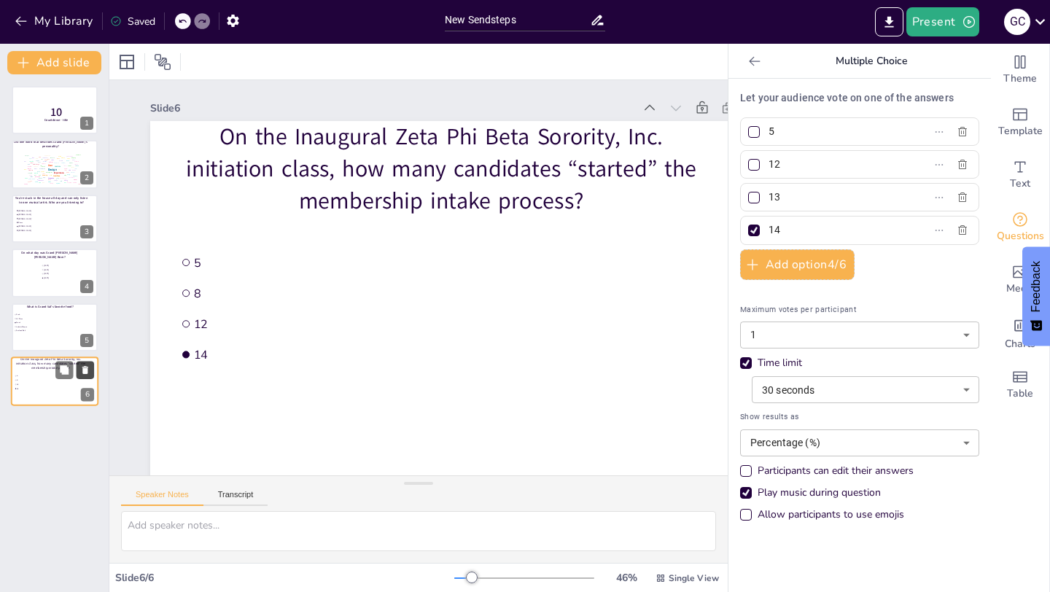
scroll to position [6, 0]
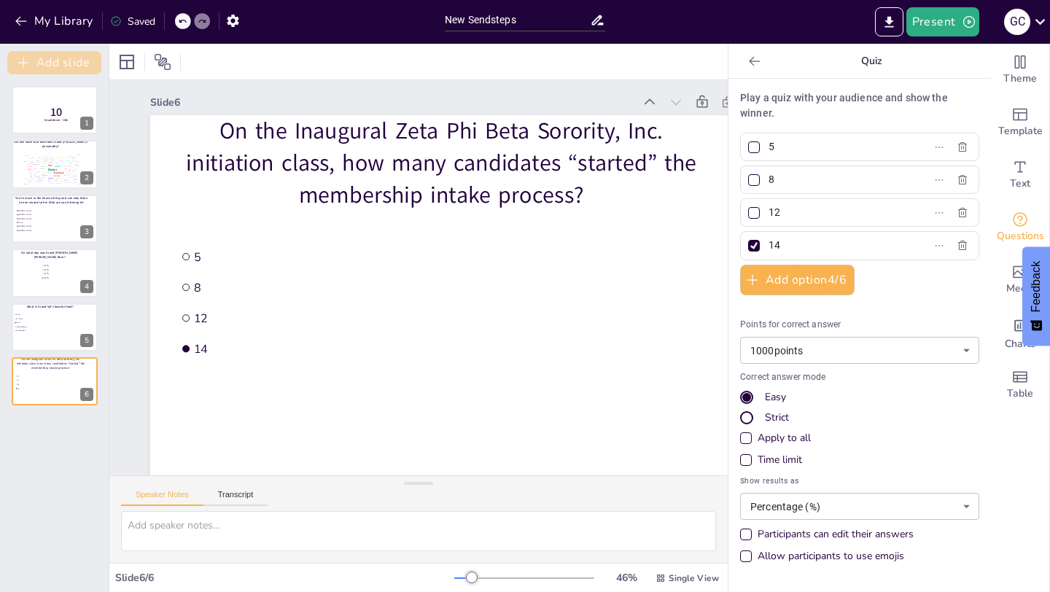
click at [73, 71] on button "Add slide" at bounding box center [54, 62] width 94 height 23
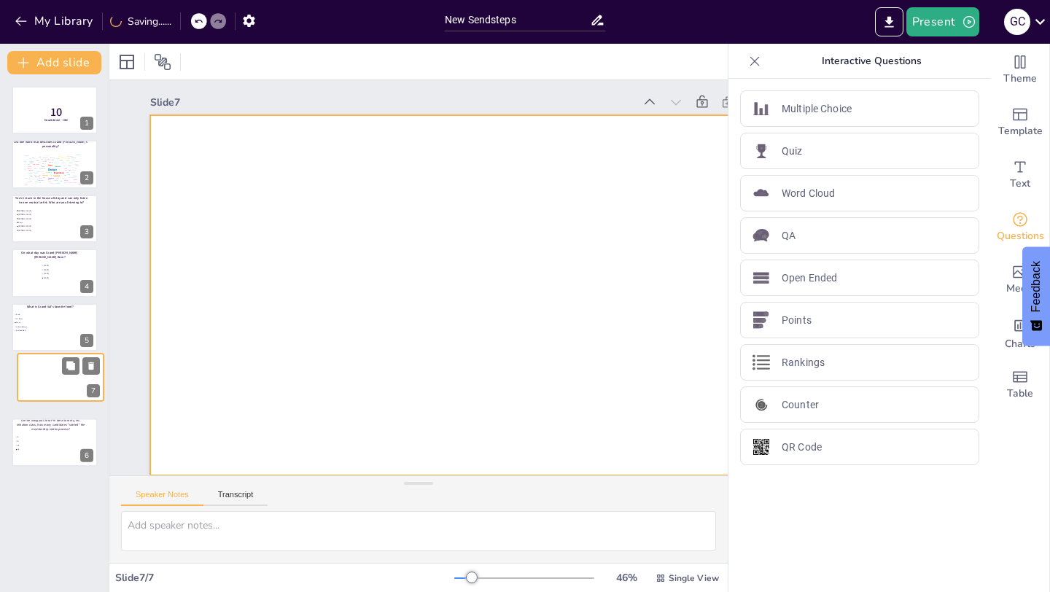
drag, startPoint x: 49, startPoint y: 440, endPoint x: 53, endPoint y: 373, distance: 67.2
click at [54, 373] on div at bounding box center [61, 377] width 86 height 48
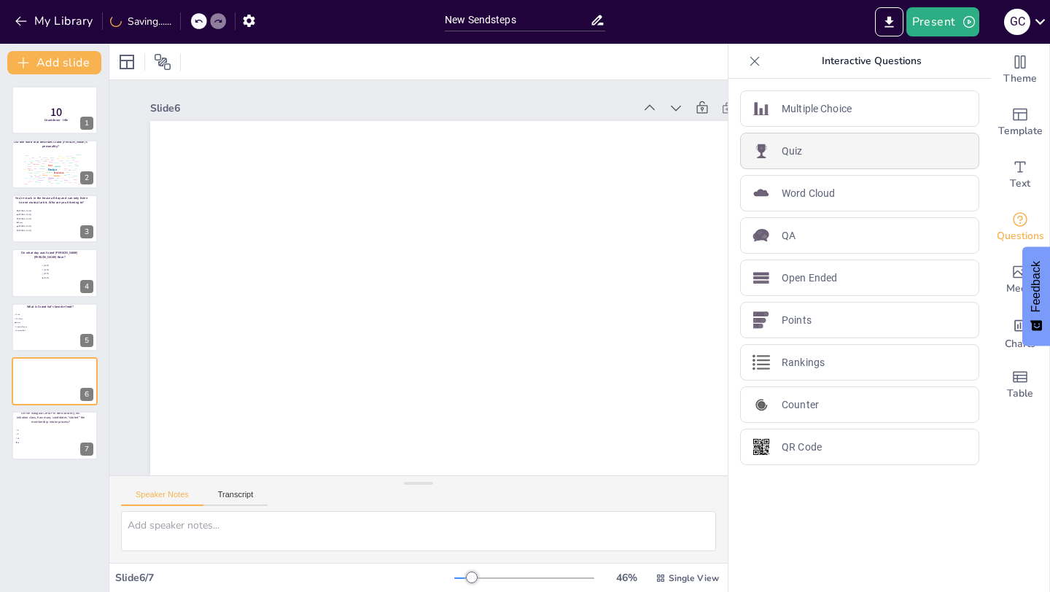
click at [793, 144] on p "Quiz" at bounding box center [792, 151] width 21 height 15
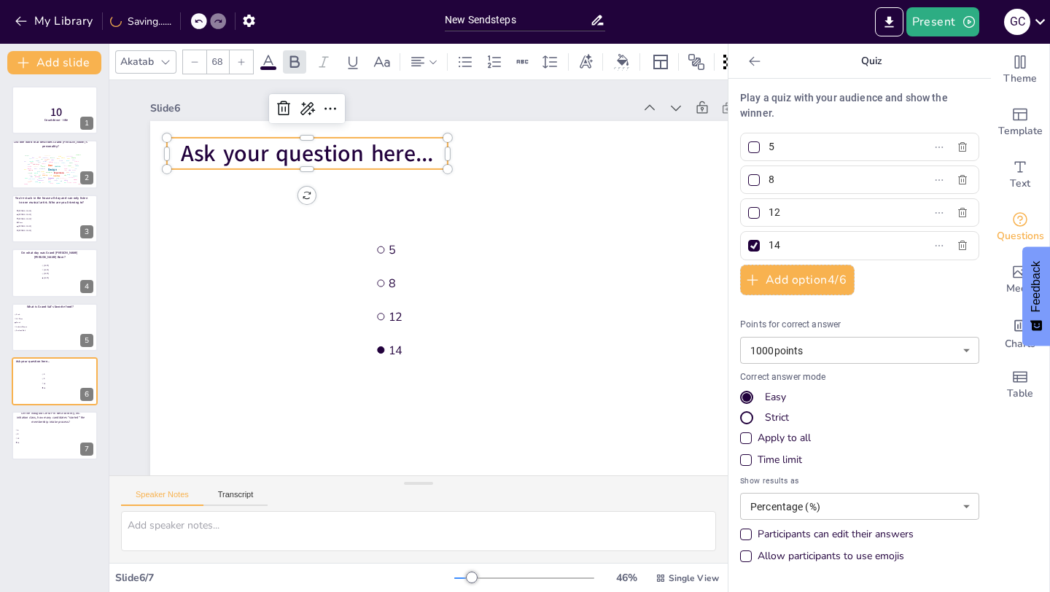
click at [354, 149] on span "Ask your question here..." at bounding box center [320, 143] width 255 height 58
click at [354, 149] on span "Ask your question here..." at bounding box center [367, 118] width 244 height 131
click at [354, 149] on span "Ask your question here..." at bounding box center [351, 125] width 250 height 108
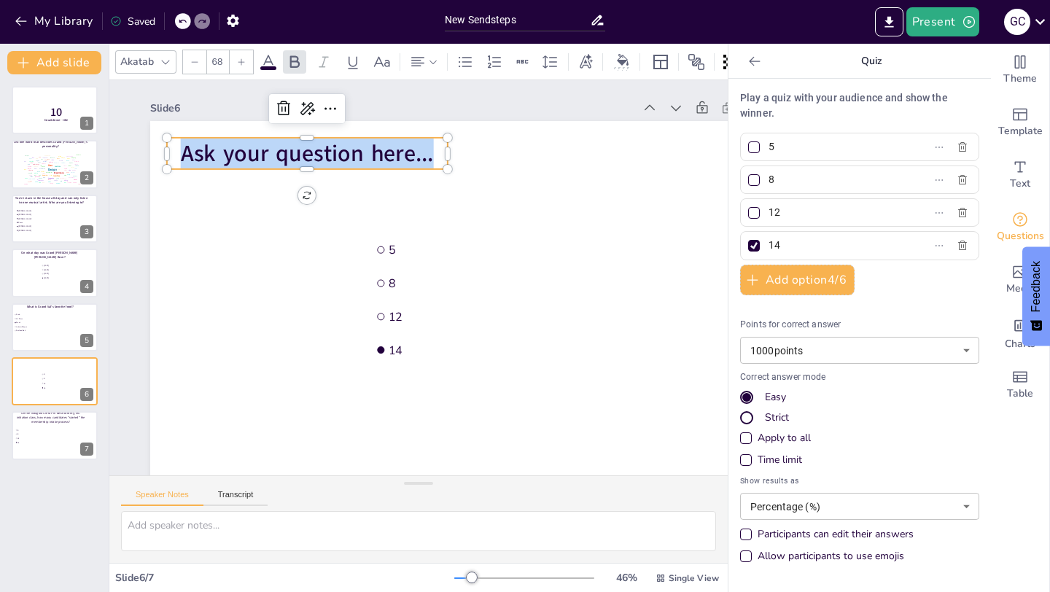
click at [354, 149] on span "Ask your question here..." at bounding box center [351, 125] width 250 height 108
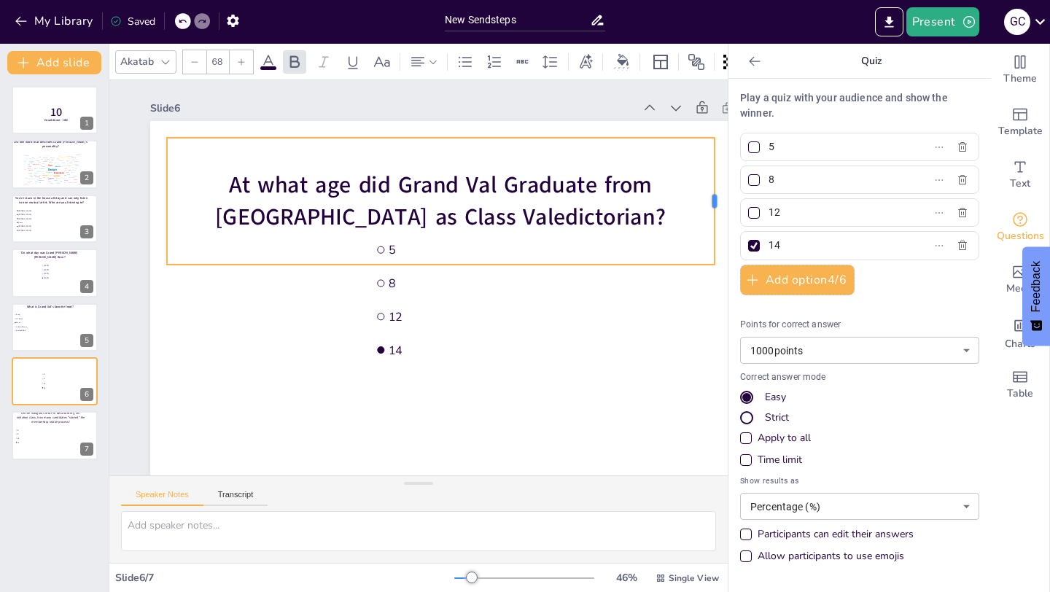
drag, startPoint x: 450, startPoint y: 199, endPoint x: 715, endPoint y: 168, distance: 267.2
click at [715, 304] on div at bounding box center [718, 362] width 74 height 116
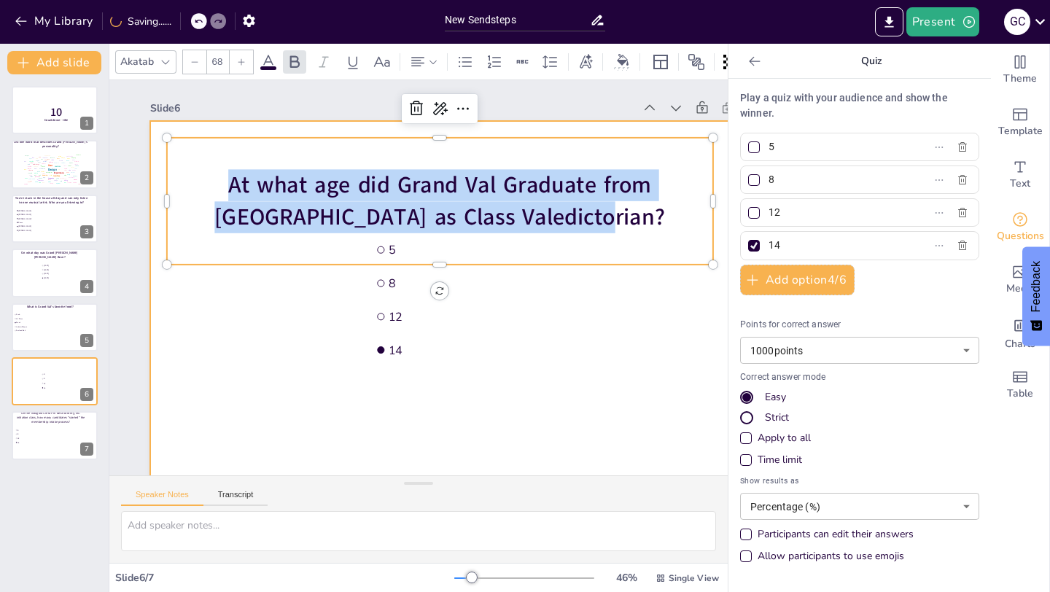
drag, startPoint x: 579, startPoint y: 201, endPoint x: 574, endPoint y: 147, distance: 54.9
click at [586, 131] on div "5 8 12 14 At what age did Grand Val Graduate from [GEOGRAPHIC_DATA] as Class Va…" at bounding box center [461, 316] width 721 height 541
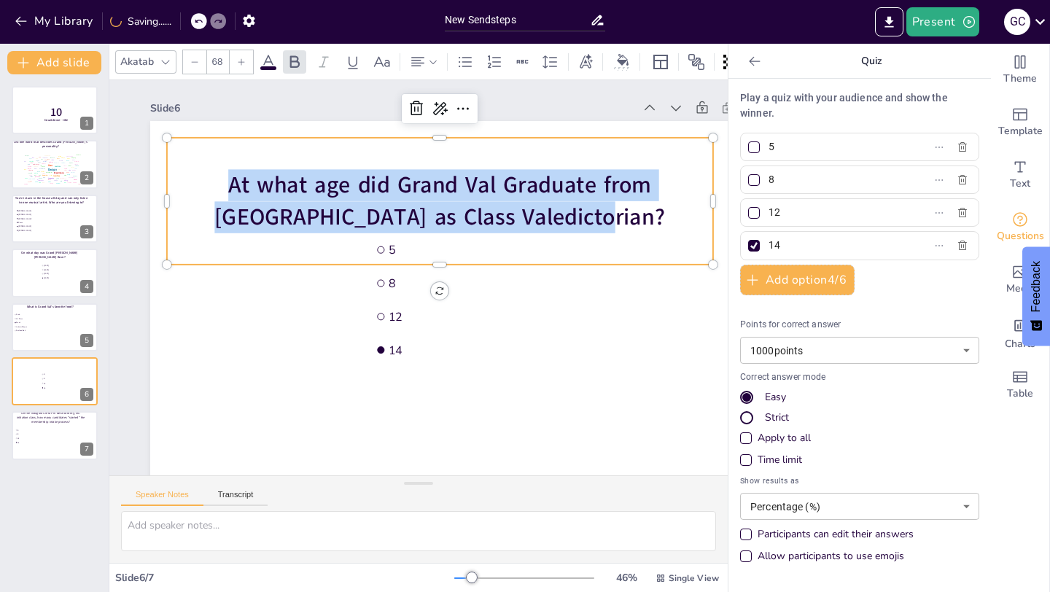
drag, startPoint x: 567, startPoint y: 150, endPoint x: 565, endPoint y: 128, distance: 22.7
click at [569, 120] on div "Slide 6 5 8 12 14 At what age did Grand Val Graduate from [GEOGRAPHIC_DATA] as …" at bounding box center [465, 305] width 729 height 563
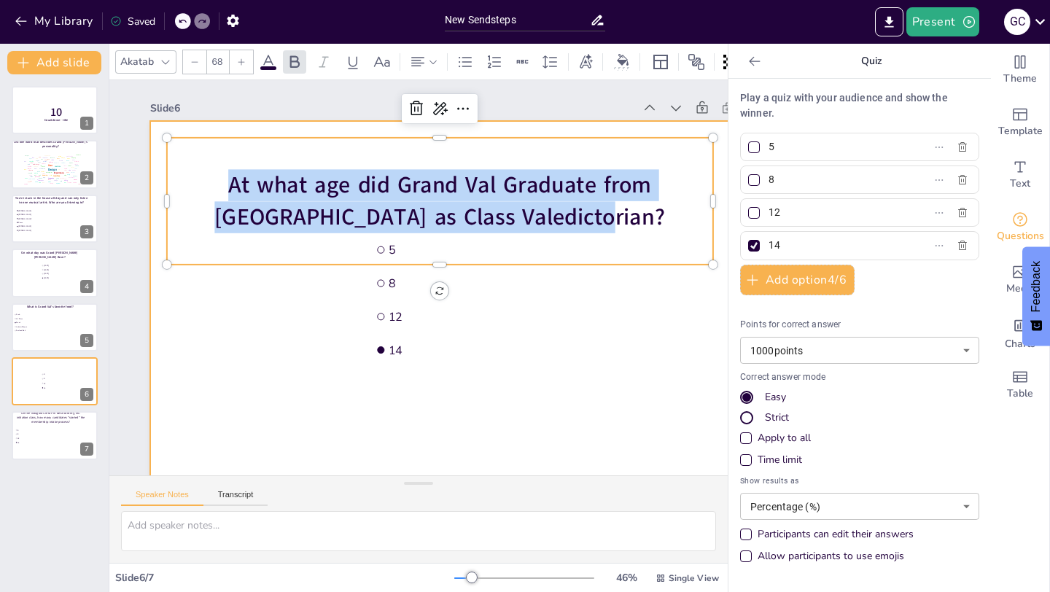
click at [609, 120] on div "Slide 6 5 8 12 14 At what age did Grand Val Graduate from [GEOGRAPHIC_DATA] as …" at bounding box center [461, 310] width 742 height 612
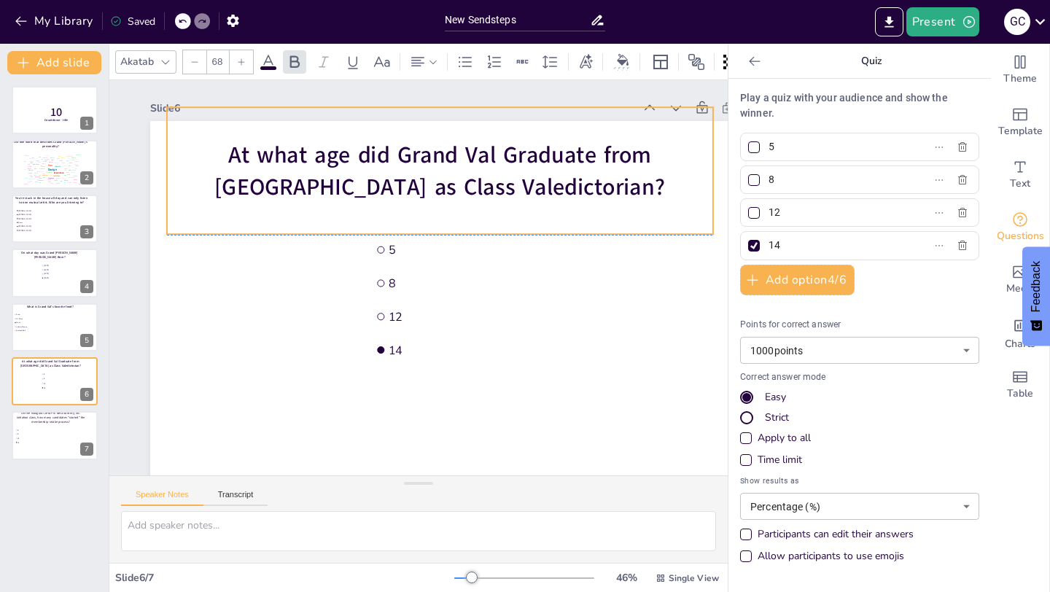
drag, startPoint x: 597, startPoint y: 175, endPoint x: 595, endPoint y: 146, distance: 29.2
click at [597, 145] on span "At what age did Grand Val Graduate from [GEOGRAPHIC_DATA] as Class Valedictoria…" at bounding box center [524, 270] width 195 height 438
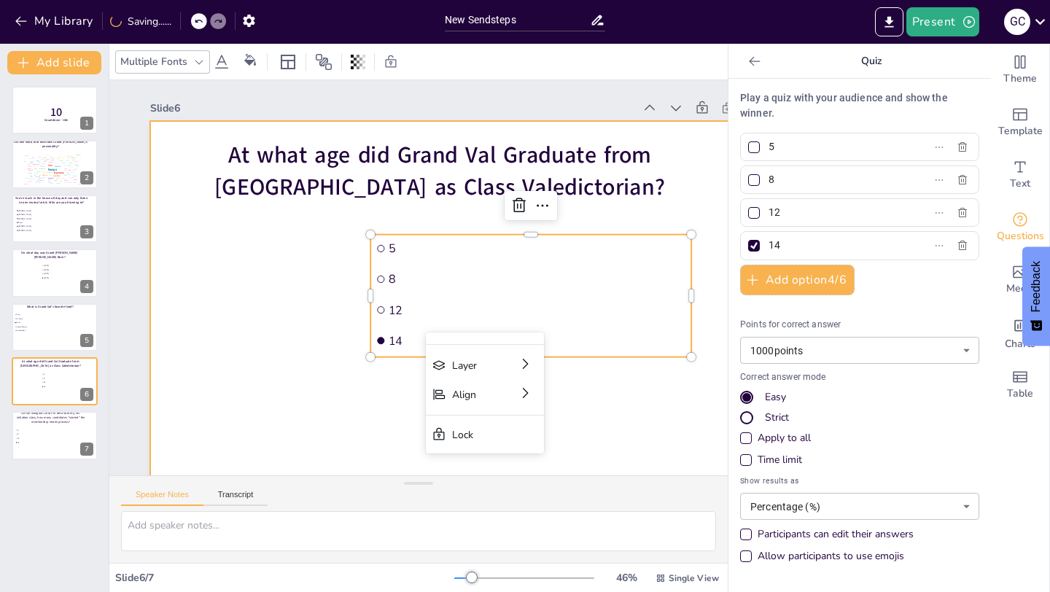
drag, startPoint x: 426, startPoint y: 333, endPoint x: 324, endPoint y: 368, distance: 108.2
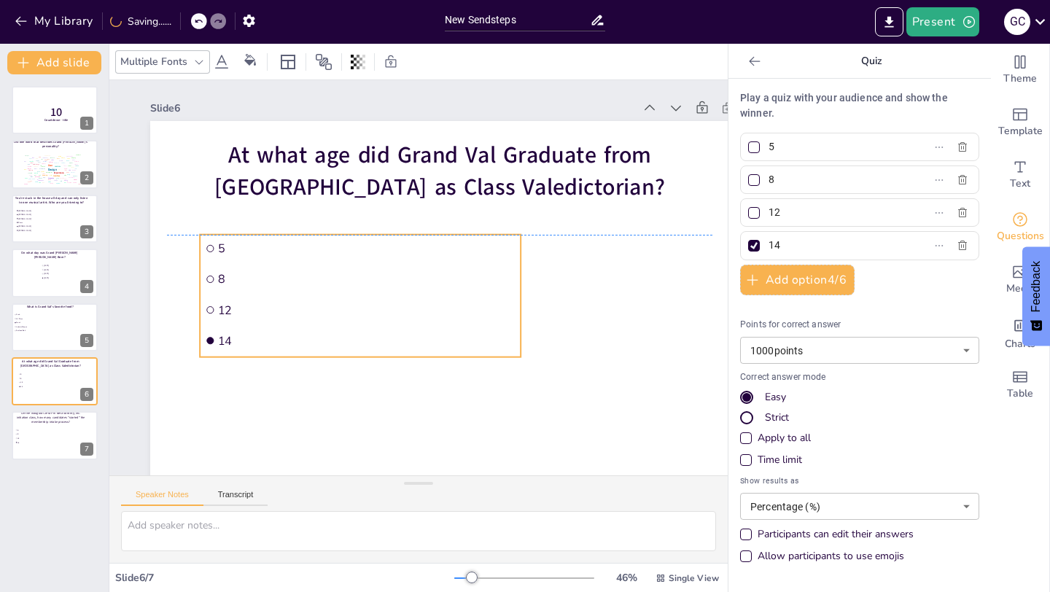
drag, startPoint x: 436, startPoint y: 286, endPoint x: 265, endPoint y: 281, distance: 170.7
click at [265, 281] on span "8" at bounding box center [366, 274] width 297 height 47
click at [284, 252] on span "5" at bounding box center [399, 221] width 231 height 211
click at [234, 246] on span "5" at bounding box center [377, 234] width 287 height 106
click at [33, 444] on li "14" at bounding box center [37, 443] width 44 height 4
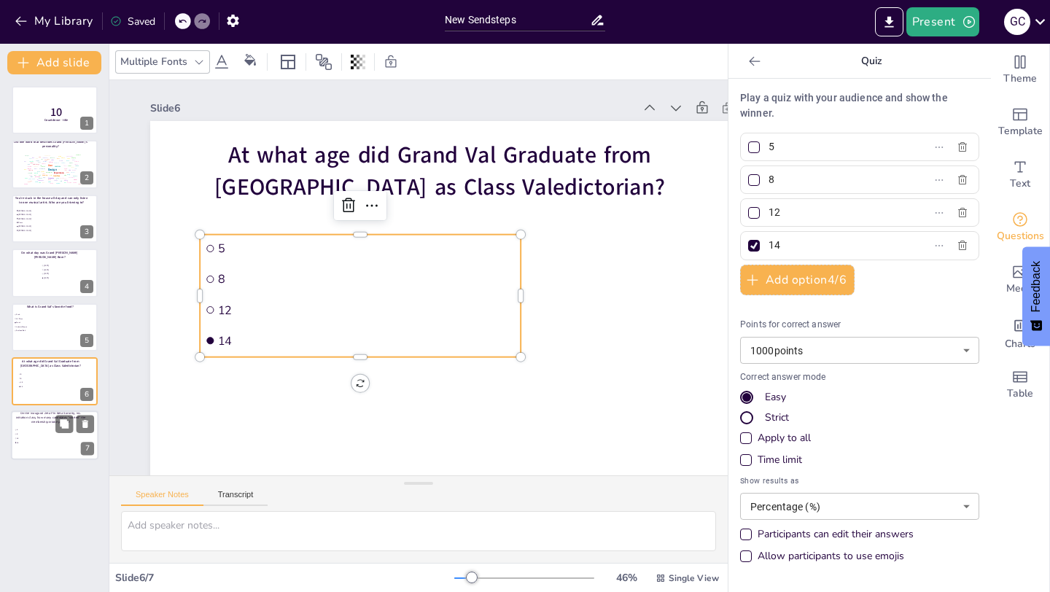
scroll to position [6, 0]
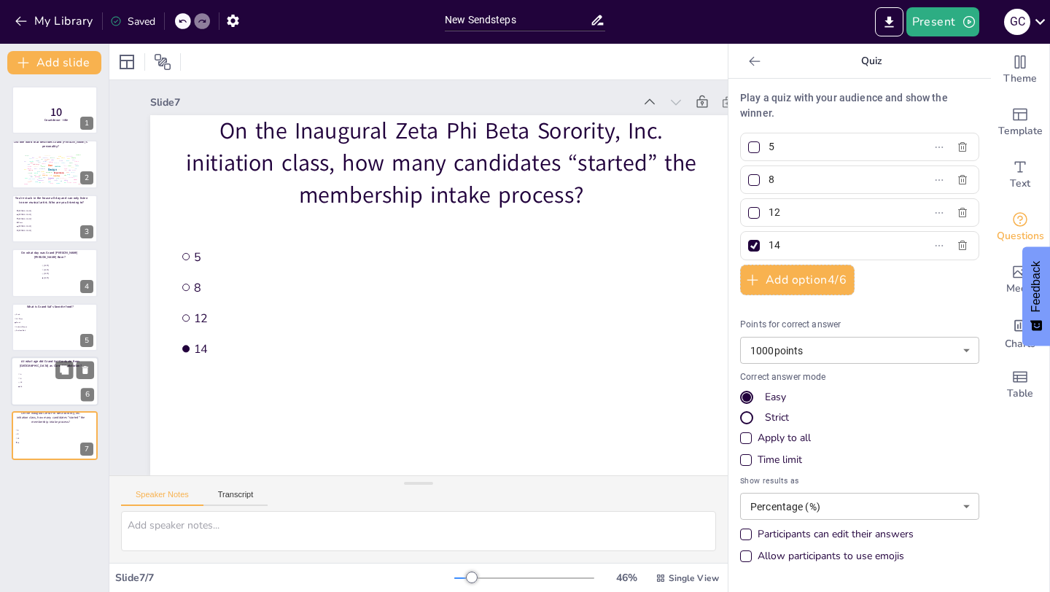
click at [45, 392] on div at bounding box center [55, 382] width 88 height 50
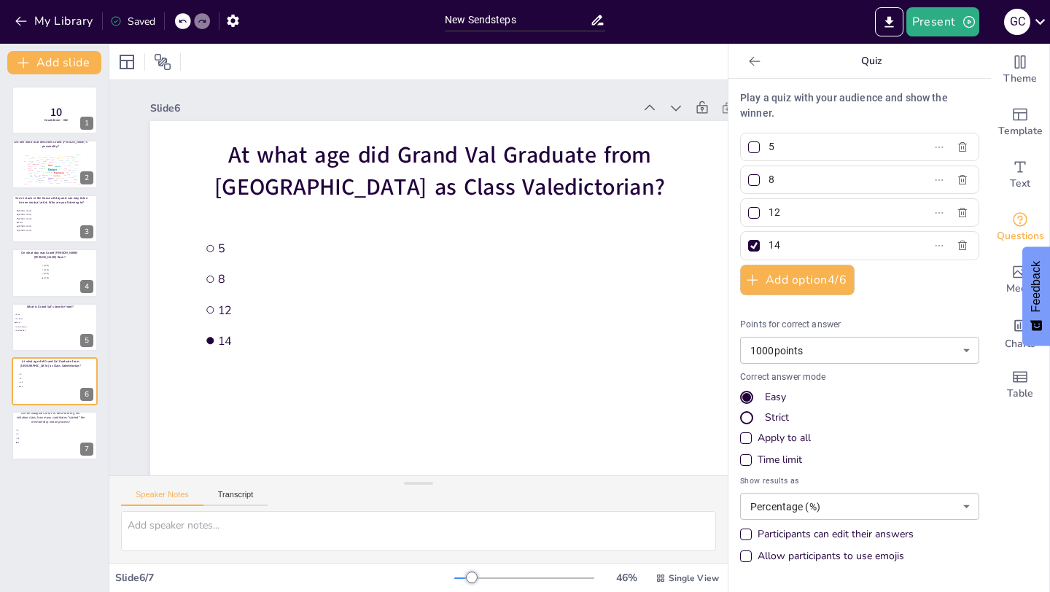
click at [109, 368] on div "Slide 1 10 Countdown - title Slide 2 List one word that describes Grand Val’s p…" at bounding box center [456, 315] width 806 height 782
click at [28, 448] on div at bounding box center [55, 436] width 88 height 50
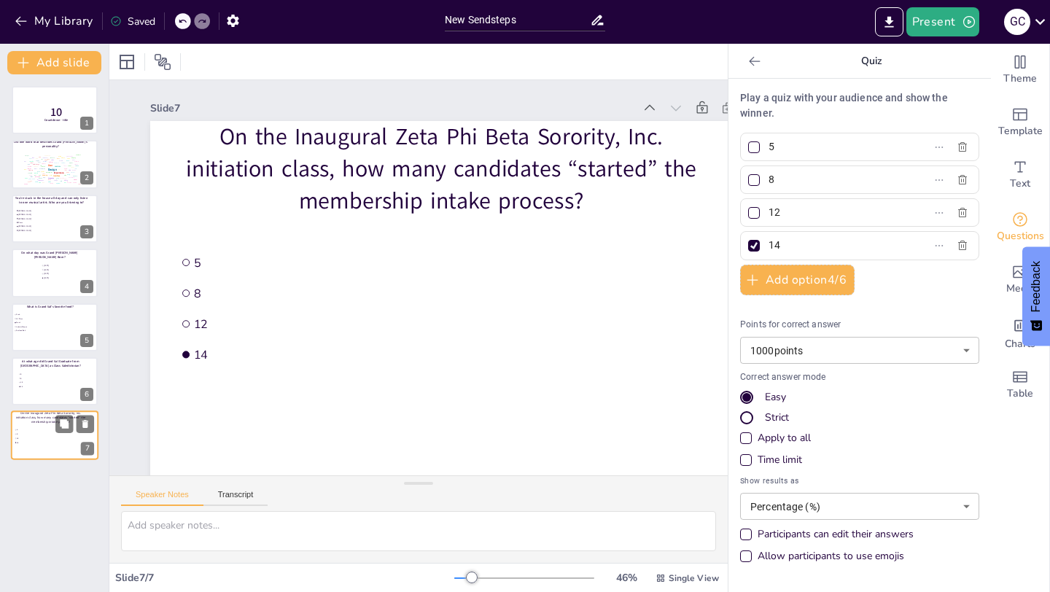
scroll to position [6, 0]
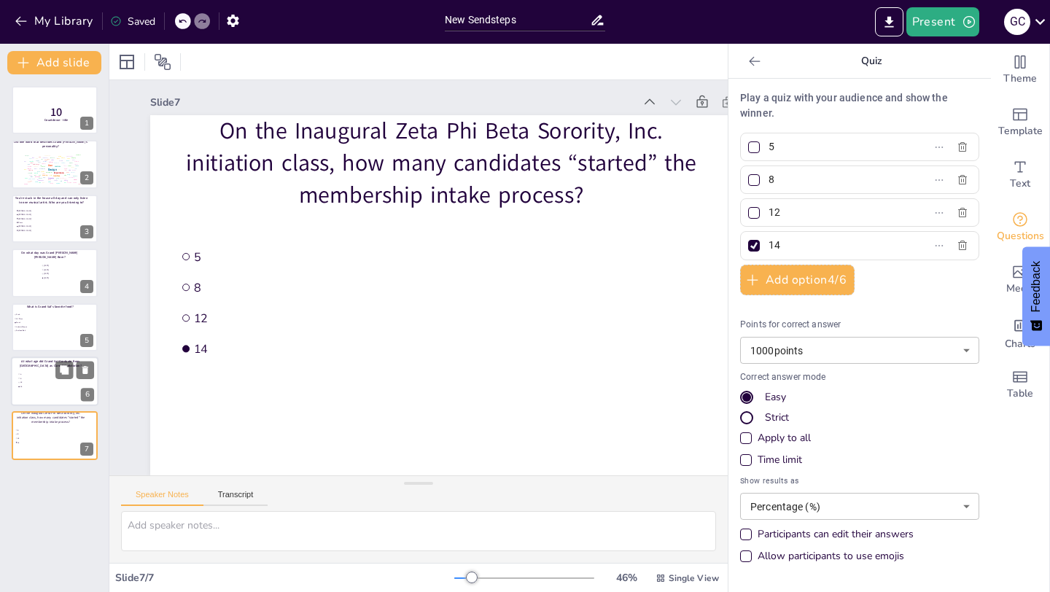
click at [67, 360] on span "At what age did Grand Val Graduate from [GEOGRAPHIC_DATA] as Class Valedictoria…" at bounding box center [51, 364] width 62 height 9
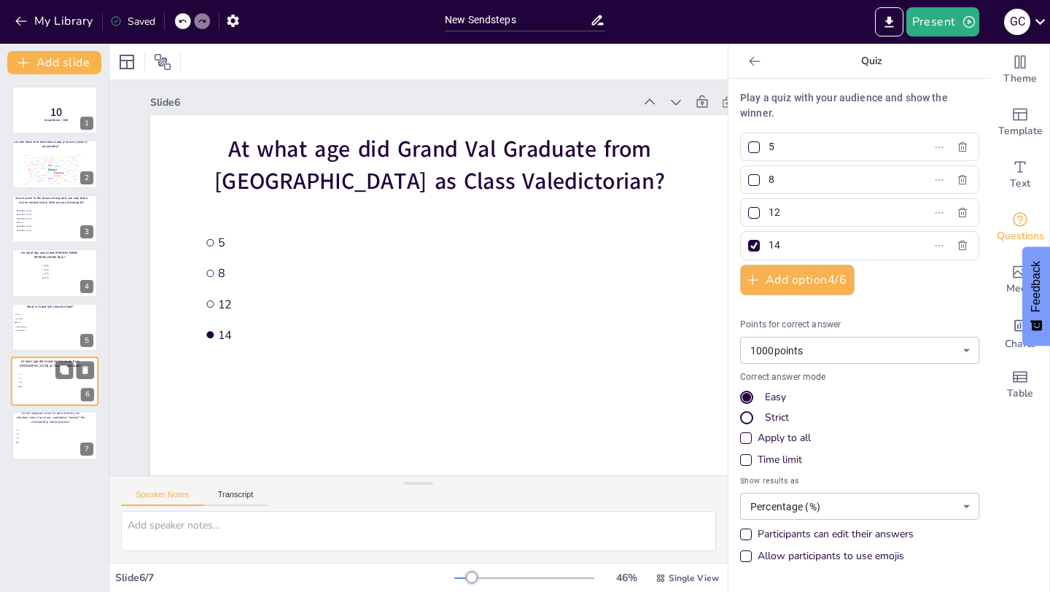
scroll to position [0, 0]
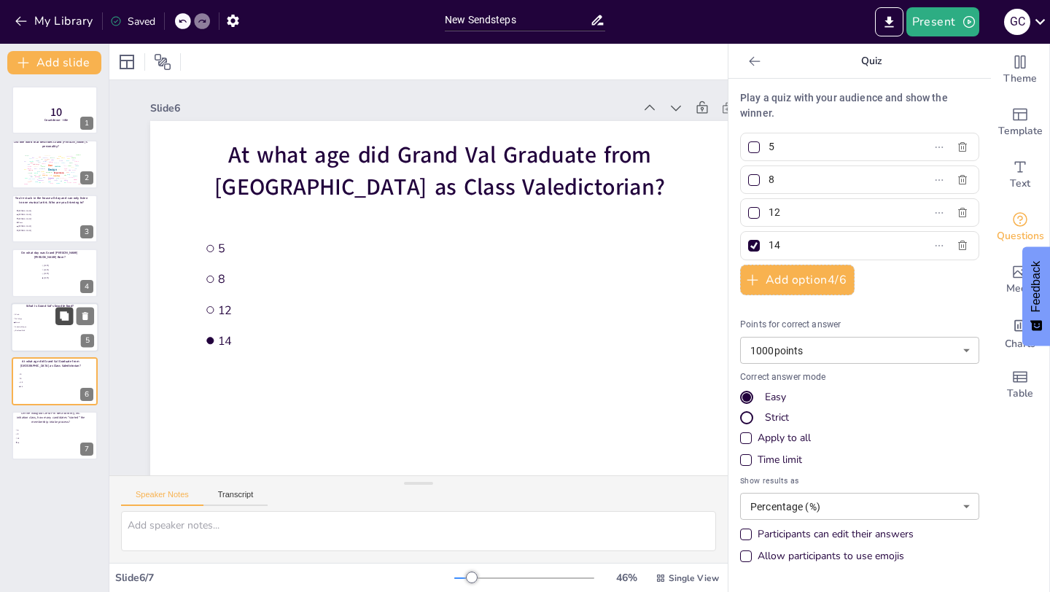
click at [67, 318] on icon at bounding box center [64, 315] width 9 height 9
type input "Crab"
type input "NY Pizza"
type input "Steak"
type input "Lobster Bisque"
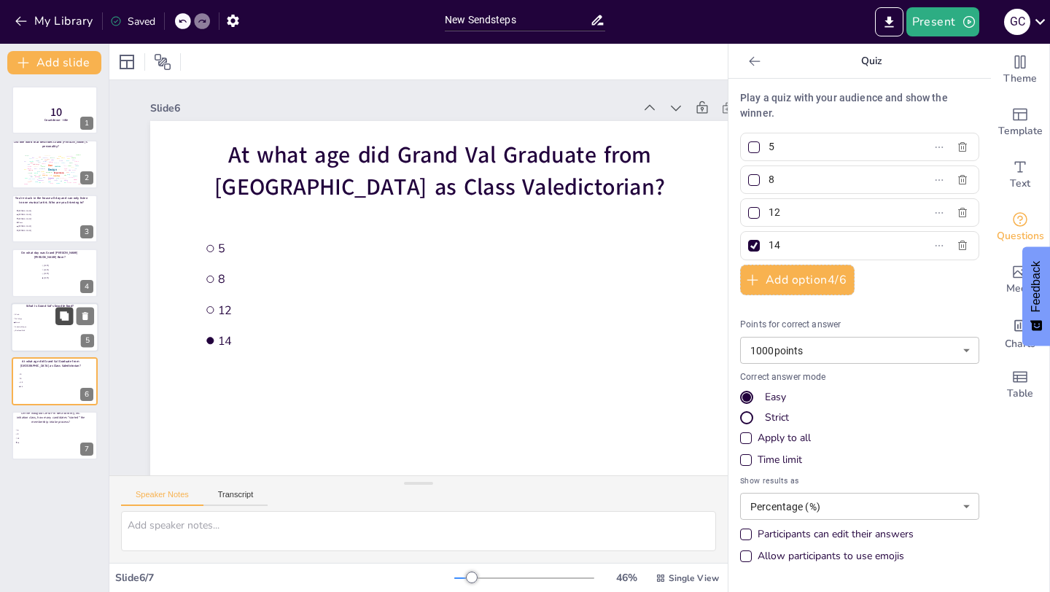
type input "500"
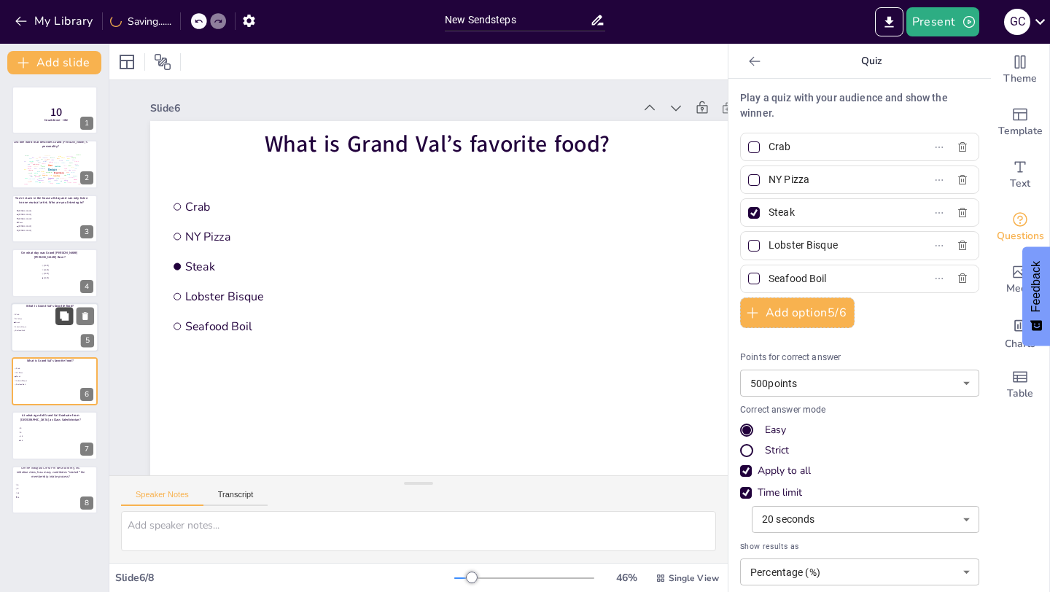
scroll to position [6, 0]
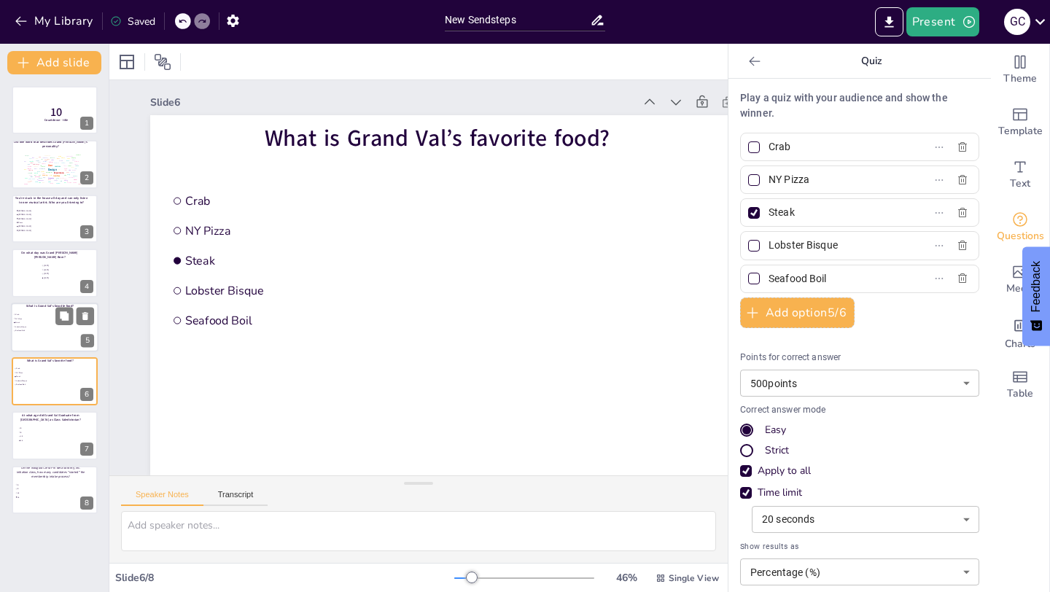
click at [26, 321] on li "Steak" at bounding box center [35, 323] width 44 height 4
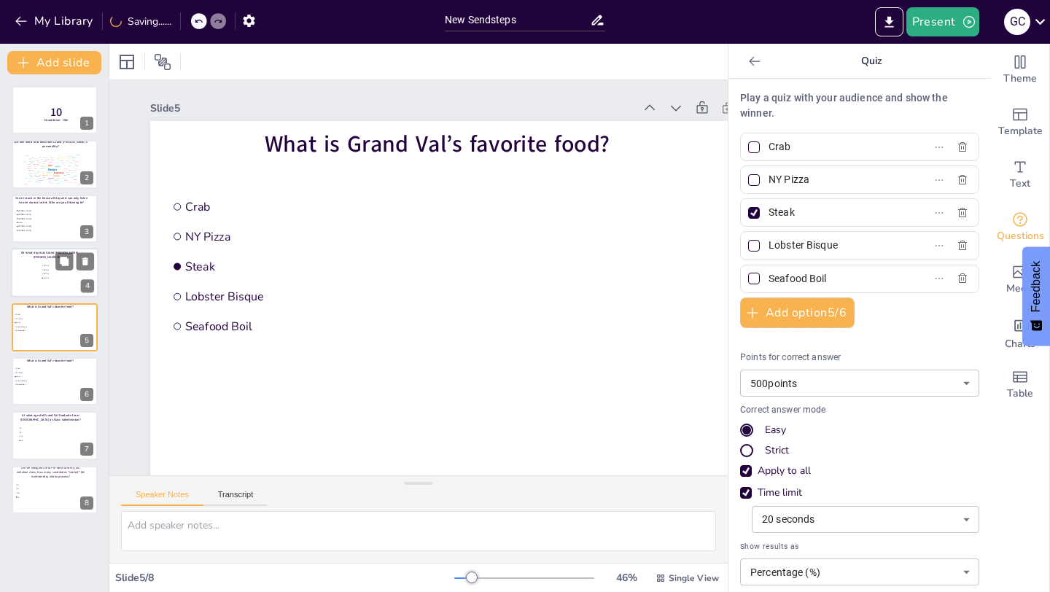
click at [41, 275] on li "[DATE]" at bounding box center [63, 274] width 44 height 4
type input "[DATE]"
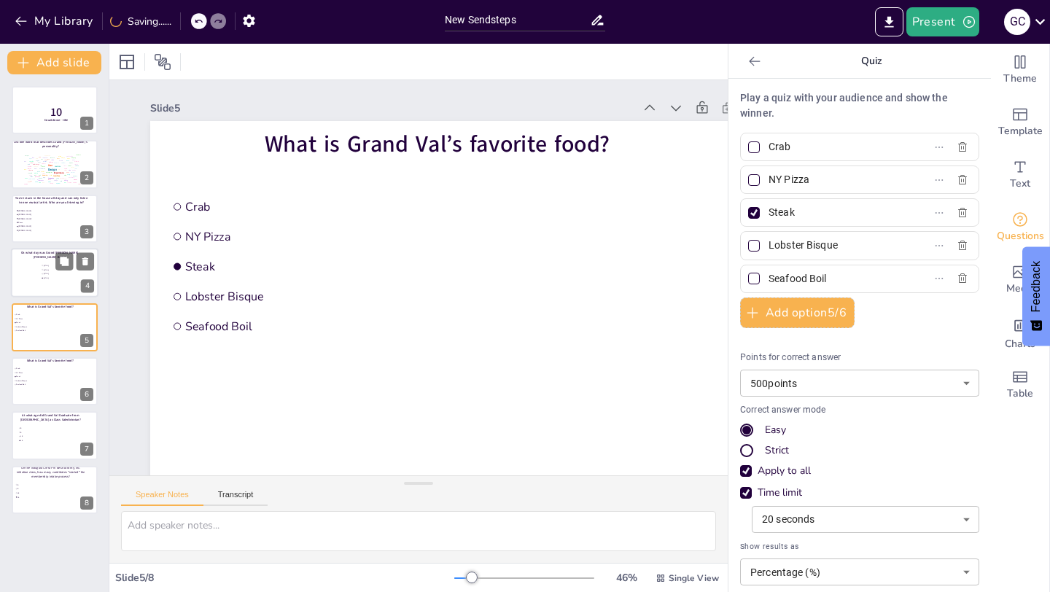
type input "30"
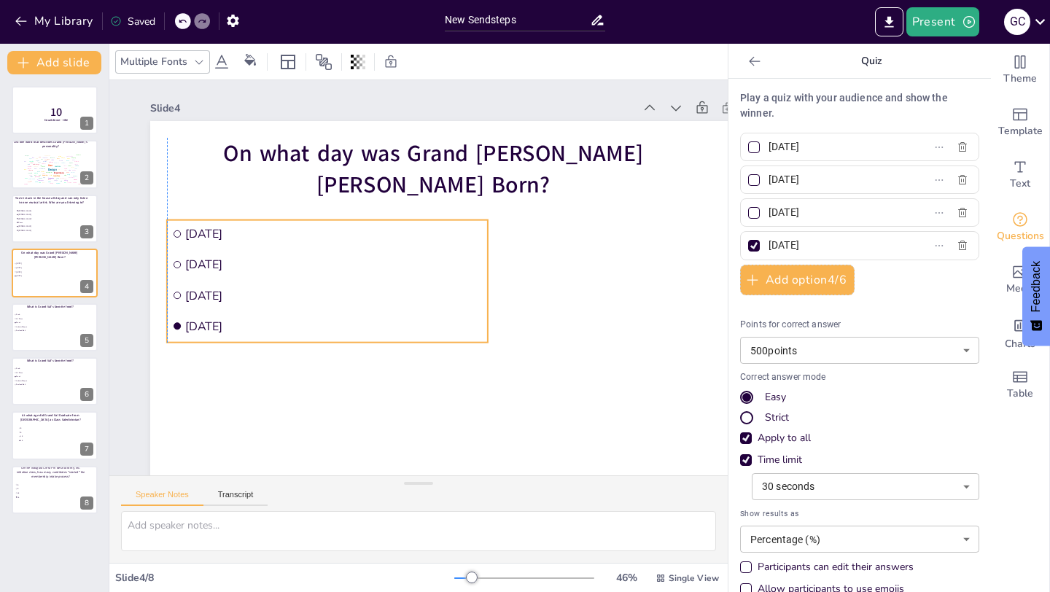
drag, startPoint x: 457, startPoint y: 279, endPoint x: 257, endPoint y: 265, distance: 200.3
click at [257, 265] on span "[DATE]" at bounding box center [346, 230] width 278 height 135
click at [32, 497] on span "14" at bounding box center [37, 497] width 41 height 2
type input "5"
type input "8"
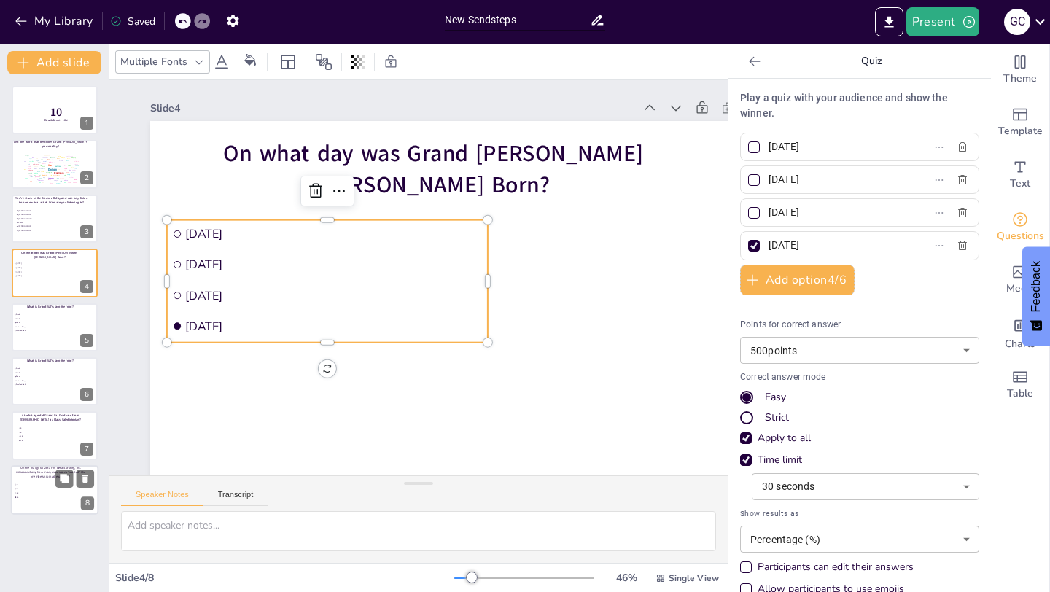
type input "12"
type input "14"
type input "1000"
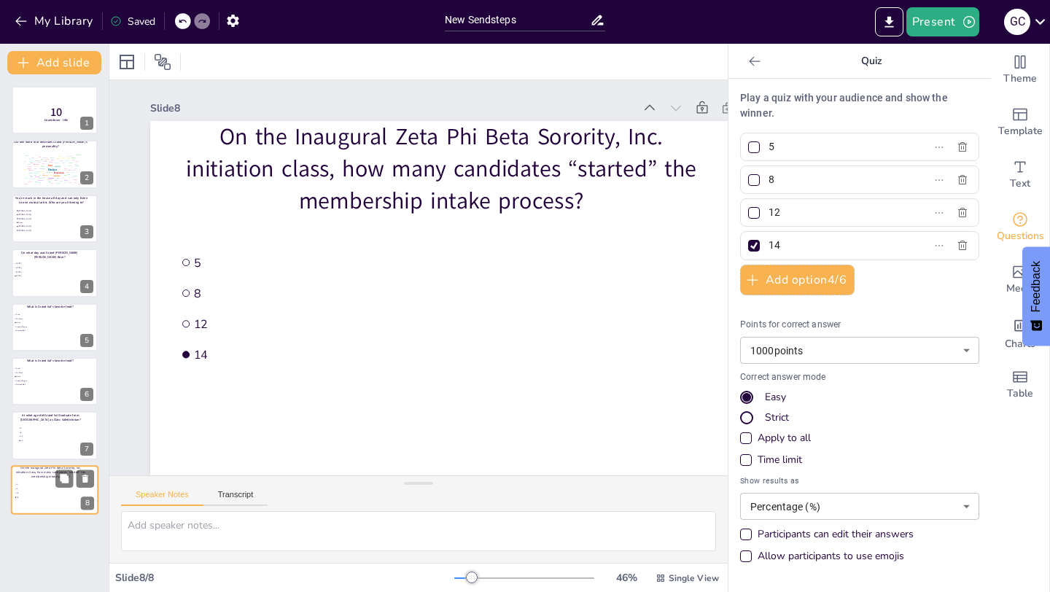
scroll to position [6, 0]
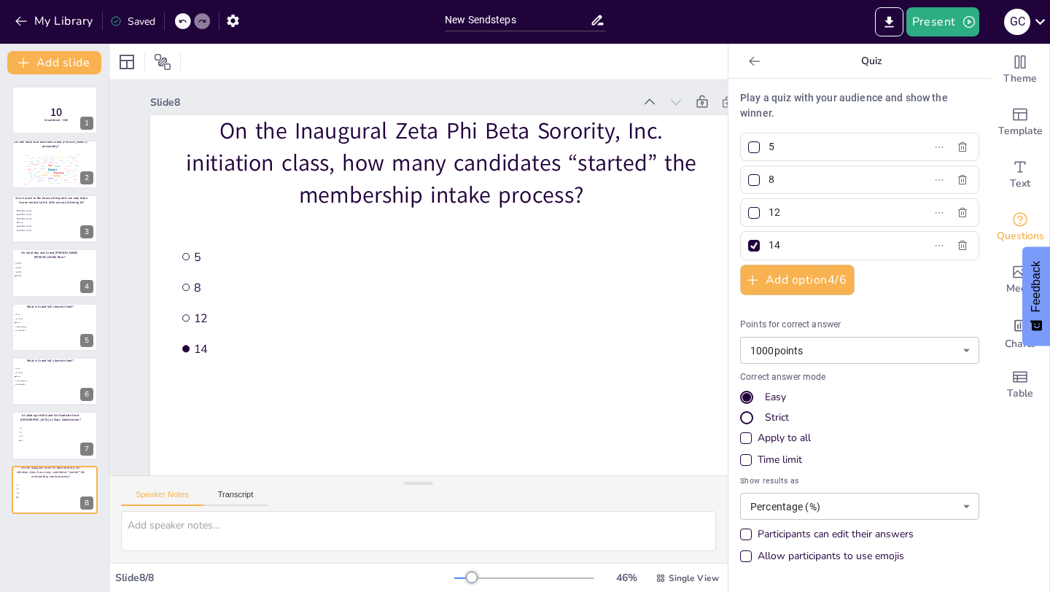
click at [742, 456] on div "Time limit" at bounding box center [746, 460] width 12 height 12
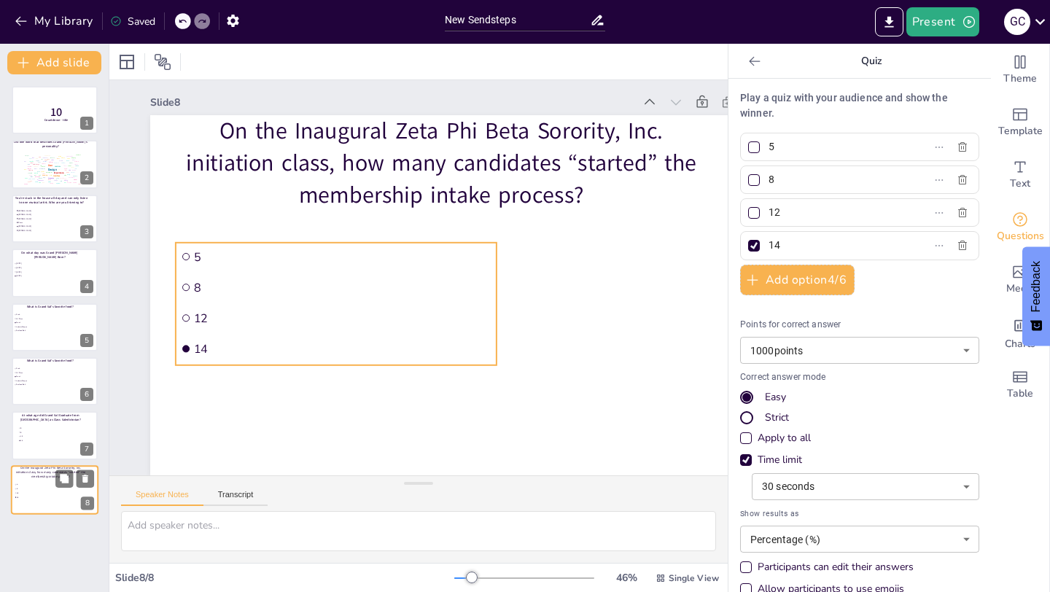
click at [31, 488] on span "8" at bounding box center [37, 489] width 41 height 2
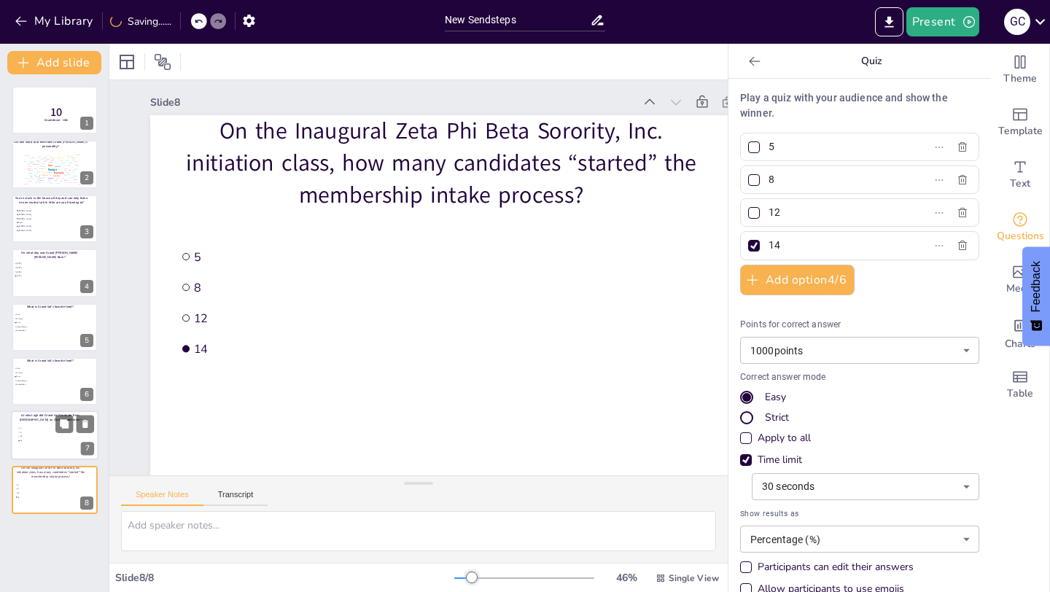
click at [34, 432] on span "8" at bounding box center [40, 433] width 41 height 2
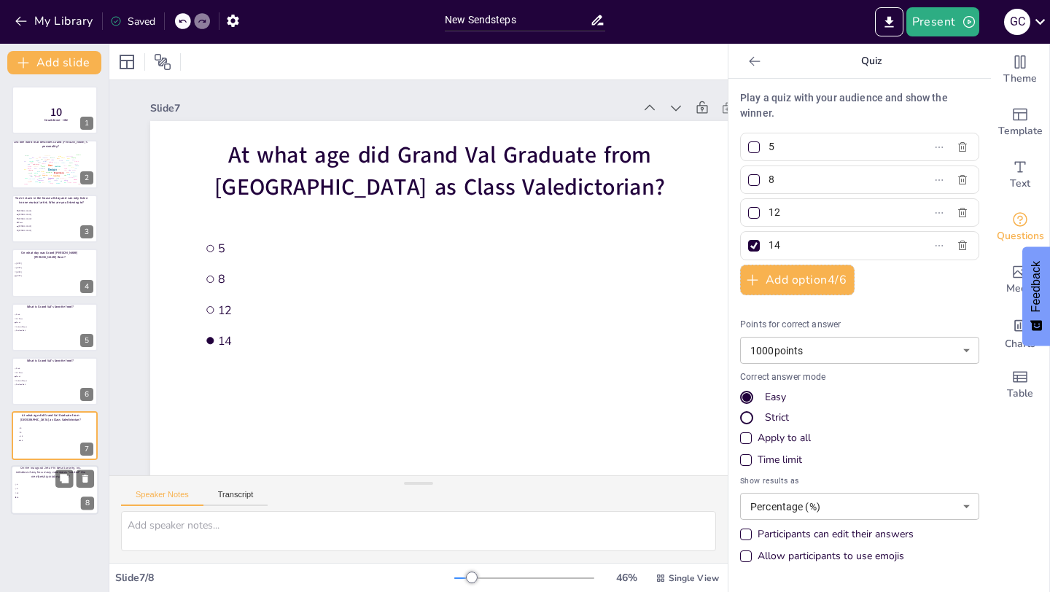
click at [57, 499] on ul "5 8 12 14" at bounding box center [37, 491] width 44 height 17
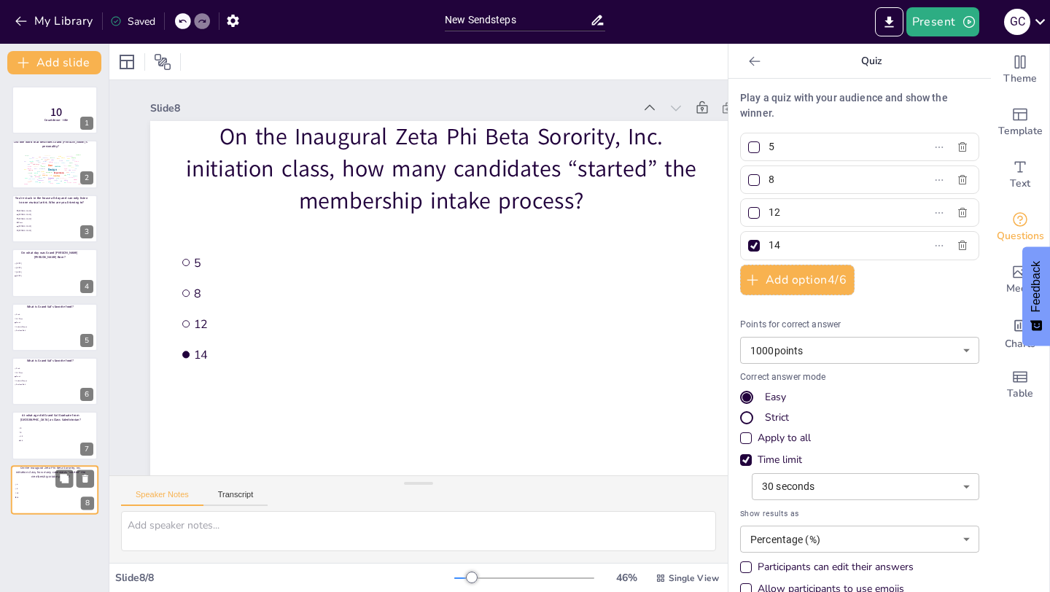
scroll to position [6, 0]
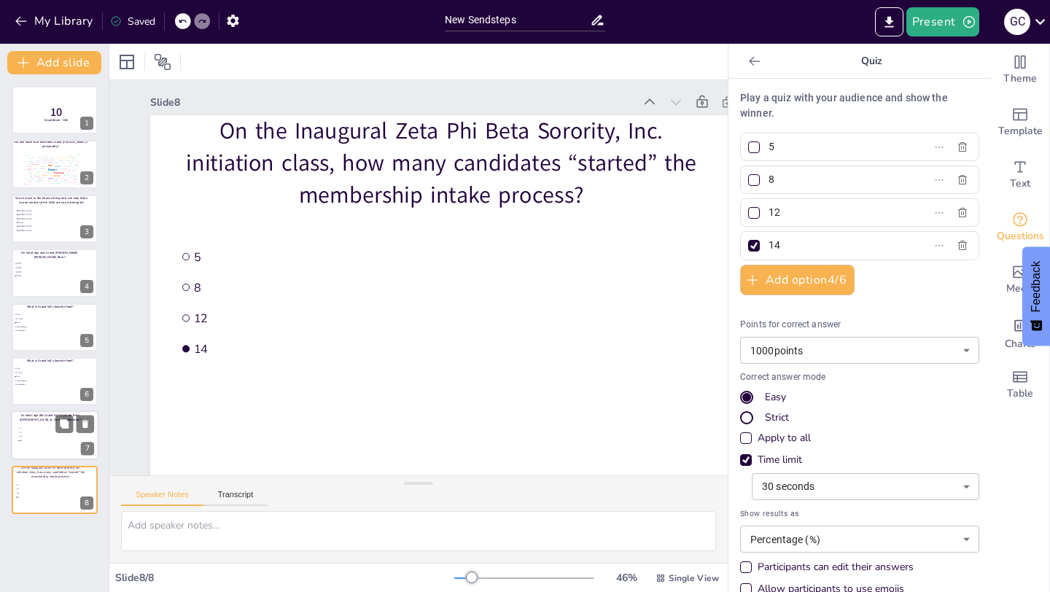
click at [40, 423] on div "At what age did Grand Val Graduate from [GEOGRAPHIC_DATA] as Class Valedictoria…" at bounding box center [50, 418] width 74 height 18
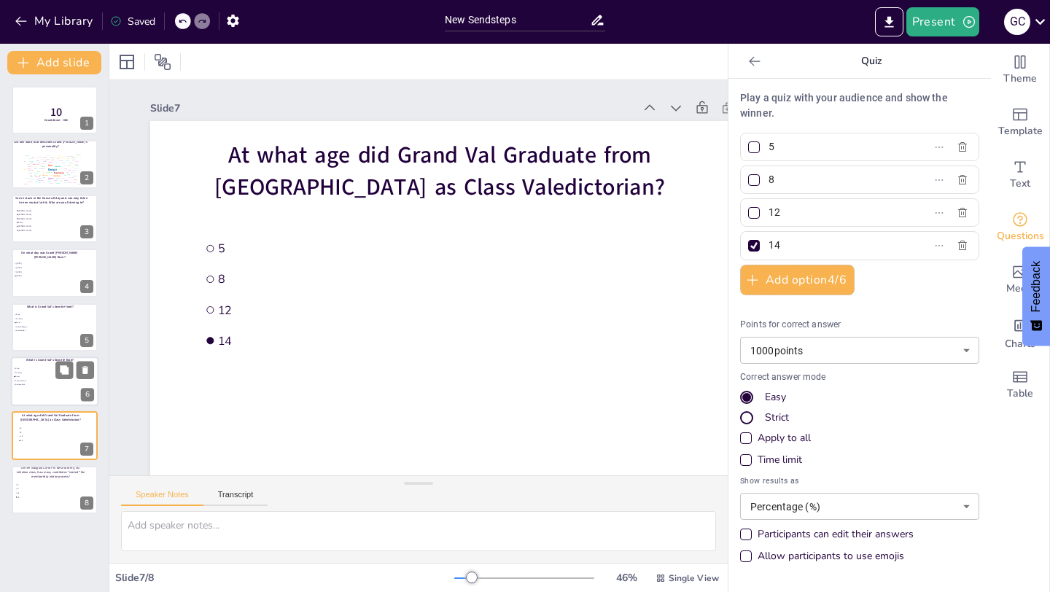
click at [44, 365] on div at bounding box center [55, 382] width 88 height 50
type input "Crab"
type input "NY Pizza"
type input "Steak"
type input "Lobster Bisque"
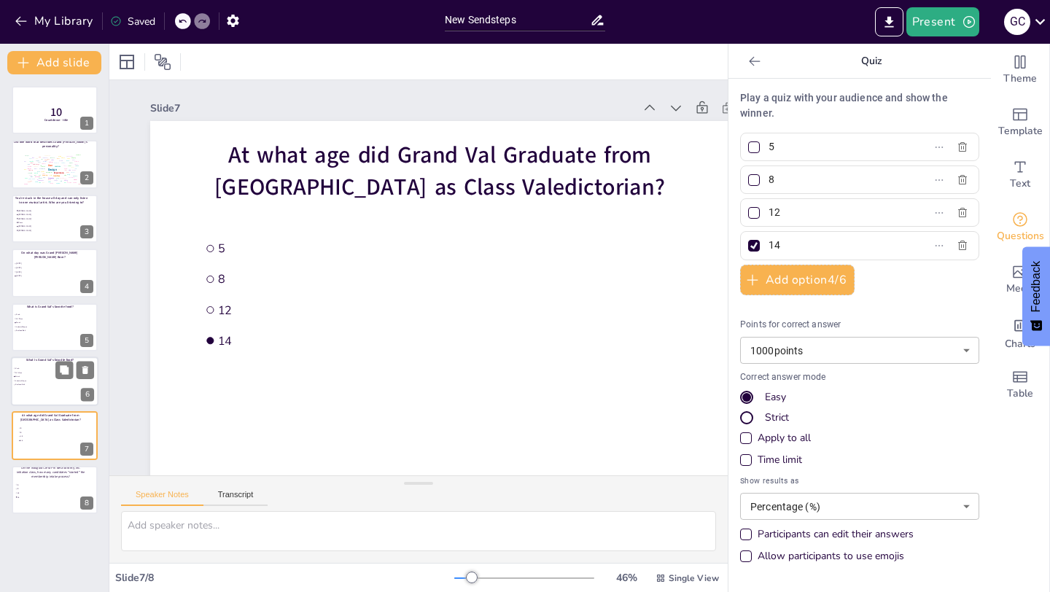
type input "500"
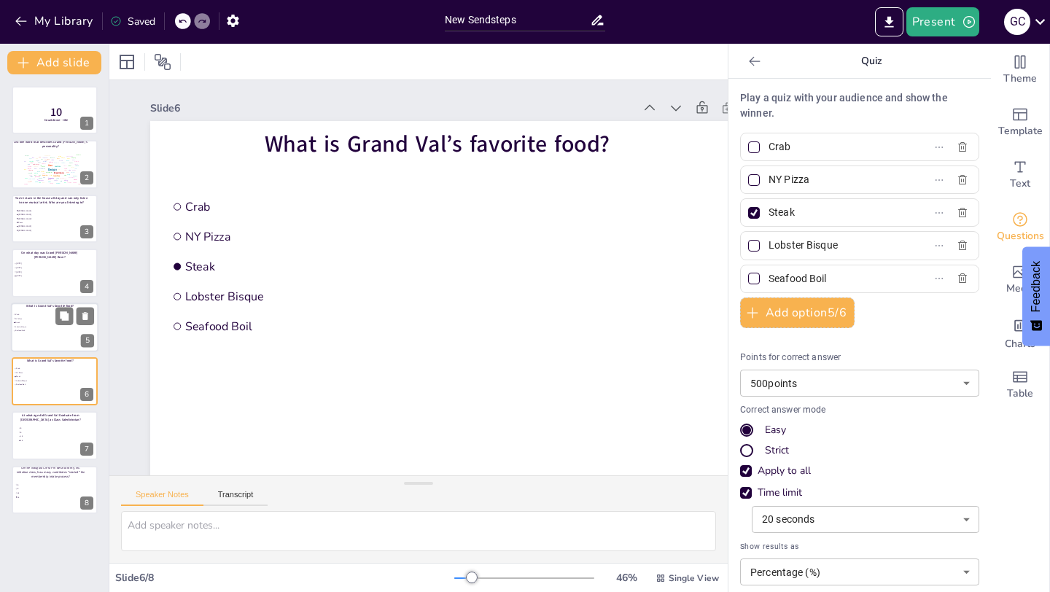
click at [44, 326] on span "Lobster Bisque" at bounding box center [35, 326] width 41 height 2
click at [45, 277] on li "[DATE]" at bounding box center [35, 276] width 44 height 4
type input "[DATE]"
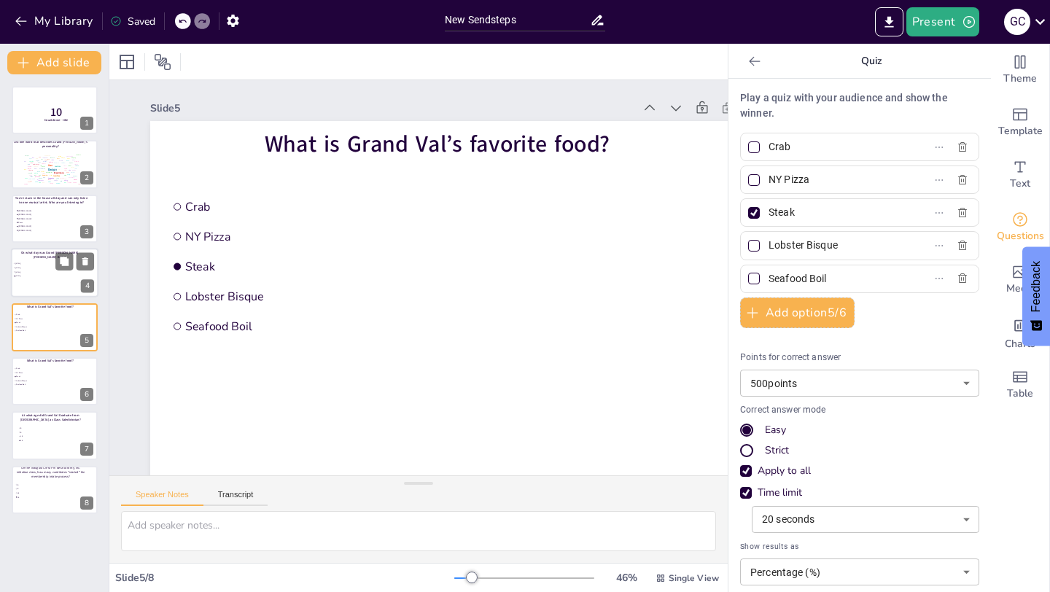
type input "[DATE]"
type input "30"
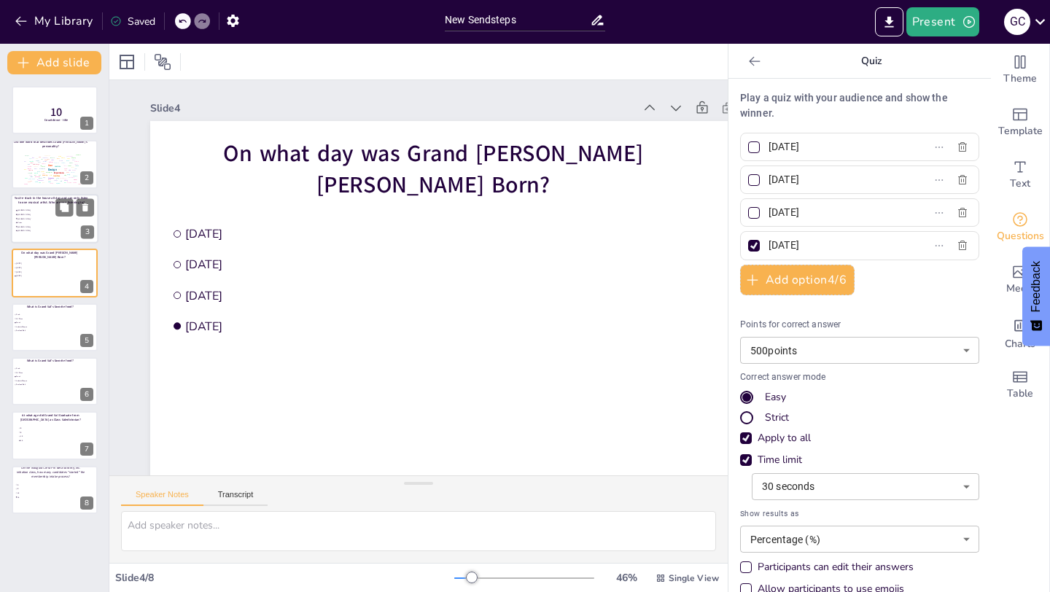
click at [49, 226] on span "[PERSON_NAME]" at bounding box center [38, 226] width 41 height 2
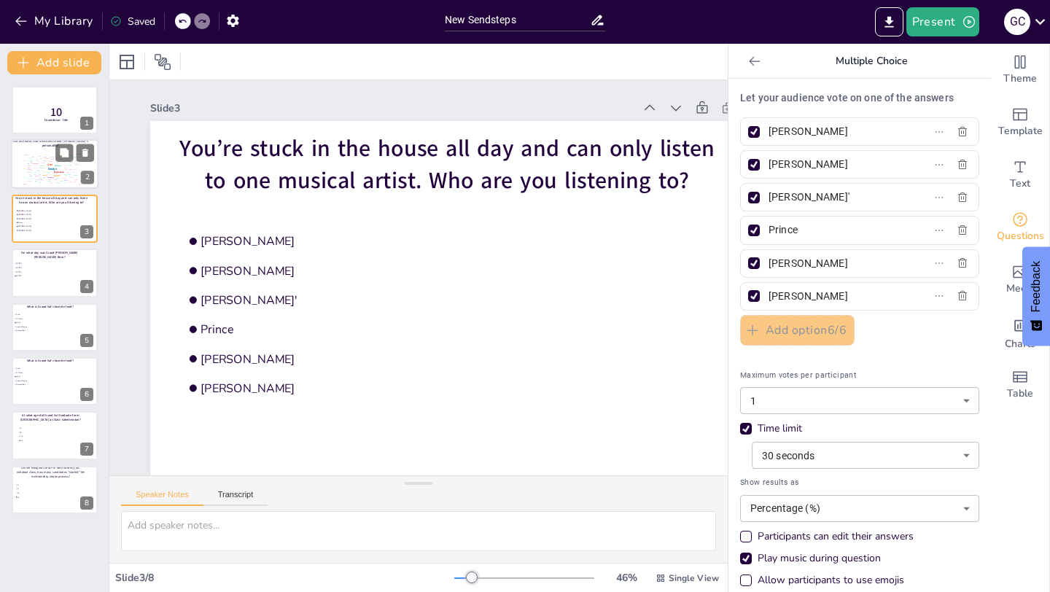
click at [48, 177] on div "Navigation" at bounding box center [50, 177] width 7 height 1
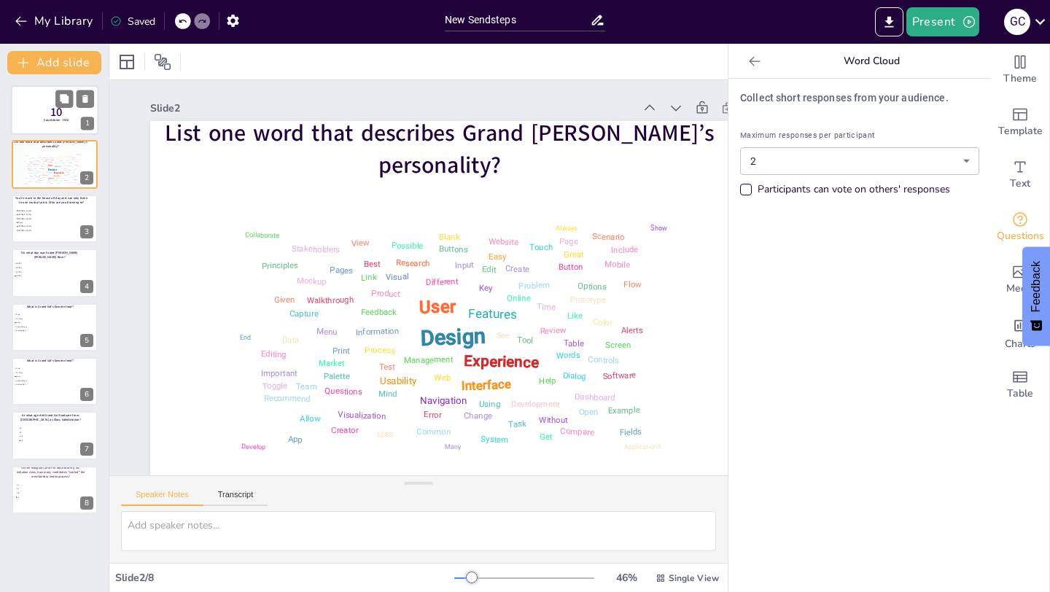
click at [42, 109] on p "10" at bounding box center [56, 112] width 39 height 16
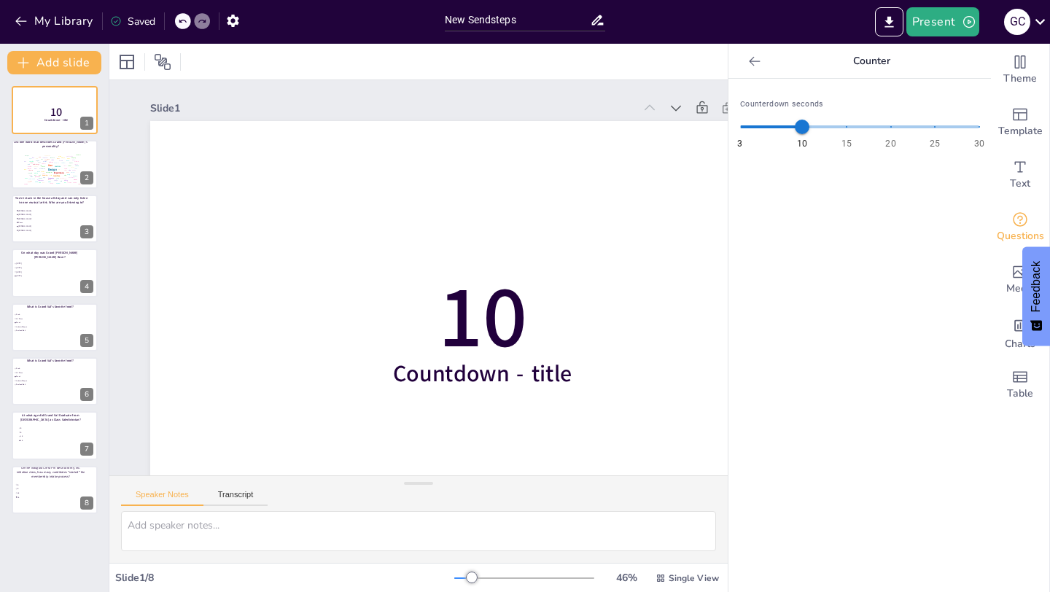
click at [747, 58] on div at bounding box center [754, 61] width 23 height 23
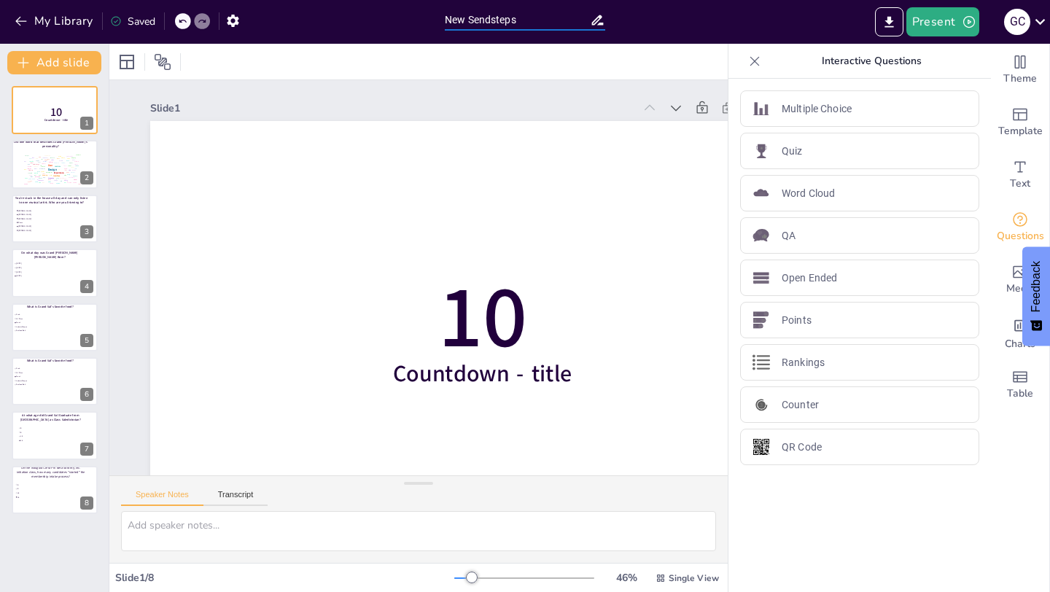
click at [479, 16] on input "New Sendsteps" at bounding box center [517, 19] width 145 height 21
type input "Grand Val SendStep Example"
